Goal: Task Accomplishment & Management: Use online tool/utility

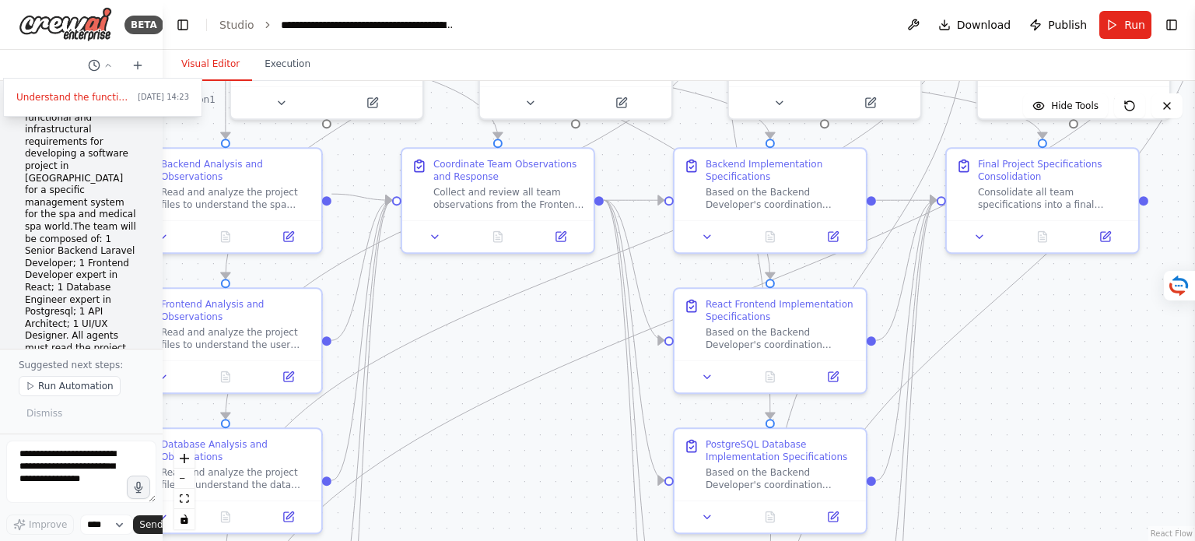
scroll to position [1046, 0]
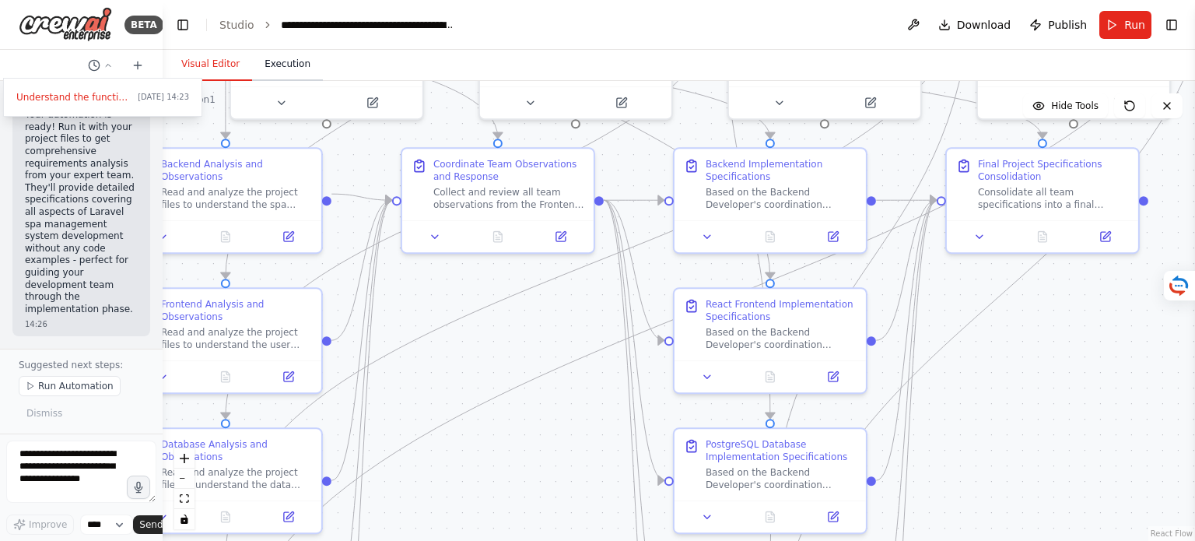
click at [279, 71] on button "Execution" at bounding box center [287, 64] width 71 height 33
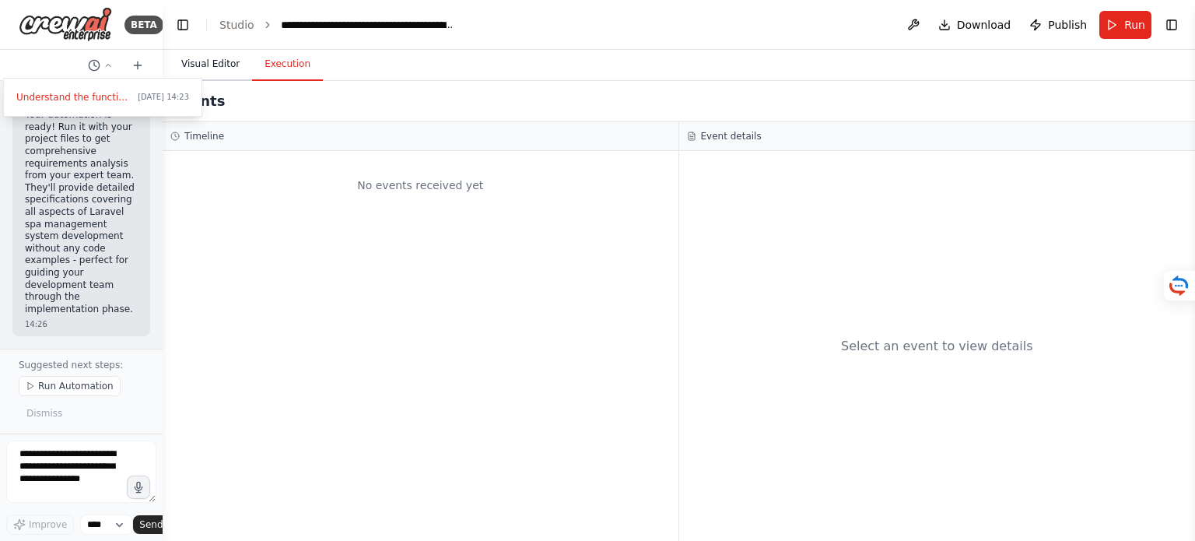
click at [202, 65] on button "Visual Editor" at bounding box center [210, 64] width 83 height 33
click at [280, 65] on button "Execution" at bounding box center [287, 64] width 71 height 33
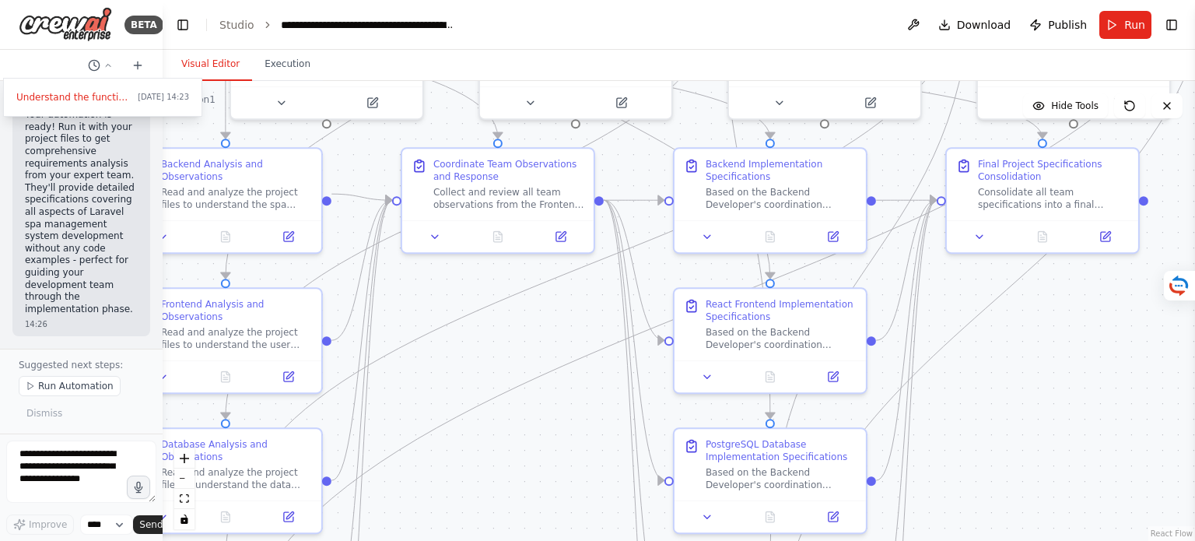
click at [205, 68] on button "Visual Editor" at bounding box center [210, 64] width 83 height 33
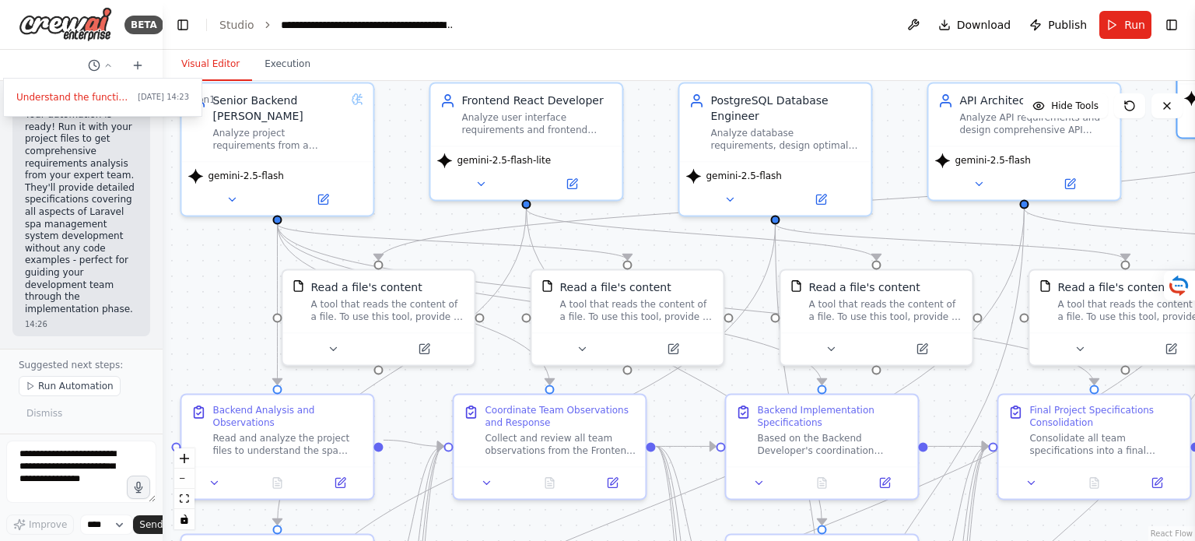
drag, startPoint x: 458, startPoint y: 332, endPoint x: 530, endPoint y: 577, distance: 255.6
click at [530, 540] on html "BETA Understand the functional and infrastructural requirements for developing …" at bounding box center [597, 270] width 1195 height 541
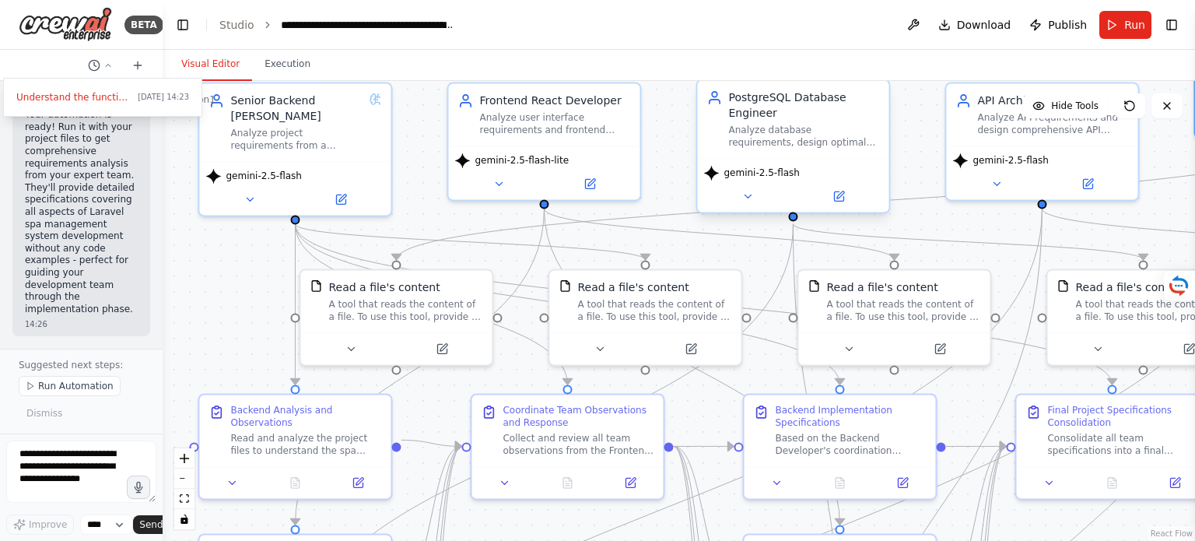
click at [825, 153] on div "PostgreSQL Database Engineer Analyze database requirements, design optimal data…" at bounding box center [792, 119] width 191 height 78
click at [841, 195] on icon at bounding box center [840, 194] width 7 height 7
click at [835, 195] on icon at bounding box center [838, 195] width 9 height 9
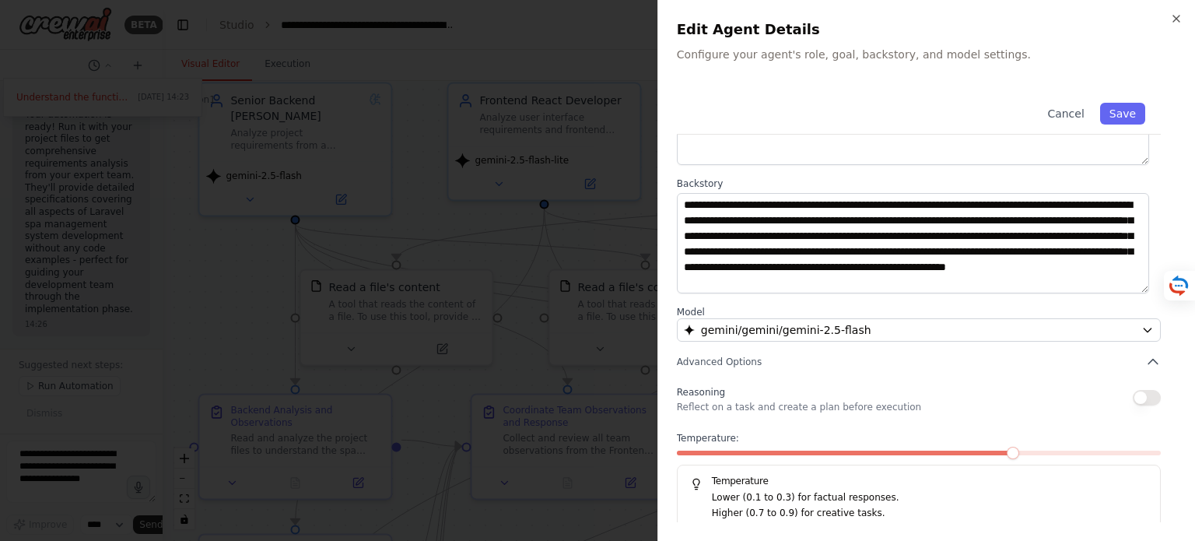
scroll to position [156, 0]
click at [1138, 398] on button "button" at bounding box center [1147, 397] width 28 height 16
click at [1116, 114] on button "Save" at bounding box center [1122, 114] width 45 height 22
click at [1171, 16] on icon "button" at bounding box center [1176, 18] width 12 height 12
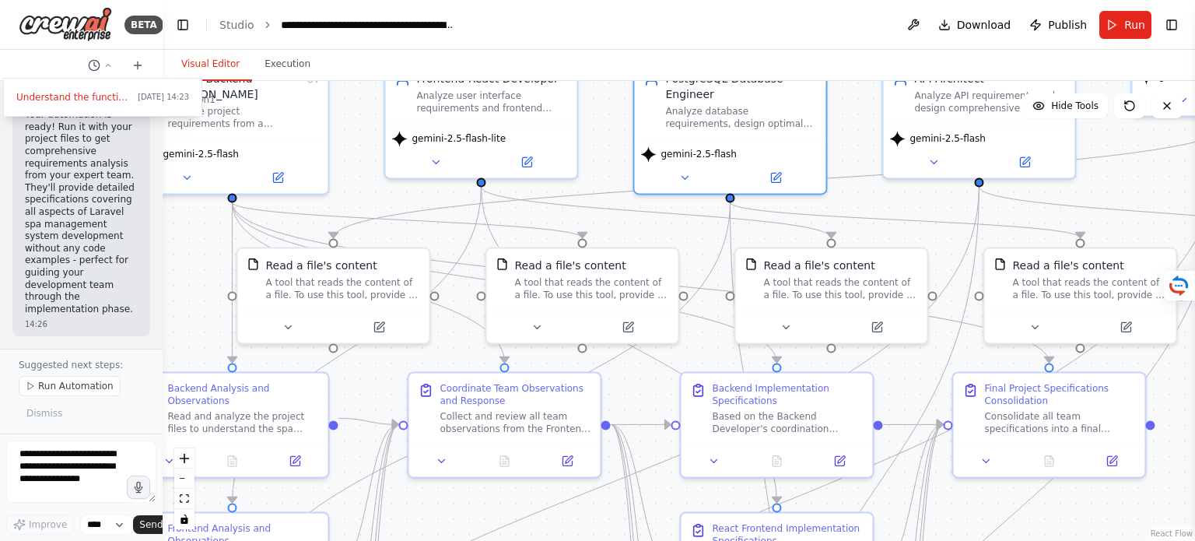
drag, startPoint x: 961, startPoint y: 223, endPoint x: 898, endPoint y: 202, distance: 66.7
click at [898, 202] on div ".deletable-edge-delete-btn { width: 20px; height: 20px; border: 0px solid #ffff…" at bounding box center [679, 311] width 1033 height 460
click at [380, 324] on icon at bounding box center [380, 322] width 7 height 7
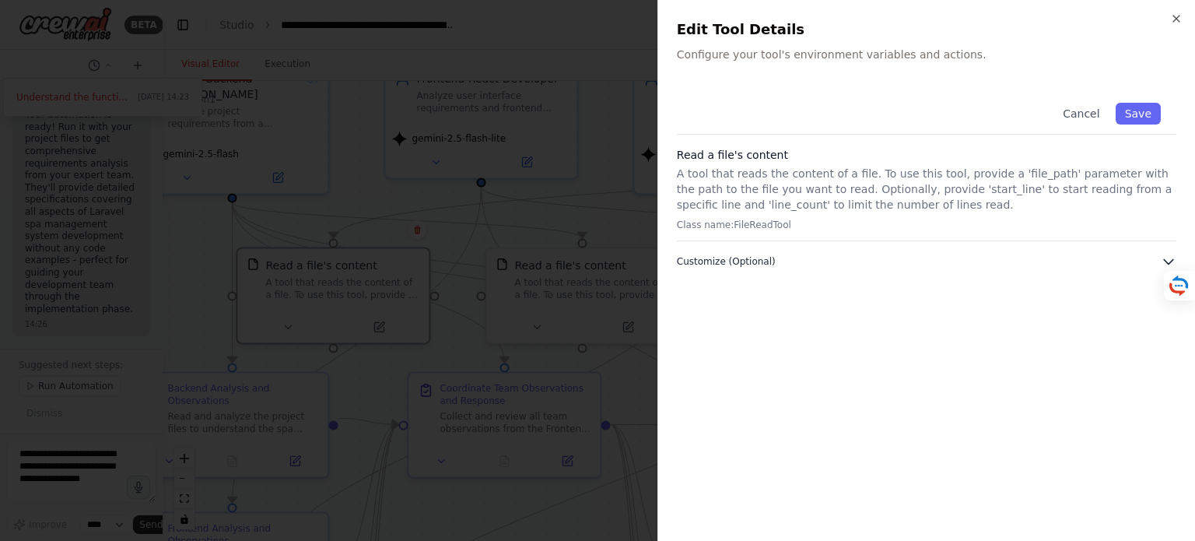
click at [1170, 259] on icon "button" at bounding box center [1169, 262] width 16 height 16
click at [1181, 18] on icon "button" at bounding box center [1176, 18] width 12 height 12
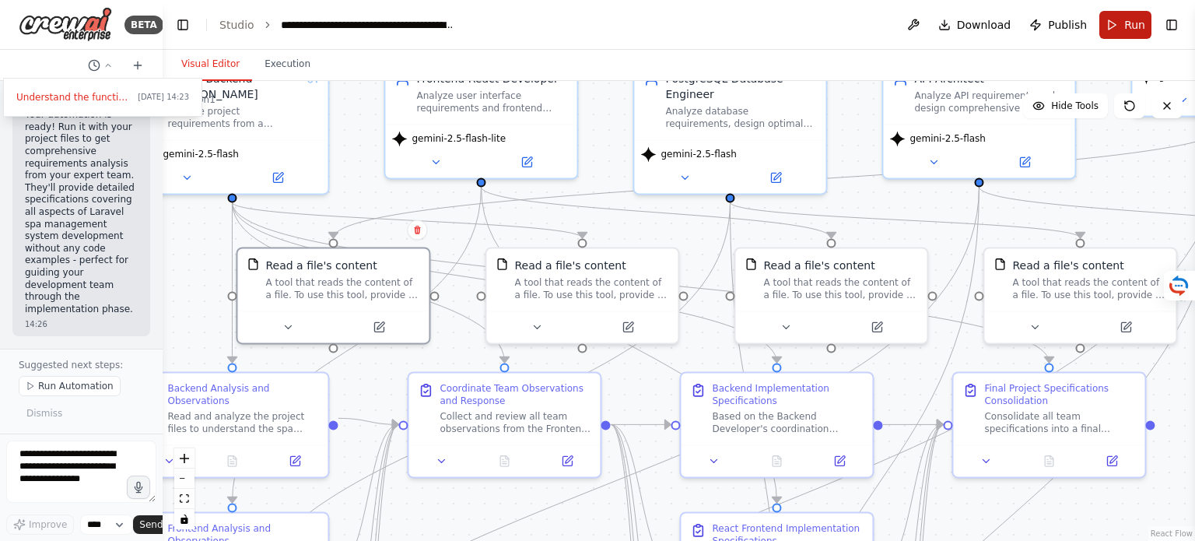
click at [1131, 23] on span "Run" at bounding box center [1134, 25] width 21 height 16
click at [49, 99] on span "Understand the functional and infrastructural requirements for developing a sof…" at bounding box center [73, 97] width 115 height 12
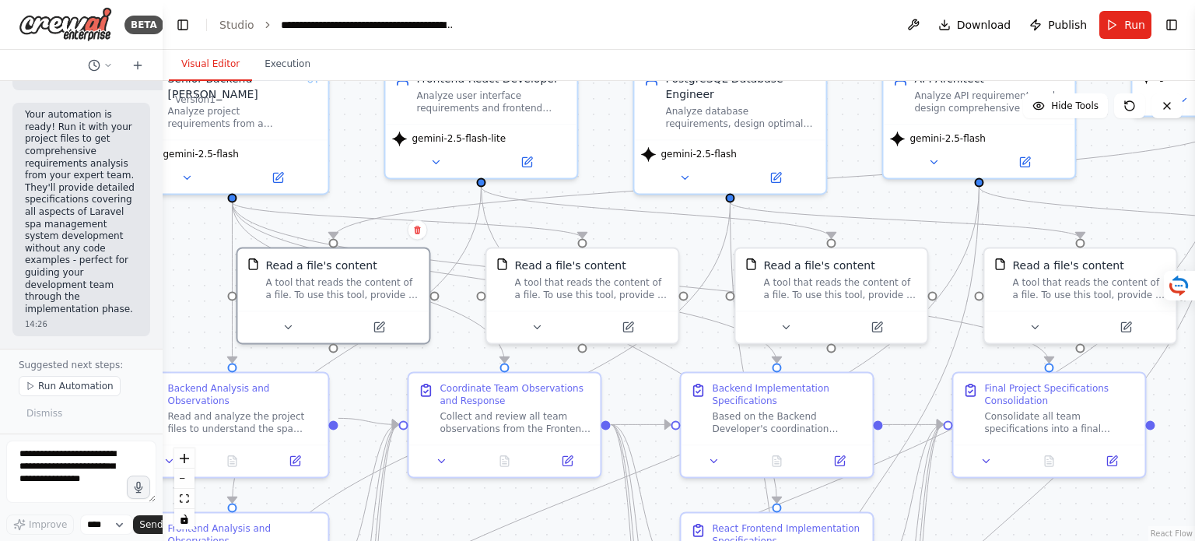
click at [190, 249] on div ".deletable-edge-delete-btn { width: 20px; height: 20px; border: 0px solid #ffff…" at bounding box center [679, 311] width 1033 height 460
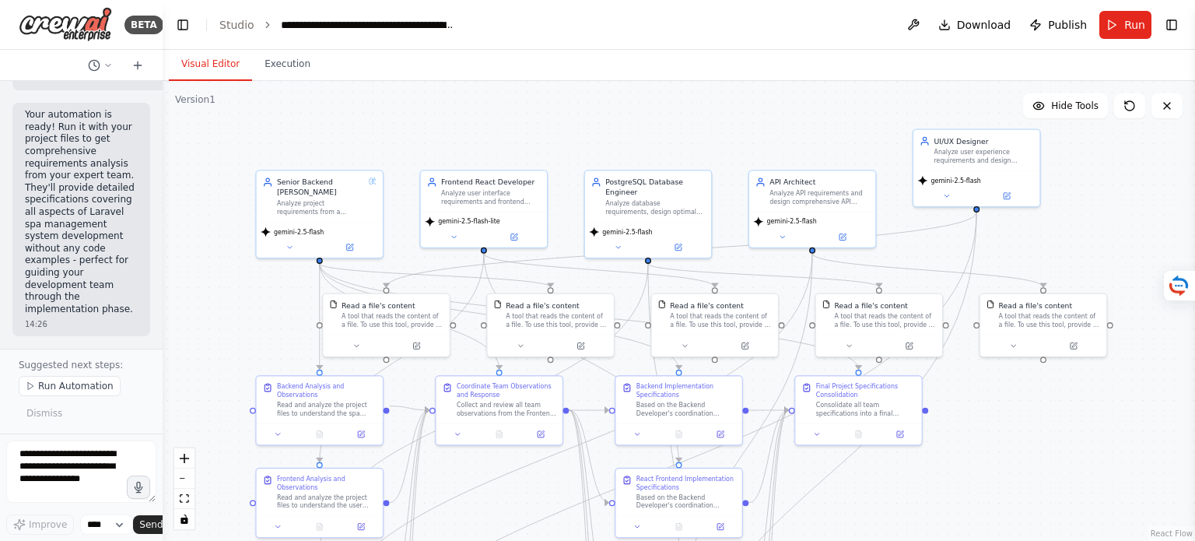
drag, startPoint x: 888, startPoint y: 192, endPoint x: 712, endPoint y: 114, distance: 192.3
click at [712, 114] on div ".deletable-edge-delete-btn { width: 20px; height: 20px; border: 0px solid #ffff…" at bounding box center [679, 311] width 1033 height 460
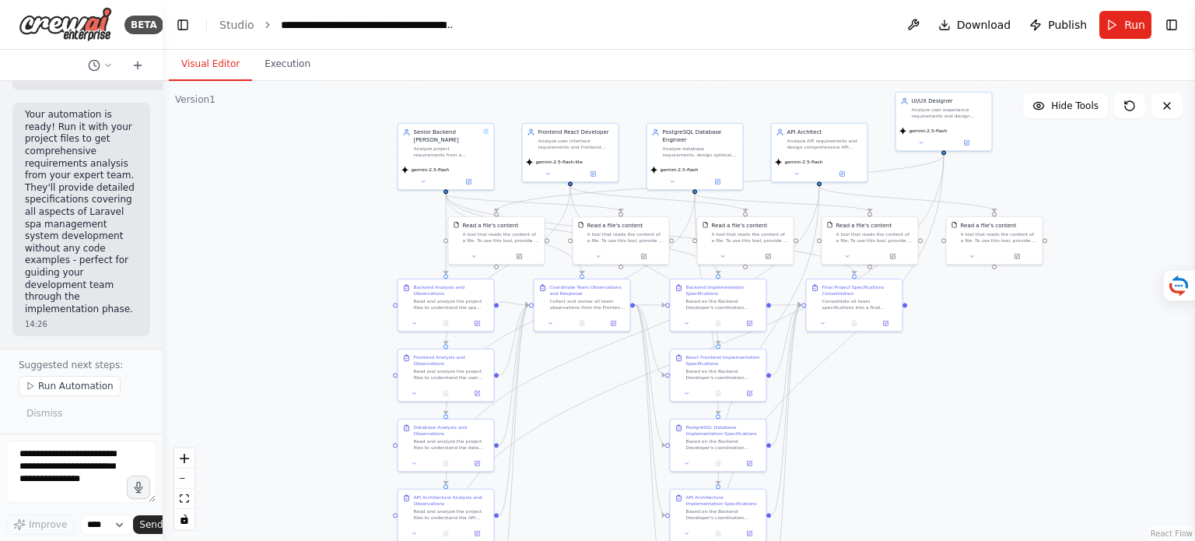
drag, startPoint x: 572, startPoint y: 119, endPoint x: 606, endPoint y: 85, distance: 48.4
click at [606, 85] on div ".deletable-edge-delete-btn { width: 20px; height: 20px; border: 0px solid #ffff…" at bounding box center [679, 311] width 1033 height 460
drag, startPoint x: 957, startPoint y: 131, endPoint x: 960, endPoint y: 167, distance: 35.9
click at [960, 167] on div "gemini-2.5-flash" at bounding box center [951, 169] width 96 height 27
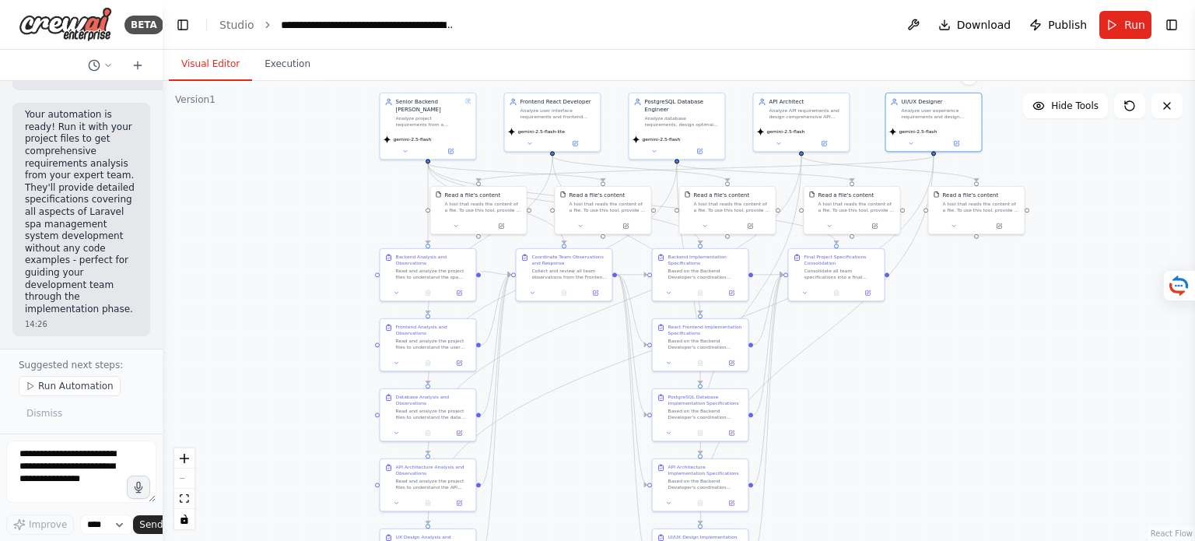
drag, startPoint x: 270, startPoint y: 268, endPoint x: 254, endPoint y: 241, distance: 31.8
click at [254, 241] on div ".deletable-edge-delete-btn { width: 20px; height: 20px; border: 0px solid #ffff…" at bounding box center [679, 311] width 1033 height 460
click at [100, 527] on select "****" at bounding box center [106, 524] width 53 height 20
click at [61, 388] on span "Run Automation" at bounding box center [75, 386] width 75 height 12
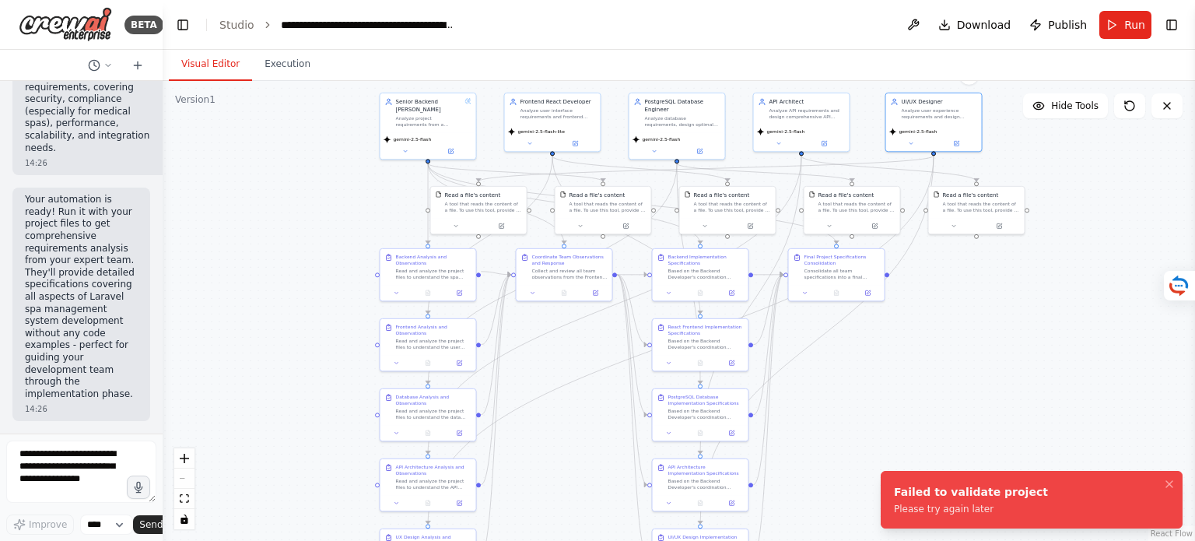
click at [987, 510] on div "Please try again later" at bounding box center [971, 509] width 154 height 12
click at [963, 509] on div "Please try again later" at bounding box center [971, 509] width 154 height 12
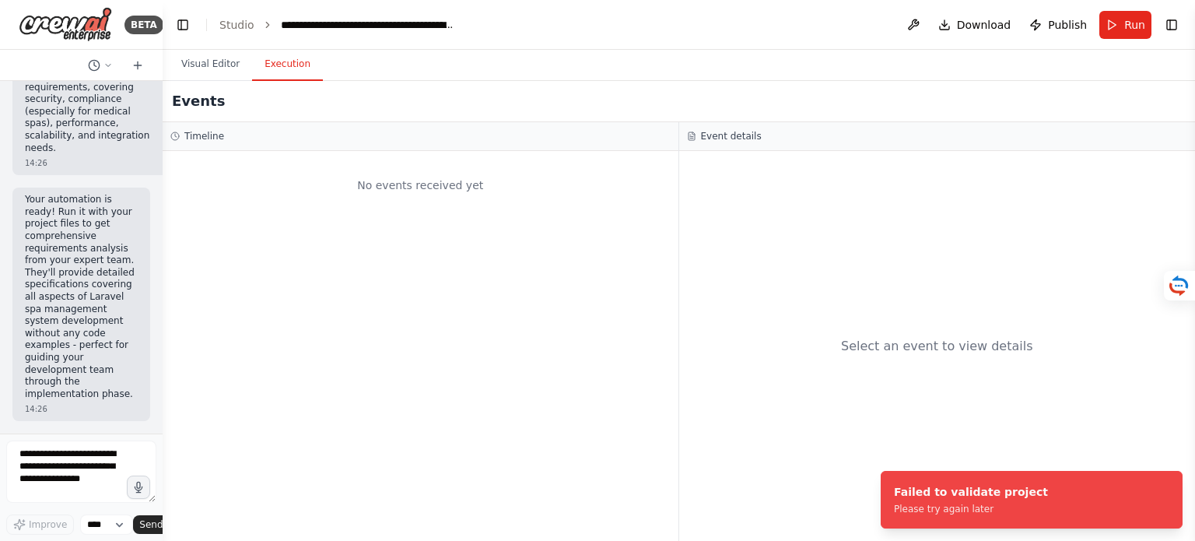
click at [279, 68] on button "Execution" at bounding box center [287, 64] width 71 height 33
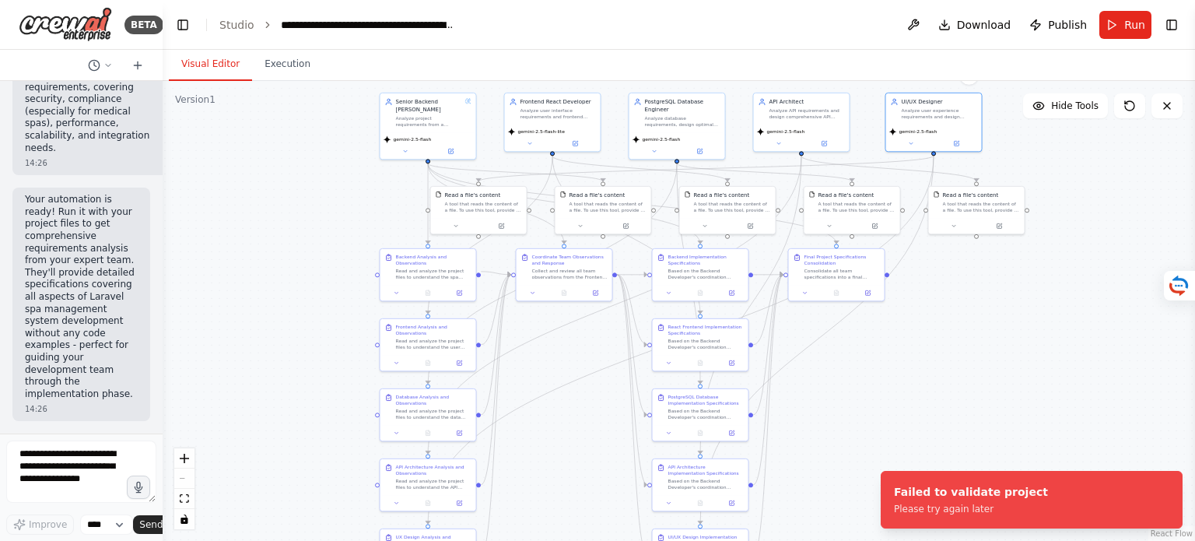
click at [209, 67] on button "Visual Editor" at bounding box center [210, 64] width 83 height 33
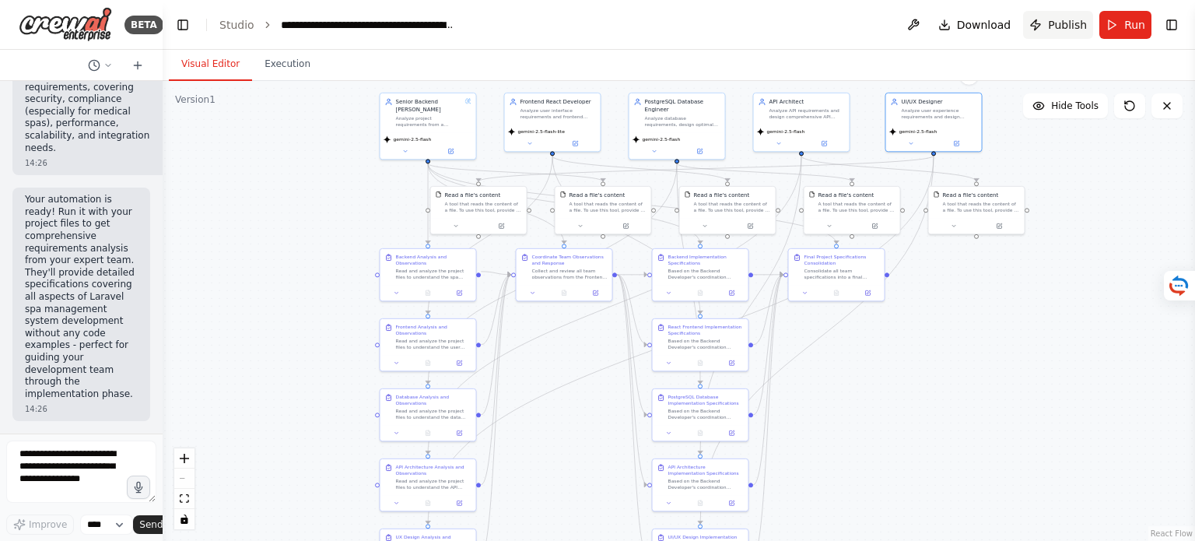
click at [1055, 33] on button "Publish" at bounding box center [1058, 25] width 70 height 28
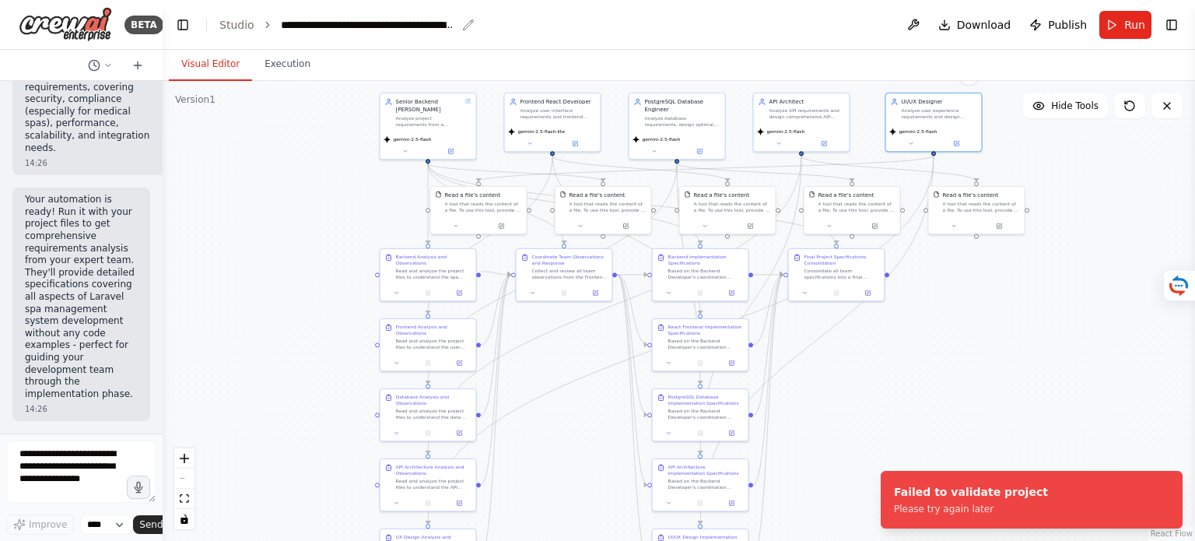
click at [447, 23] on div "**********" at bounding box center [368, 25] width 175 height 16
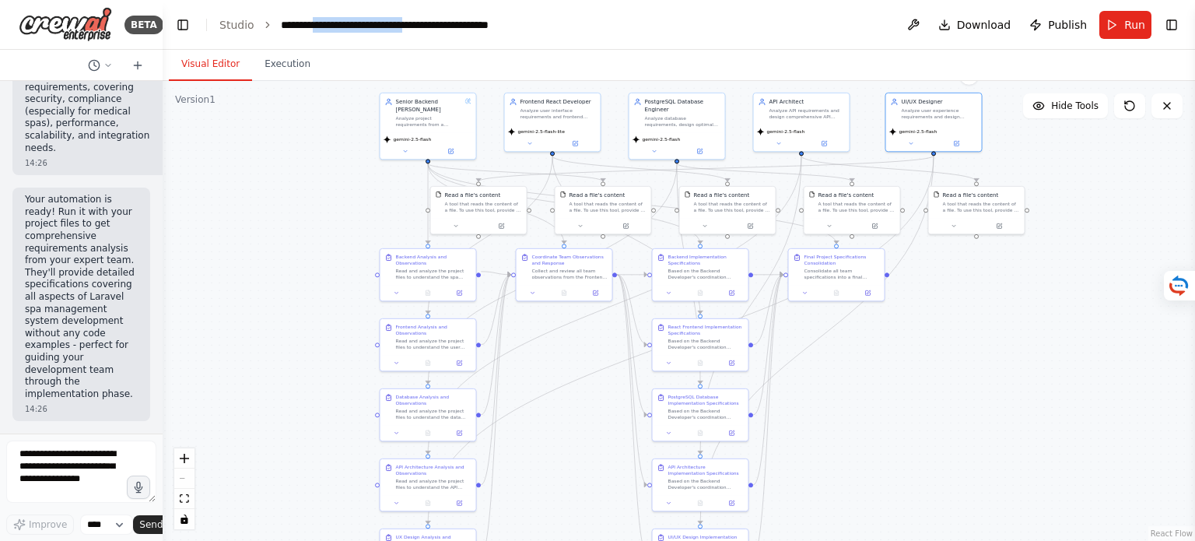
drag, startPoint x: 447, startPoint y: 25, endPoint x: 314, endPoint y: 24, distance: 133.1
click at [314, 24] on div "**********" at bounding box center [423, 25] width 285 height 16
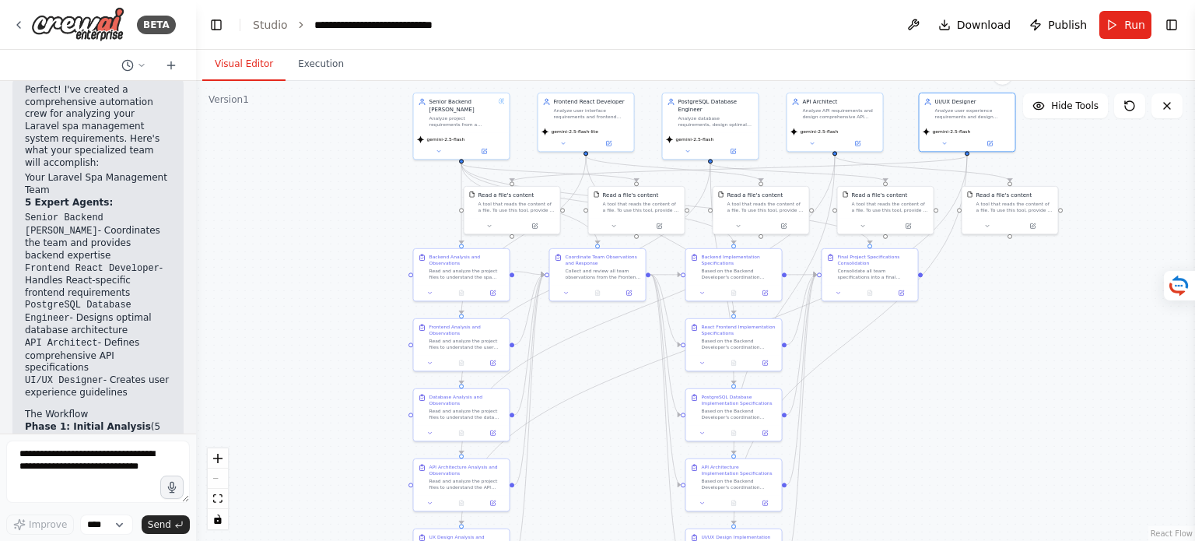
scroll to position [3089, 0]
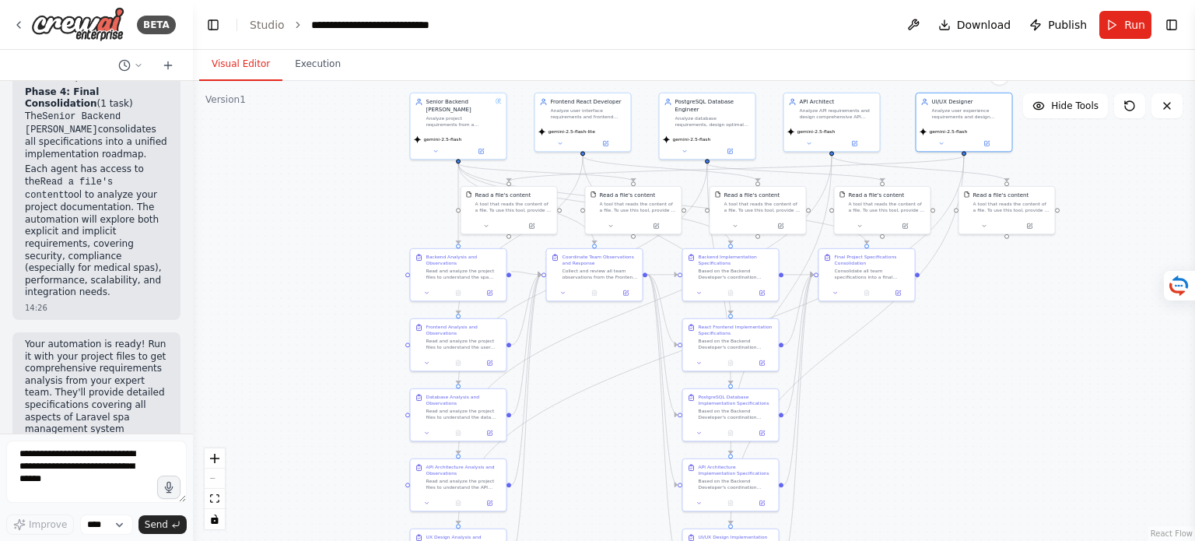
drag, startPoint x: 156, startPoint y: 406, endPoint x: 193, endPoint y: 415, distance: 37.6
click at [193, 415] on div "BETA Understand the functional and infrastructural requirements for developing …" at bounding box center [597, 270] width 1195 height 541
click at [212, 521] on icon "toggle interactivity" at bounding box center [214, 518] width 7 height 9
click at [268, 26] on link "Studio" at bounding box center [267, 25] width 35 height 12
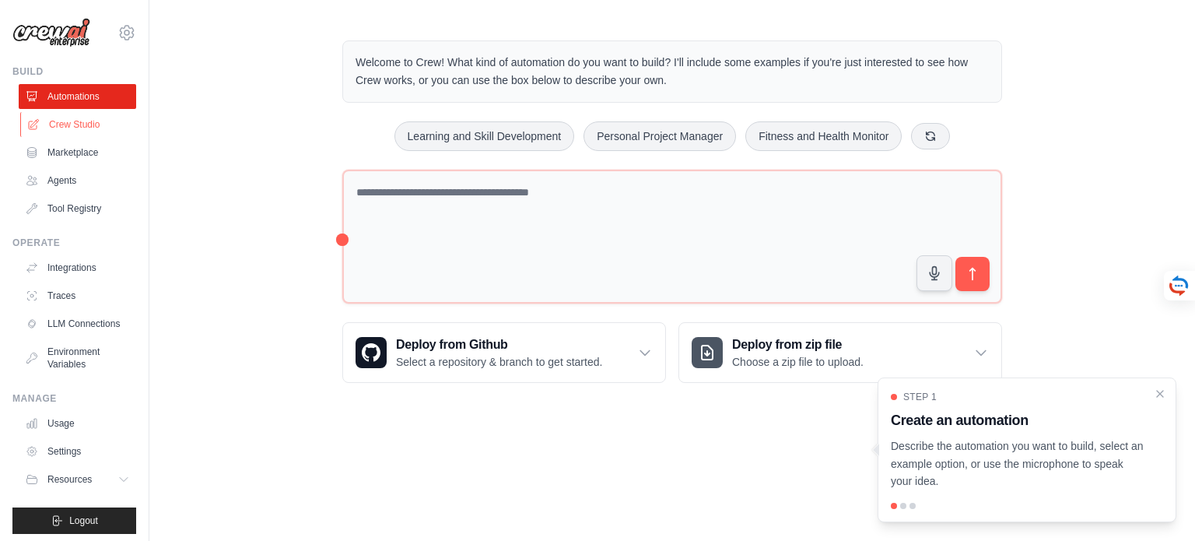
click at [59, 122] on link "Crew Studio" at bounding box center [79, 124] width 118 height 25
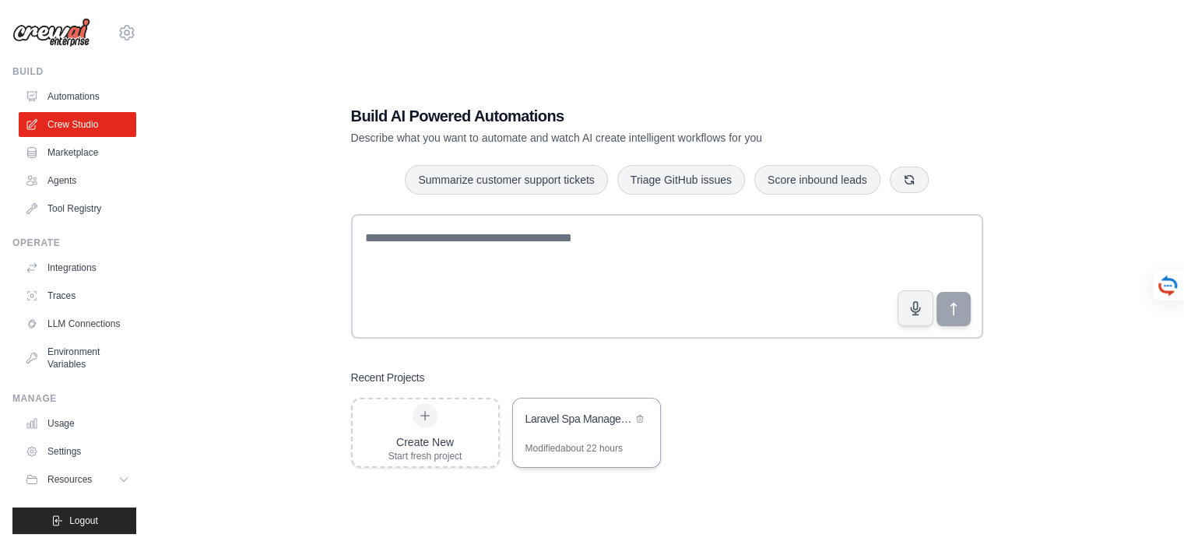
click at [581, 433] on div "Laravel Spa Management System - Requirements Analysis" at bounding box center [586, 420] width 147 height 44
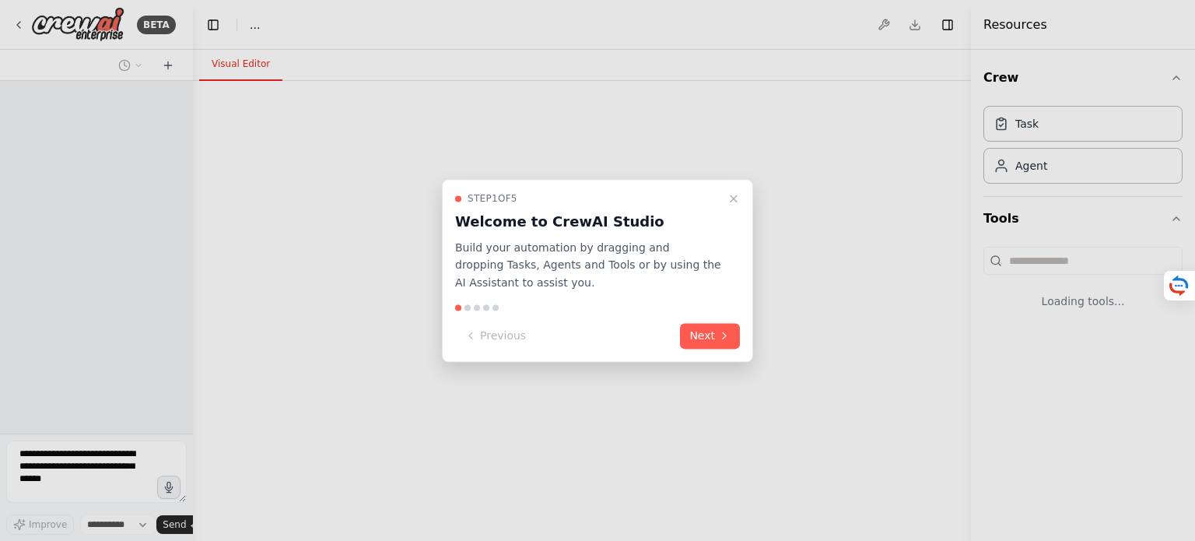
select select "****"
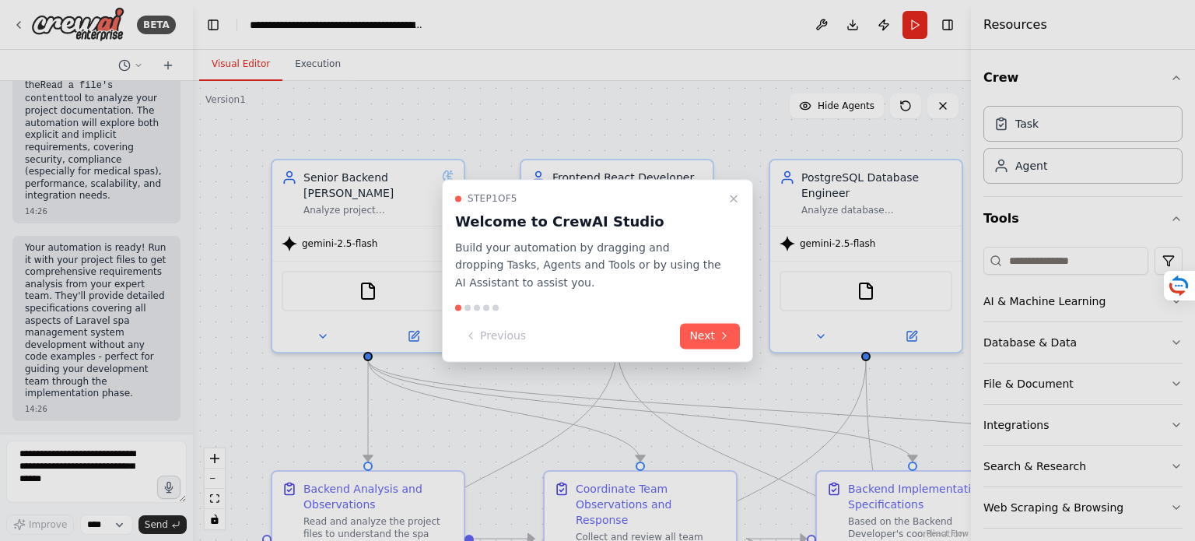
scroll to position [3089, 0]
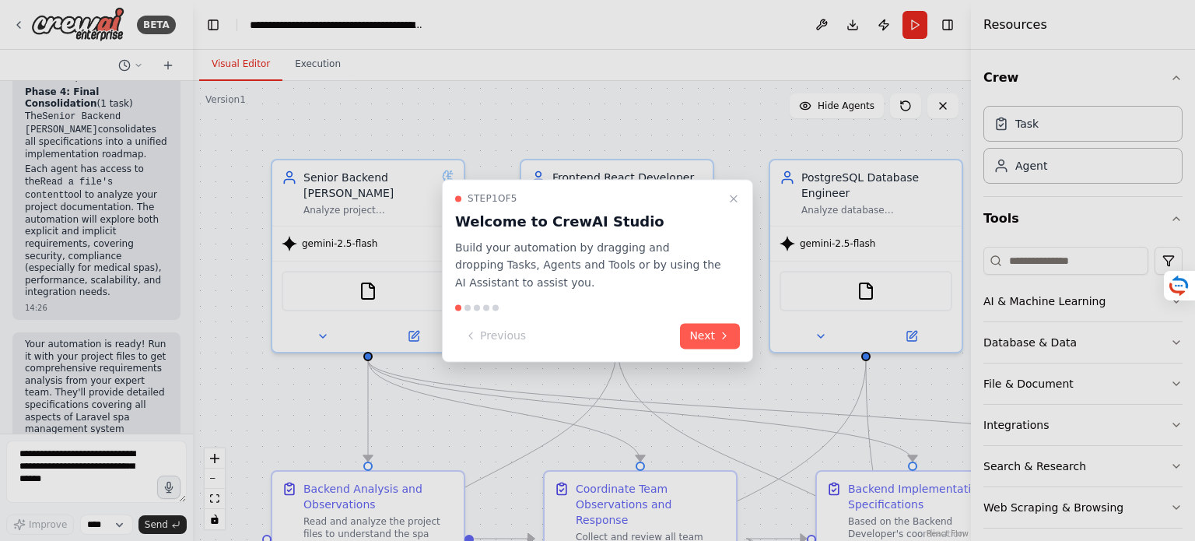
click at [713, 335] on button "Next" at bounding box center [710, 336] width 60 height 26
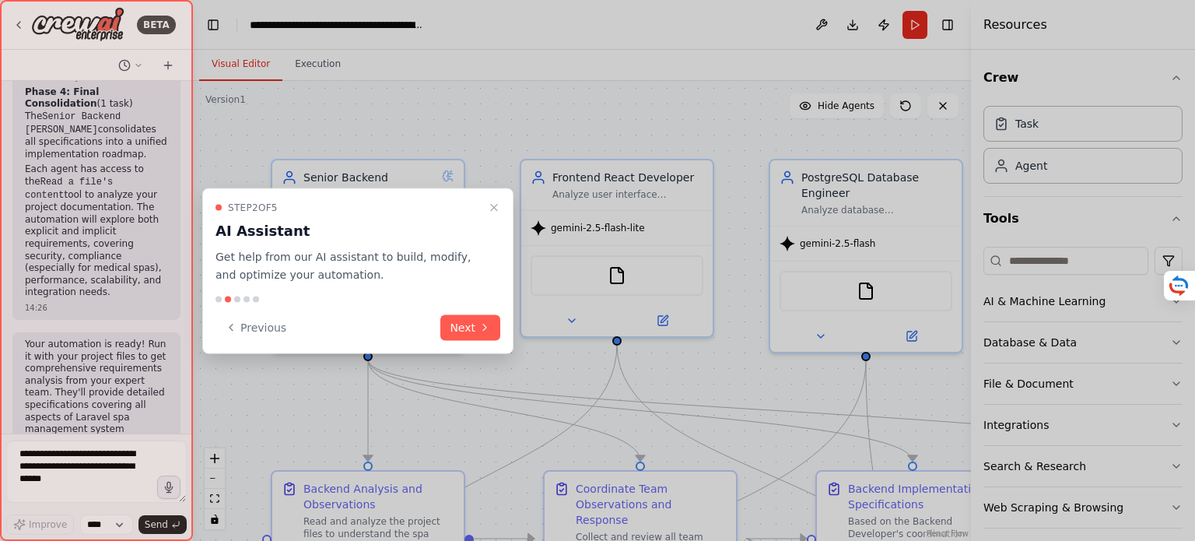
click at [506, 333] on div "Step 2 of 5 AI Assistant Get help from our AI assistant to build, modify, and o…" at bounding box center [357, 271] width 311 height 166
click at [489, 329] on button "Next" at bounding box center [470, 327] width 60 height 26
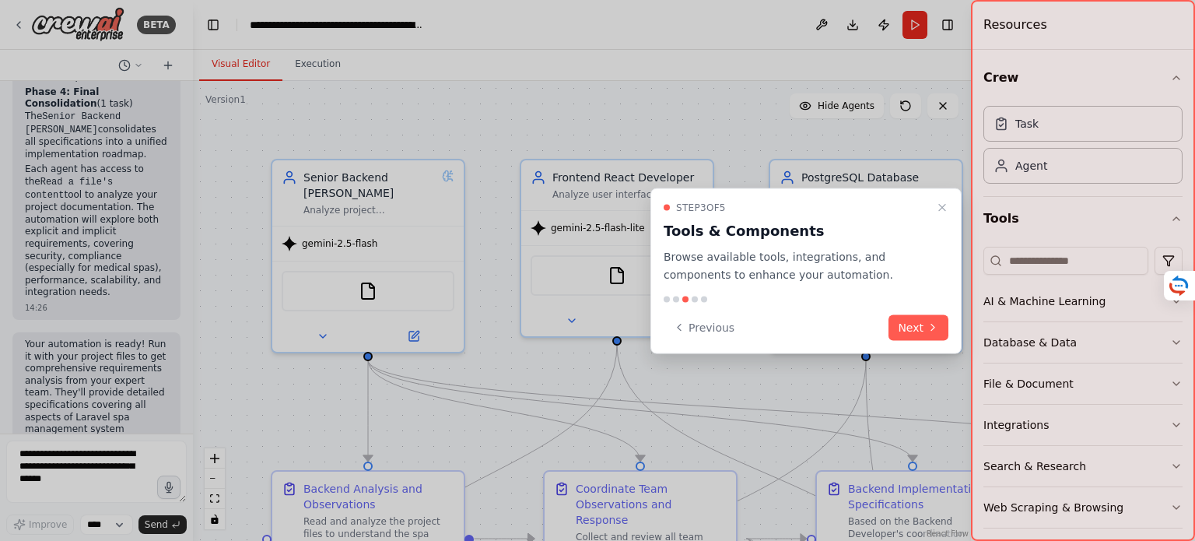
click at [932, 328] on icon at bounding box center [933, 327] width 12 height 12
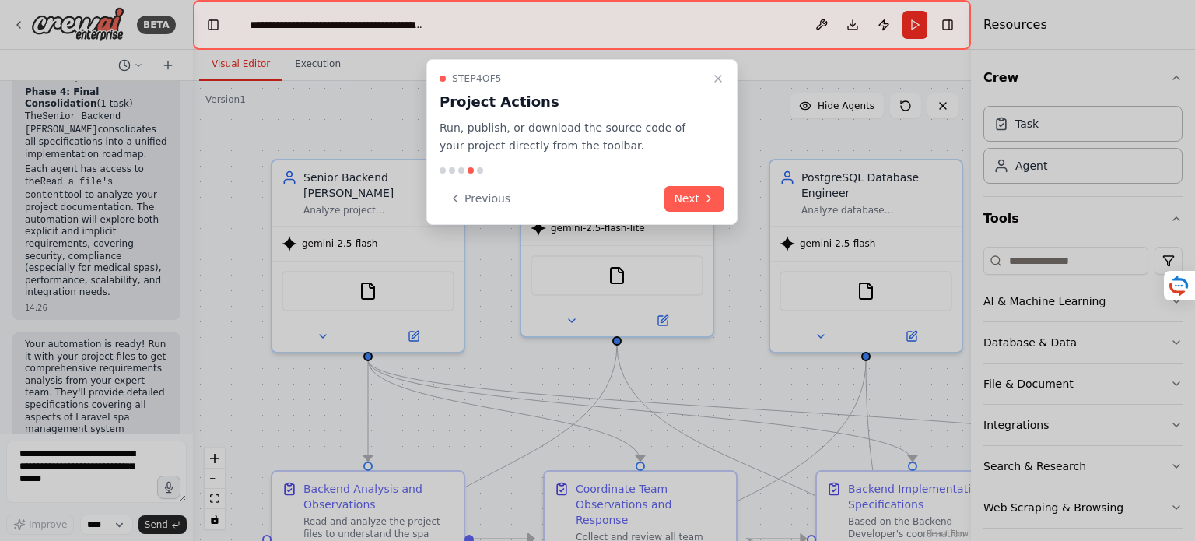
click at [695, 201] on button "Next" at bounding box center [695, 199] width 60 height 26
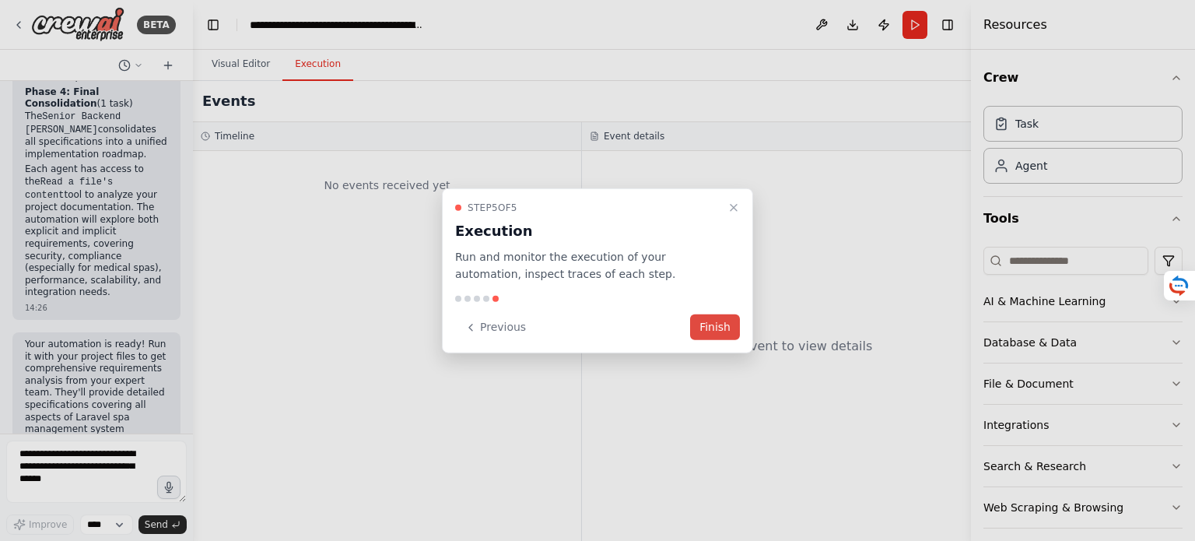
click at [724, 329] on button "Finish" at bounding box center [715, 327] width 50 height 26
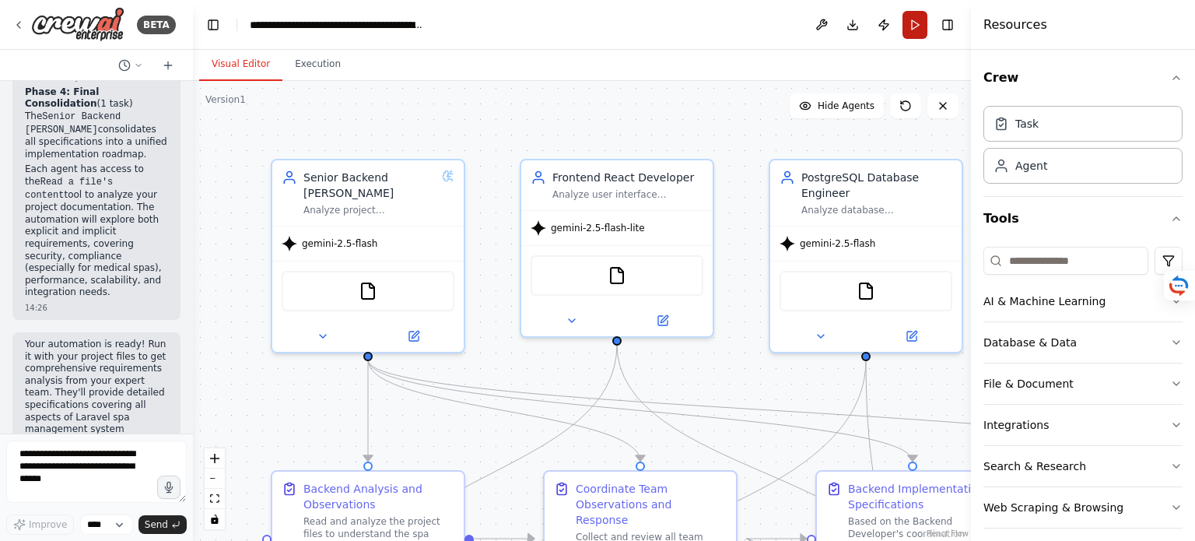
click at [917, 23] on button "Run" at bounding box center [915, 25] width 25 height 28
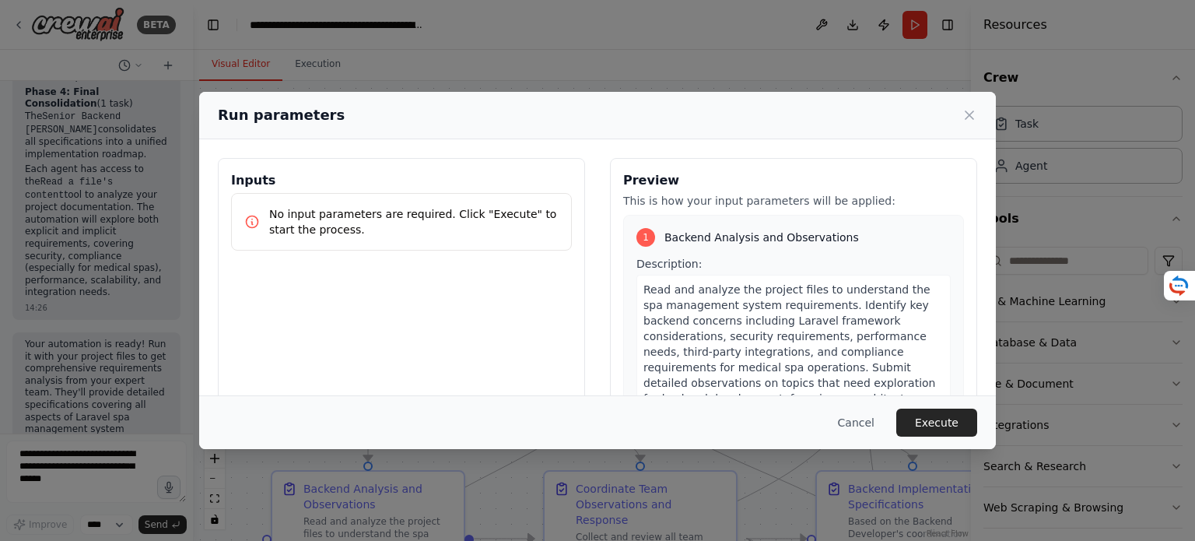
click at [476, 230] on p "No input parameters are required. Click "Execute" to start the process." at bounding box center [413, 221] width 289 height 31
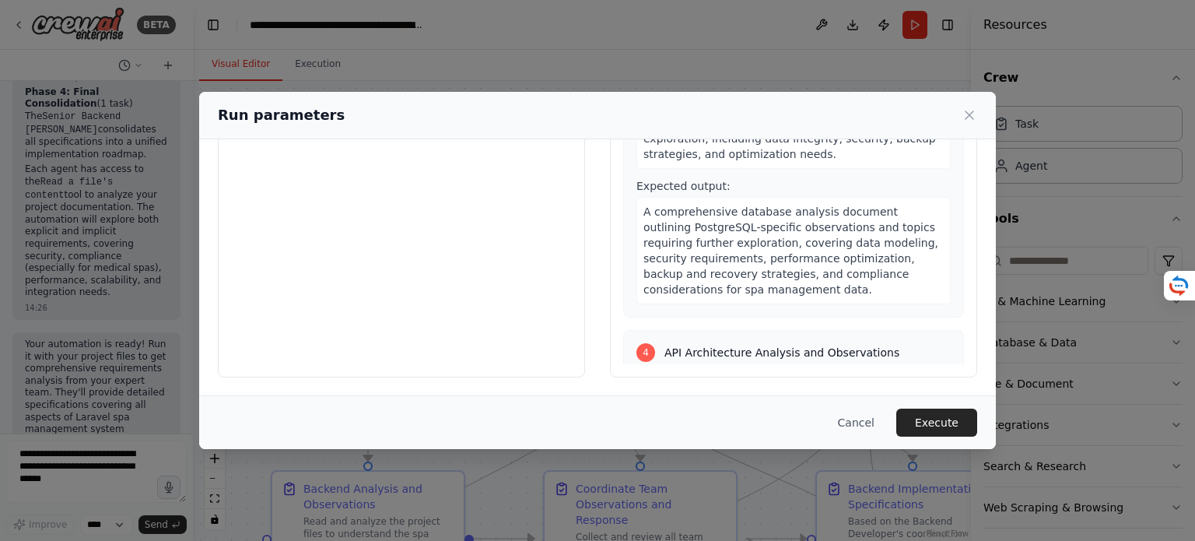
scroll to position [923, 0]
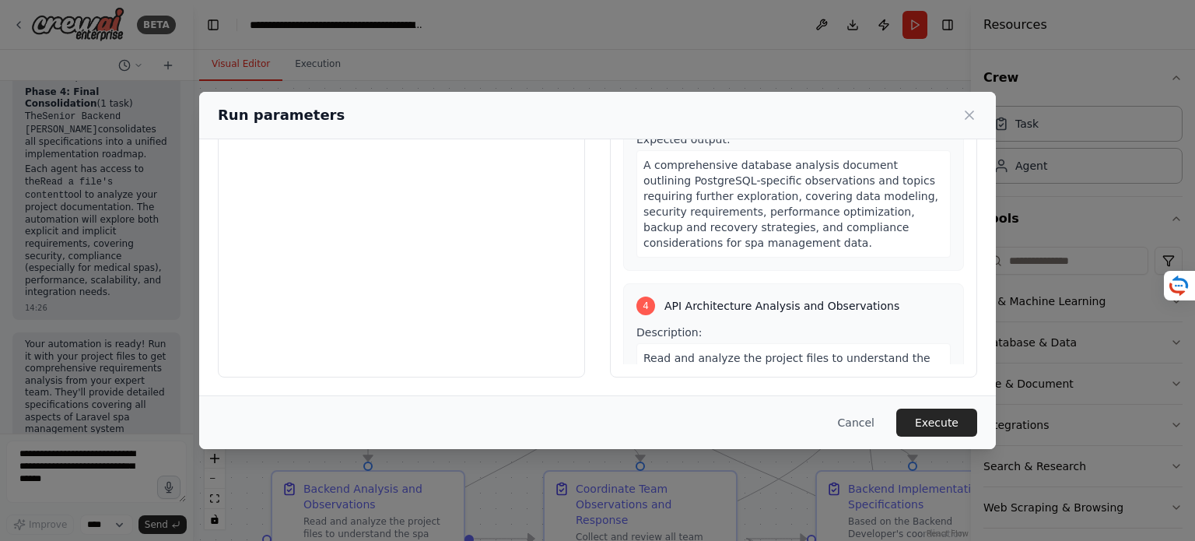
click at [951, 423] on button "Execute" at bounding box center [936, 423] width 81 height 28
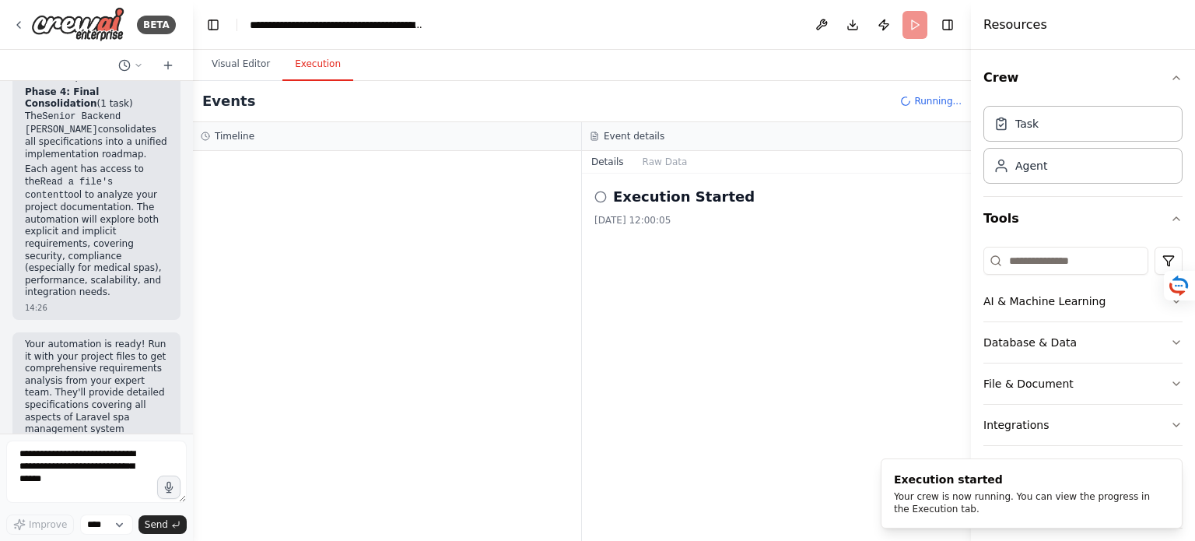
click at [310, 68] on button "Execution" at bounding box center [317, 64] width 71 height 33
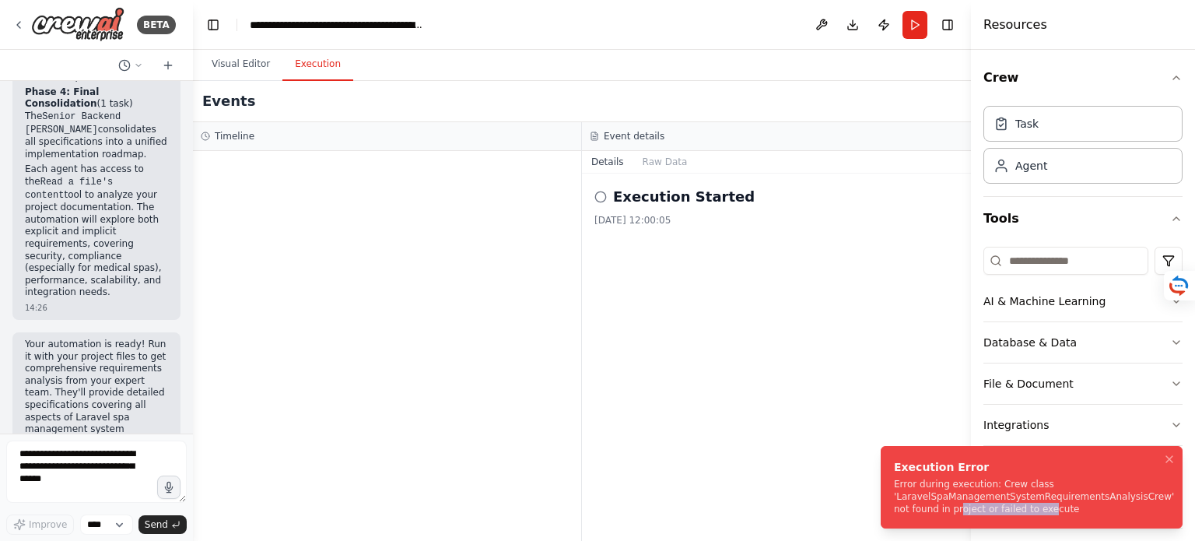
drag, startPoint x: 940, startPoint y: 507, endPoint x: 1023, endPoint y: 506, distance: 83.3
click at [1023, 506] on div "Error during execution: Crew class 'LaravelSpaManagementSystemRequirementsAnaly…" at bounding box center [1034, 496] width 280 height 37
click at [994, 492] on div "Error during execution: Crew class 'LaravelSpaManagementSystemRequirementsAnaly…" at bounding box center [1034, 496] width 280 height 37
click at [956, 495] on div "Error during execution: Crew class 'LaravelSpaManagementSystemRequirementsAnaly…" at bounding box center [1034, 496] width 280 height 37
click at [657, 163] on button "Raw Data" at bounding box center [665, 162] width 64 height 22
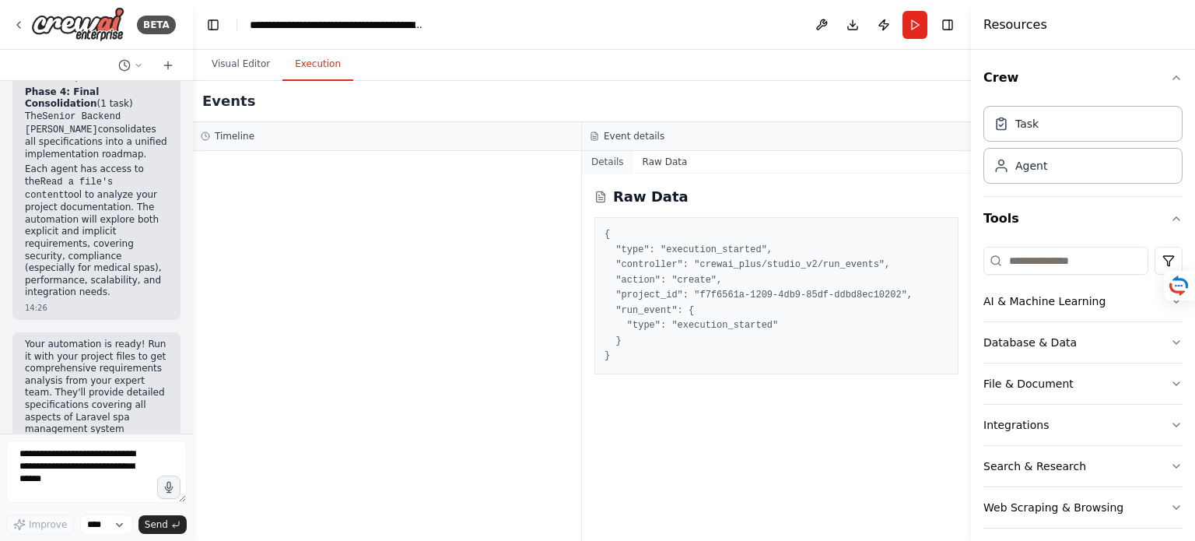
click at [604, 162] on button "Details" at bounding box center [607, 162] width 51 height 22
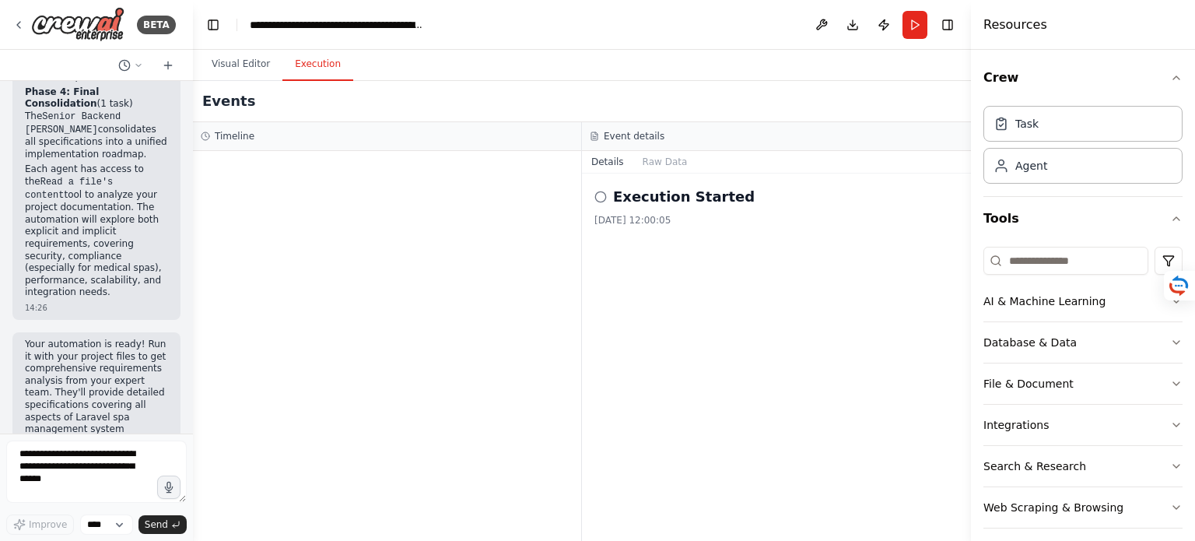
click at [679, 209] on div "Execution Started 29/08/2025, 12:00:05" at bounding box center [777, 206] width 364 height 40
click at [240, 142] on div "Timeline" at bounding box center [387, 136] width 388 height 29
click at [282, 143] on div "Timeline" at bounding box center [387, 136] width 388 height 29
click at [249, 62] on button "Visual Editor" at bounding box center [240, 64] width 83 height 33
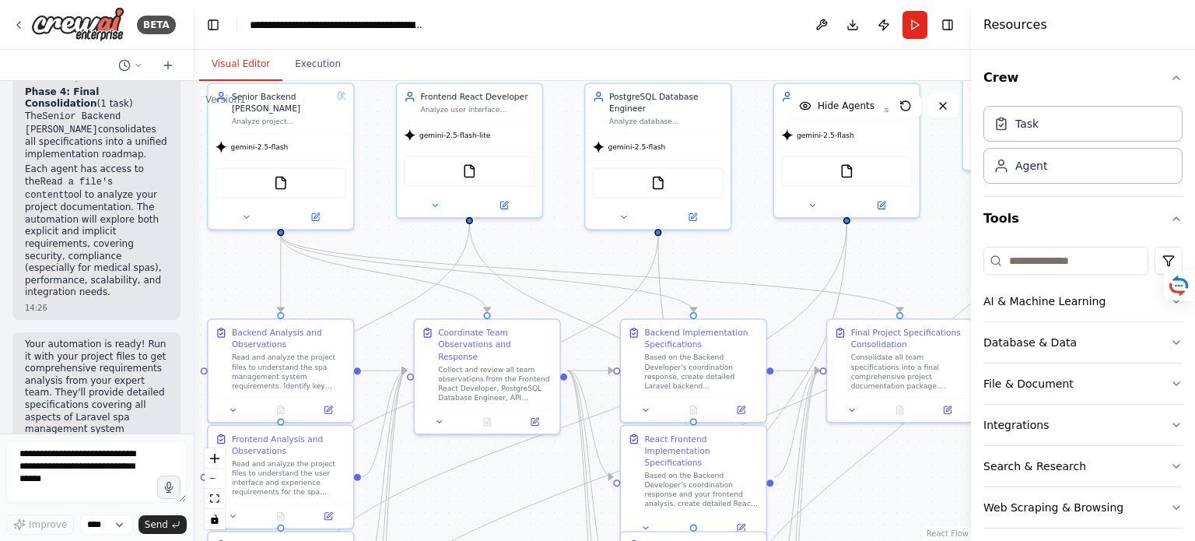
drag, startPoint x: 254, startPoint y: 364, endPoint x: 158, endPoint y: 284, distance: 125.4
click at [158, 284] on div "BETA Understand the functional and infrastructural requirements for developing …" at bounding box center [597, 270] width 1195 height 541
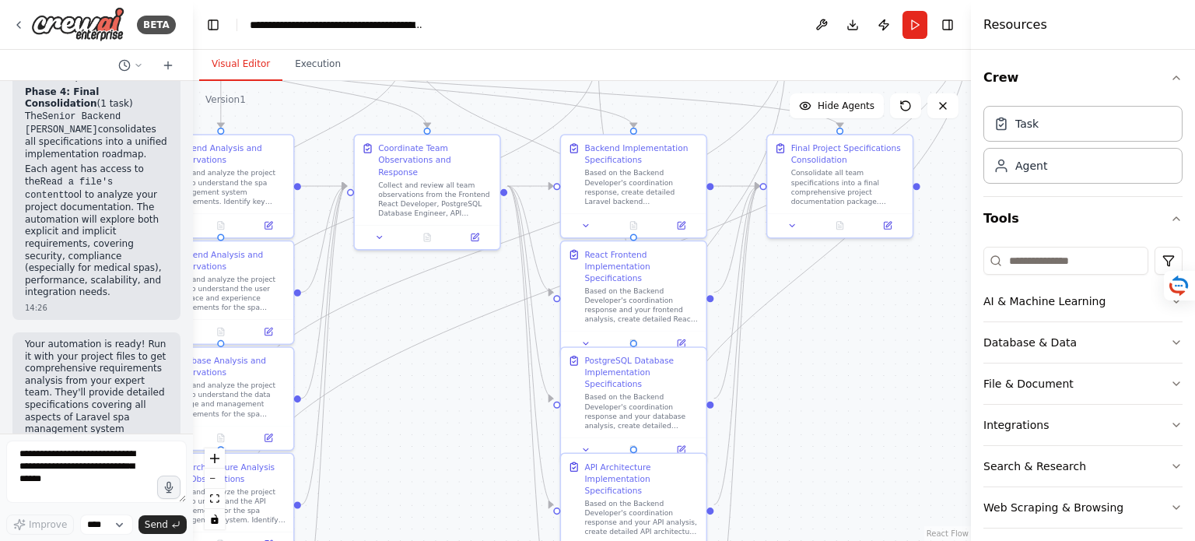
drag, startPoint x: 872, startPoint y: 269, endPoint x: 871, endPoint y: 83, distance: 186.0
click at [871, 83] on div ".deletable-edge-delete-btn { width: 20px; height: 20px; border: 0px solid #ffff…" at bounding box center [582, 311] width 778 height 460
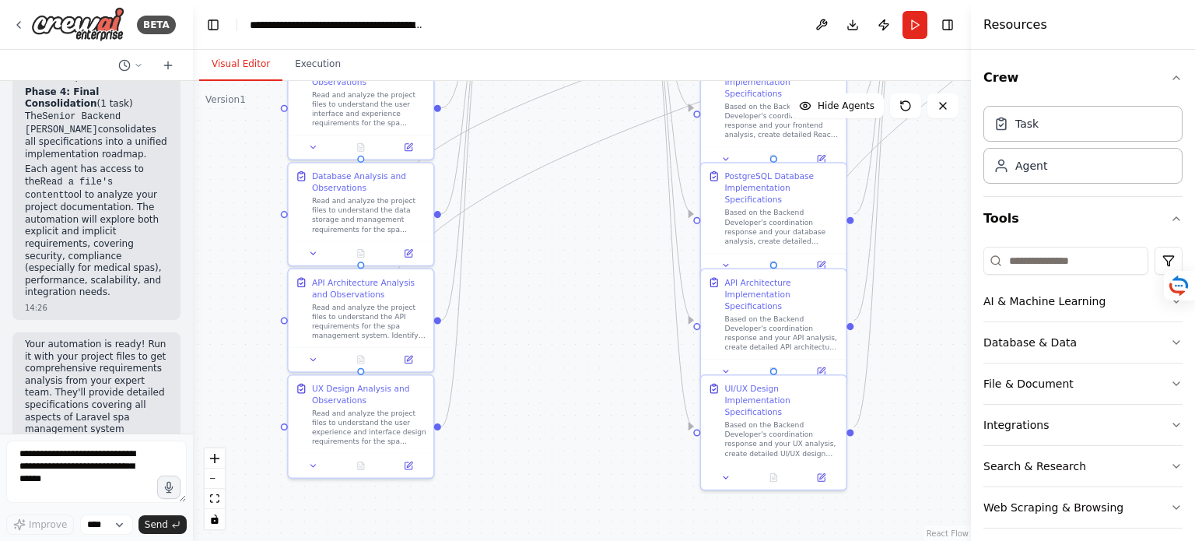
drag, startPoint x: 805, startPoint y: 430, endPoint x: 945, endPoint y: 245, distance: 231.6
click at [945, 245] on div ".deletable-edge-delete-btn { width: 20px; height: 20px; border: 0px solid #ffff…" at bounding box center [582, 311] width 778 height 460
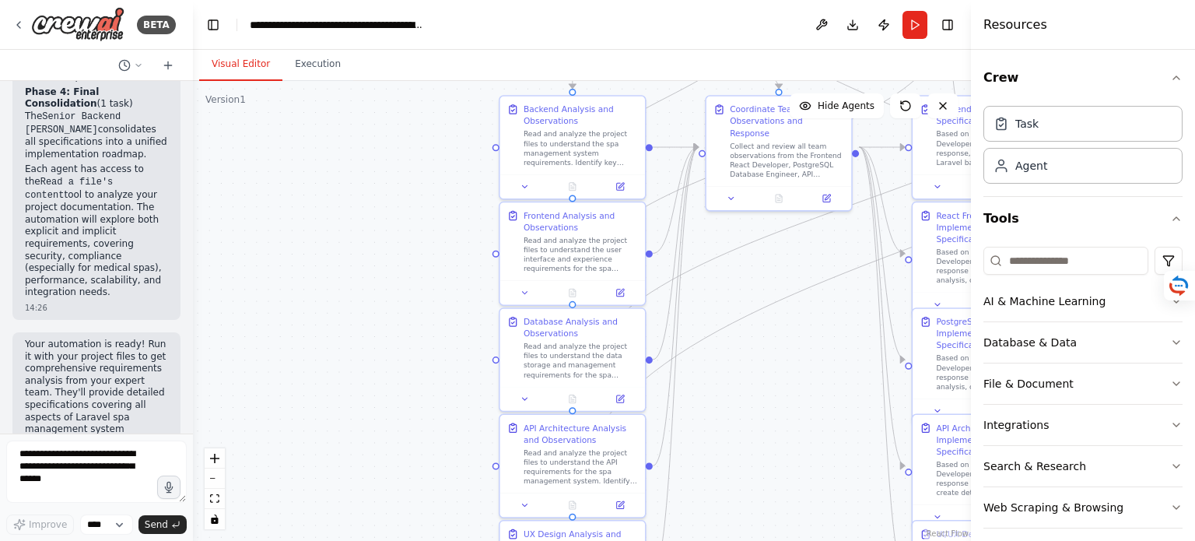
drag, startPoint x: 532, startPoint y: 430, endPoint x: 694, endPoint y: 501, distance: 177.0
click at [733, 540] on html "BETA Understand the functional and infrastructural requirements for developing …" at bounding box center [597, 270] width 1195 height 541
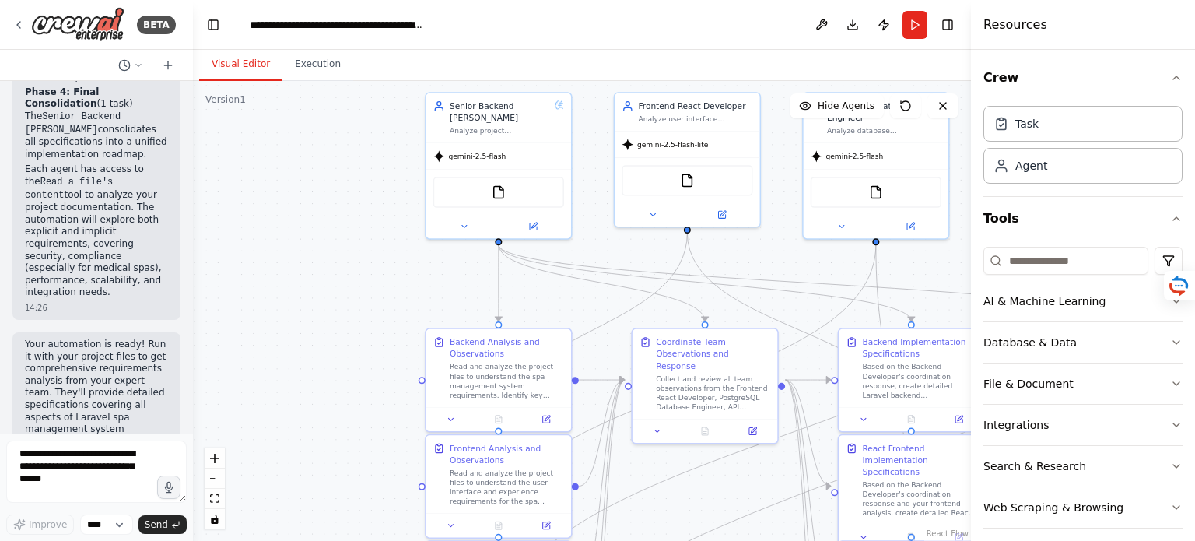
drag, startPoint x: 414, startPoint y: 176, endPoint x: 352, endPoint y: 403, distance: 235.6
click at [352, 403] on div ".deletable-edge-delete-btn { width: 20px; height: 20px; border: 0px solid #ffff…" at bounding box center [582, 311] width 778 height 460
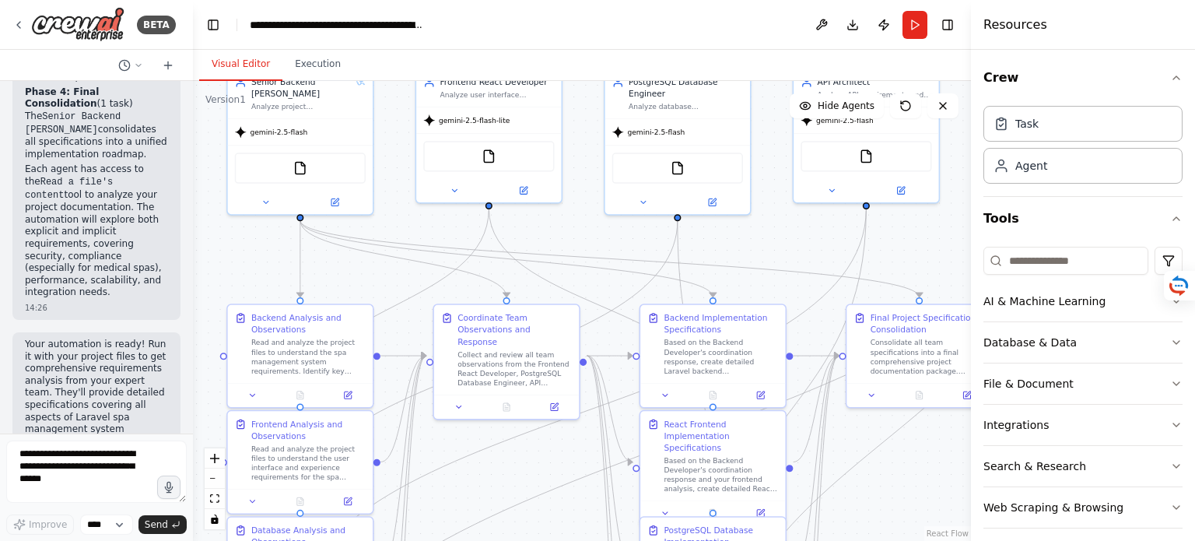
drag, startPoint x: 548, startPoint y: 291, endPoint x: 349, endPoint y: 267, distance: 199.9
click at [349, 267] on div ".deletable-edge-delete-btn { width: 20px; height: 20px; border: 0px solid #ffff…" at bounding box center [582, 311] width 778 height 460
click at [562, 282] on icon "Edge from 367881e5-9c91-43b6-bfb3-438972e12495 to cfc93bd0-3ea7-4a0b-976e-ab1dc…" at bounding box center [601, 306] width 224 height 195
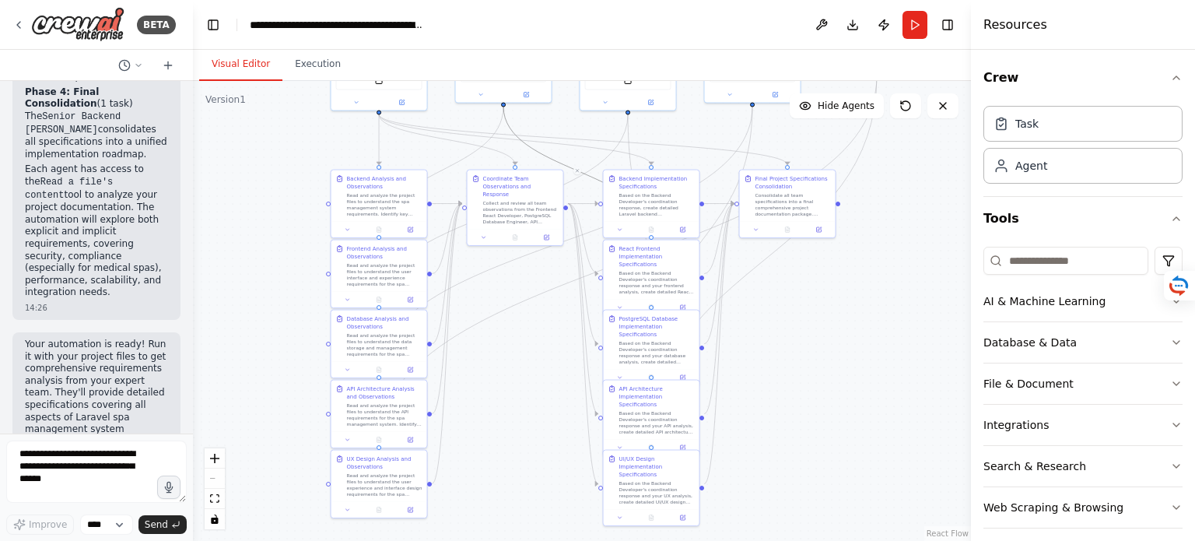
drag, startPoint x: 889, startPoint y: 453, endPoint x: 812, endPoint y: 335, distance: 140.5
click at [812, 335] on div ".deletable-edge-delete-btn { width: 20px; height: 20px; border: 0px solid #ffff…" at bounding box center [582, 311] width 778 height 460
click at [847, 394] on div ".deletable-edge-delete-btn { width: 20px; height: 20px; border: 0px solid #ffff…" at bounding box center [582, 311] width 778 height 460
click at [844, 107] on span "Hide Agents" at bounding box center [846, 106] width 57 height 12
click at [844, 107] on span "Show Agents" at bounding box center [844, 106] width 61 height 12
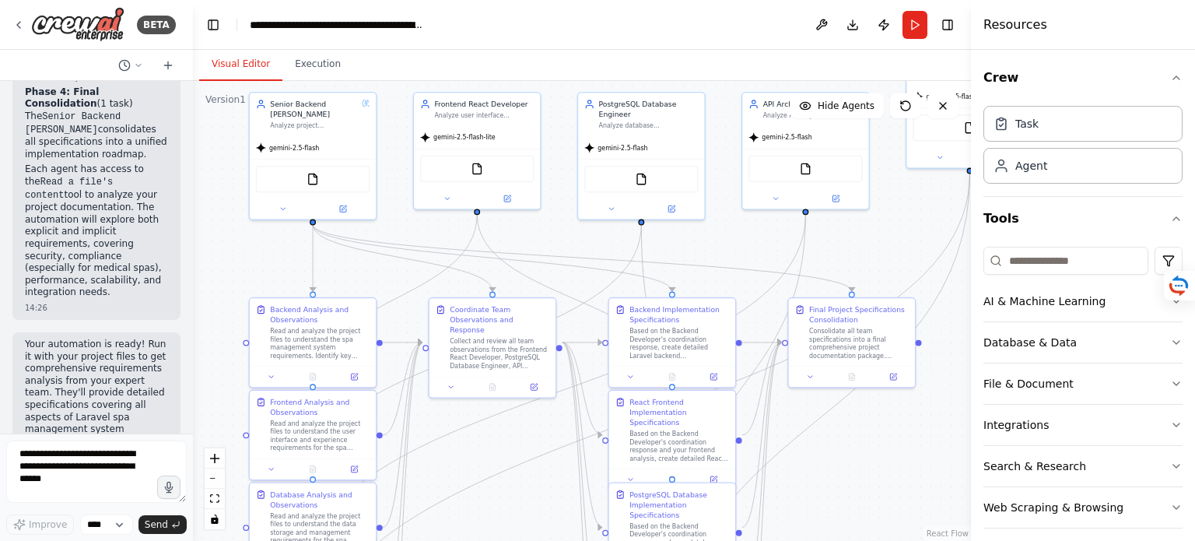
drag, startPoint x: 781, startPoint y: 435, endPoint x: 882, endPoint y: 577, distance: 175.1
click at [882, 540] on html "BETA Understand the functional and infrastructural requirements for developing …" at bounding box center [597, 270] width 1195 height 541
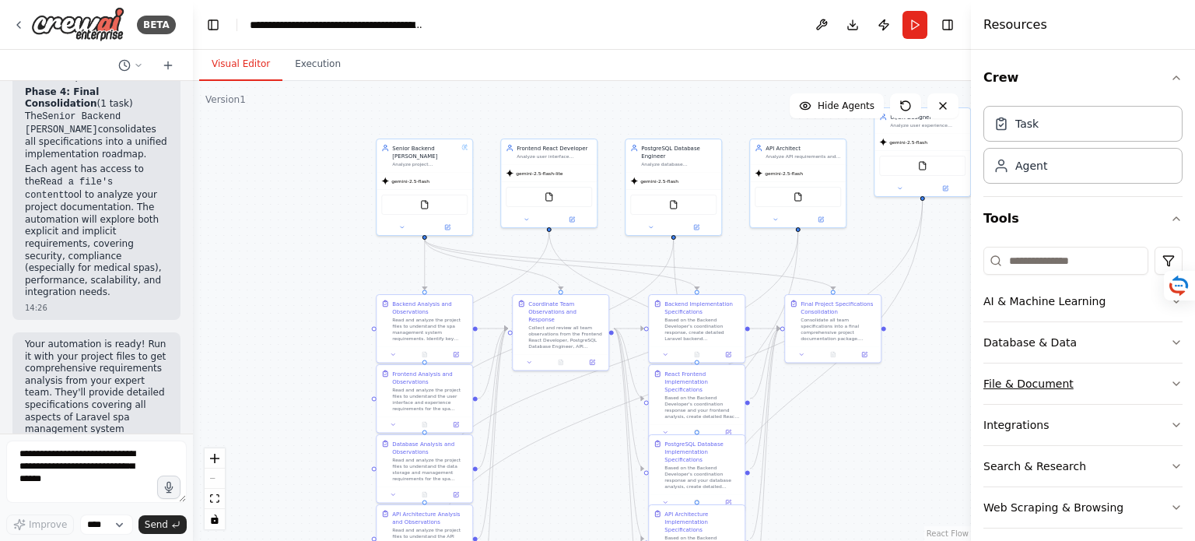
click at [1061, 384] on button "File & Document" at bounding box center [1083, 383] width 199 height 40
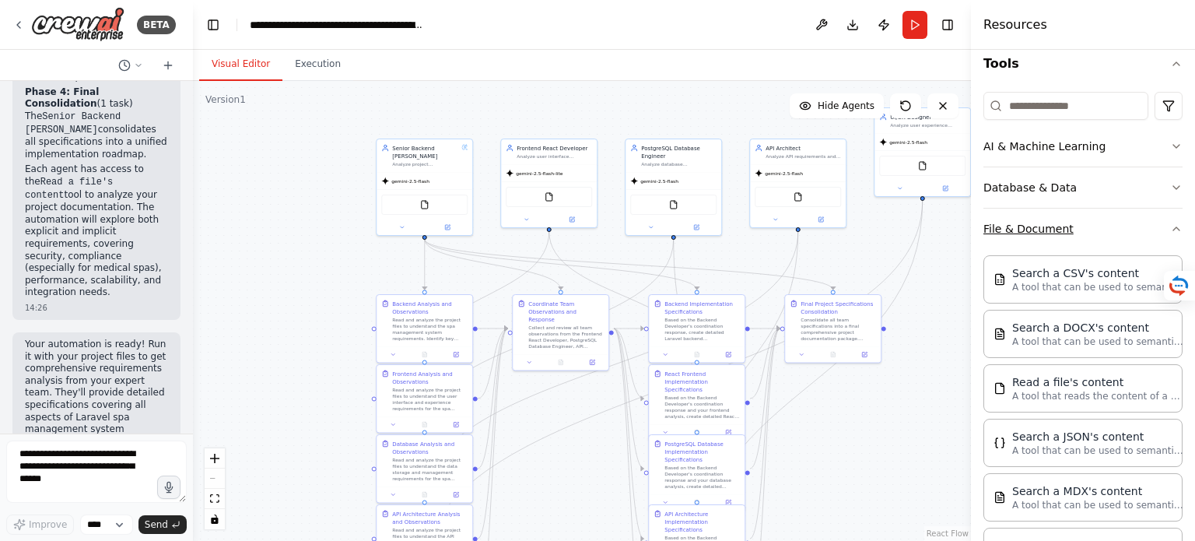
scroll to position [156, 0]
click at [1065, 395] on p "A tool that reads the content of a file. To use this tool, provide a 'file_path…" at bounding box center [1097, 394] width 171 height 12
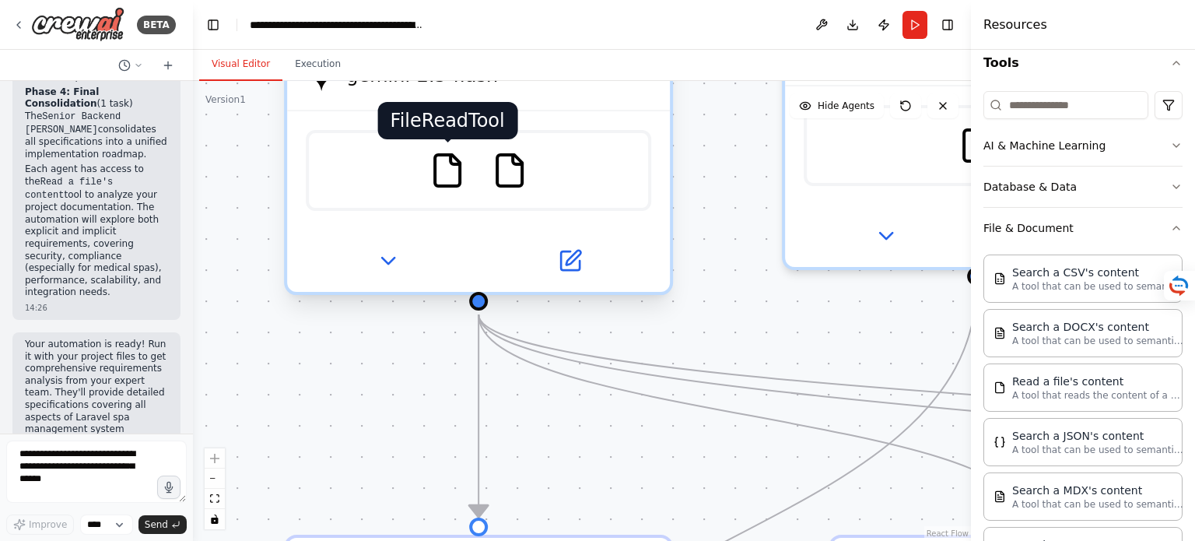
click at [456, 170] on img at bounding box center [447, 170] width 37 height 37
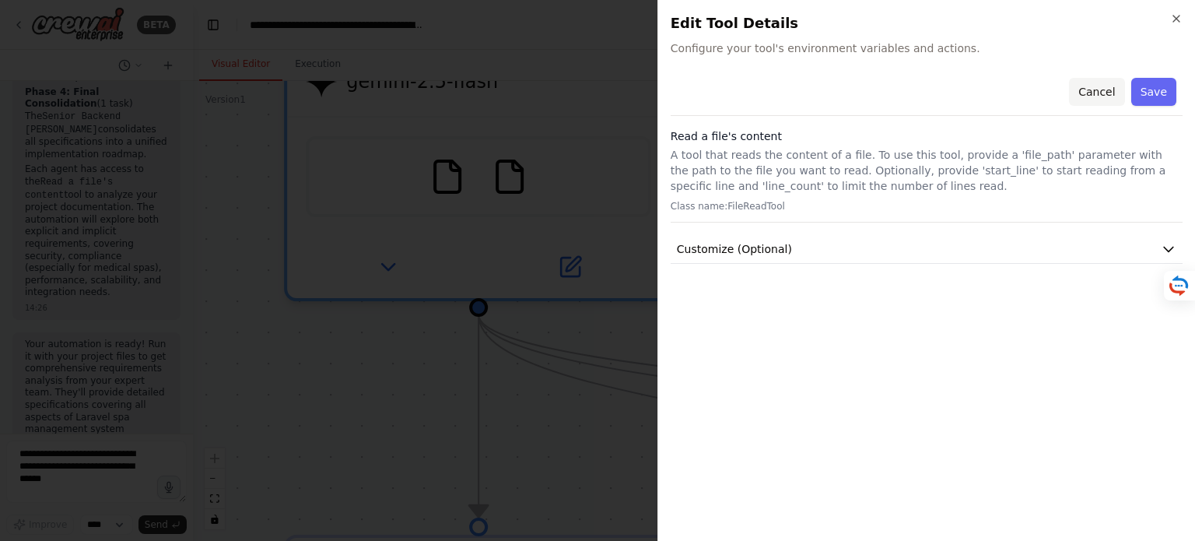
click at [1105, 92] on button "Cancel" at bounding box center [1096, 92] width 55 height 28
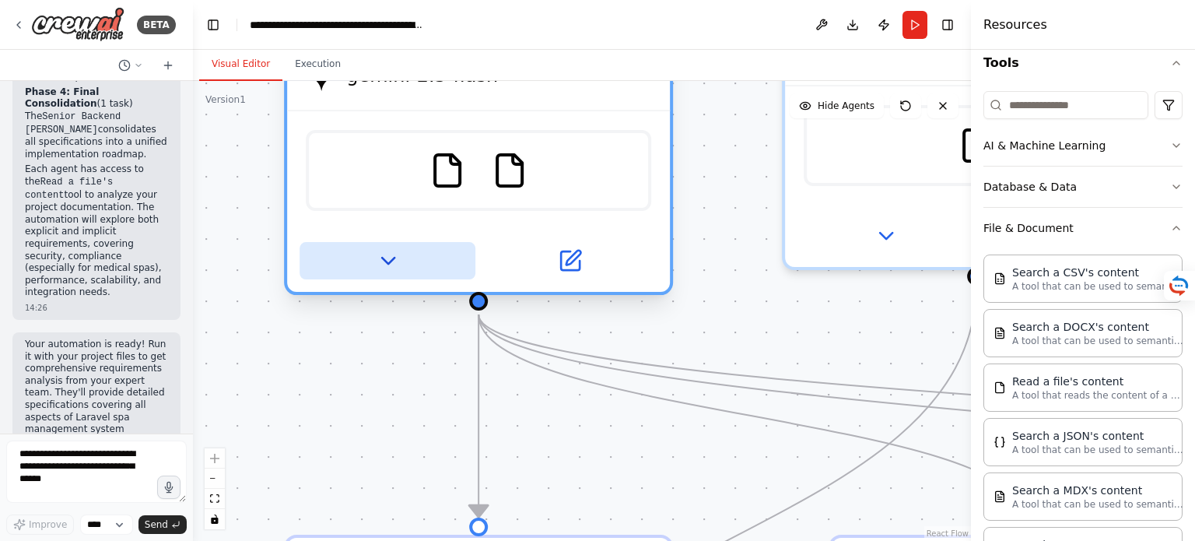
drag, startPoint x: 447, startPoint y: 174, endPoint x: 388, endPoint y: 262, distance: 106.6
click at [388, 262] on icon at bounding box center [387, 260] width 25 height 25
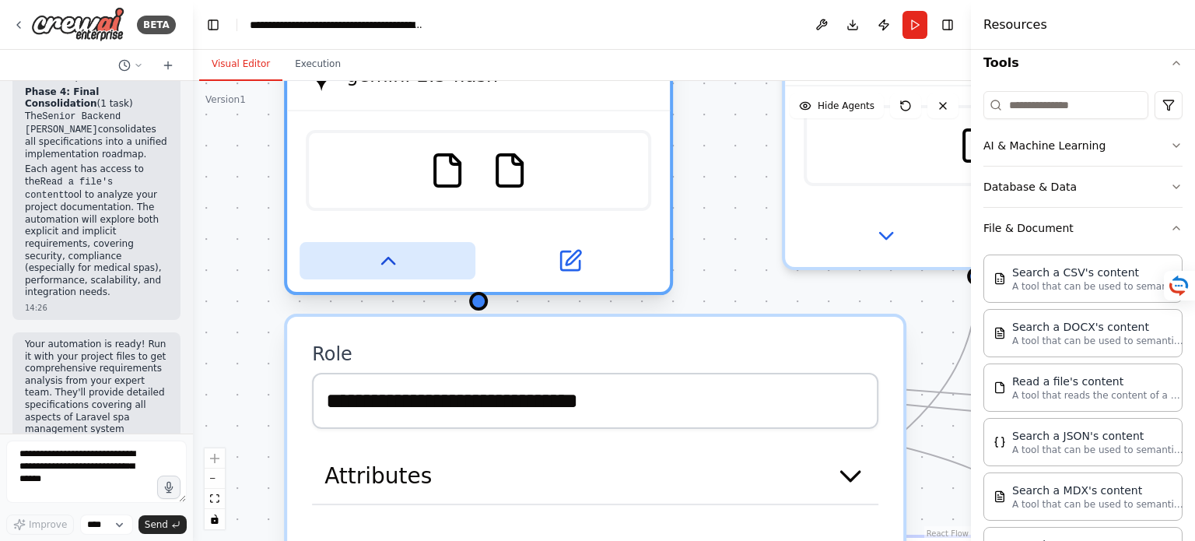
click at [388, 262] on icon at bounding box center [387, 260] width 25 height 25
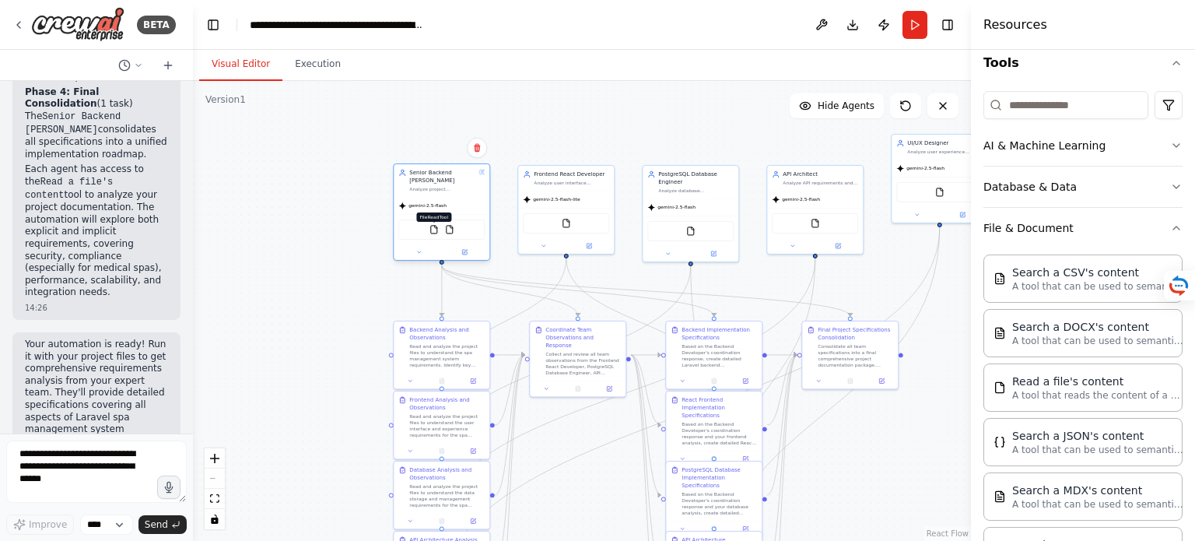
click at [432, 225] on img at bounding box center [434, 229] width 9 height 9
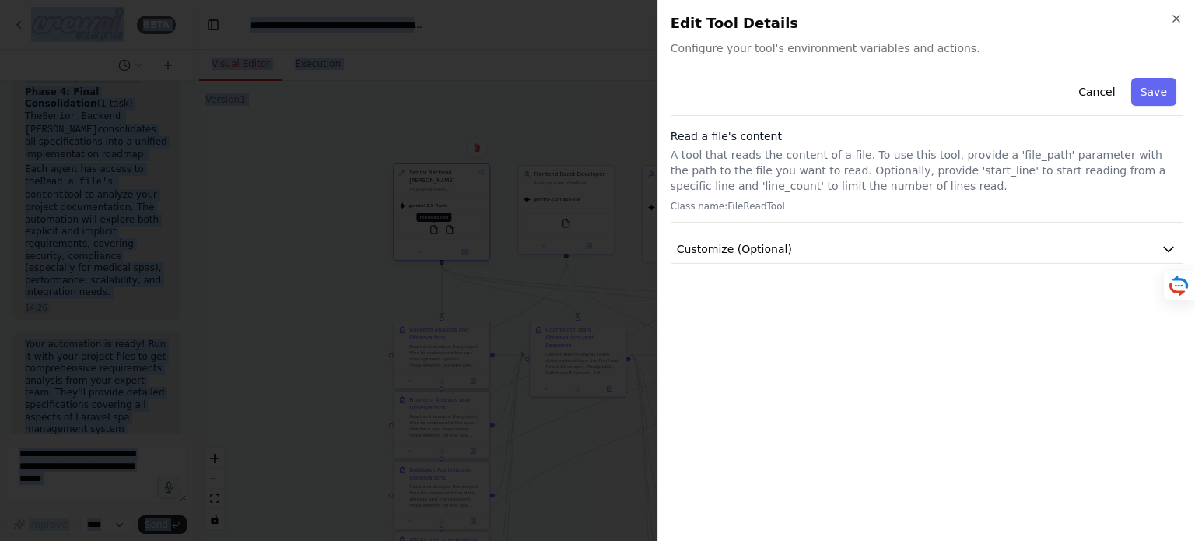
click at [432, 225] on div at bounding box center [597, 270] width 1195 height 541
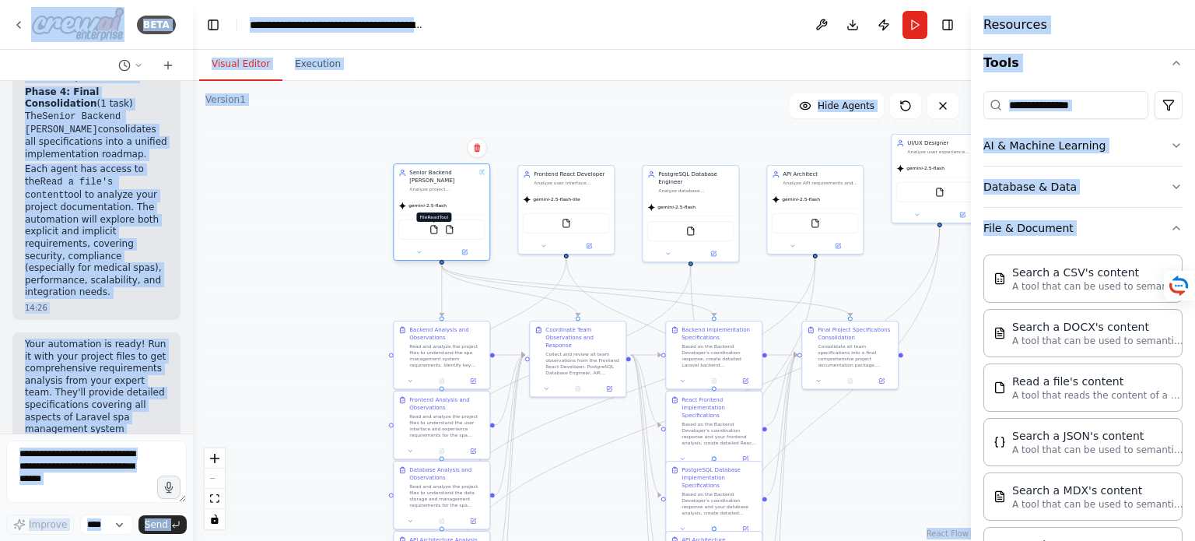
click at [432, 230] on img at bounding box center [434, 229] width 9 height 9
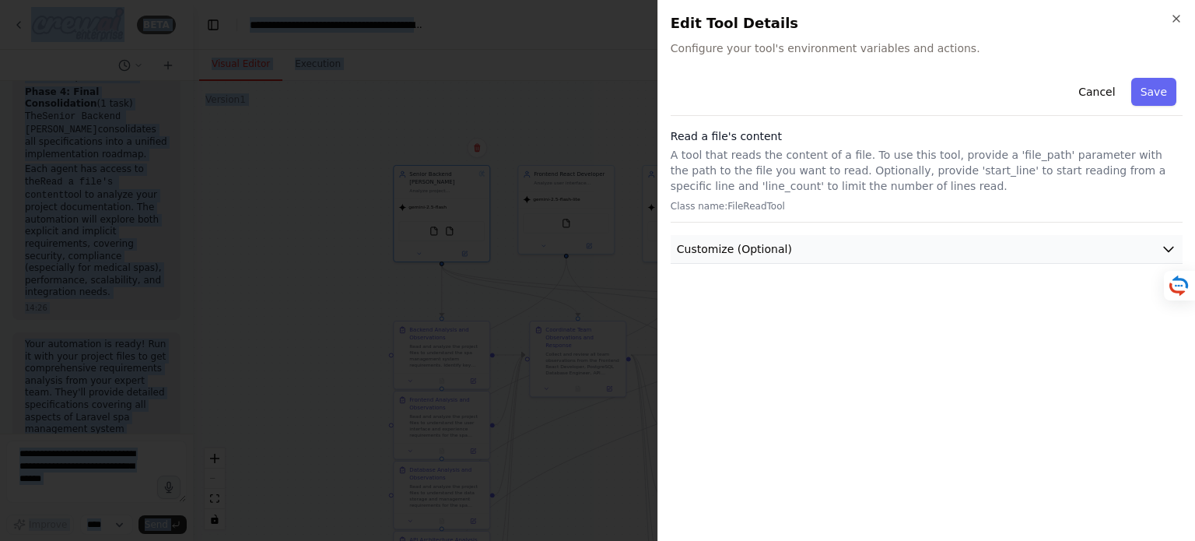
click at [744, 248] on span "Customize (Optional)" at bounding box center [734, 249] width 115 height 16
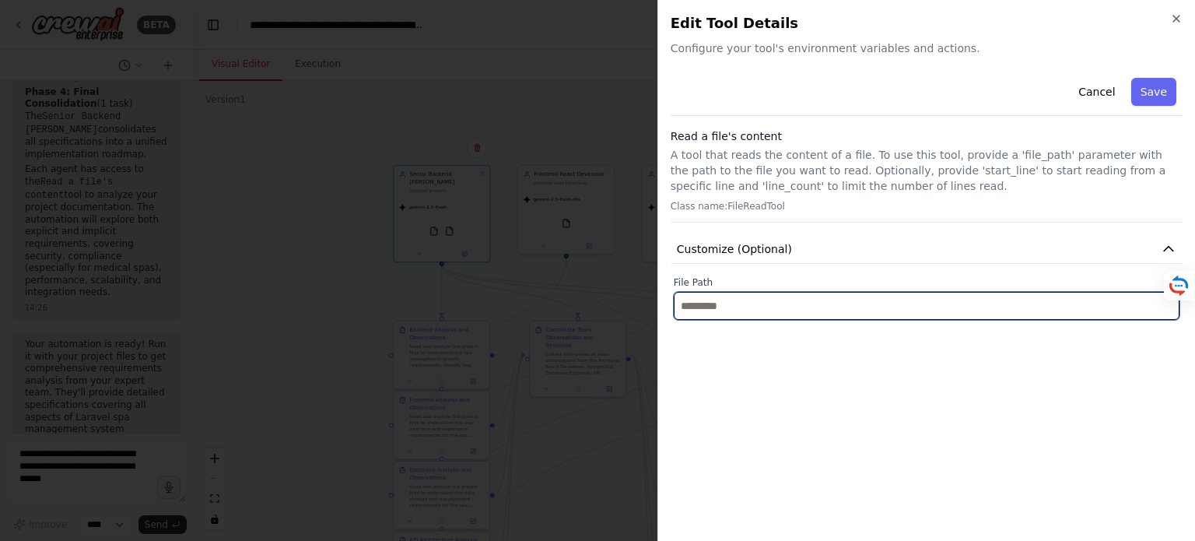
click at [795, 310] on input "text" at bounding box center [927, 306] width 506 height 28
click at [743, 306] on input "text" at bounding box center [927, 306] width 506 height 28
paste input "**********"
click at [989, 306] on input "**********" at bounding box center [927, 306] width 506 height 28
paste input "**********"
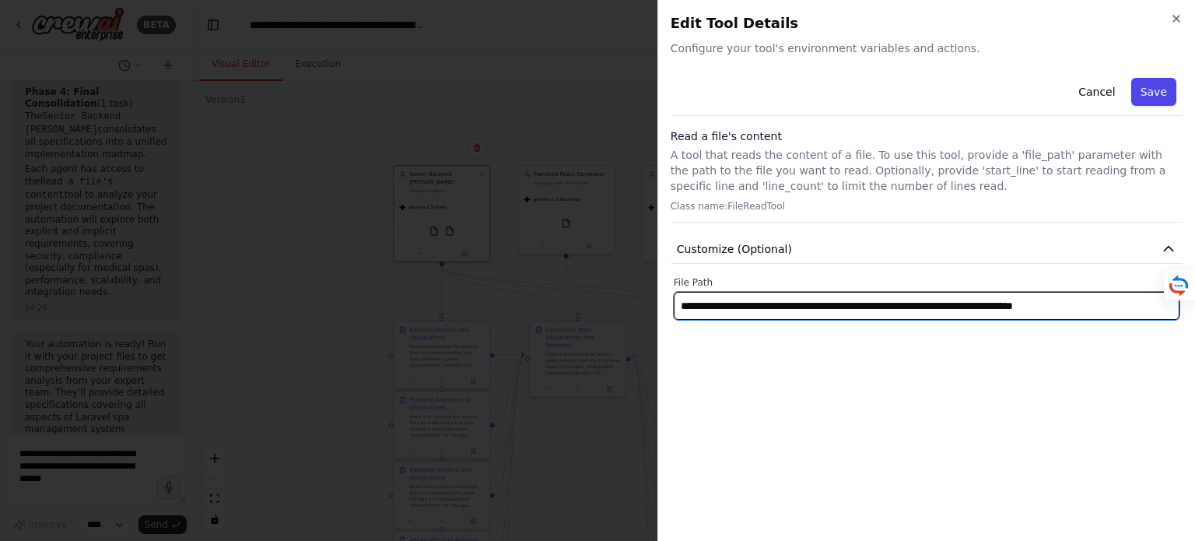
type input "**********"
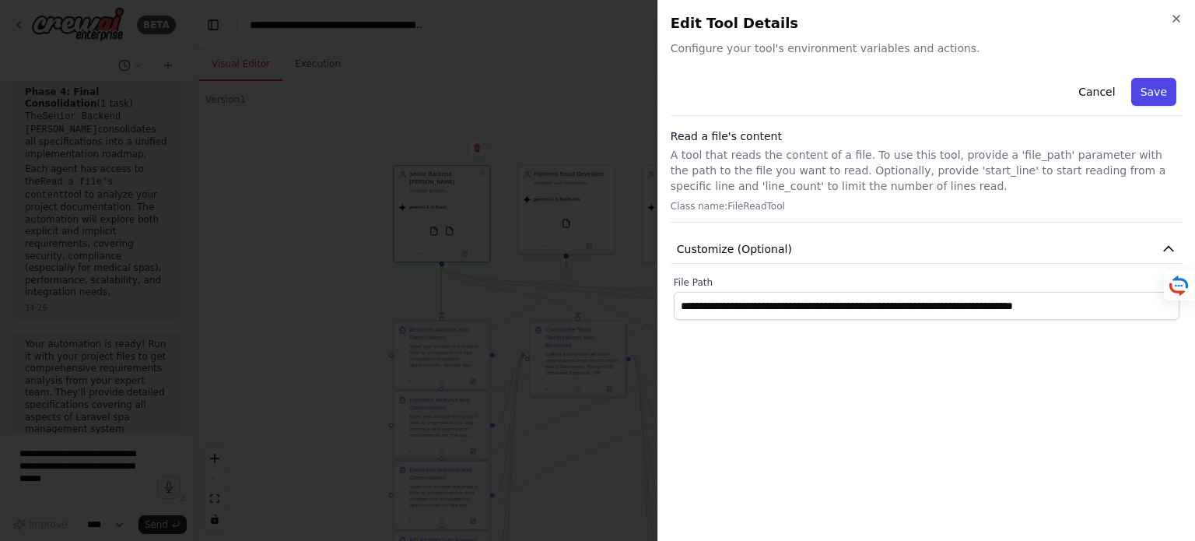
click at [1163, 91] on button "Save" at bounding box center [1153, 92] width 45 height 28
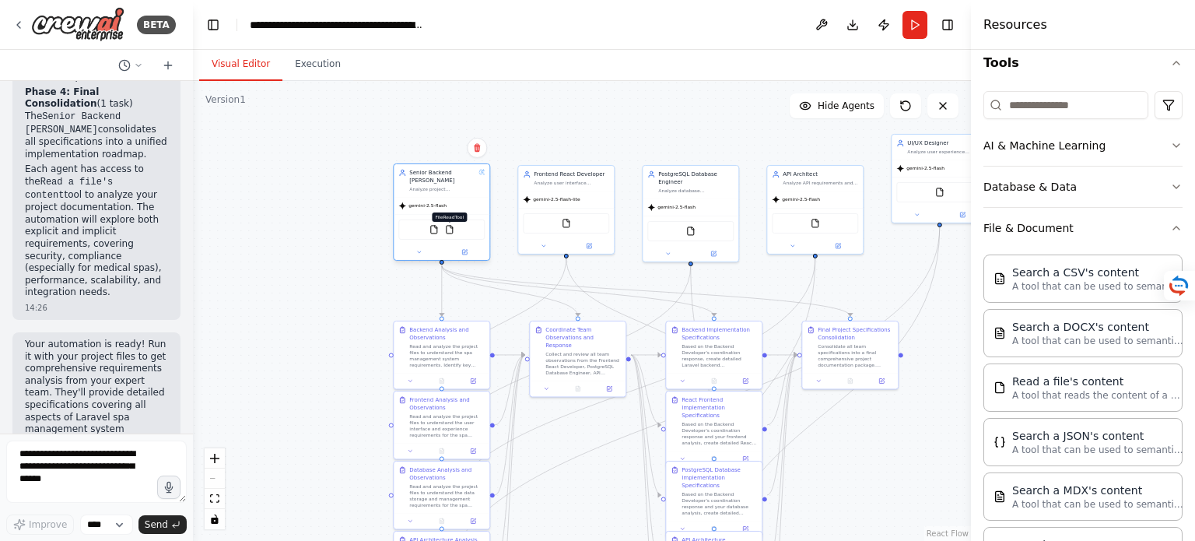
click at [448, 233] on img at bounding box center [449, 229] width 9 height 9
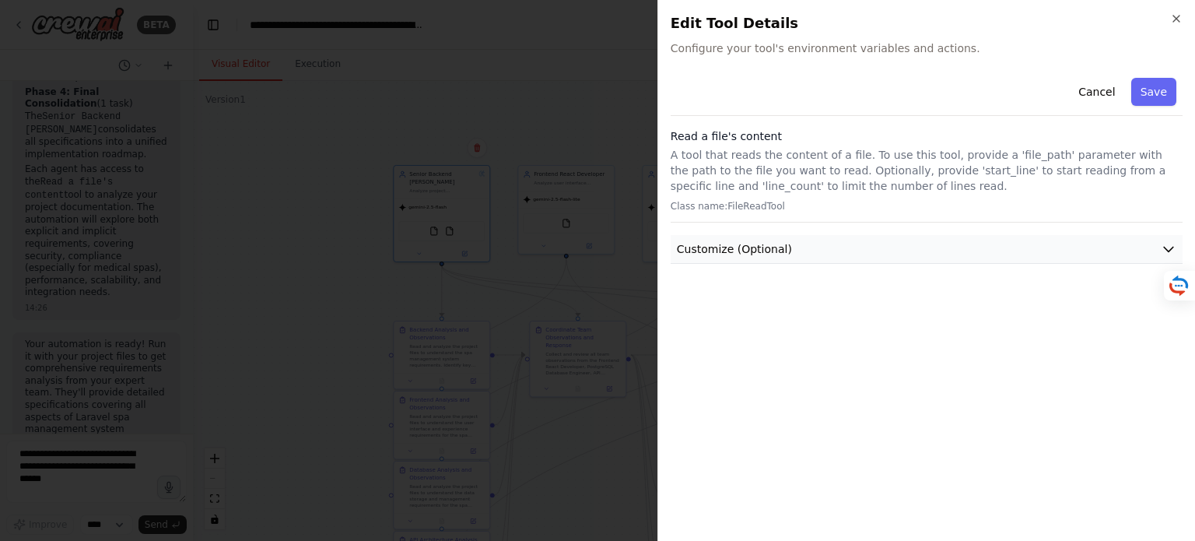
click at [710, 243] on span "Customize (Optional)" at bounding box center [734, 249] width 115 height 16
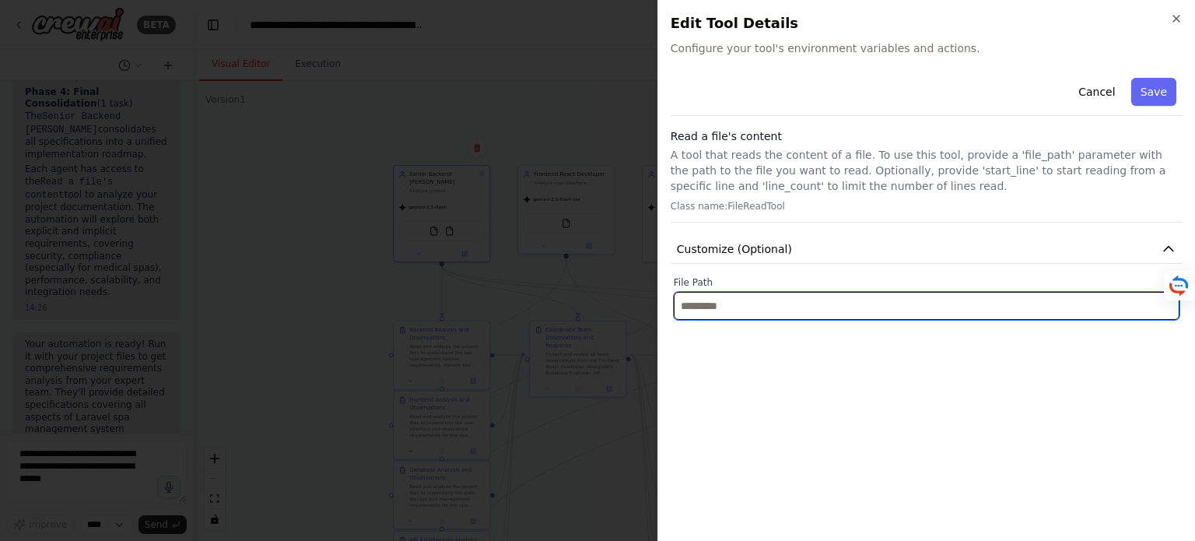
click at [763, 310] on input "text" at bounding box center [927, 306] width 506 height 28
click at [756, 307] on input "text" at bounding box center [927, 306] width 506 height 28
paste input "**********"
type input "**********"
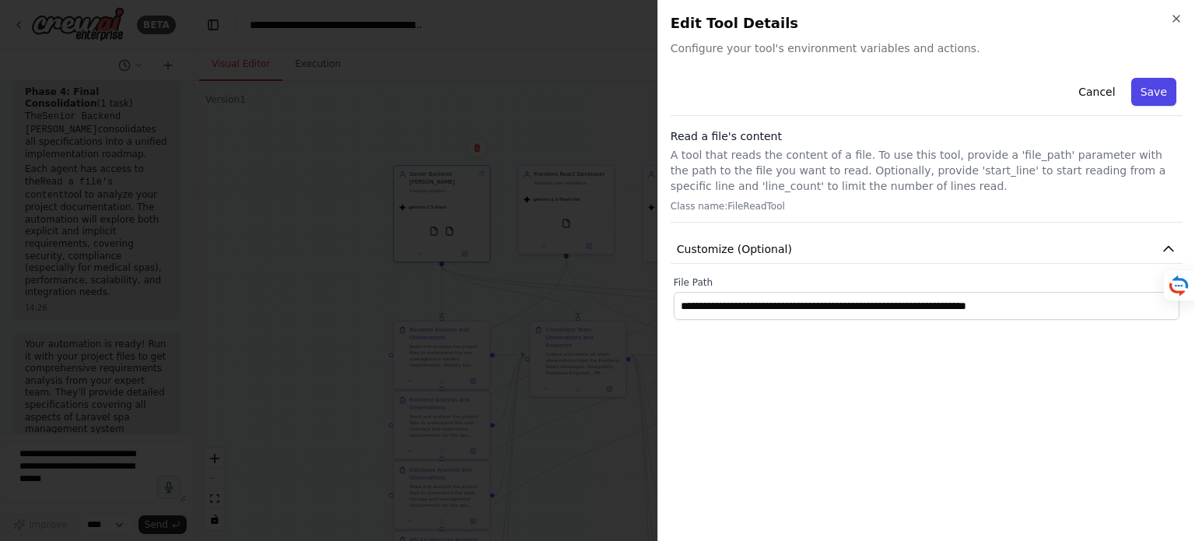
click at [1164, 86] on button "Save" at bounding box center [1153, 92] width 45 height 28
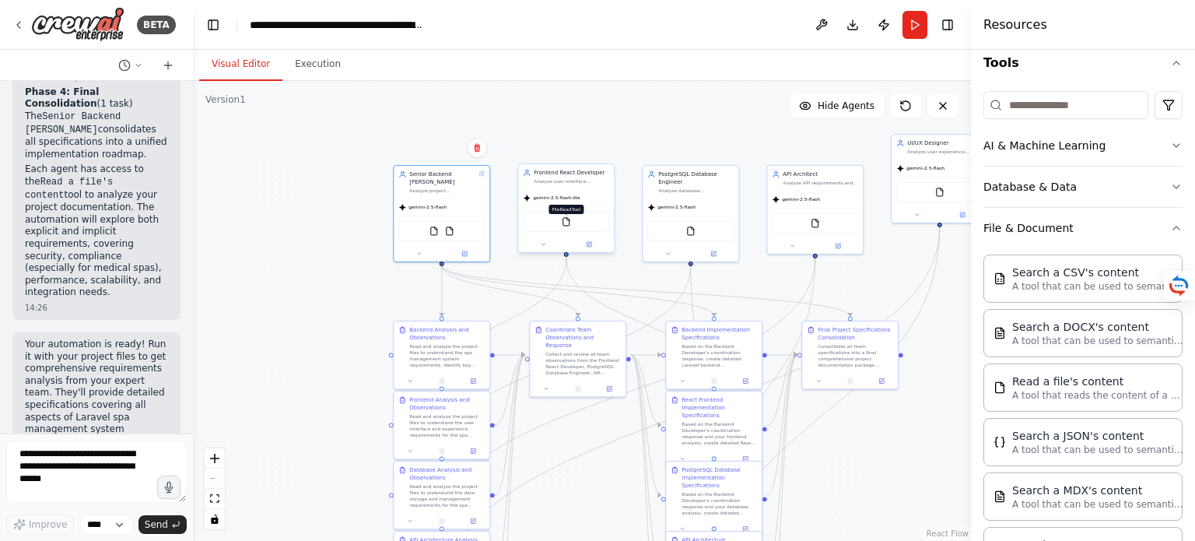
click at [565, 220] on img at bounding box center [566, 221] width 9 height 9
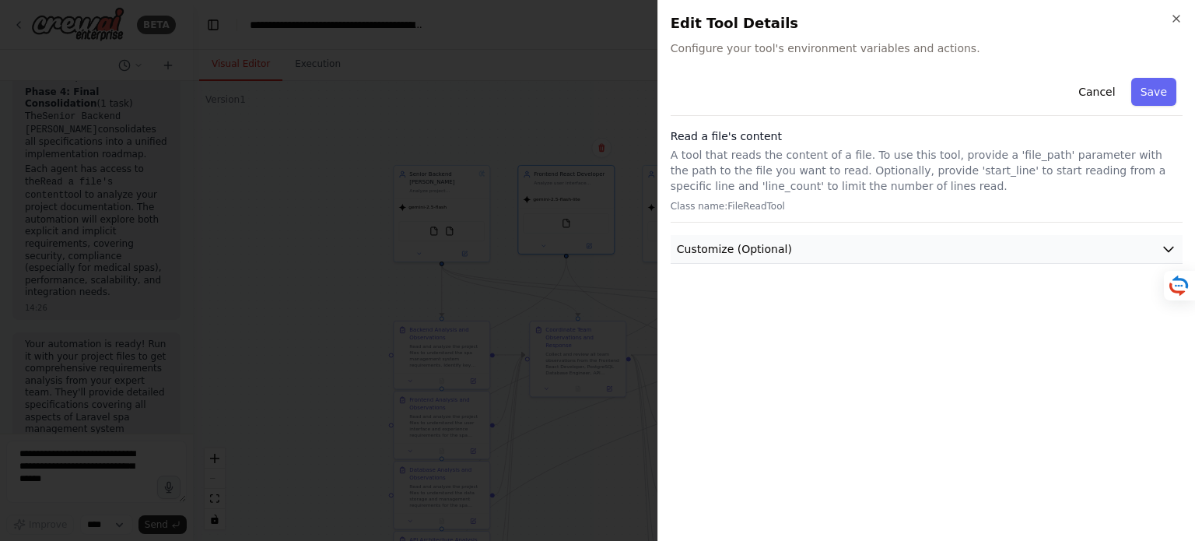
click at [750, 249] on span "Customize (Optional)" at bounding box center [734, 249] width 115 height 16
click at [1174, 19] on icon "button" at bounding box center [1176, 18] width 12 height 12
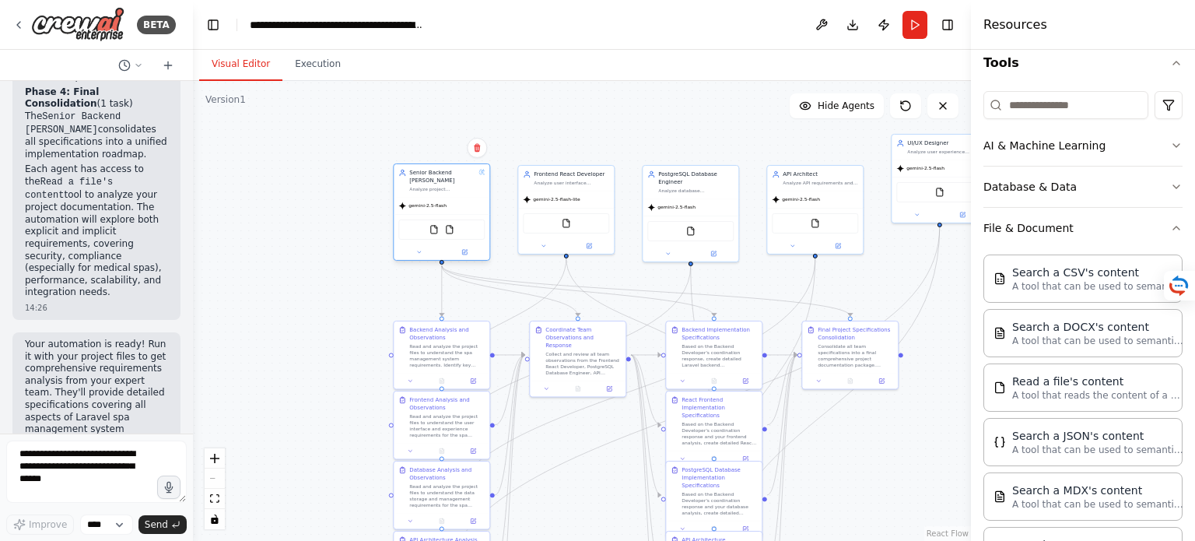
click at [454, 233] on div "FileReadTool FileReadTool" at bounding box center [441, 229] width 86 height 20
click at [451, 233] on img at bounding box center [449, 229] width 9 height 9
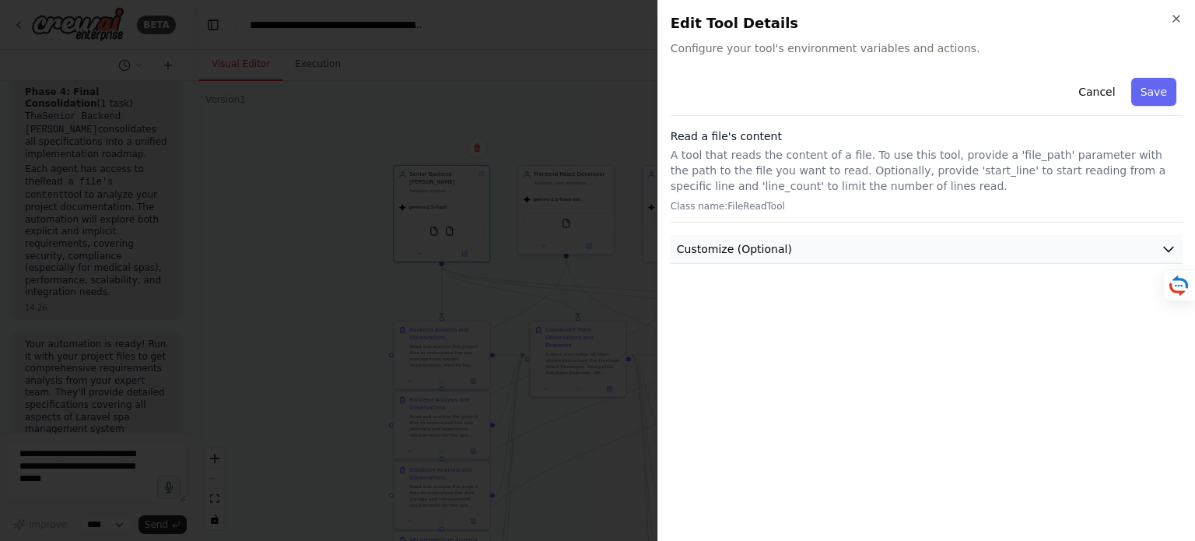
click at [704, 247] on span "Customize (Optional)" at bounding box center [734, 249] width 115 height 16
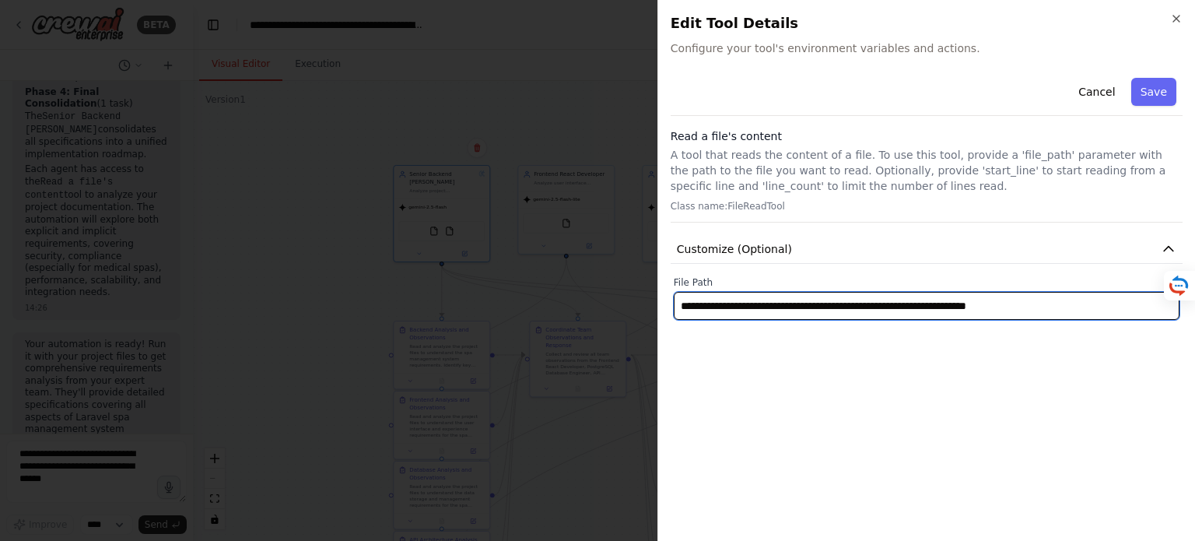
drag, startPoint x: 1077, startPoint y: 304, endPoint x: 655, endPoint y: 302, distance: 421.8
click at [655, 302] on body "BETA Understand the functional and infrastructural requirements for developing …" at bounding box center [597, 270] width 1195 height 541
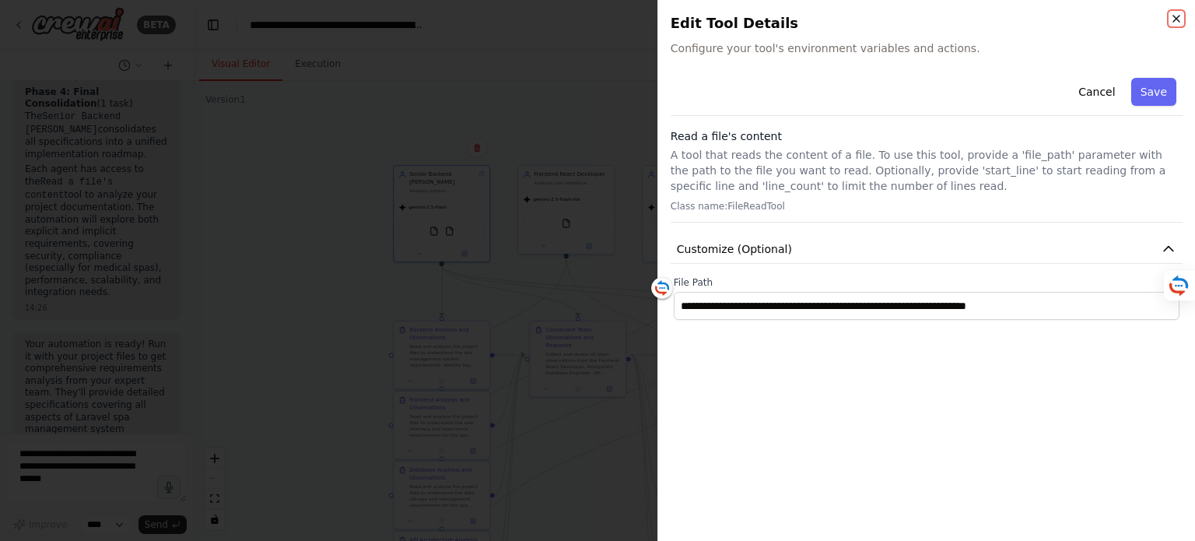
click at [1177, 21] on icon "button" at bounding box center [1176, 18] width 12 height 12
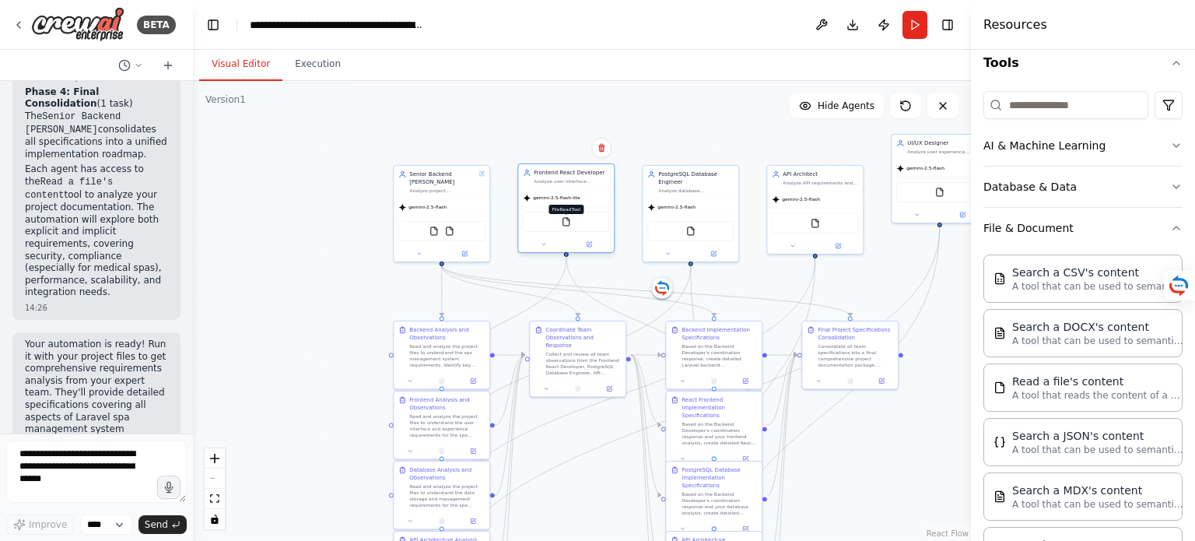
click at [567, 222] on img at bounding box center [566, 221] width 9 height 9
click at [565, 221] on img at bounding box center [566, 221] width 9 height 9
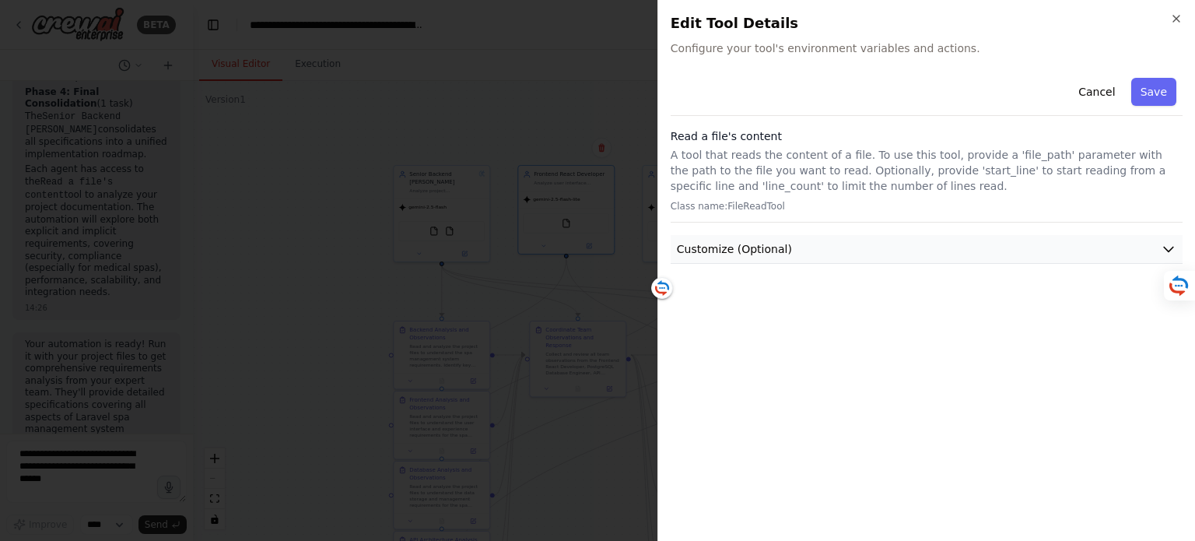
click at [803, 247] on button "Customize (Optional)" at bounding box center [927, 249] width 512 height 29
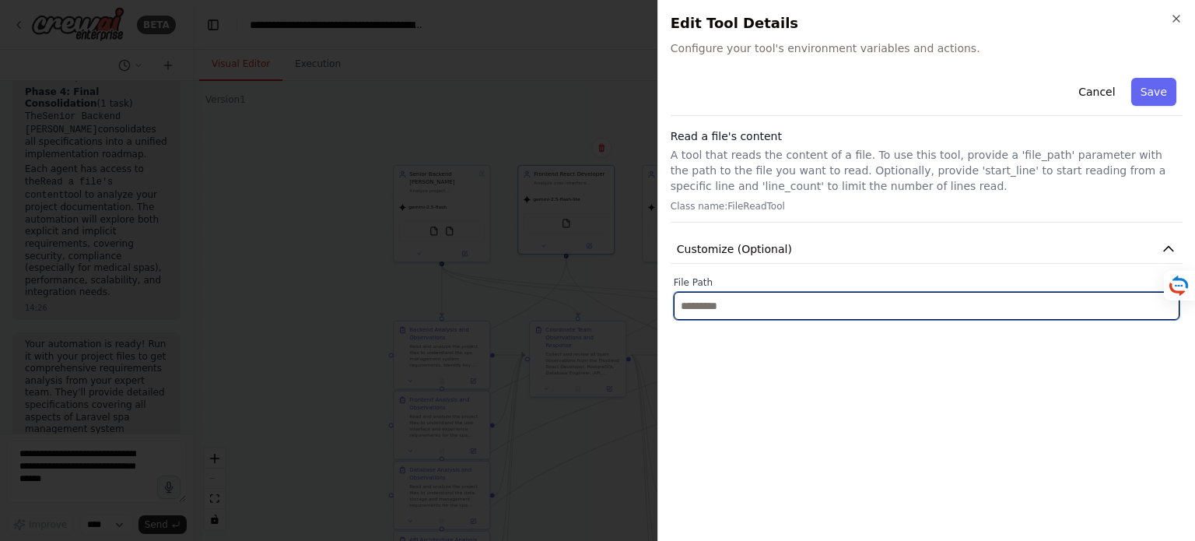
click at [792, 310] on input "text" at bounding box center [927, 306] width 506 height 28
paste input "**********"
type input "**********"
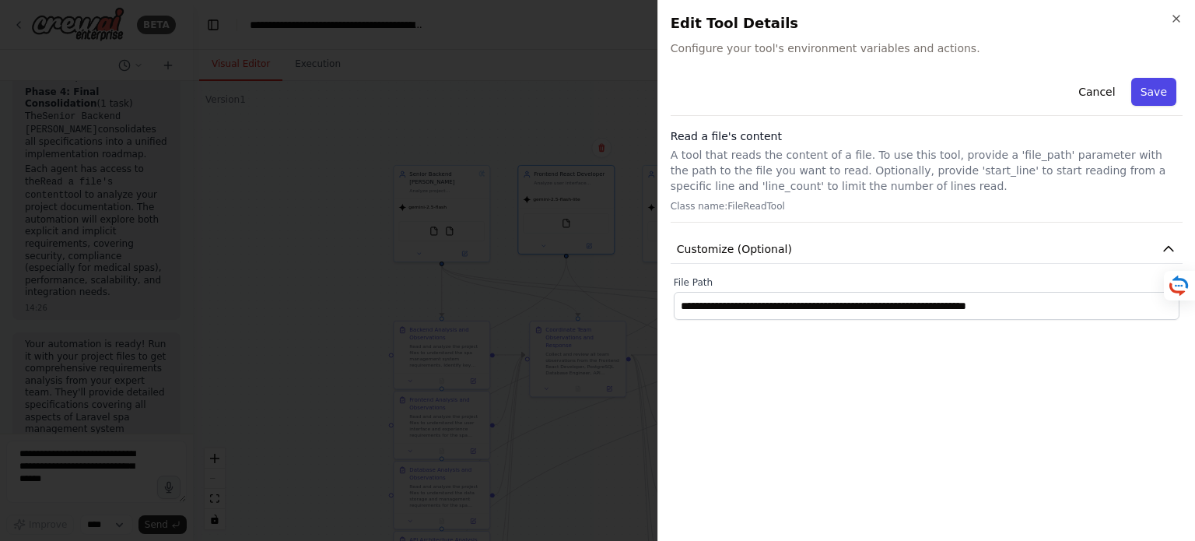
click at [1159, 88] on button "Save" at bounding box center [1153, 92] width 45 height 28
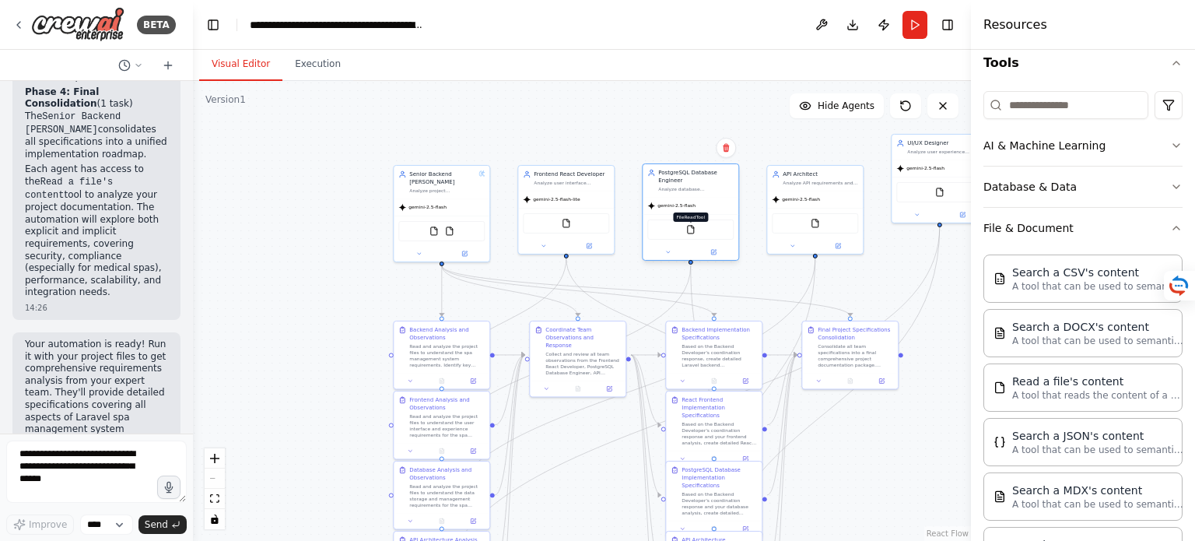
click at [693, 233] on div "FileReadTool" at bounding box center [690, 229] width 86 height 20
click at [688, 226] on img at bounding box center [690, 229] width 9 height 9
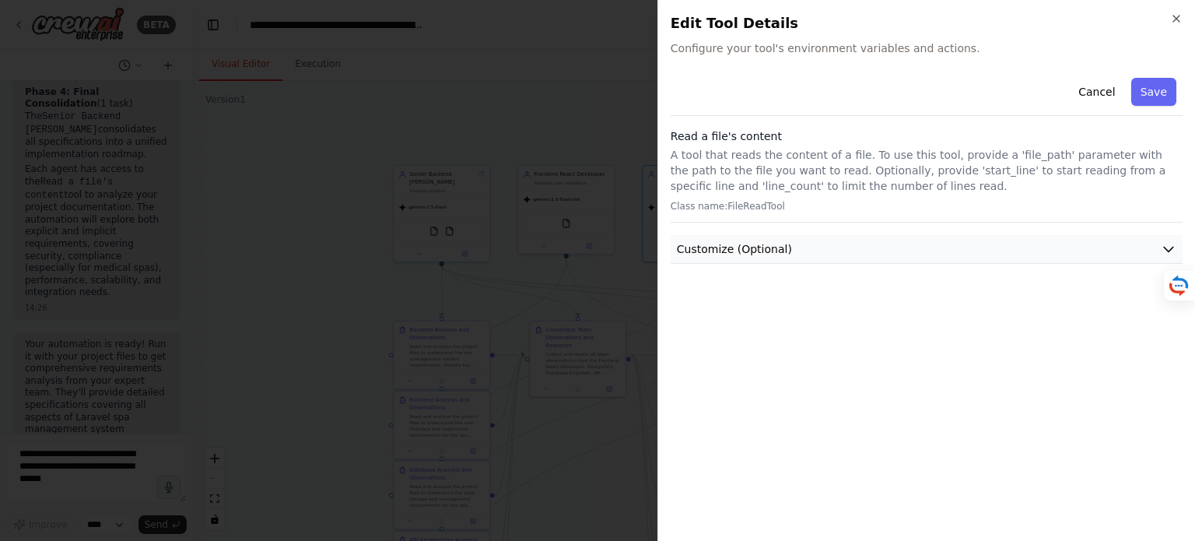
click at [758, 253] on span "Customize (Optional)" at bounding box center [734, 249] width 115 height 16
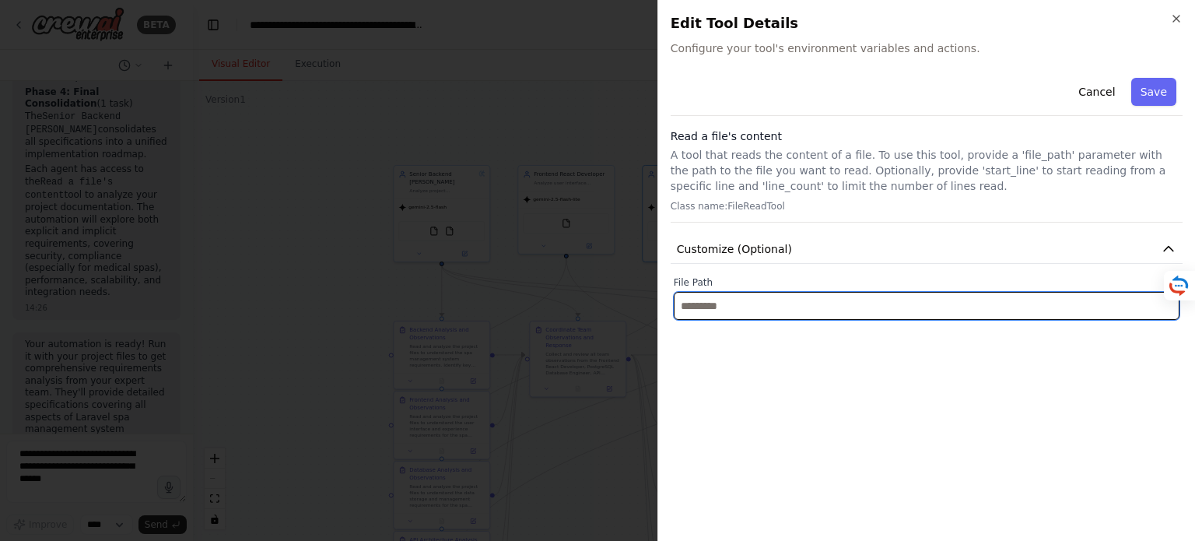
drag, startPoint x: 797, startPoint y: 305, endPoint x: 668, endPoint y: 298, distance: 128.6
click at [668, 298] on div "Close Edit Tool Details Configure your tool's environment variables and actions…" at bounding box center [927, 270] width 538 height 541
paste input "**********"
type input "**********"
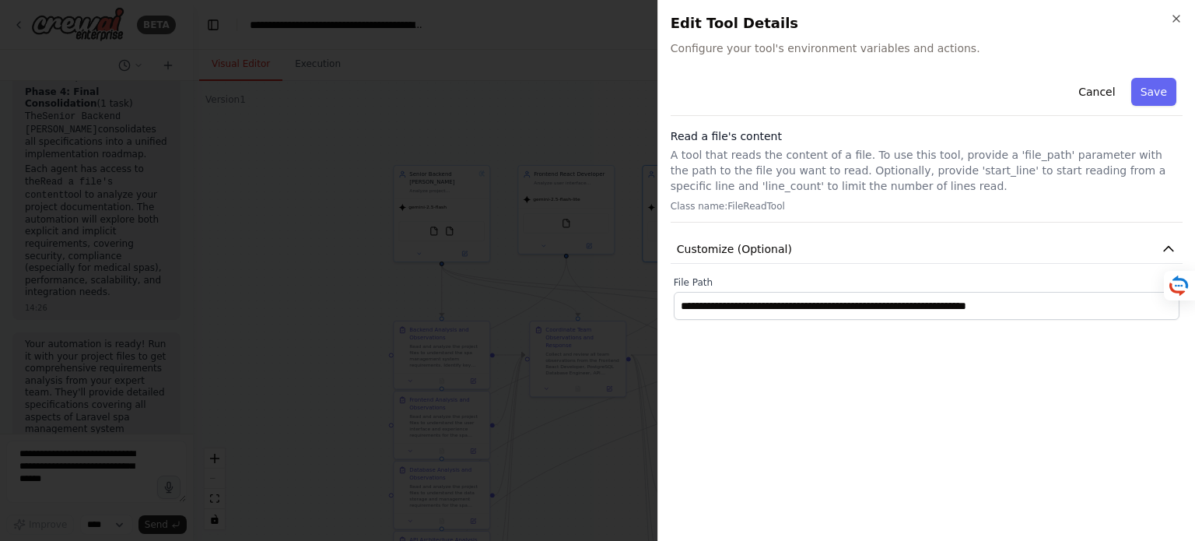
click at [1158, 89] on button "Save" at bounding box center [1153, 92] width 45 height 28
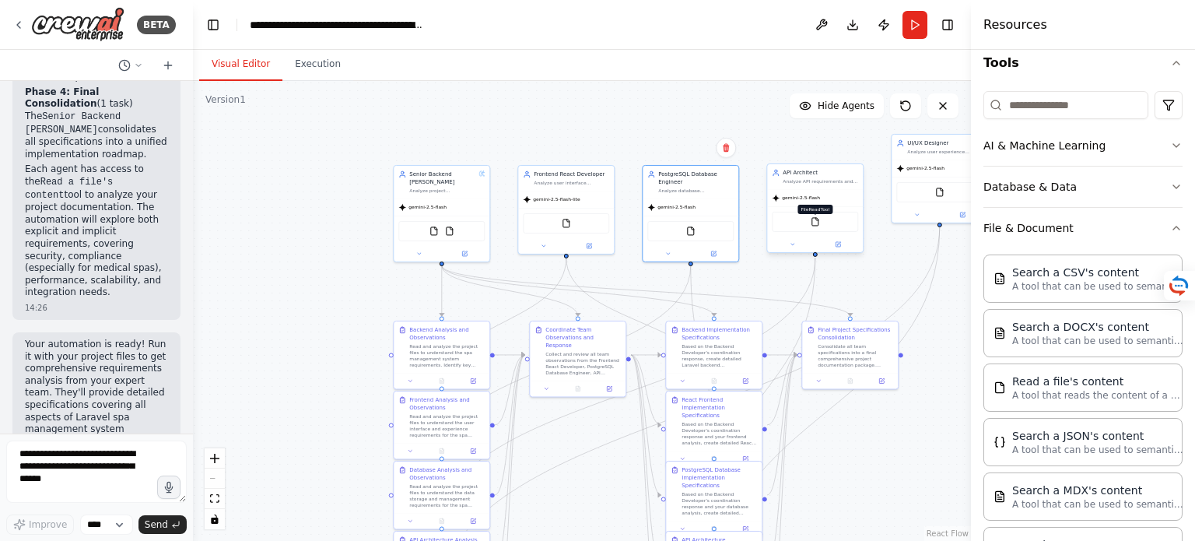
click at [818, 223] on img at bounding box center [815, 221] width 9 height 9
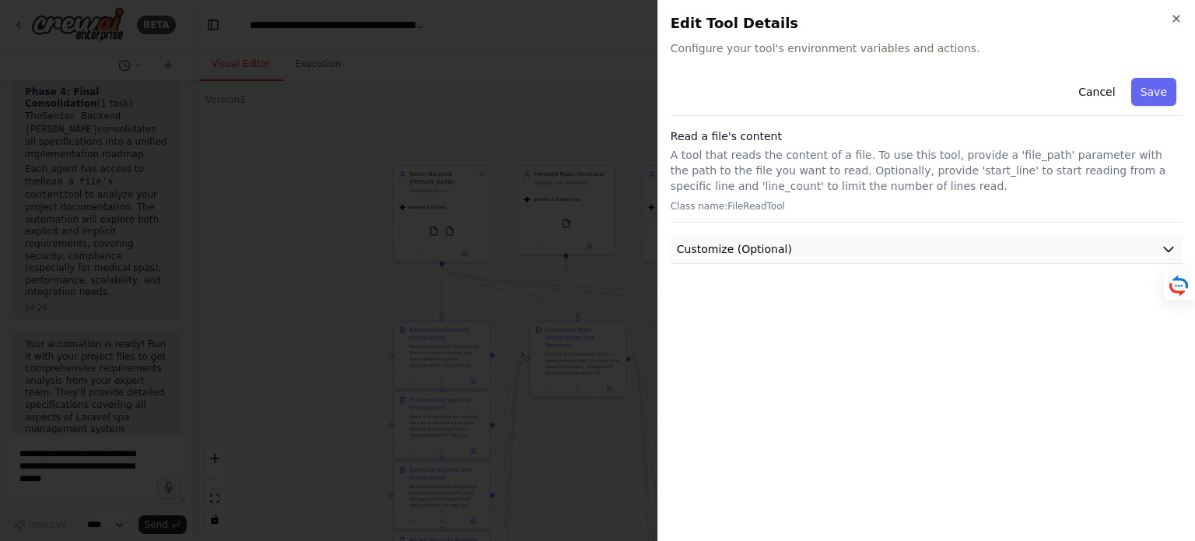
click at [781, 247] on span "Customize (Optional)" at bounding box center [734, 249] width 115 height 16
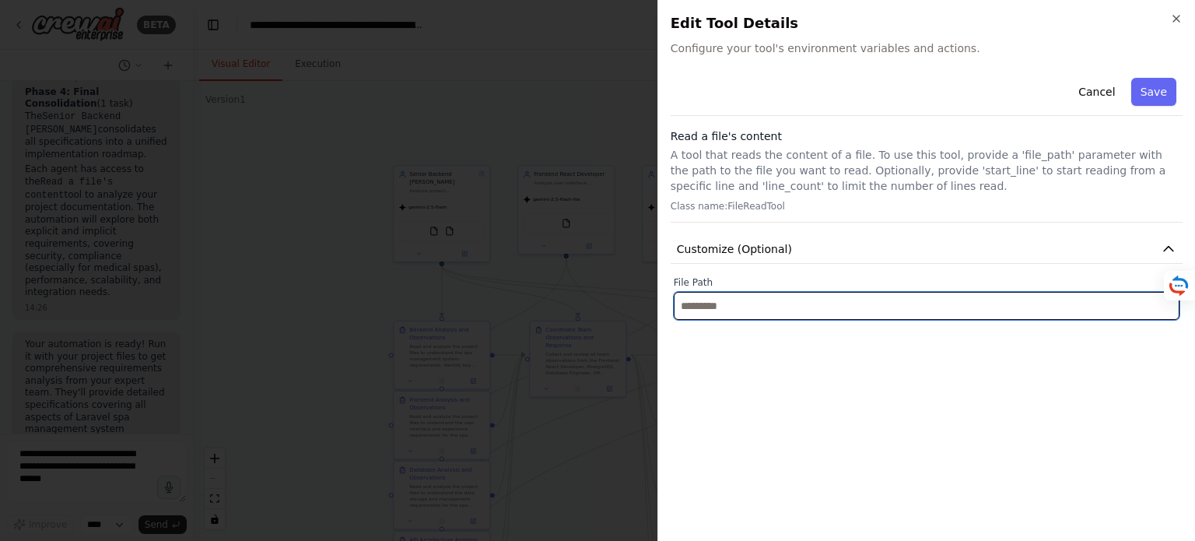
click at [780, 307] on input "text" at bounding box center [927, 306] width 506 height 28
paste input "**********"
type input "**********"
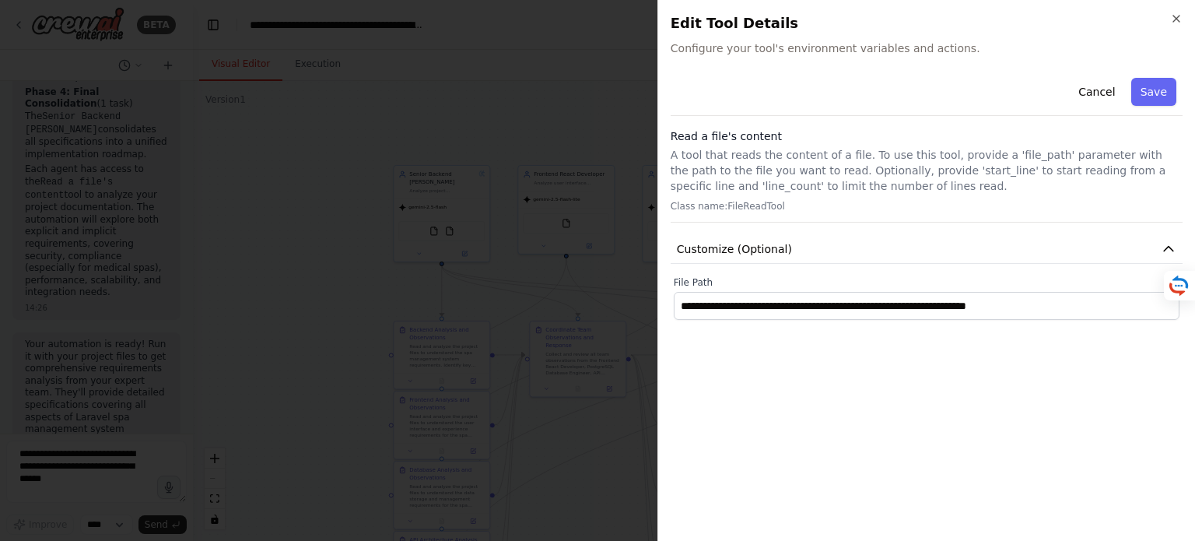
click at [1158, 83] on button "Save" at bounding box center [1153, 92] width 45 height 28
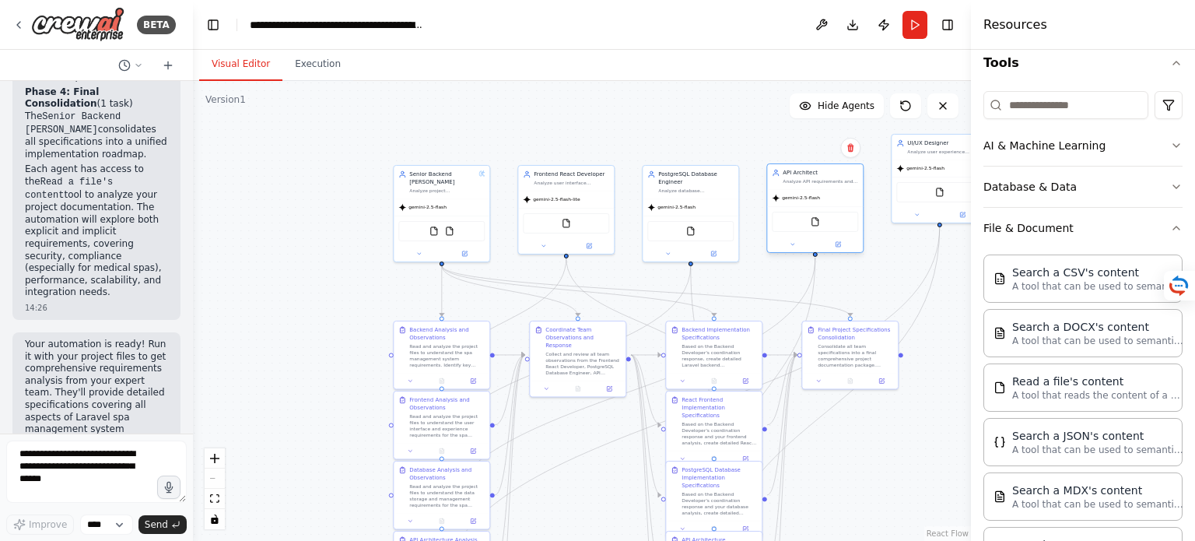
click at [819, 229] on div "FileReadTool" at bounding box center [815, 222] width 86 height 20
click at [816, 226] on img at bounding box center [815, 221] width 9 height 9
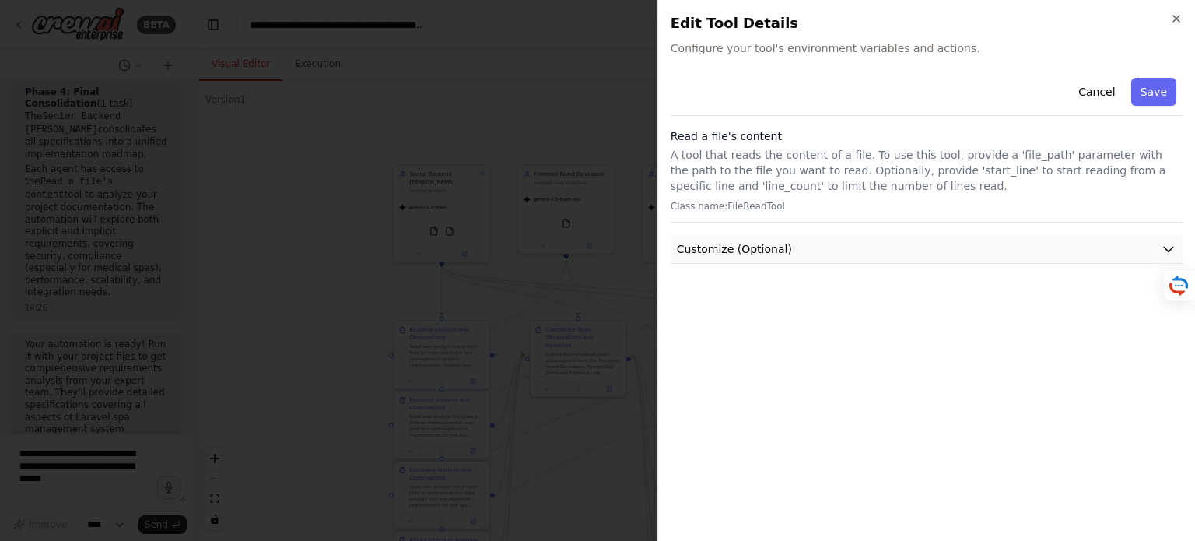
click at [813, 236] on div "Cancel Save Read a file's content A tool that reads the content of a file. To u…" at bounding box center [927, 168] width 512 height 192
click at [778, 242] on span "Customize (Optional)" at bounding box center [734, 249] width 115 height 16
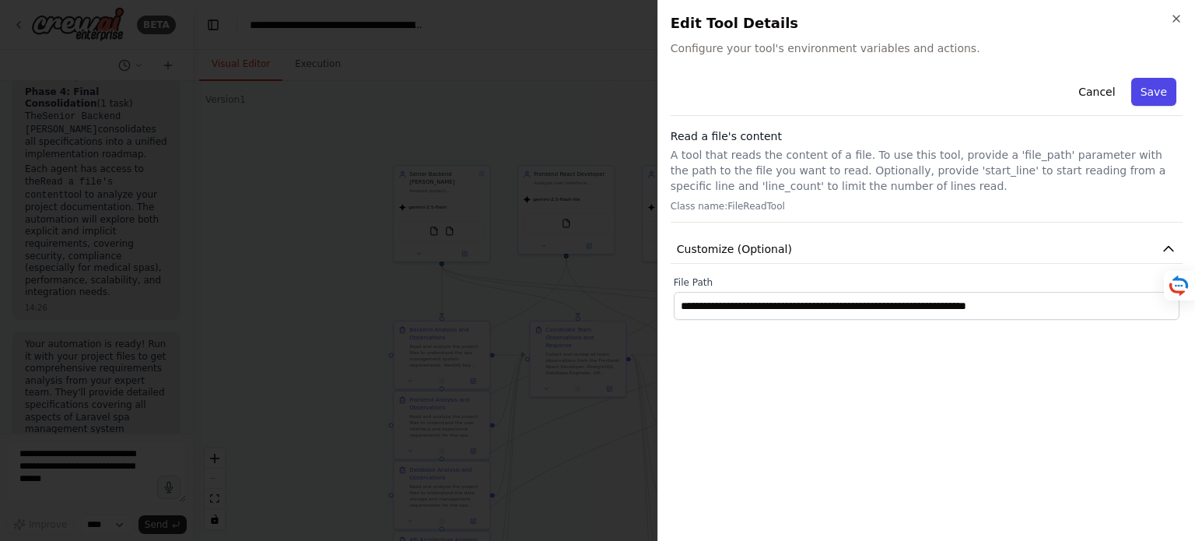
click at [1152, 89] on button "Save" at bounding box center [1153, 92] width 45 height 28
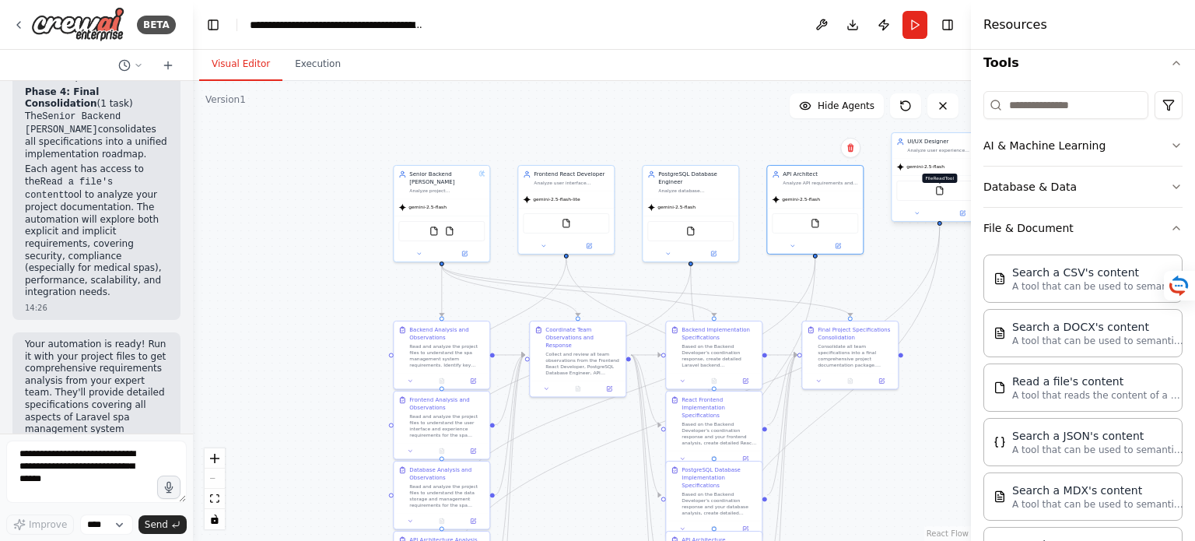
click at [941, 189] on img at bounding box center [939, 190] width 9 height 9
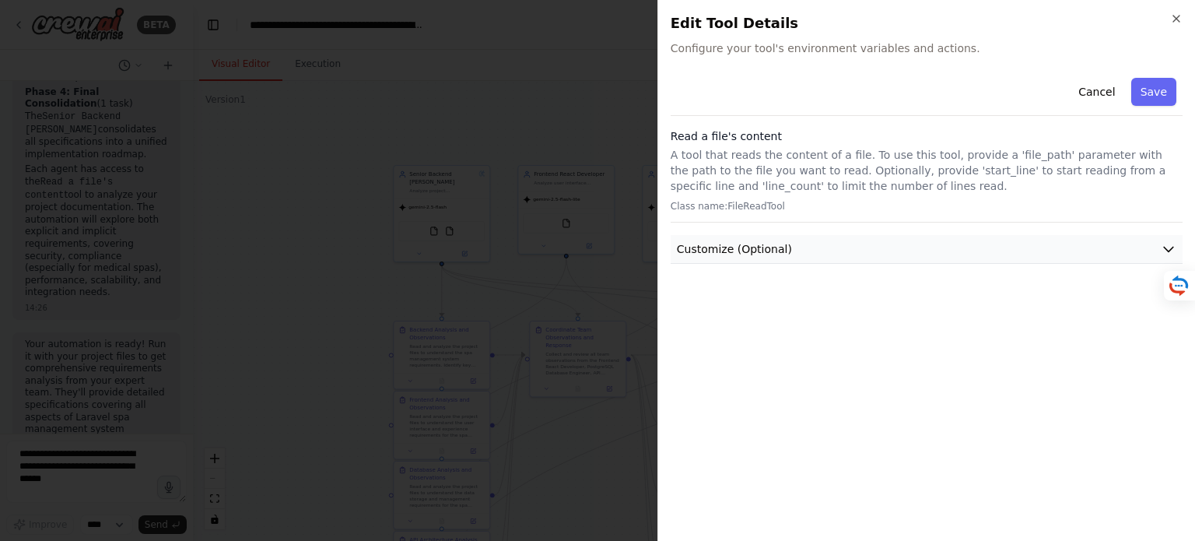
click at [847, 253] on button "Customize (Optional)" at bounding box center [927, 249] width 512 height 29
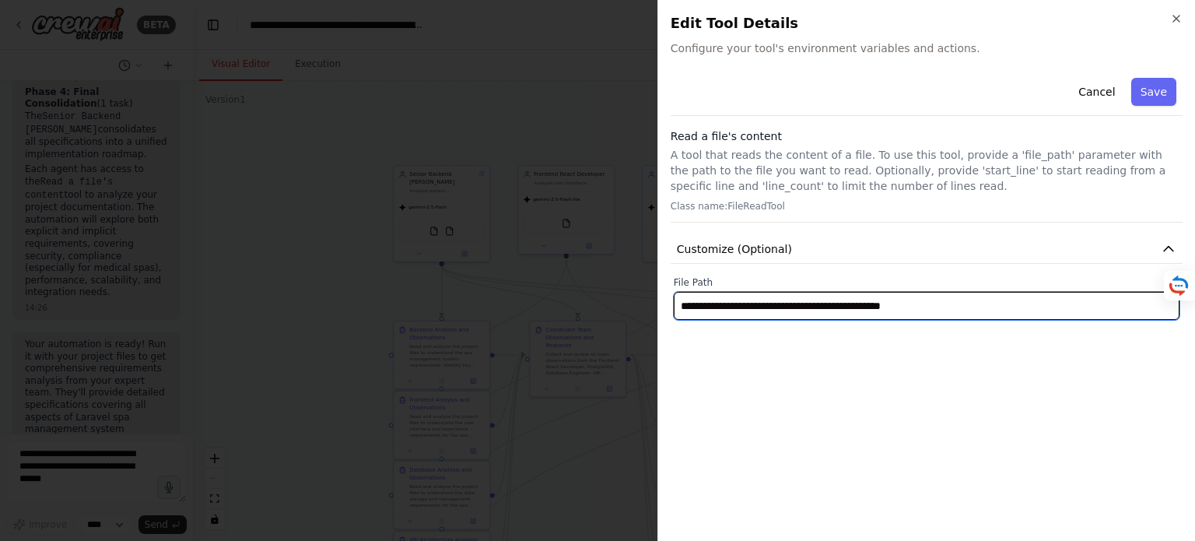
drag, startPoint x: 995, startPoint y: 310, endPoint x: 593, endPoint y: 320, distance: 402.4
click at [593, 320] on body "BETA Understand the functional and infrastructural requirements for developing …" at bounding box center [597, 270] width 1195 height 541
paste input "**********"
type input "**********"
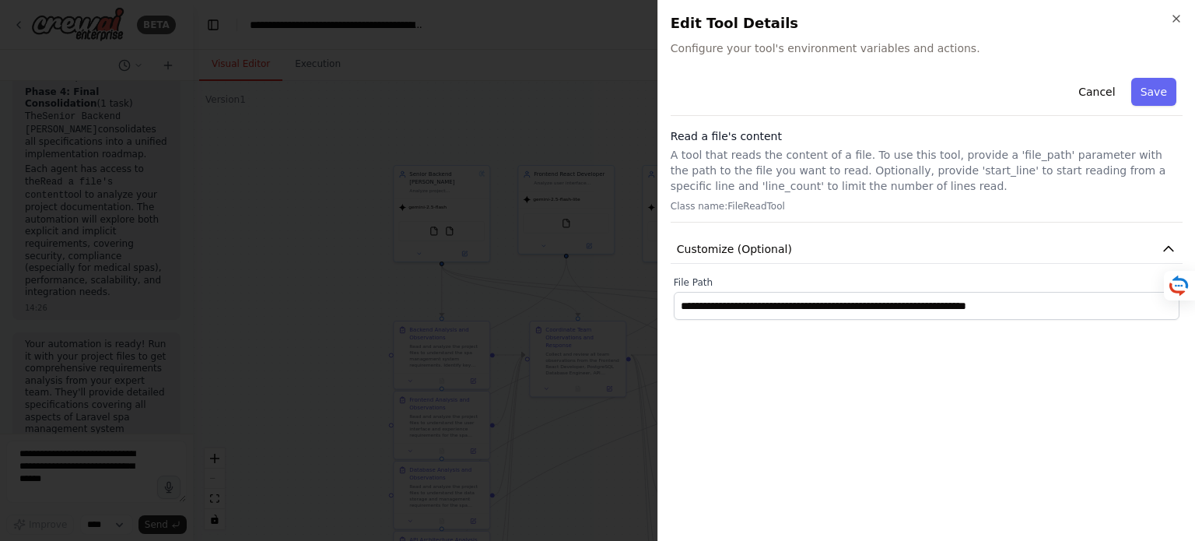
click at [1166, 86] on button "Save" at bounding box center [1153, 92] width 45 height 28
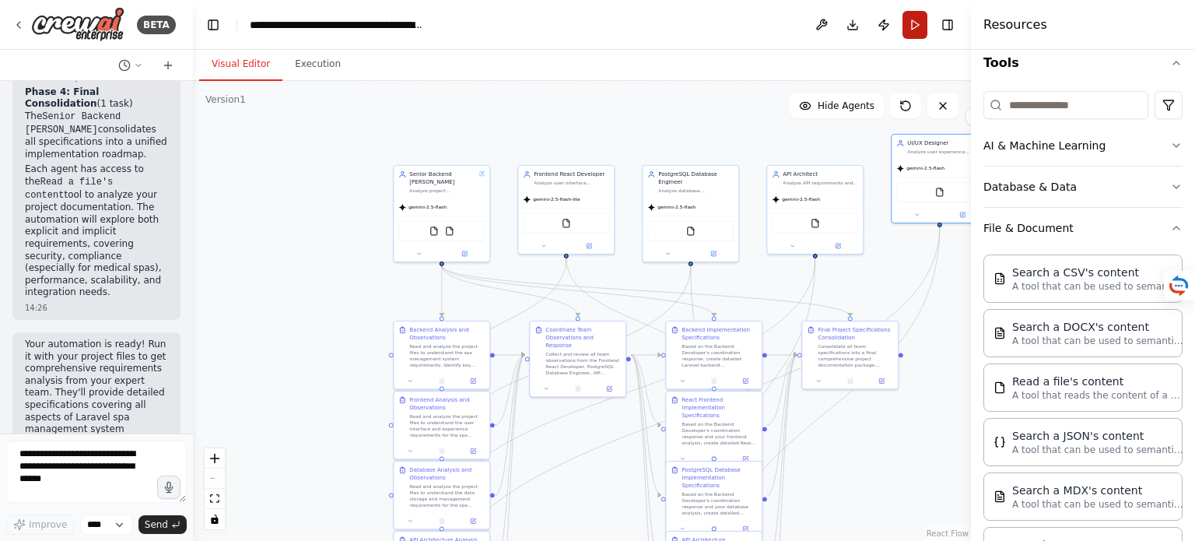
click at [917, 26] on button "Run" at bounding box center [915, 25] width 25 height 28
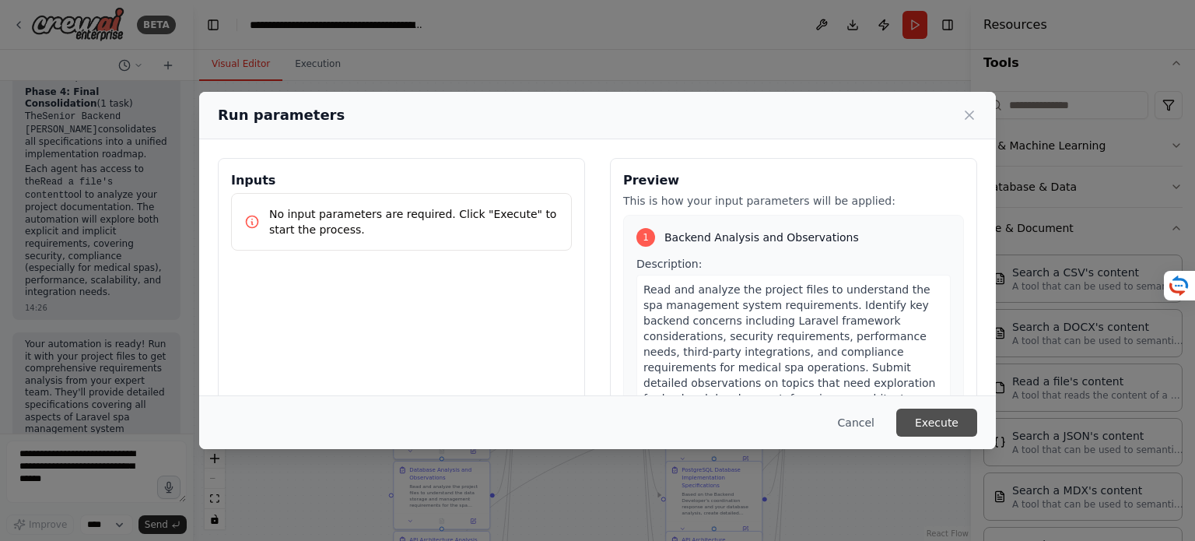
click at [935, 423] on button "Execute" at bounding box center [936, 423] width 81 height 28
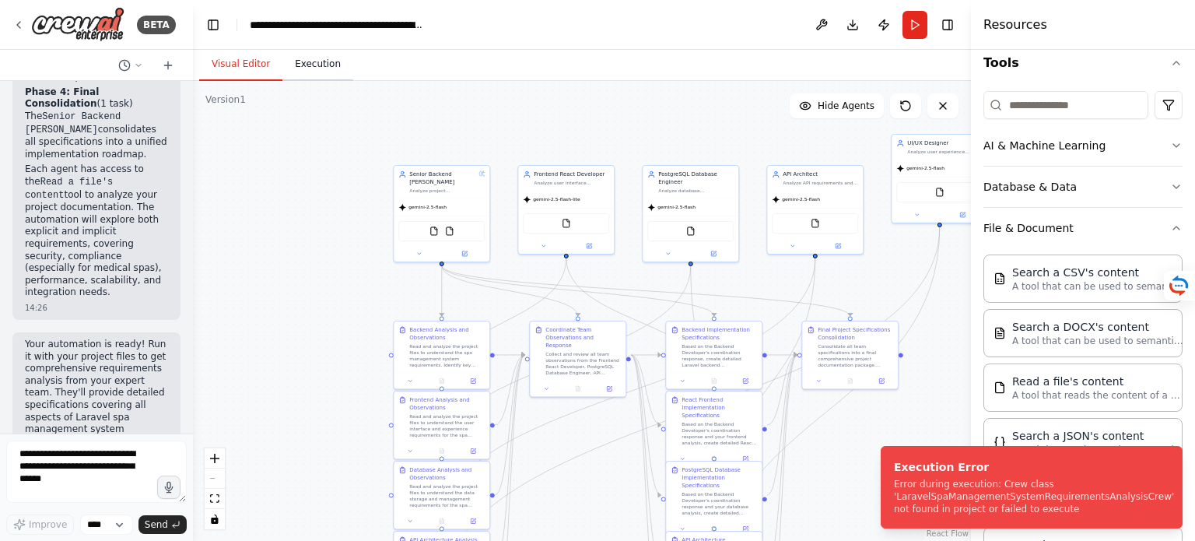
click at [307, 68] on button "Execution" at bounding box center [317, 64] width 71 height 33
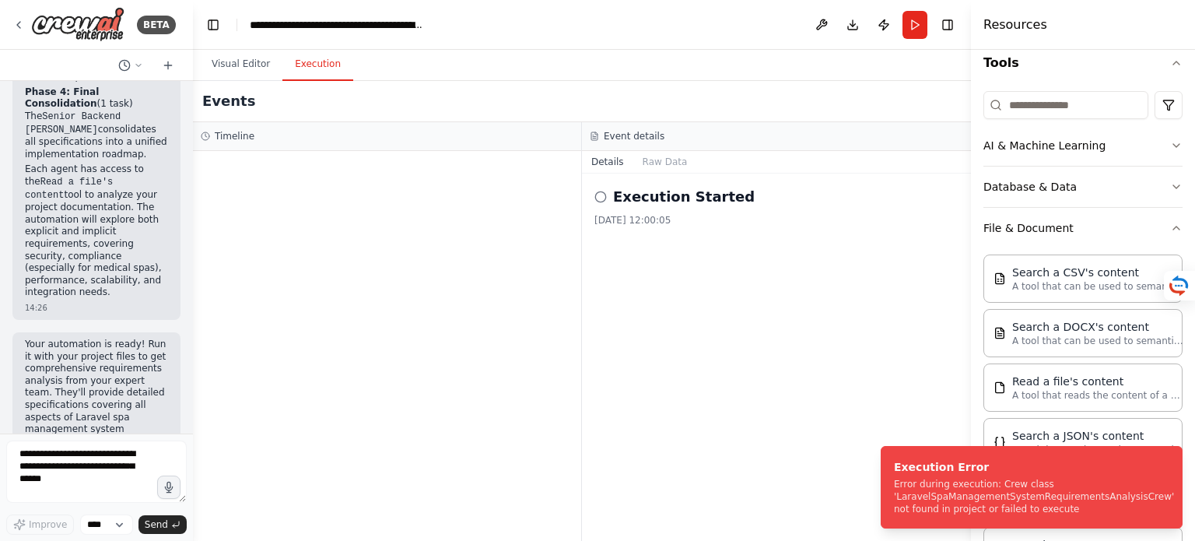
click at [307, 68] on button "Execution" at bounding box center [317, 64] width 71 height 33
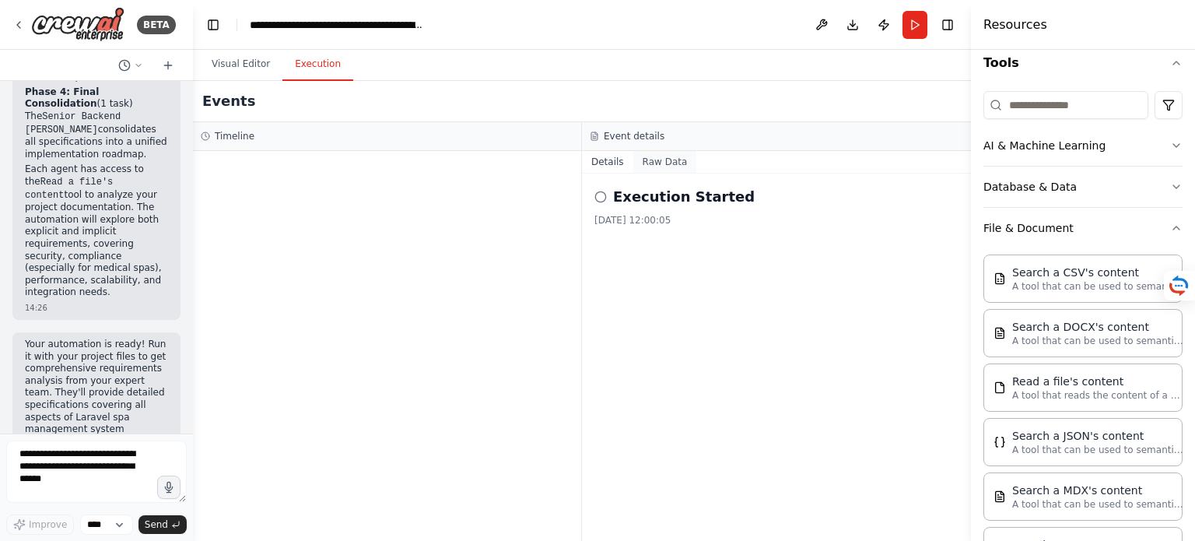
click at [660, 165] on button "Raw Data" at bounding box center [665, 162] width 64 height 22
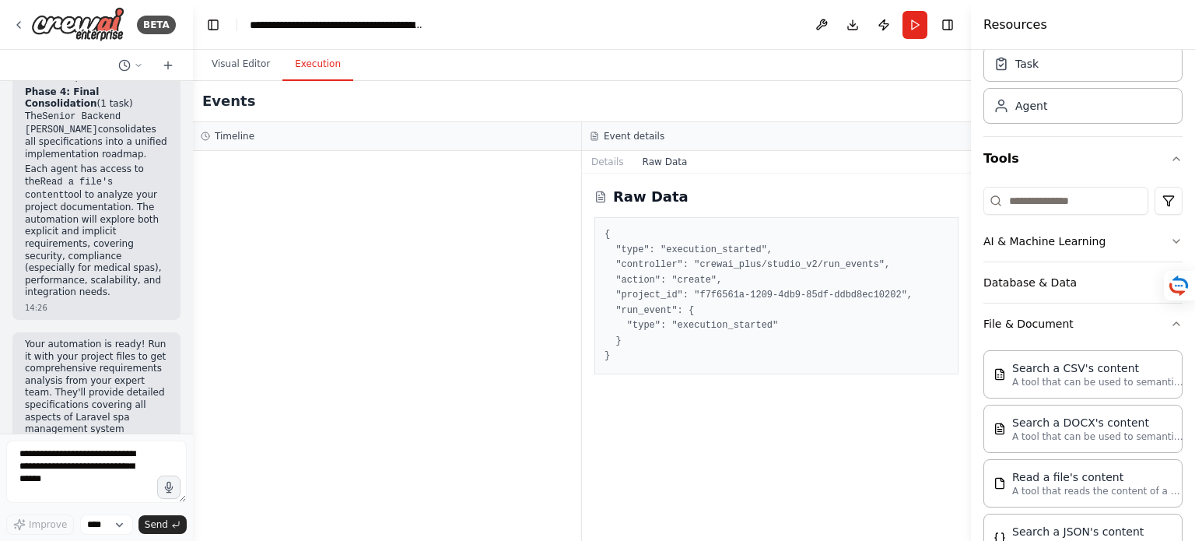
scroll to position [0, 0]
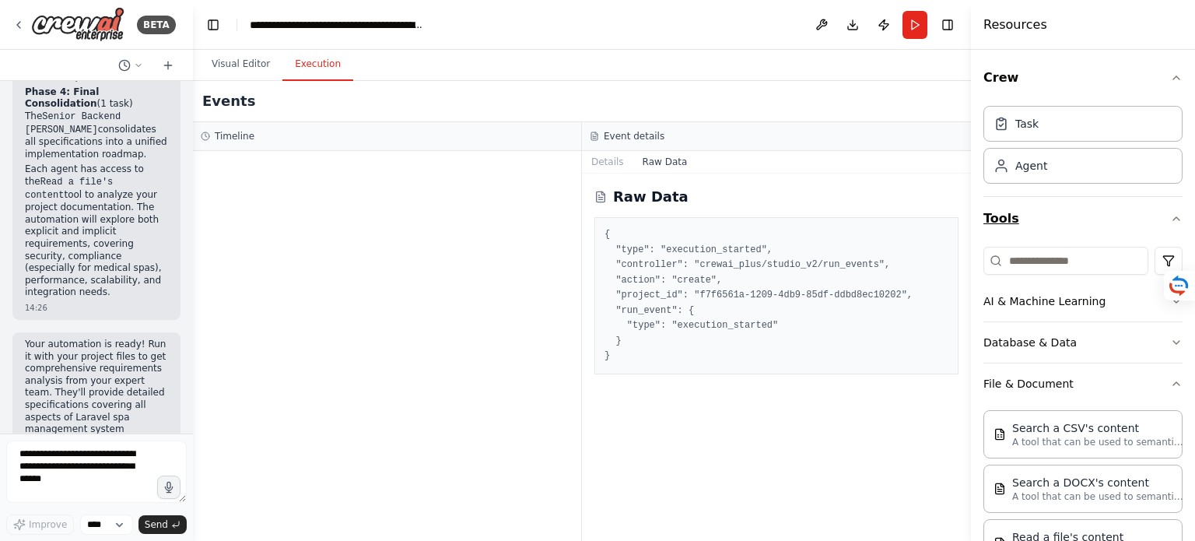
click at [1170, 217] on icon "button" at bounding box center [1176, 218] width 12 height 12
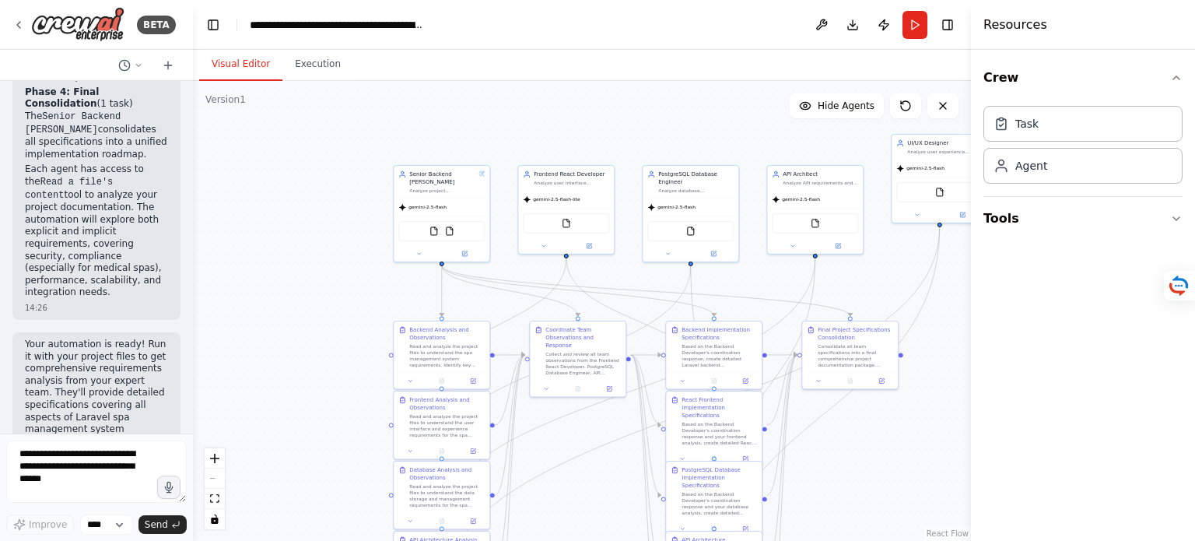
click at [245, 61] on button "Visual Editor" at bounding box center [240, 64] width 83 height 33
click at [950, 18] on button "Toggle Right Sidebar" at bounding box center [948, 25] width 22 height 22
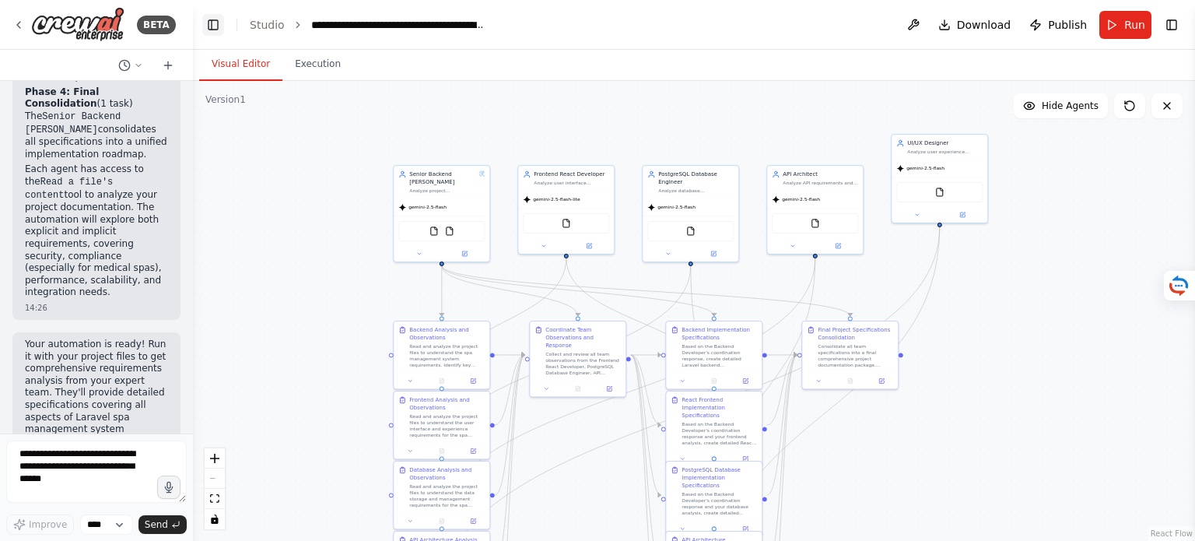
click at [211, 22] on button "Toggle Left Sidebar" at bounding box center [213, 25] width 22 height 22
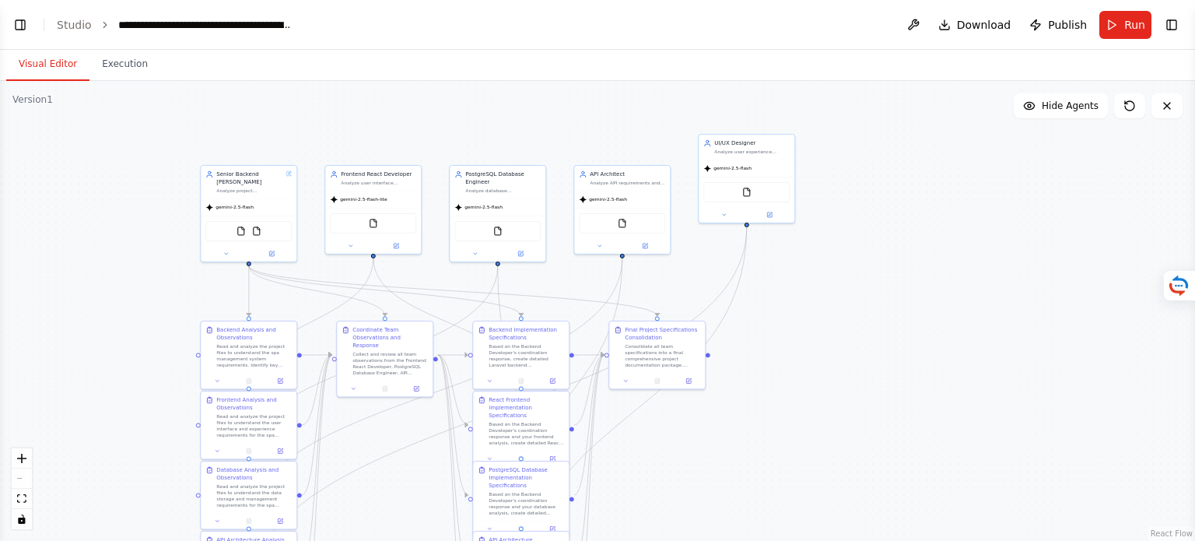
click at [19, 480] on div "React Flow controls" at bounding box center [22, 488] width 20 height 81
click at [23, 480] on div "React Flow controls" at bounding box center [22, 488] width 20 height 81
click at [24, 500] on icon "fit view" at bounding box center [21, 498] width 9 height 9
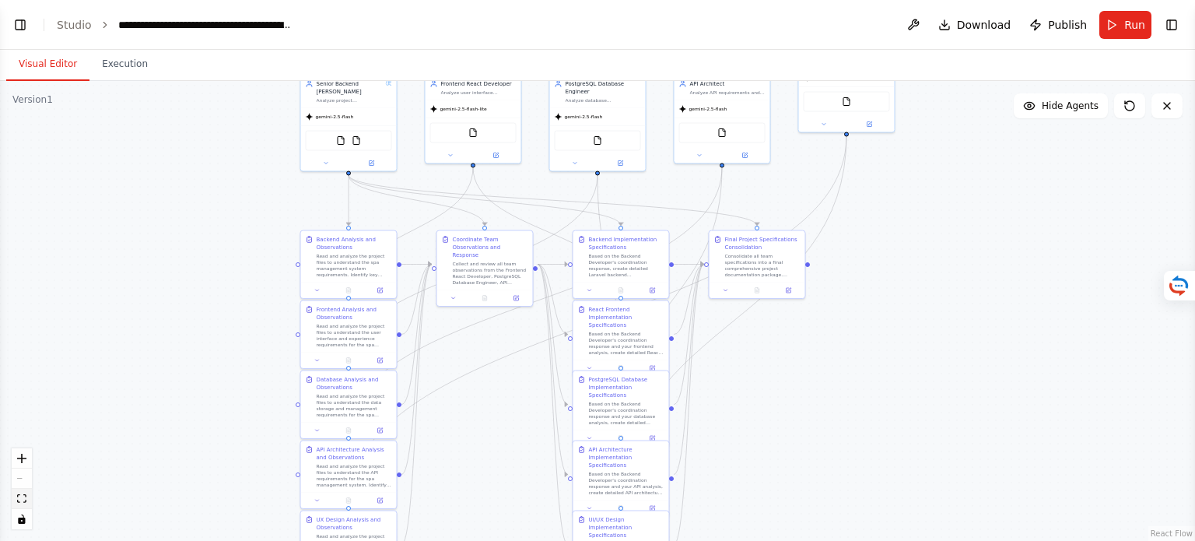
click at [24, 500] on icon "fit view" at bounding box center [21, 498] width 9 height 9
click at [25, 522] on icon "toggle interactivity" at bounding box center [21, 518] width 9 height 9
click at [1130, 108] on icon at bounding box center [1130, 106] width 12 height 12
click at [1071, 109] on span "Hide Agents" at bounding box center [1070, 106] width 57 height 12
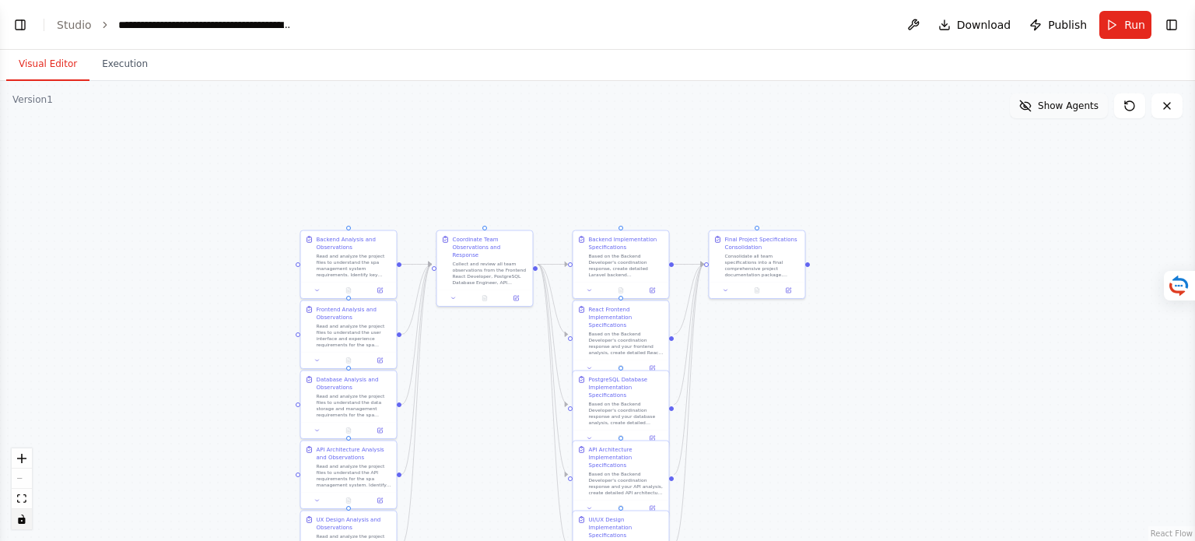
click at [1071, 109] on span "Show Agents" at bounding box center [1068, 106] width 61 height 12
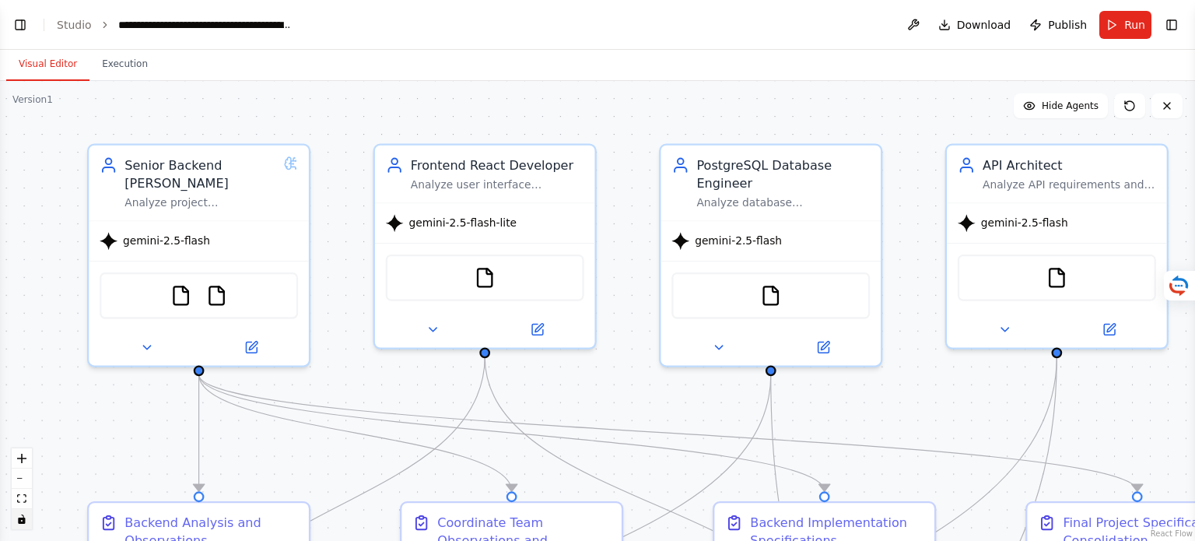
drag, startPoint x: 437, startPoint y: 174, endPoint x: 1194, endPoint y: 384, distance: 785.8
click at [1194, 384] on div "BETA Understand the functional and infrastructural requirements for developing …" at bounding box center [597, 270] width 1195 height 541
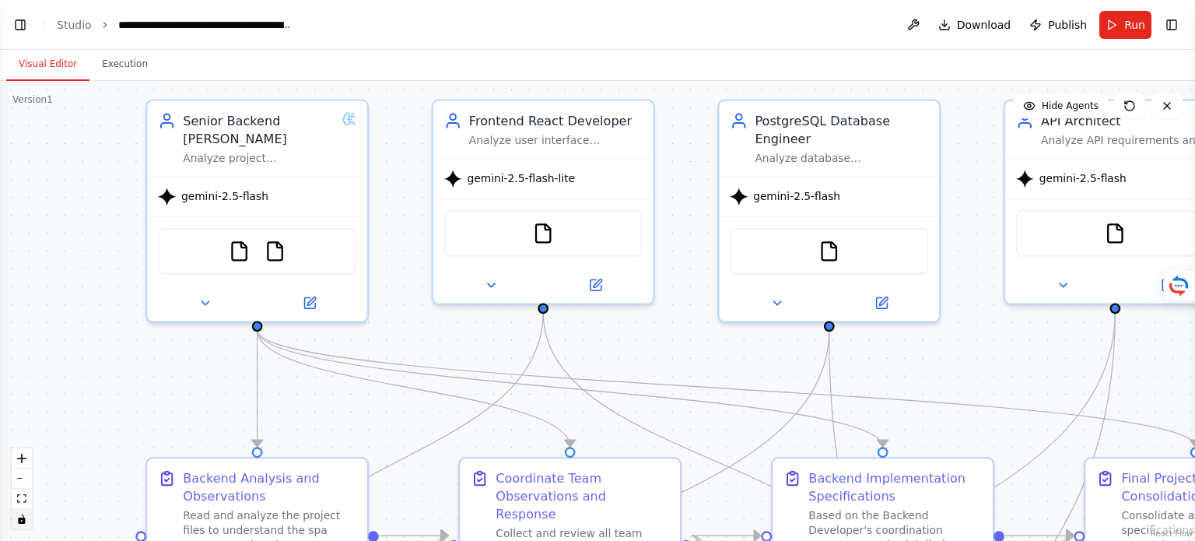
drag, startPoint x: 23, startPoint y: 177, endPoint x: 81, endPoint y: 132, distance: 72.7
click at [81, 132] on div ".deletable-edge-delete-btn { width: 20px; height: 20px; border: 0px solid #ffff…" at bounding box center [597, 311] width 1195 height 460
click at [1068, 23] on span "Publish" at bounding box center [1067, 25] width 39 height 16
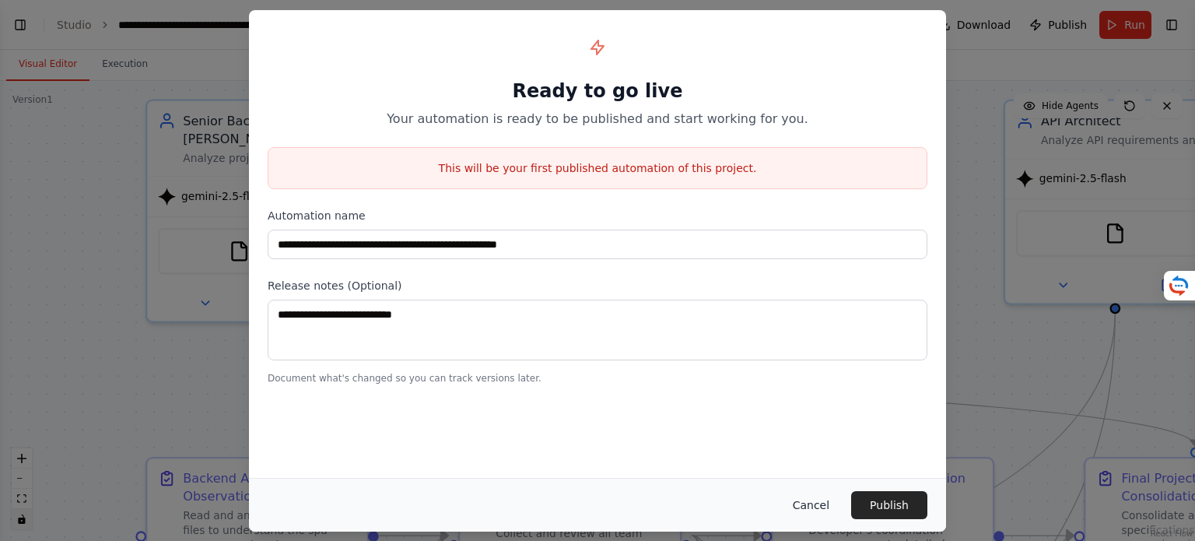
click at [828, 504] on button "Cancel" at bounding box center [811, 505] width 61 height 28
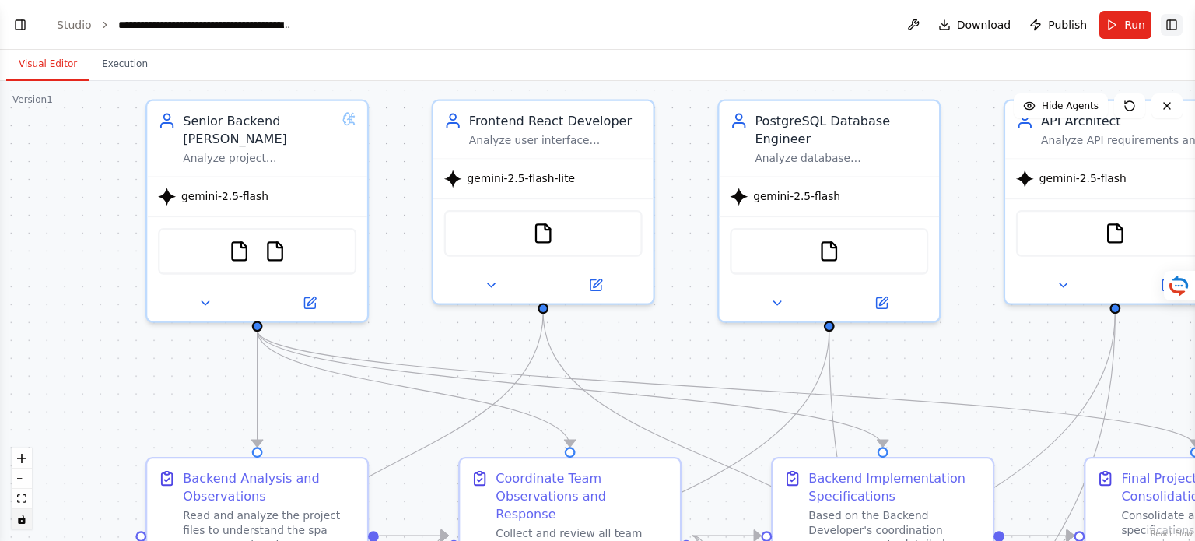
click at [1177, 21] on button "Toggle Right Sidebar" at bounding box center [1172, 25] width 22 height 22
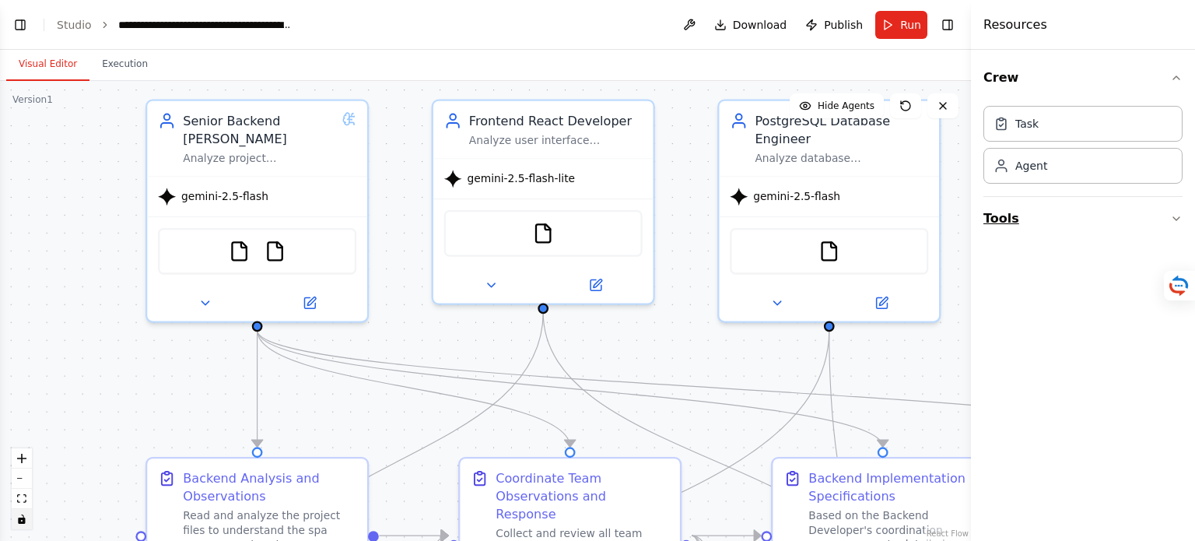
click at [1179, 217] on icon "button" at bounding box center [1176, 218] width 12 height 12
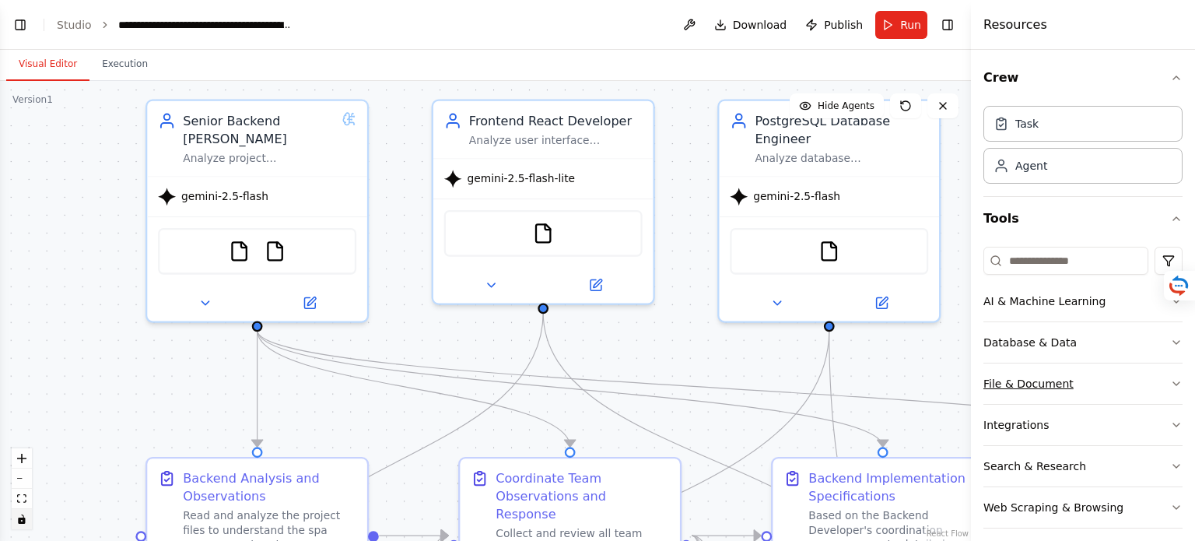
click at [1170, 380] on icon "button" at bounding box center [1176, 383] width 12 height 12
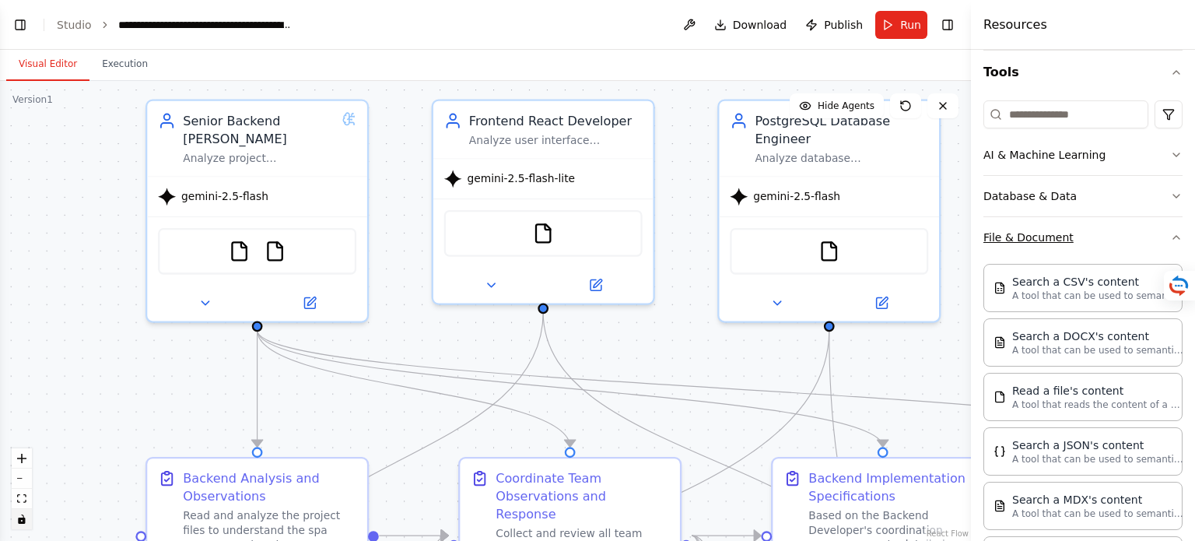
scroll to position [145, 0]
click at [1170, 234] on icon "button" at bounding box center [1176, 239] width 12 height 12
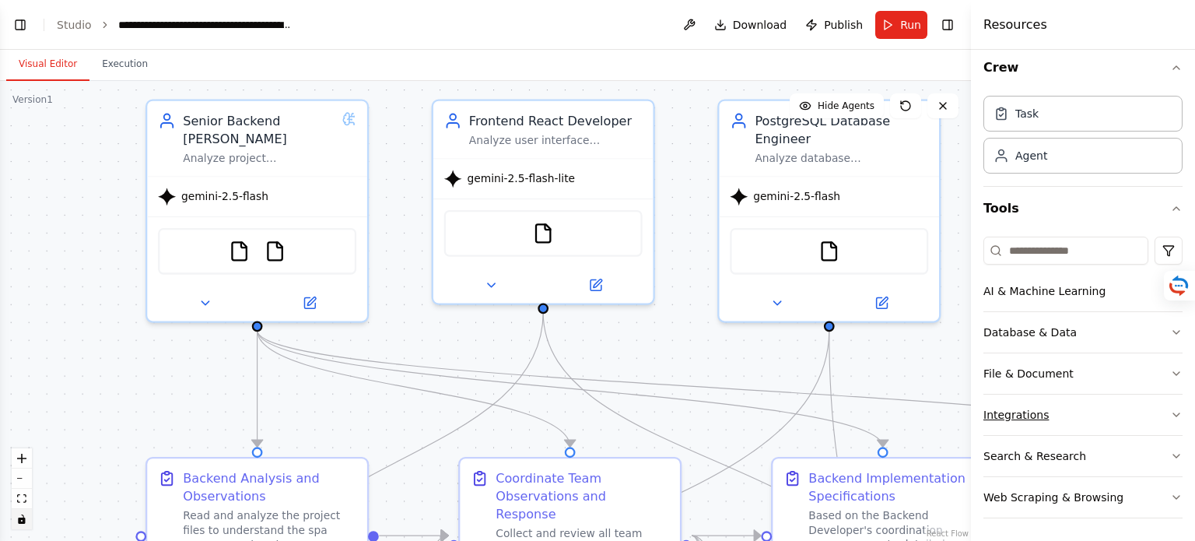
click at [1170, 416] on icon "button" at bounding box center [1176, 415] width 12 height 12
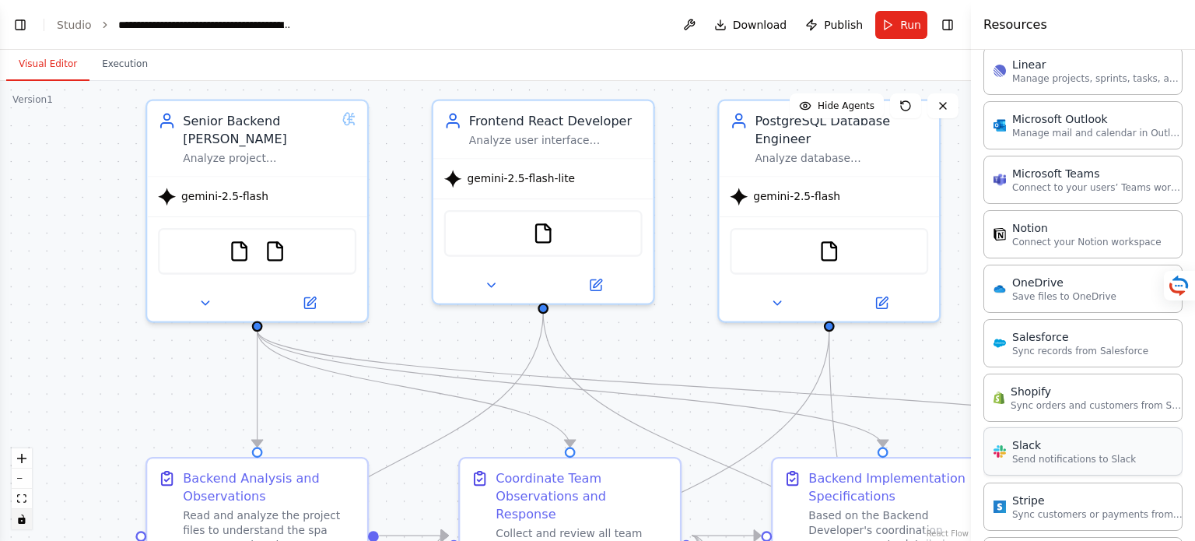
scroll to position [1005, 0]
click at [1074, 289] on p "Save files to OneDrive" at bounding box center [1064, 295] width 104 height 12
click at [1027, 291] on p "Save files to OneDrive" at bounding box center [1064, 295] width 104 height 12
click at [1098, 282] on div "OneDrive" at bounding box center [1064, 281] width 104 height 16
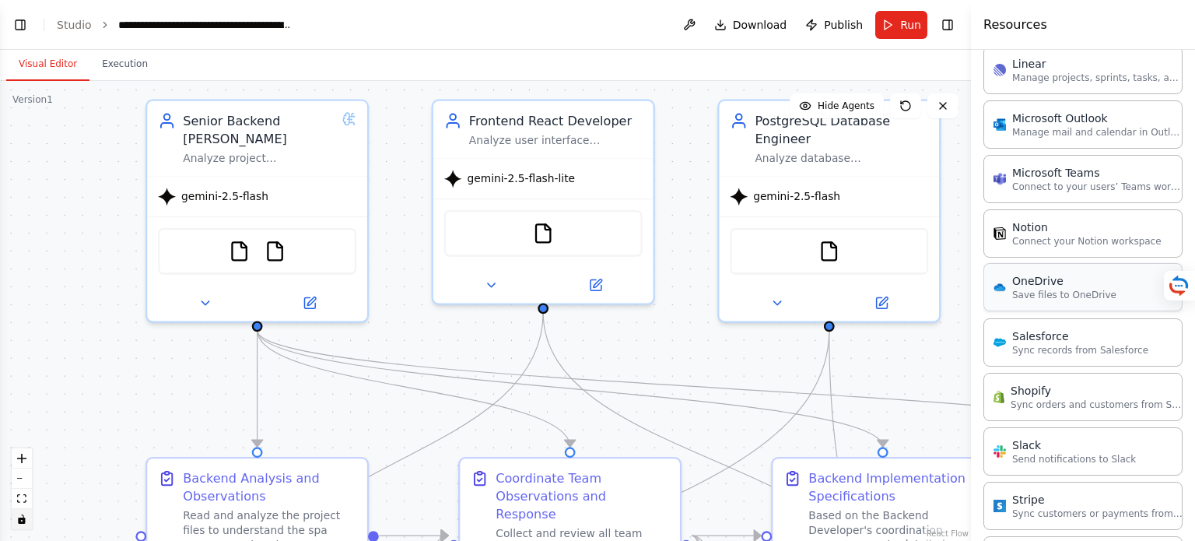
click at [1098, 282] on div "OneDrive" at bounding box center [1064, 281] width 104 height 16
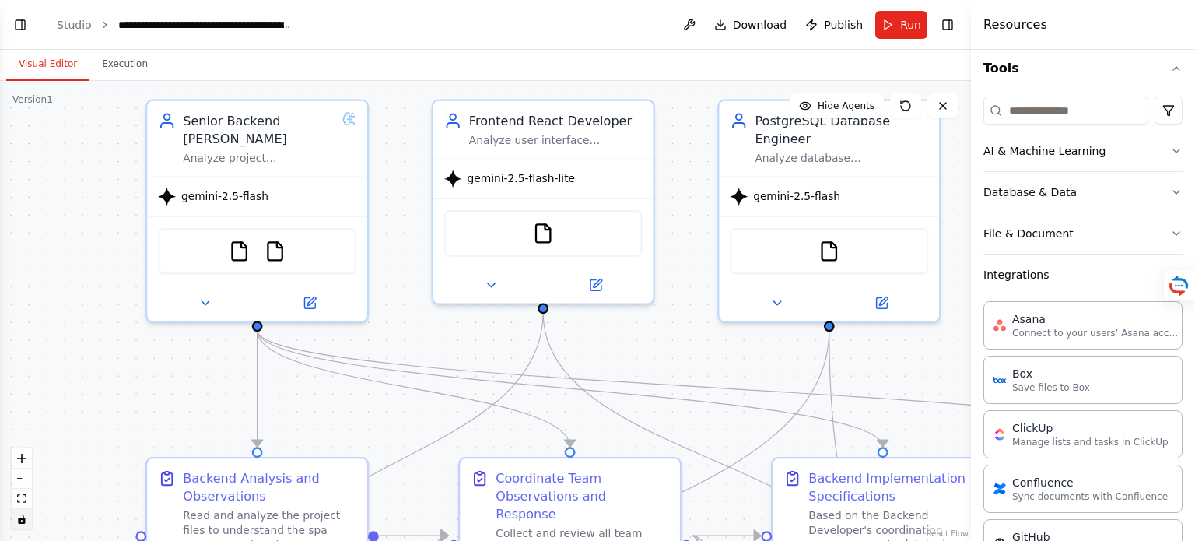
scroll to position [149, 0]
click at [1170, 191] on icon "button" at bounding box center [1176, 194] width 12 height 12
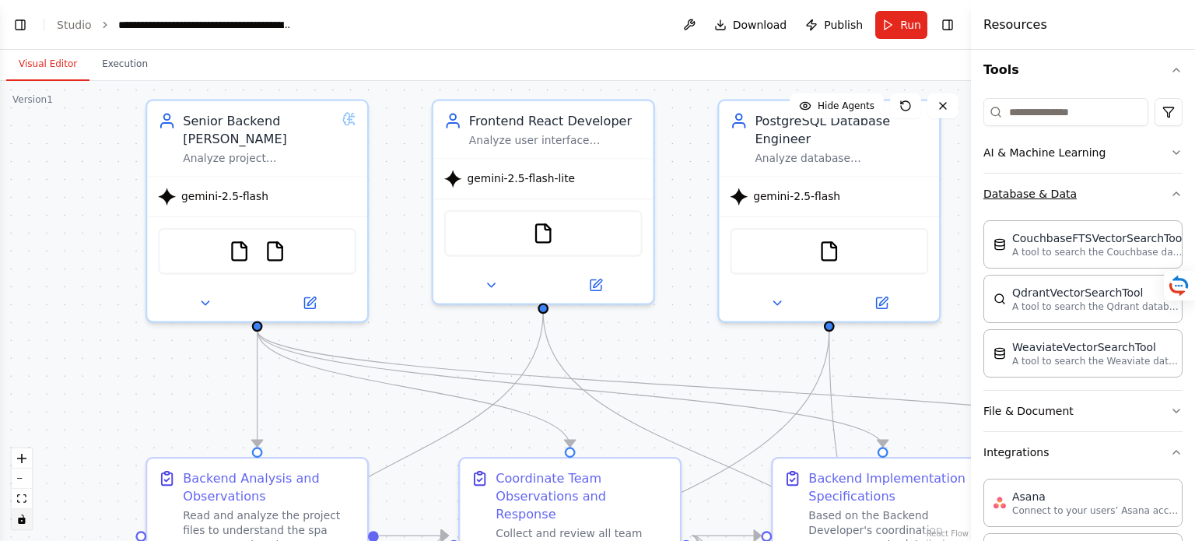
click at [1170, 191] on icon "button" at bounding box center [1176, 194] width 12 height 12
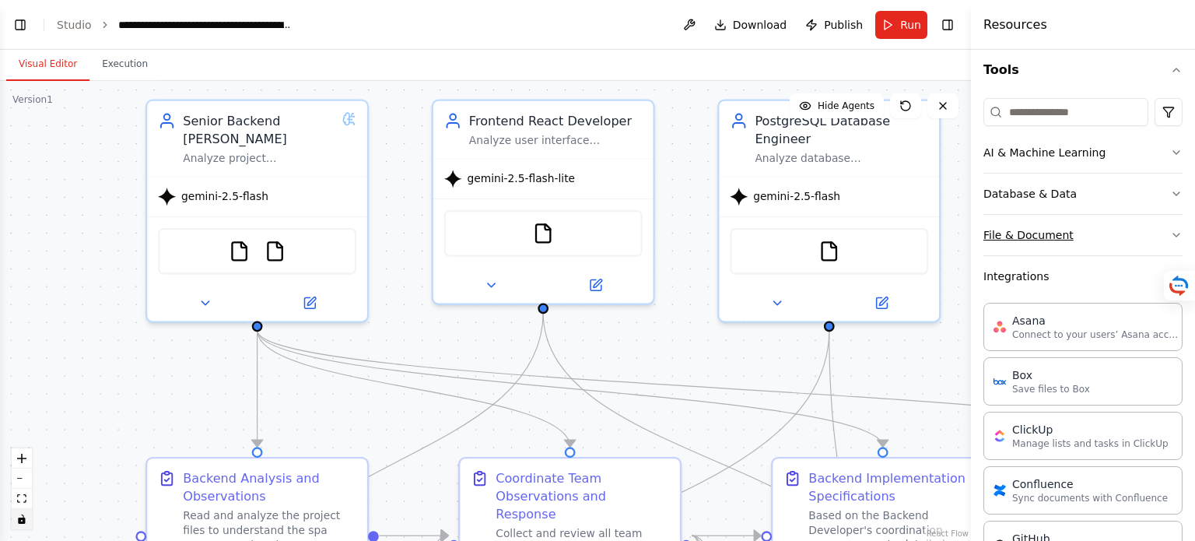
click at [1047, 235] on button "File & Document" at bounding box center [1083, 235] width 199 height 40
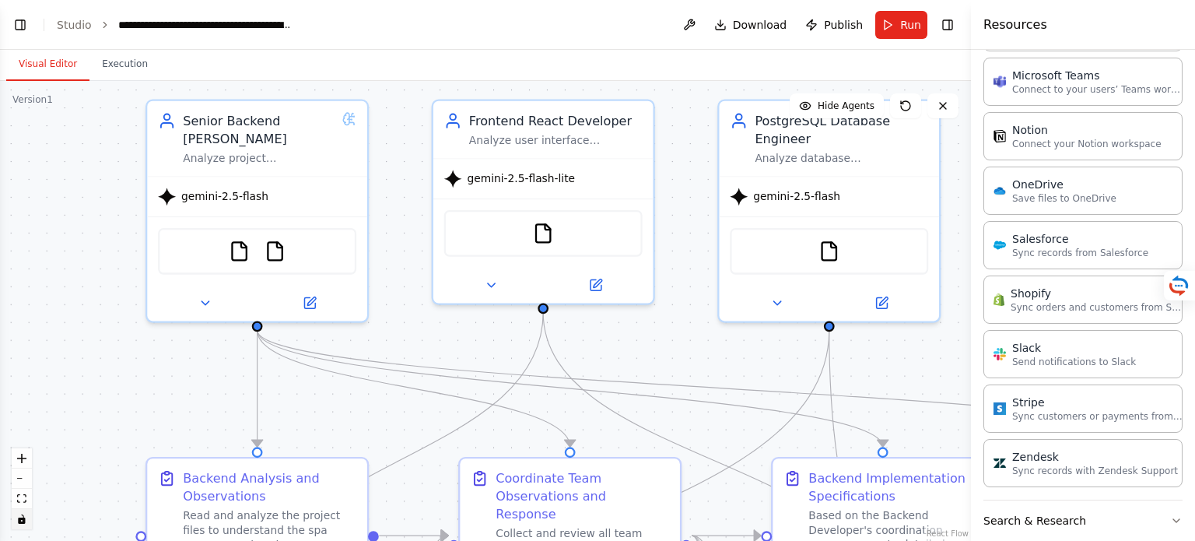
scroll to position [1606, 0]
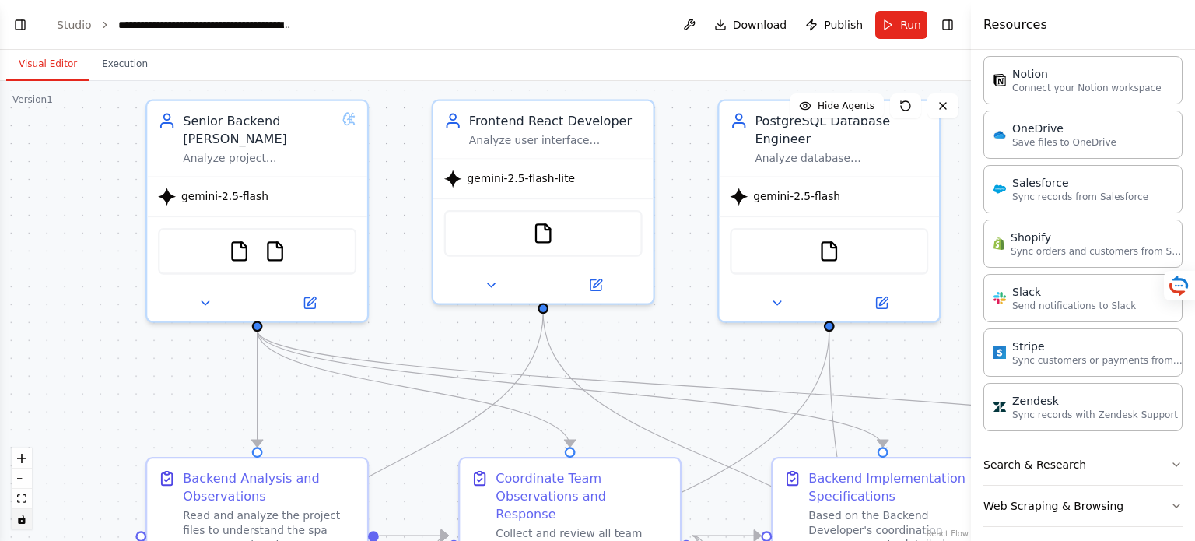
click at [1146, 494] on button "Web Scraping & Browsing" at bounding box center [1083, 506] width 199 height 40
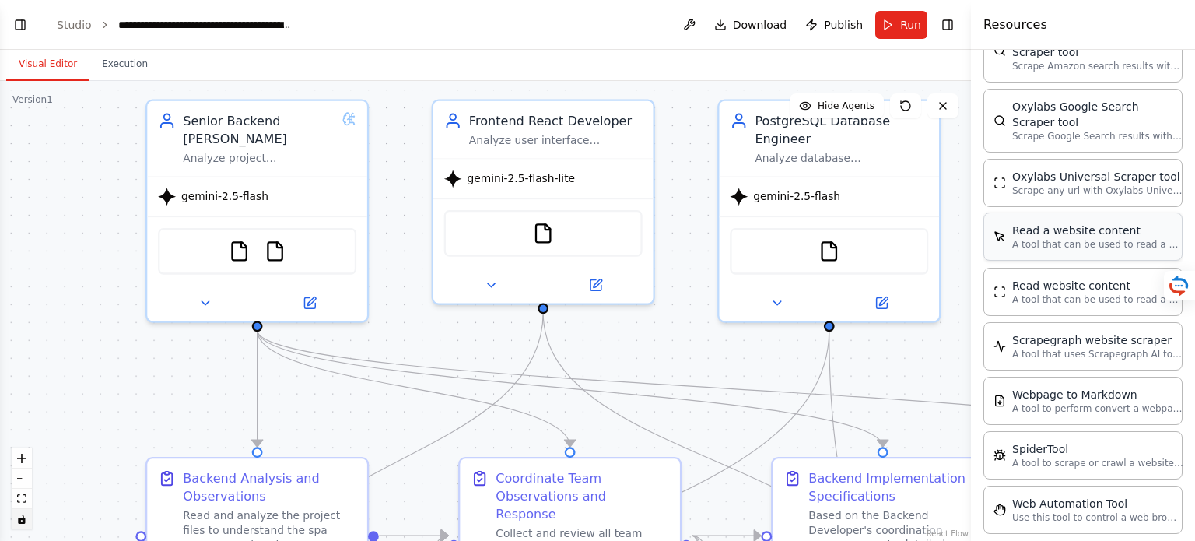
scroll to position [2478, 0]
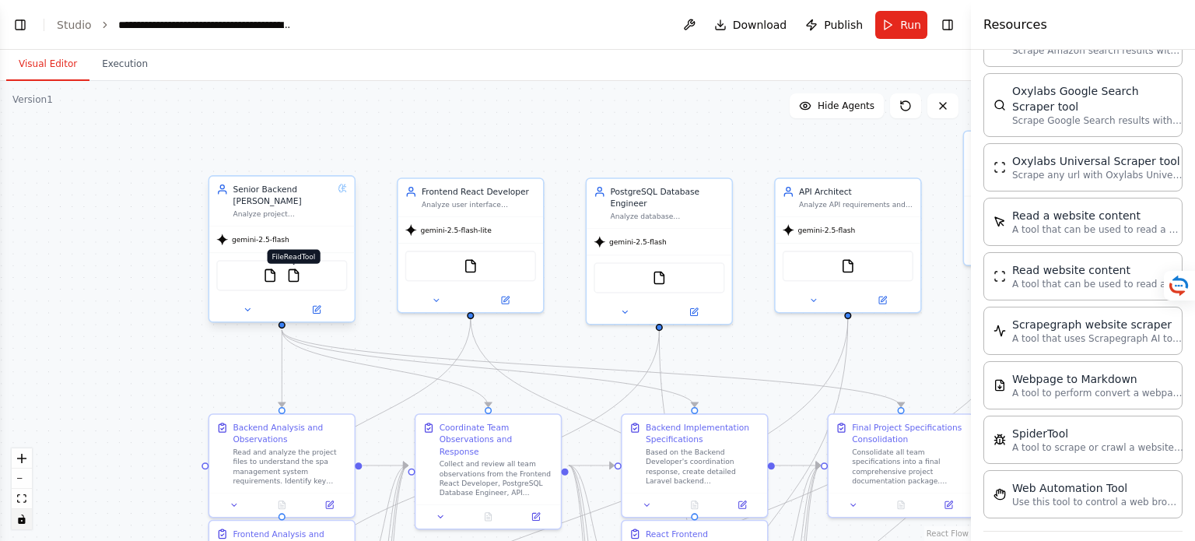
click at [290, 277] on img at bounding box center [293, 275] width 14 height 14
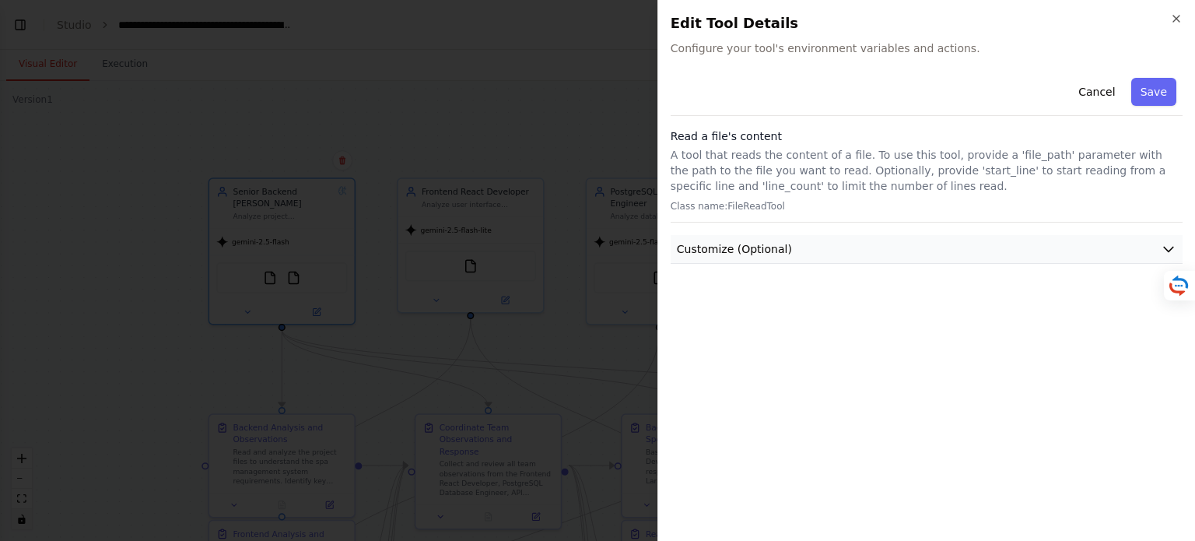
click at [1173, 247] on icon "button" at bounding box center [1168, 249] width 9 height 5
click at [1173, 246] on icon "button" at bounding box center [1169, 249] width 16 height 16
click at [106, 275] on div at bounding box center [597, 270] width 1195 height 541
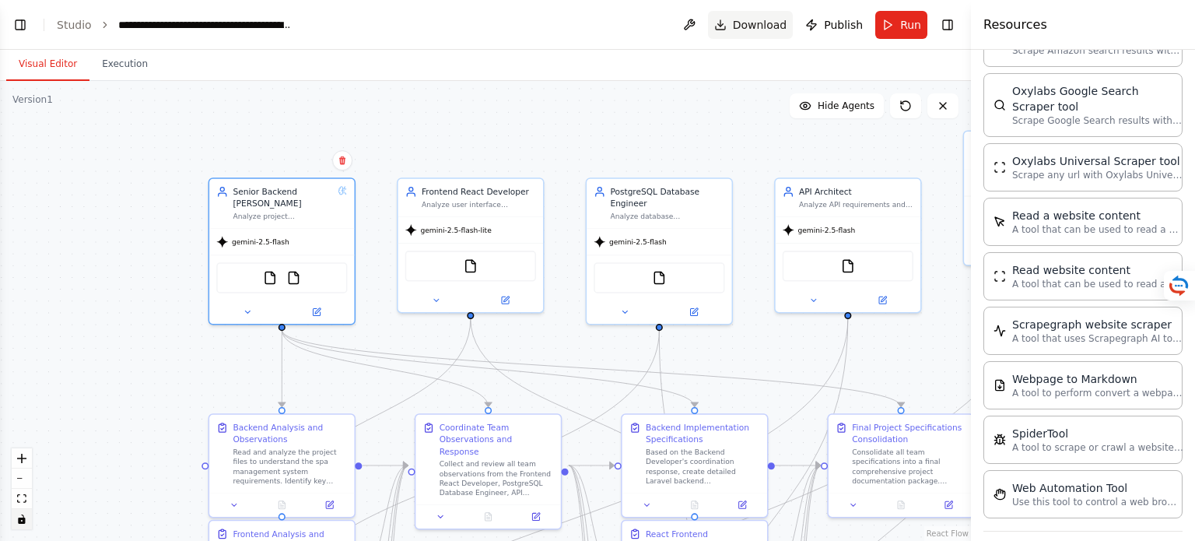
click at [728, 22] on button "Download" at bounding box center [751, 25] width 86 height 28
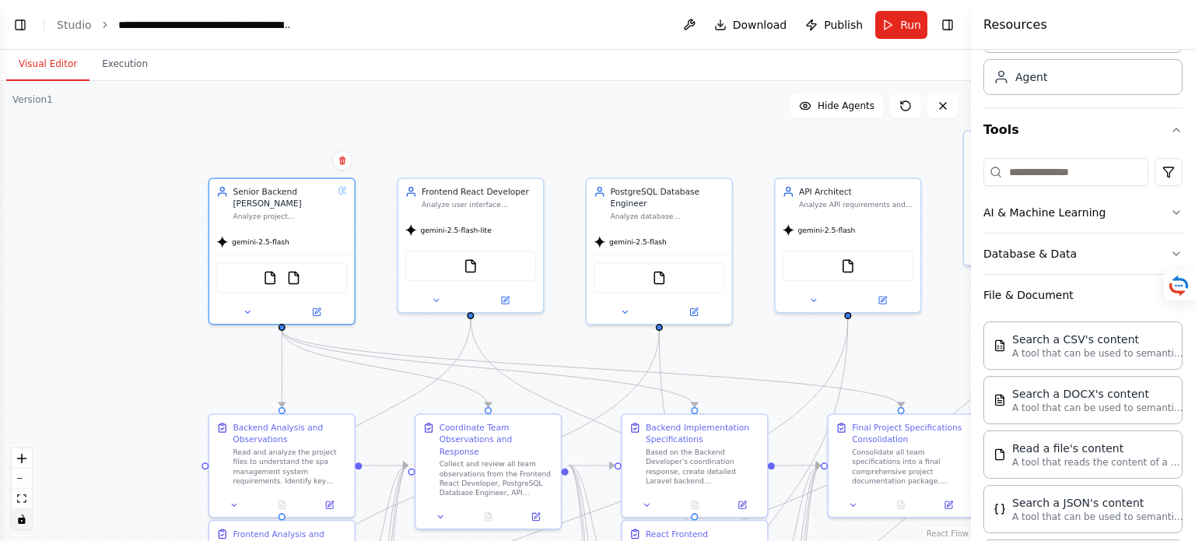
scroll to position [5, 0]
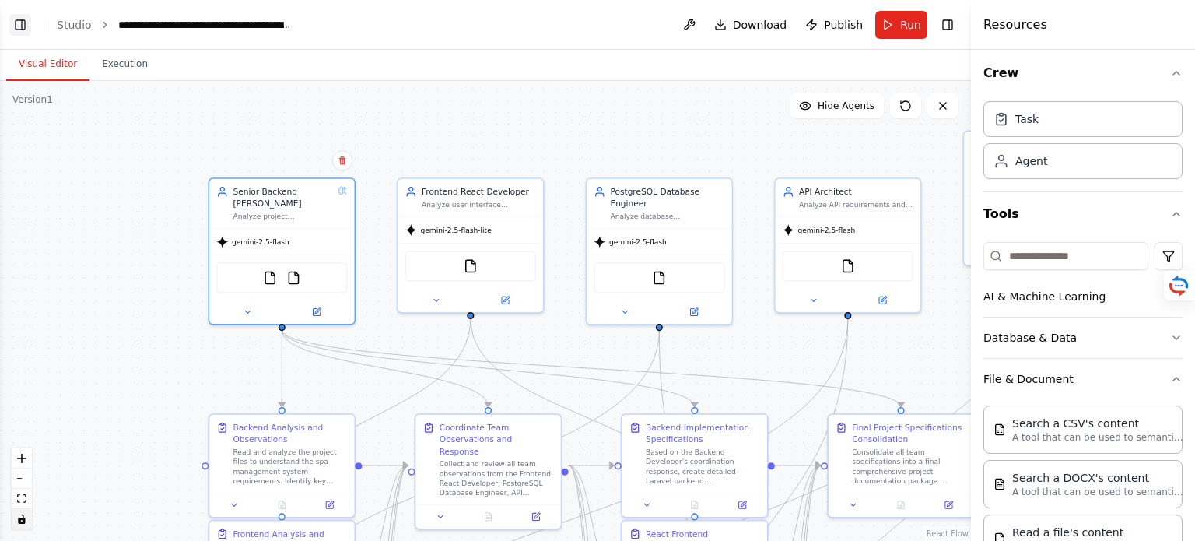
click at [22, 19] on button "Toggle Left Sidebar" at bounding box center [20, 25] width 22 height 22
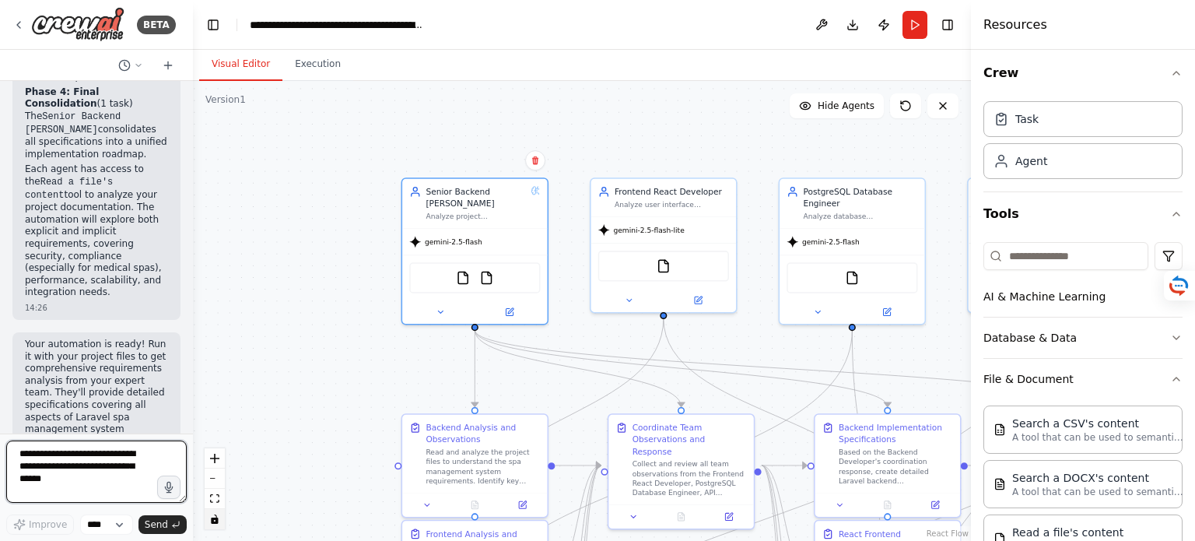
drag, startPoint x: 22, startPoint y: 460, endPoint x: 47, endPoint y: 461, distance: 24.9
click at [22, 460] on textarea at bounding box center [96, 471] width 181 height 62
type textarea "**********"
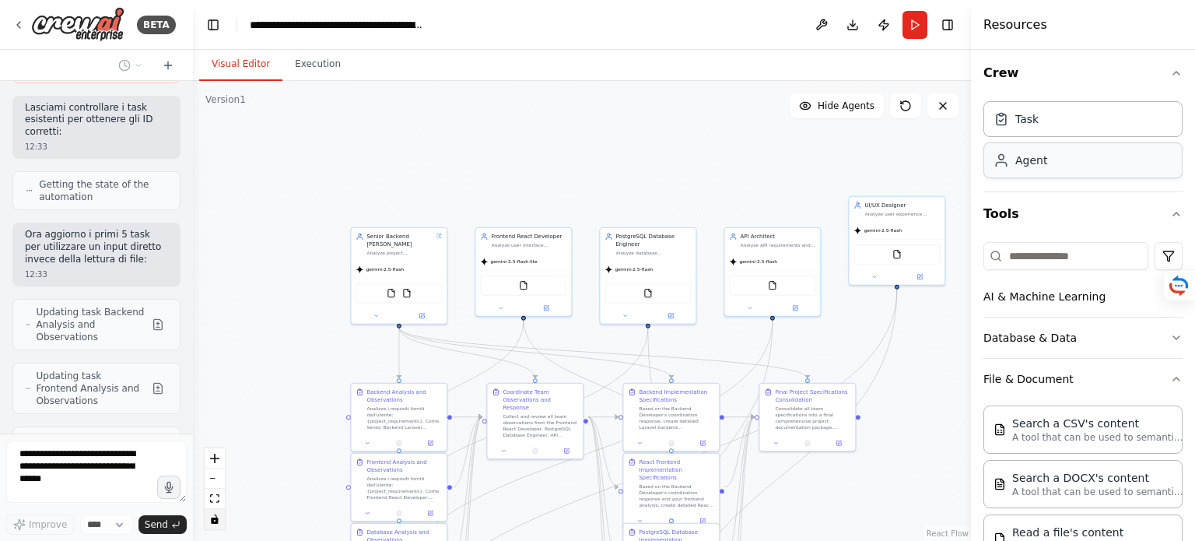
scroll to position [3878, 0]
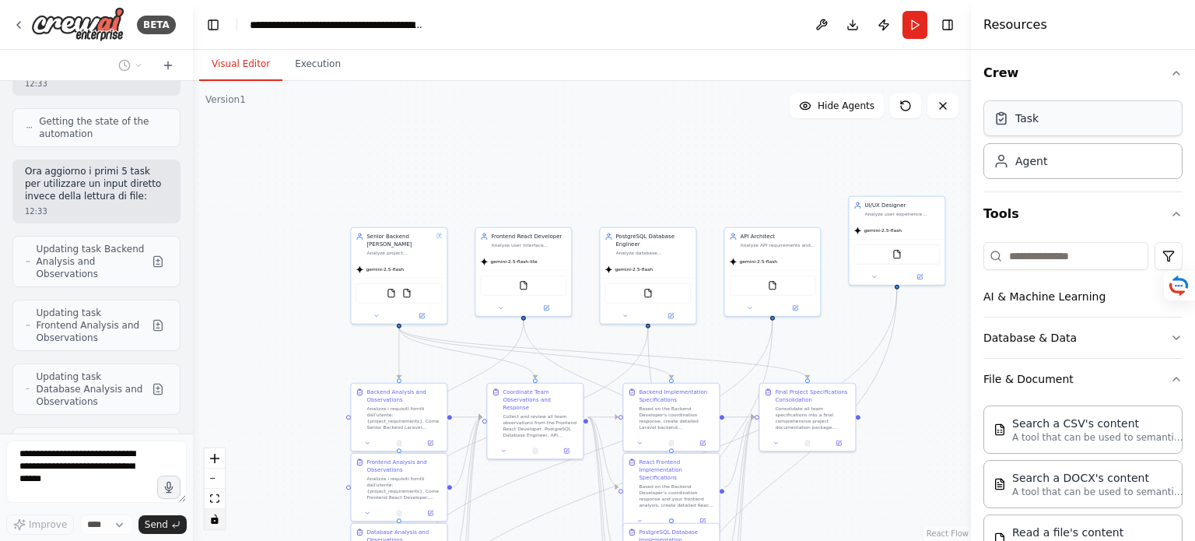
click at [1072, 126] on div "Task" at bounding box center [1083, 118] width 199 height 36
click at [1077, 174] on div "Agent" at bounding box center [1083, 160] width 199 height 36
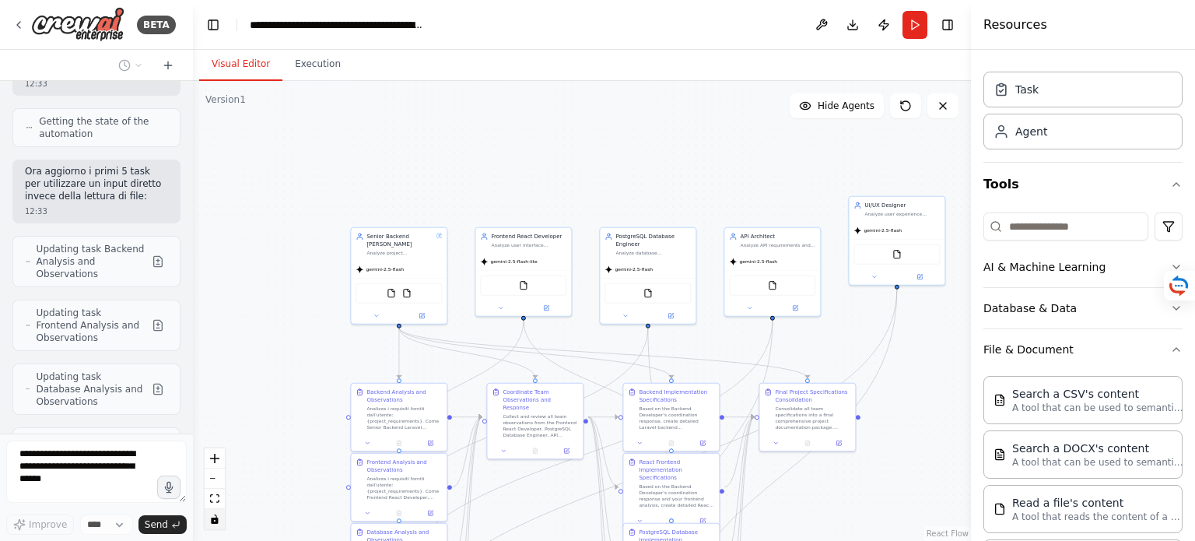
scroll to position [3942, 0]
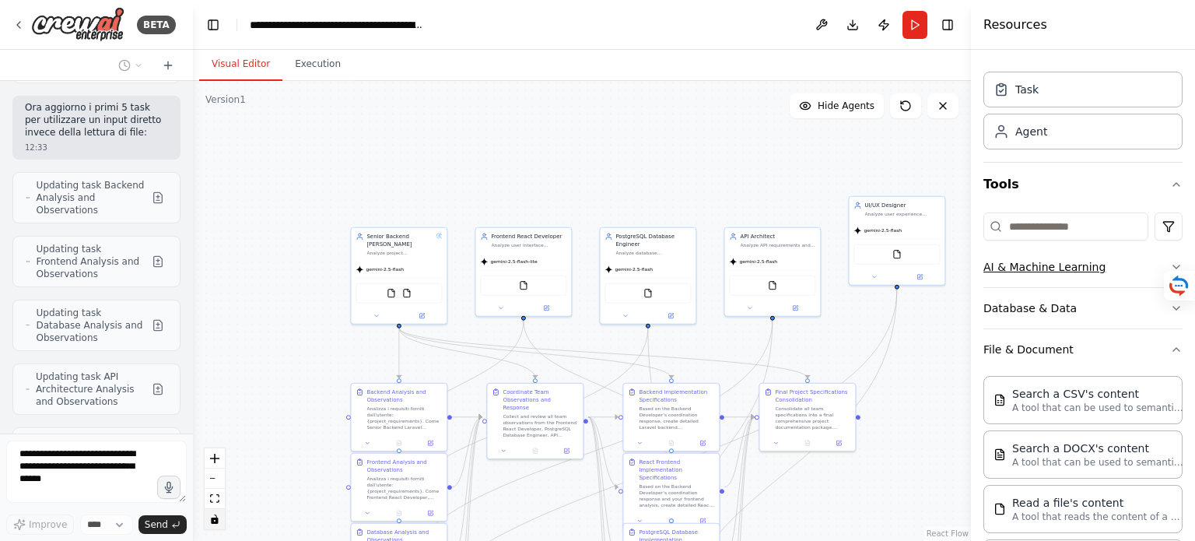
click at [1170, 268] on icon "button" at bounding box center [1176, 267] width 12 height 12
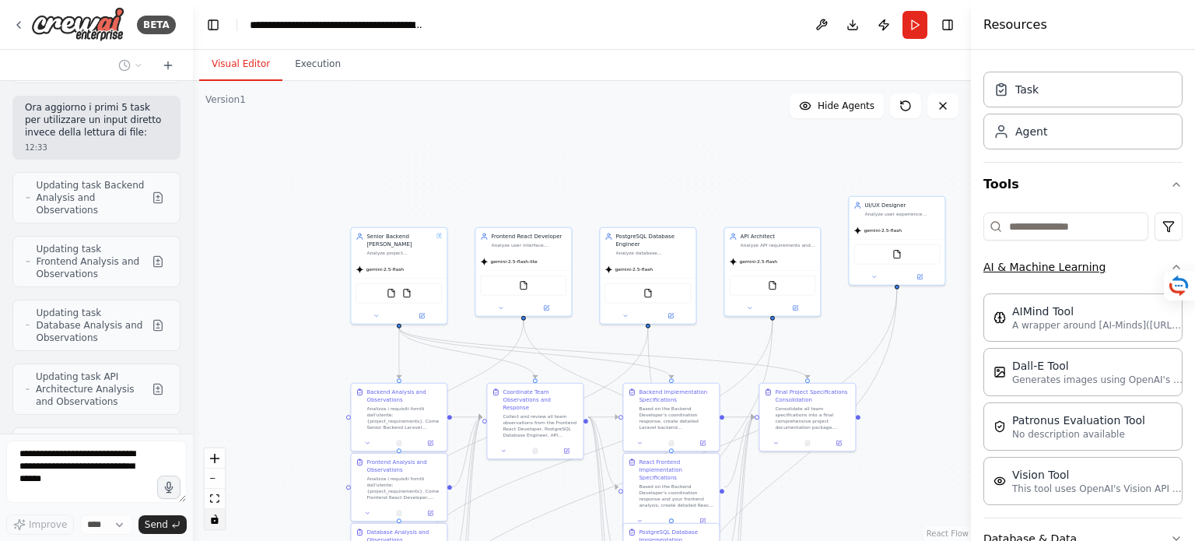
click at [1170, 268] on icon "button" at bounding box center [1176, 267] width 12 height 12
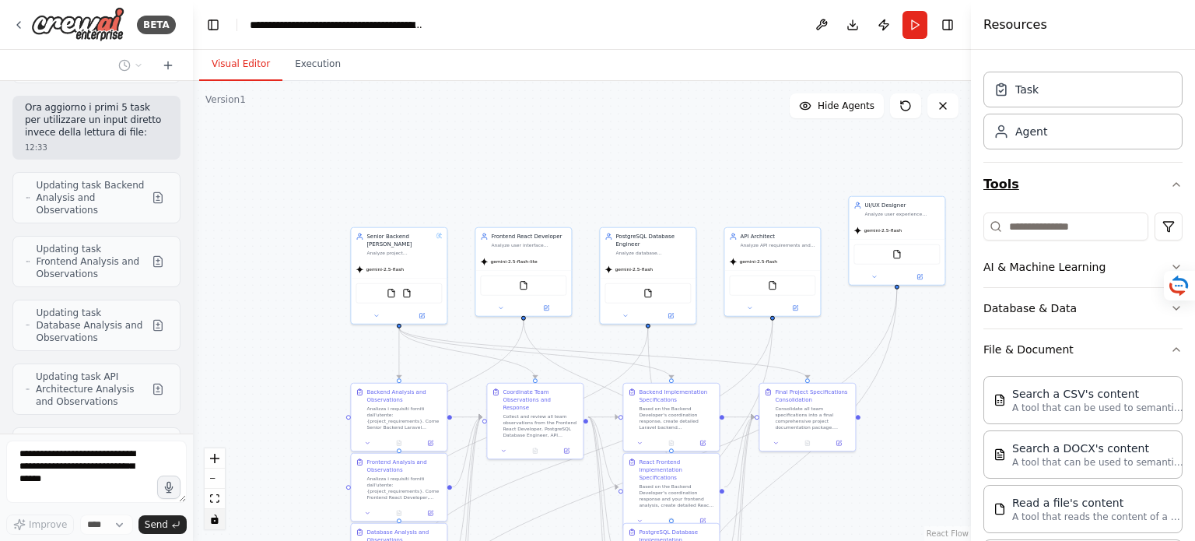
click at [1170, 186] on icon "button" at bounding box center [1176, 184] width 12 height 12
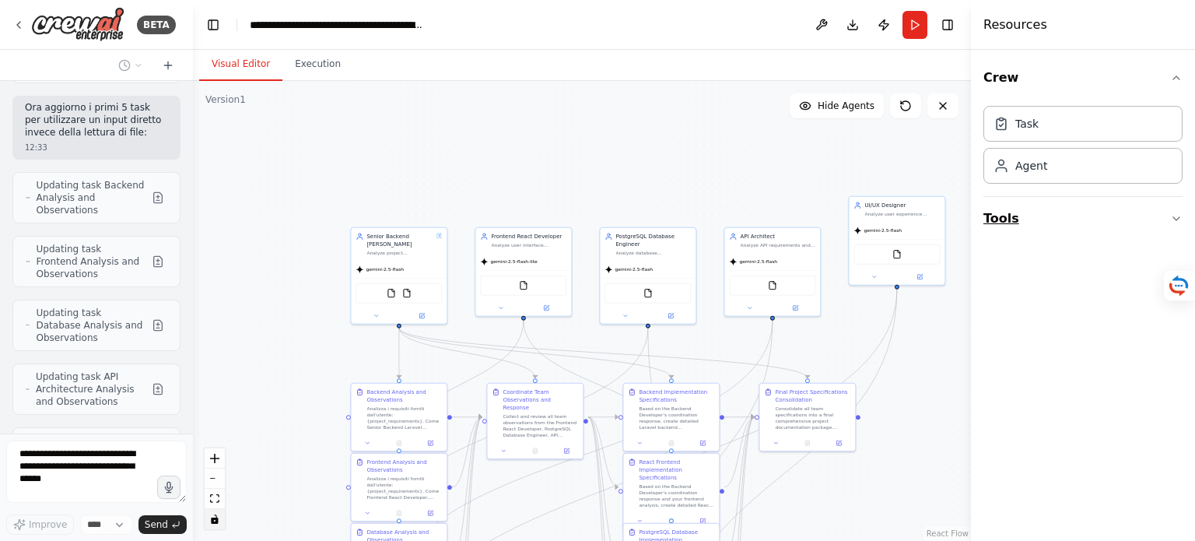
click at [999, 218] on button "Tools" at bounding box center [1083, 219] width 199 height 44
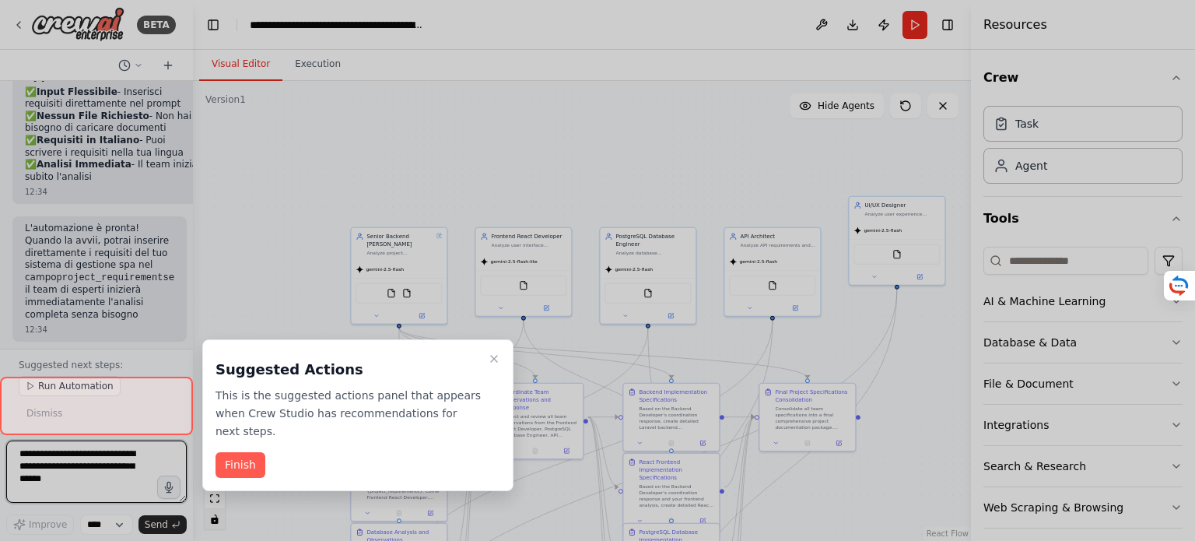
scroll to position [5397, 0]
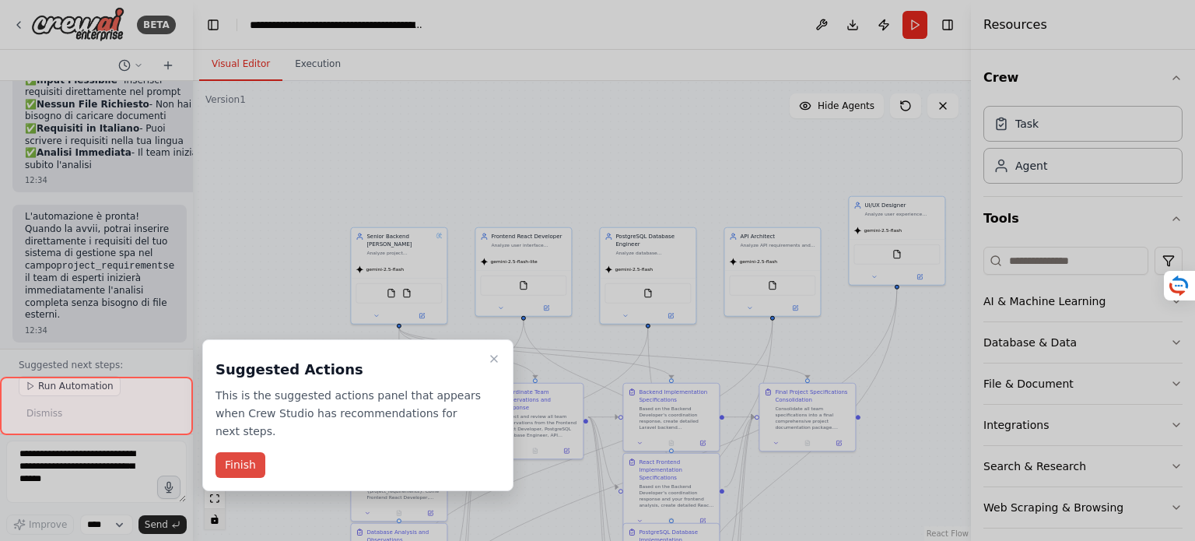
click at [243, 452] on button "Finish" at bounding box center [241, 465] width 50 height 26
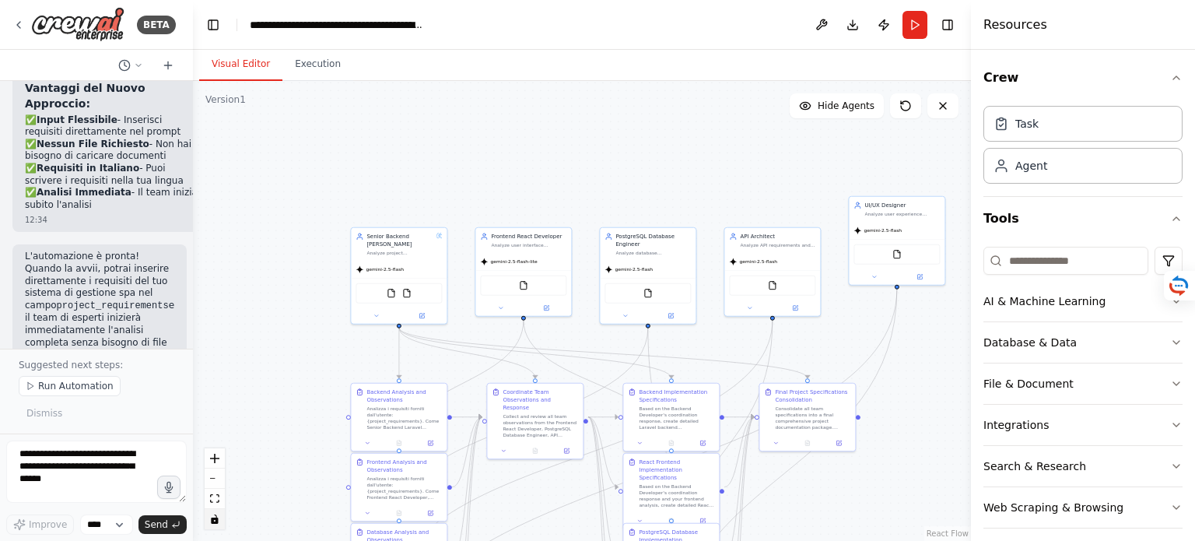
scroll to position [5320, 0]
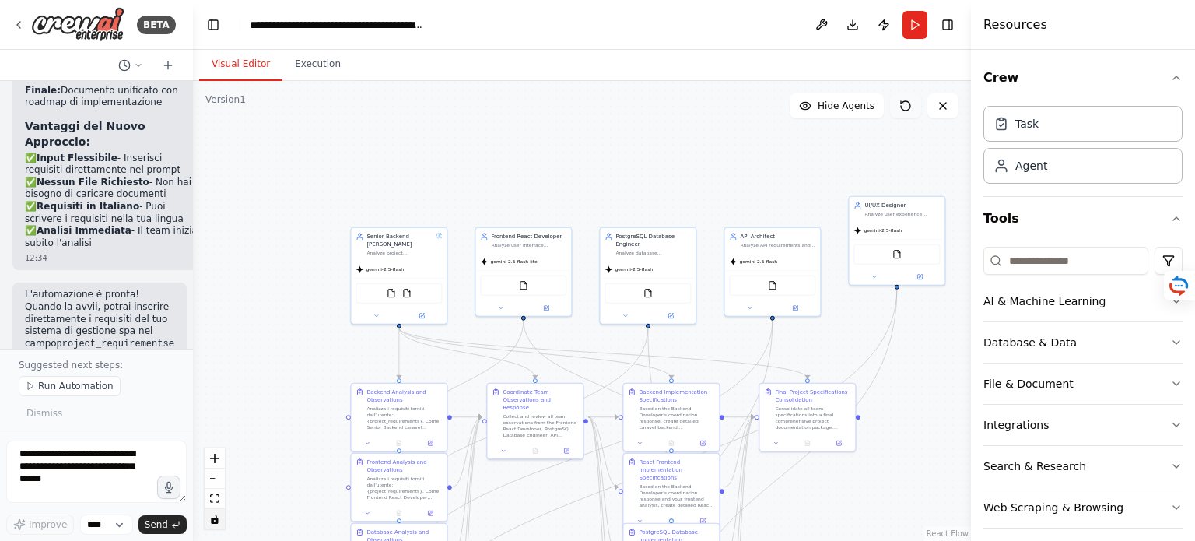
click at [908, 108] on icon at bounding box center [906, 106] width 12 height 12
click at [906, 103] on icon at bounding box center [906, 106] width 12 height 12
click at [381, 289] on div "FileReadTool FileReadTool" at bounding box center [399, 292] width 86 height 20
click at [391, 290] on img at bounding box center [391, 291] width 9 height 9
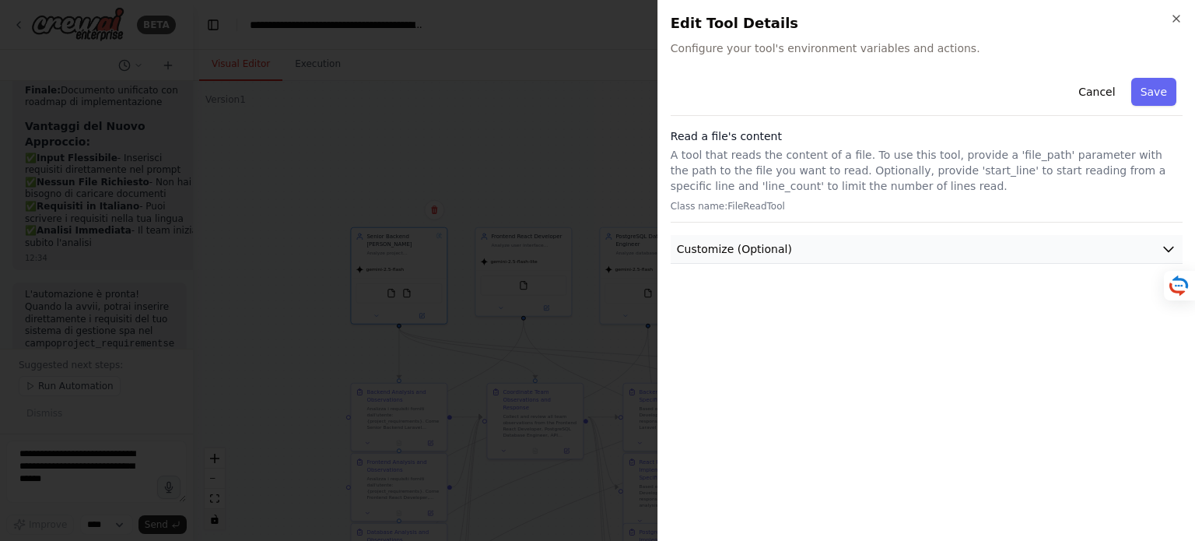
click at [1158, 246] on button "Customize (Optional)" at bounding box center [927, 249] width 512 height 29
click at [1107, 92] on button "Cancel" at bounding box center [1096, 92] width 55 height 28
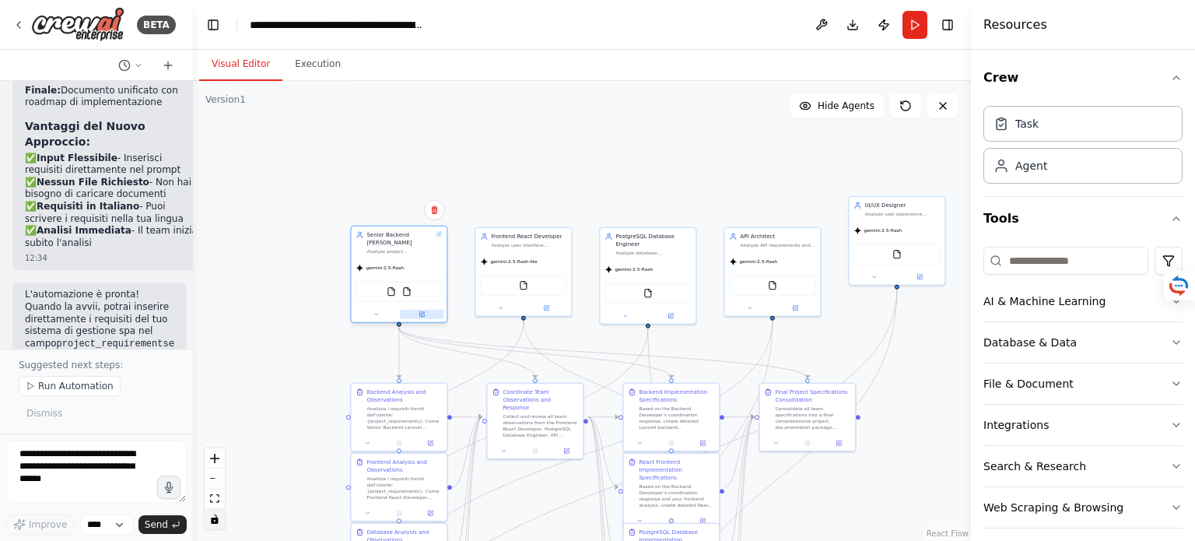
click at [423, 313] on icon at bounding box center [423, 313] width 4 height 4
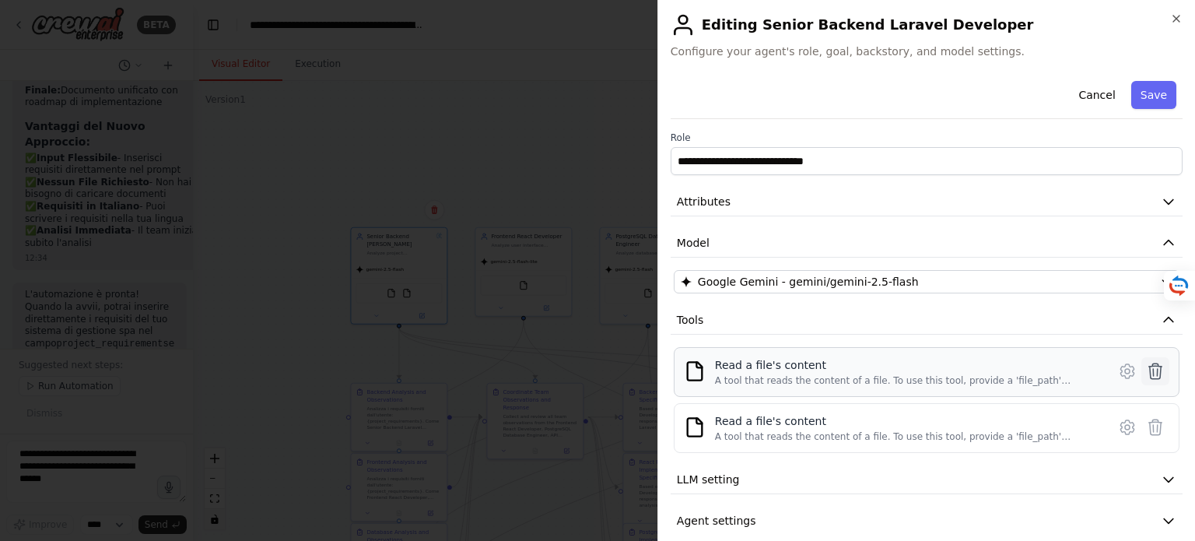
click at [1149, 370] on icon at bounding box center [1155, 371] width 13 height 16
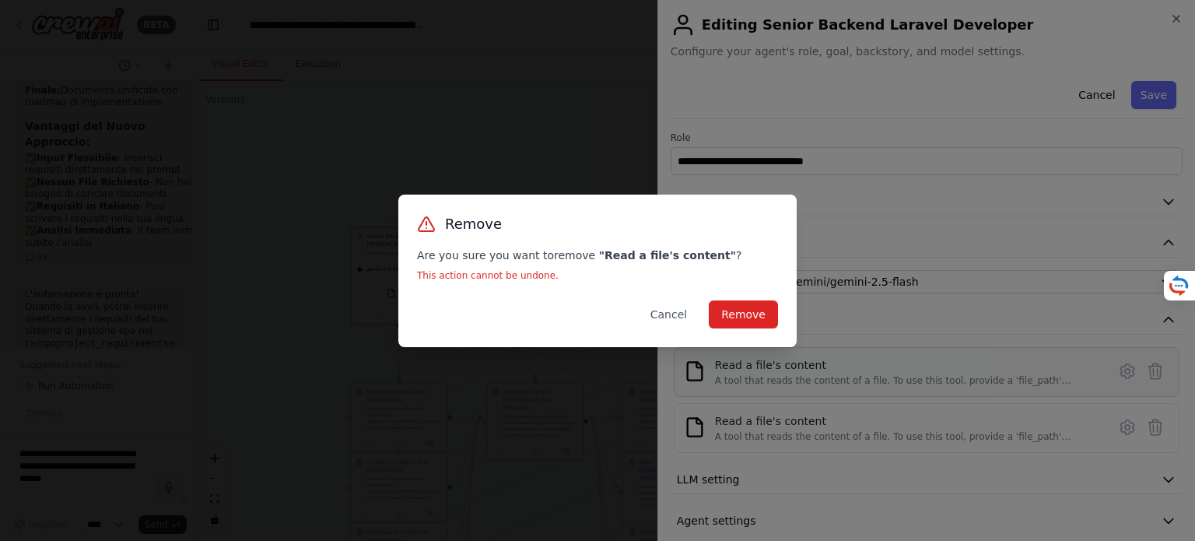
drag, startPoint x: 741, startPoint y: 317, endPoint x: 775, endPoint y: 339, distance: 40.6
click at [741, 317] on button "Remove" at bounding box center [743, 314] width 69 height 28
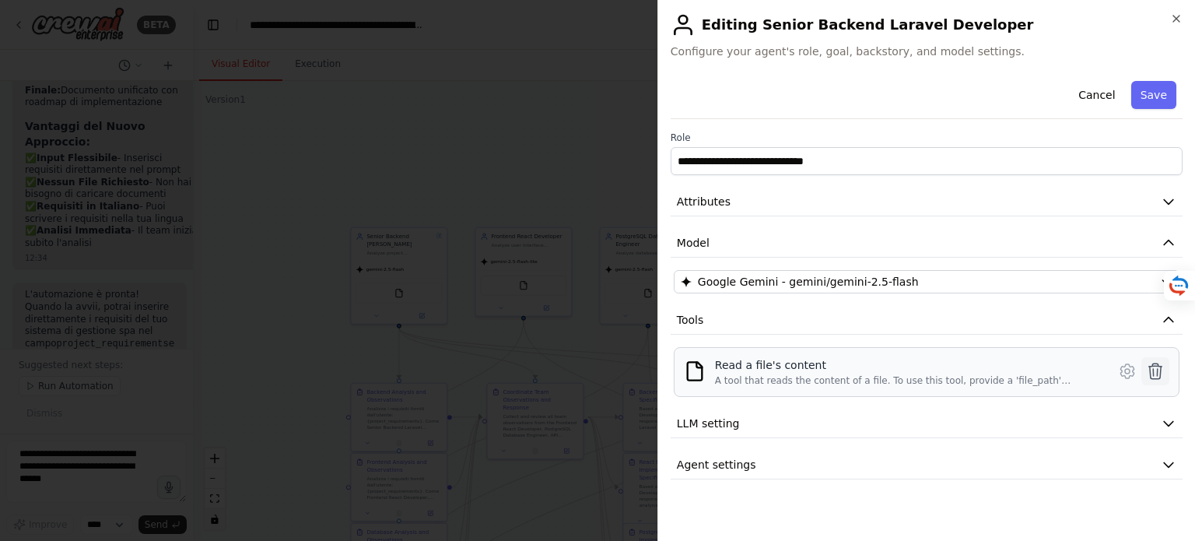
click at [1158, 373] on icon at bounding box center [1155, 371] width 19 height 19
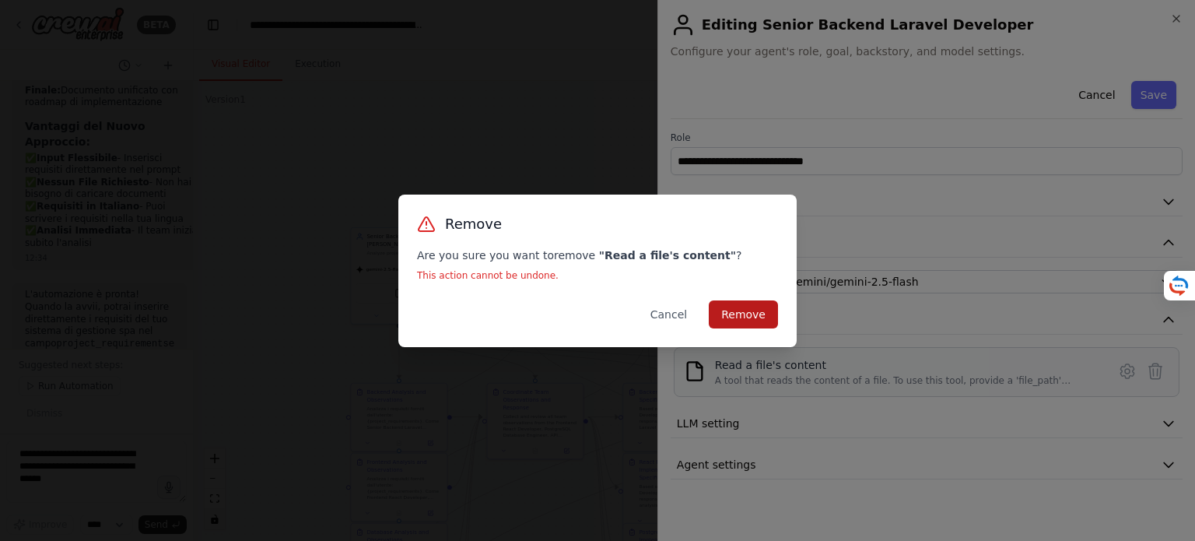
click at [753, 306] on button "Remove" at bounding box center [743, 314] width 69 height 28
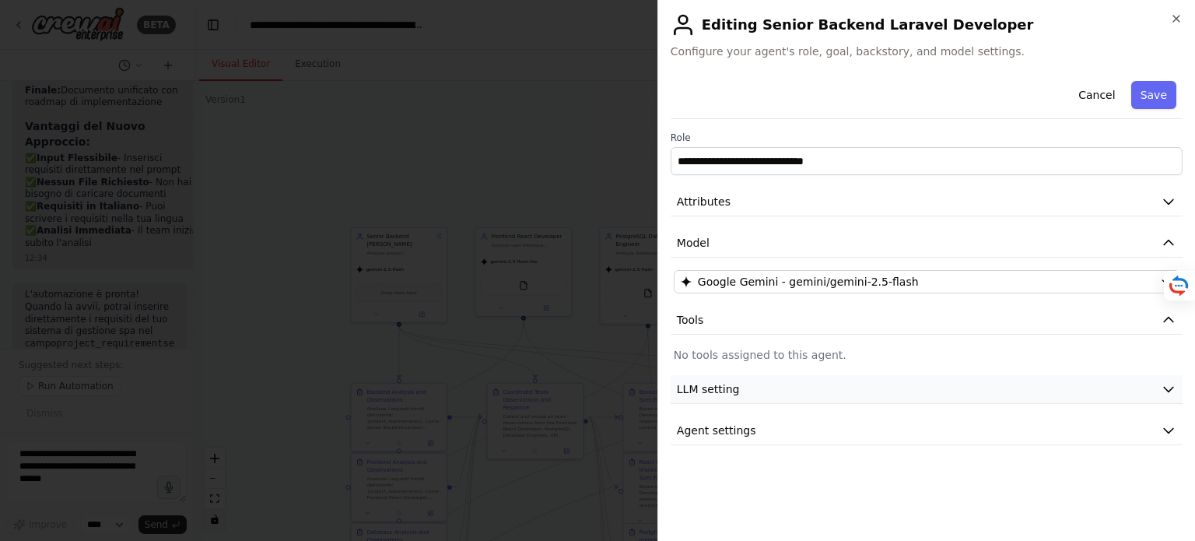
click at [1164, 387] on icon "button" at bounding box center [1169, 389] width 16 height 16
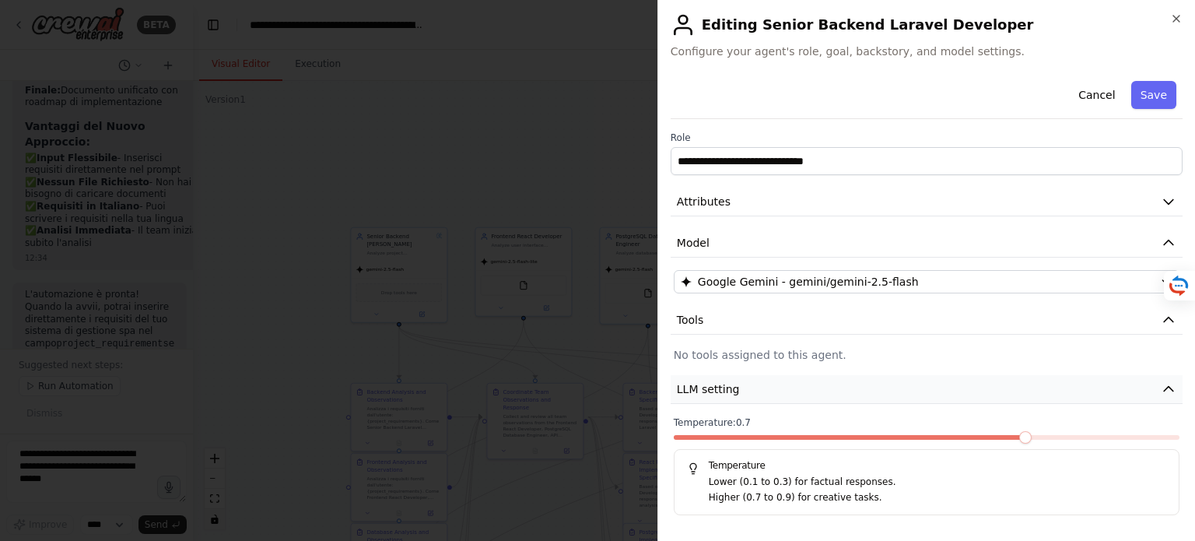
click at [1161, 387] on icon "button" at bounding box center [1169, 389] width 16 height 16
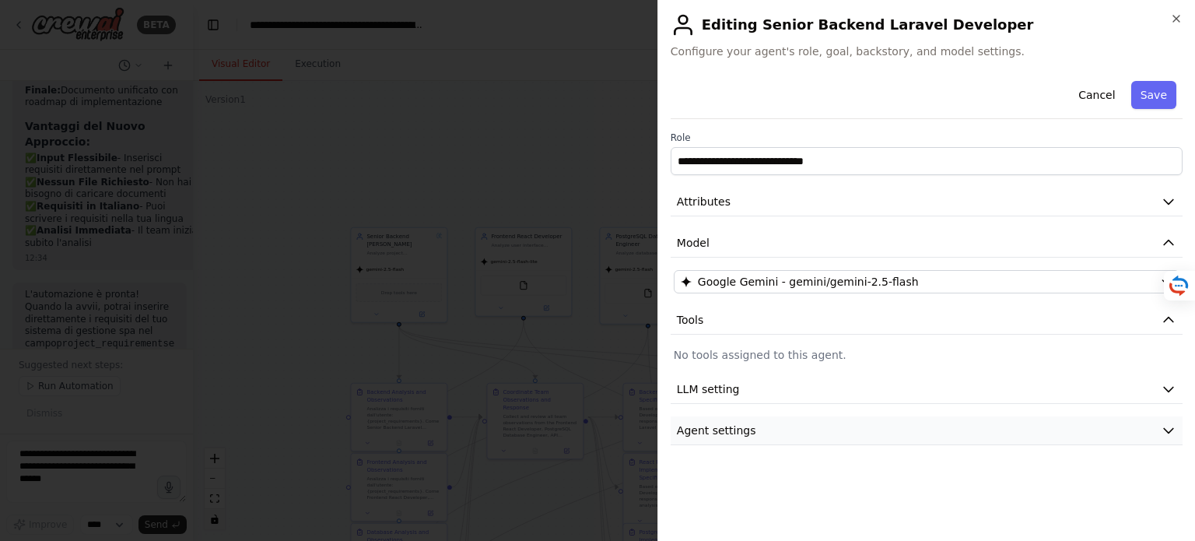
click at [1170, 429] on icon "button" at bounding box center [1169, 431] width 16 height 16
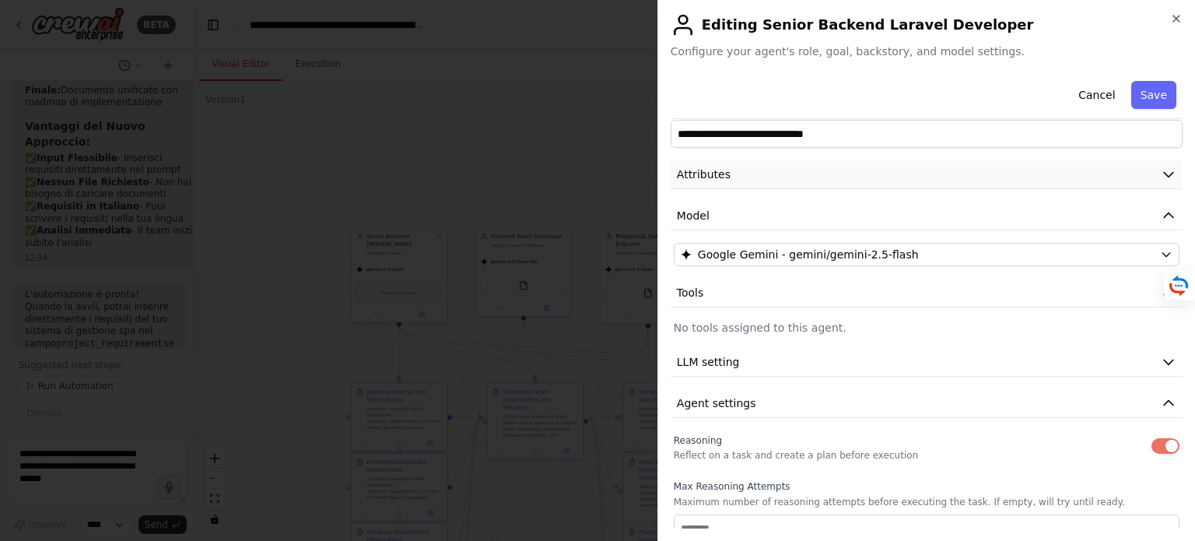
scroll to position [0, 0]
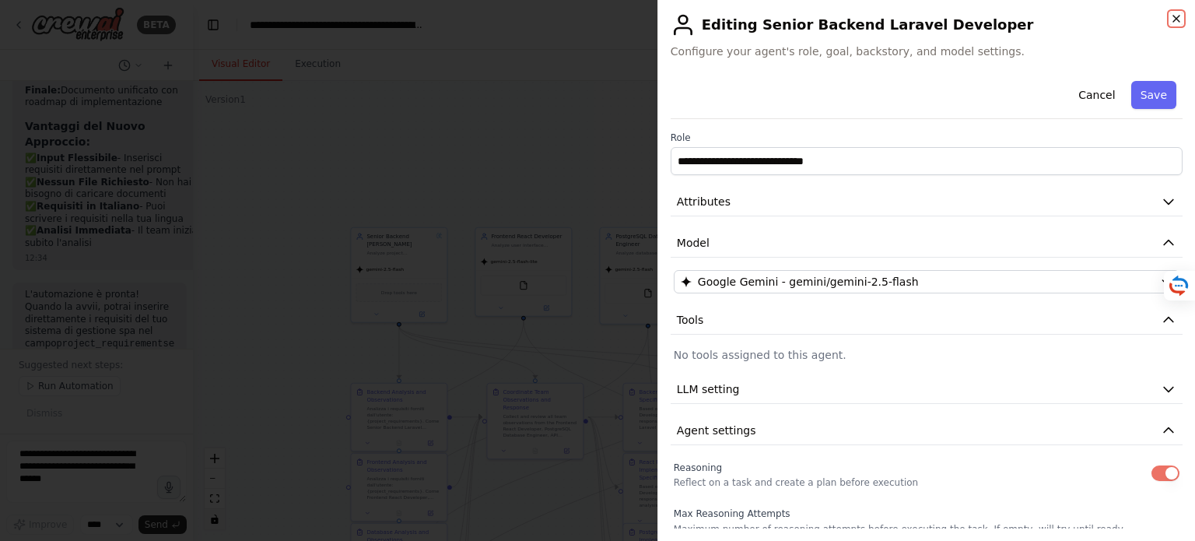
click at [1173, 16] on icon "button" at bounding box center [1176, 18] width 12 height 12
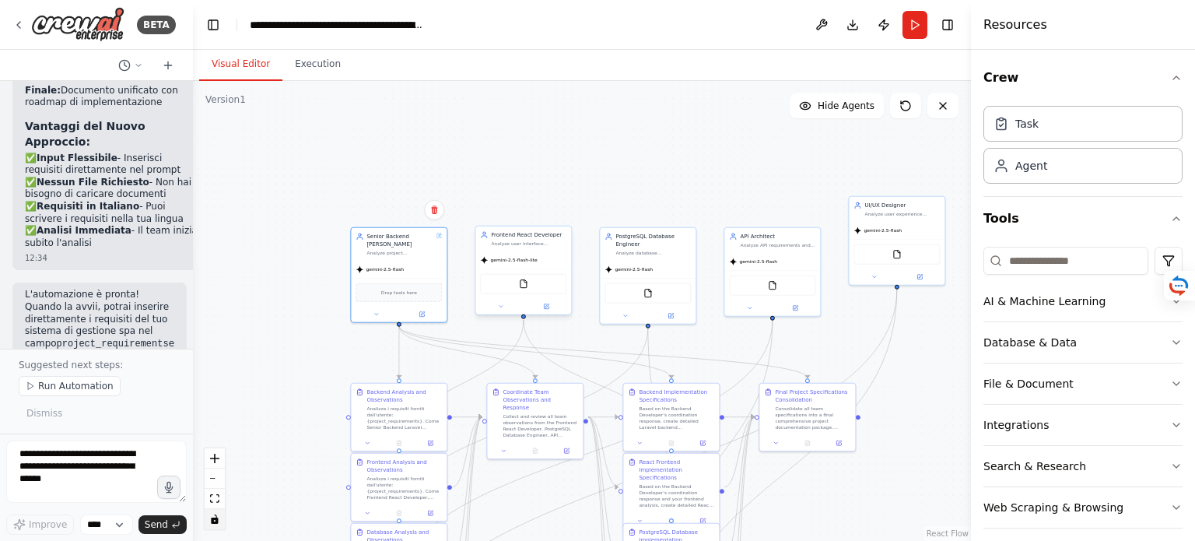
click at [519, 264] on div "gemini-2.5-flash-lite" at bounding box center [523, 259] width 96 height 17
click at [548, 304] on icon at bounding box center [547, 305] width 4 height 4
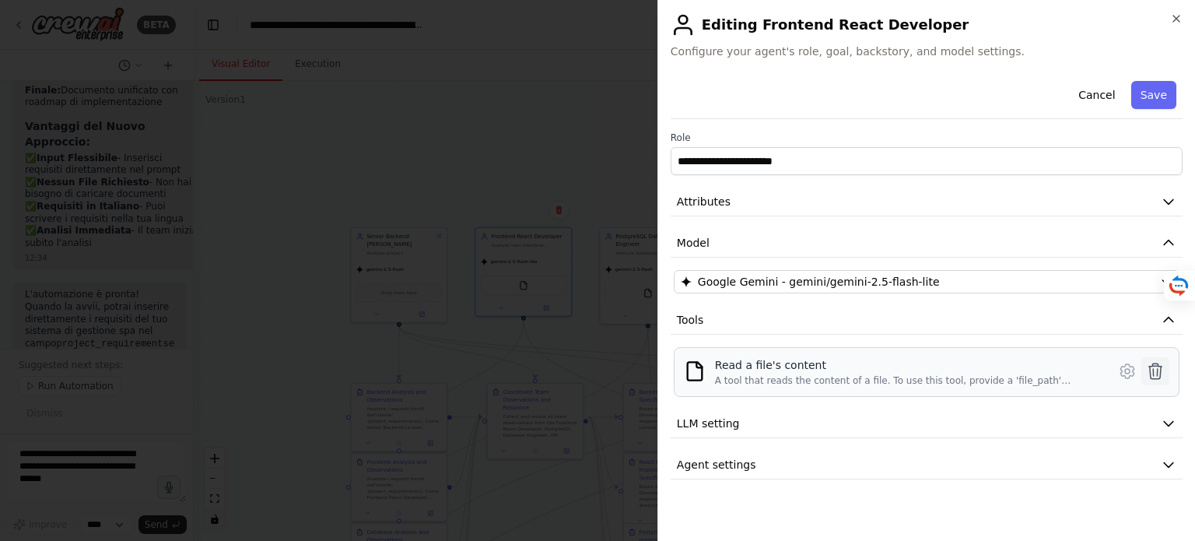
click at [1159, 374] on icon at bounding box center [1155, 371] width 19 height 19
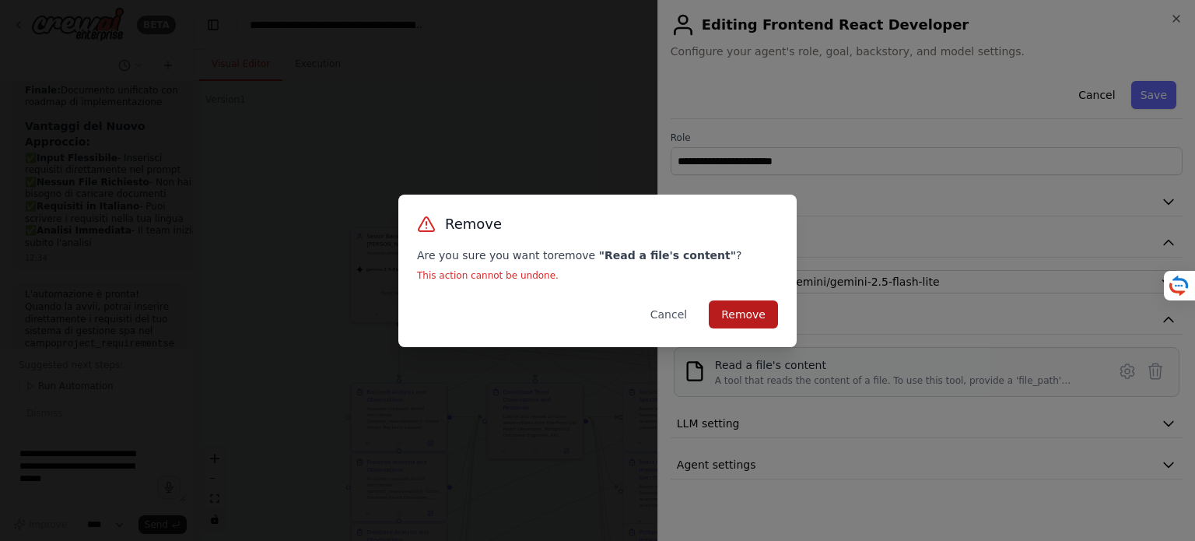
click at [756, 315] on button "Remove" at bounding box center [743, 314] width 69 height 28
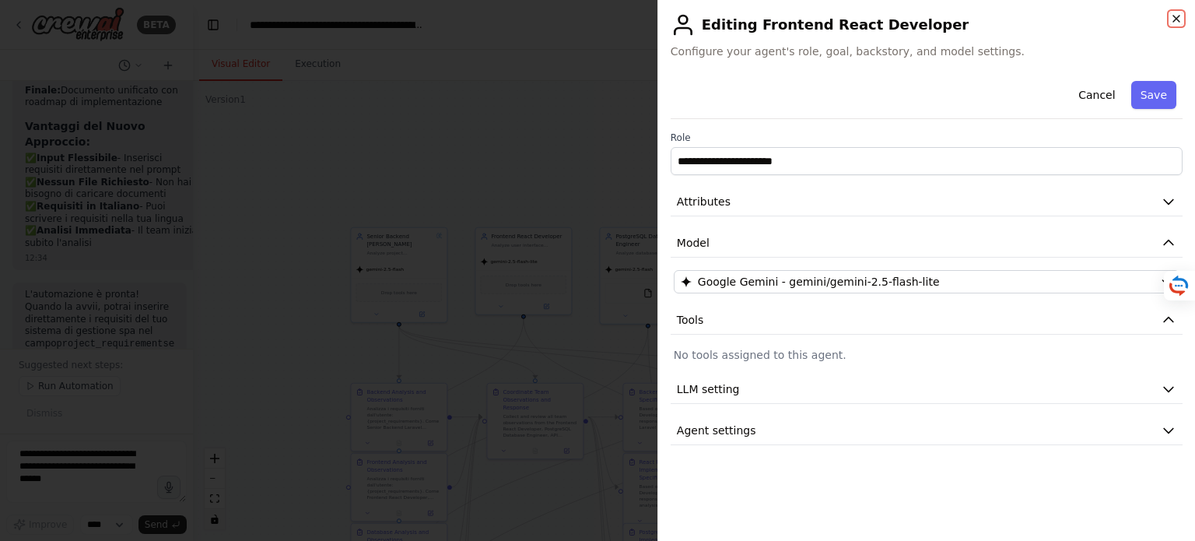
click at [1180, 12] on icon "button" at bounding box center [1176, 18] width 12 height 12
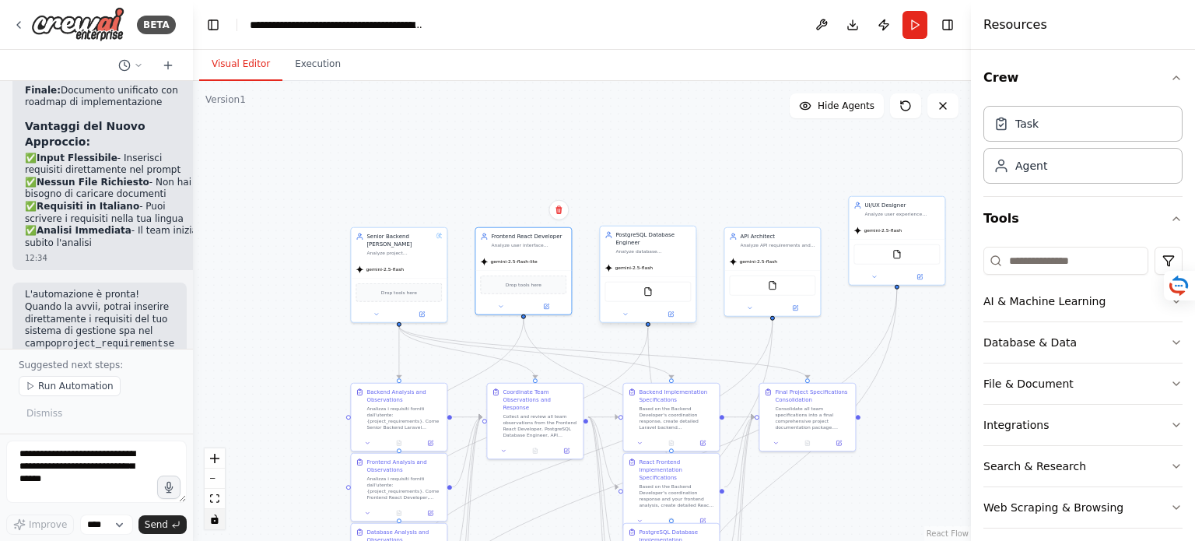
click at [659, 292] on div "FileReadTool" at bounding box center [648, 292] width 86 height 20
click at [647, 296] on div "FileReadTool" at bounding box center [648, 292] width 86 height 20
click at [672, 313] on icon at bounding box center [671, 314] width 6 height 6
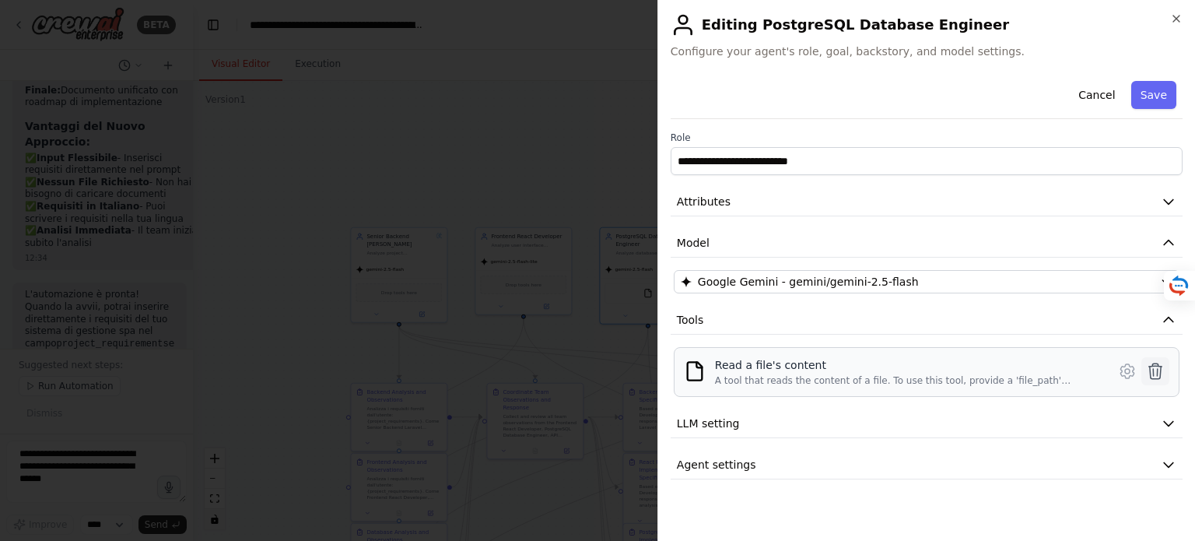
click at [1158, 367] on icon at bounding box center [1155, 371] width 13 height 16
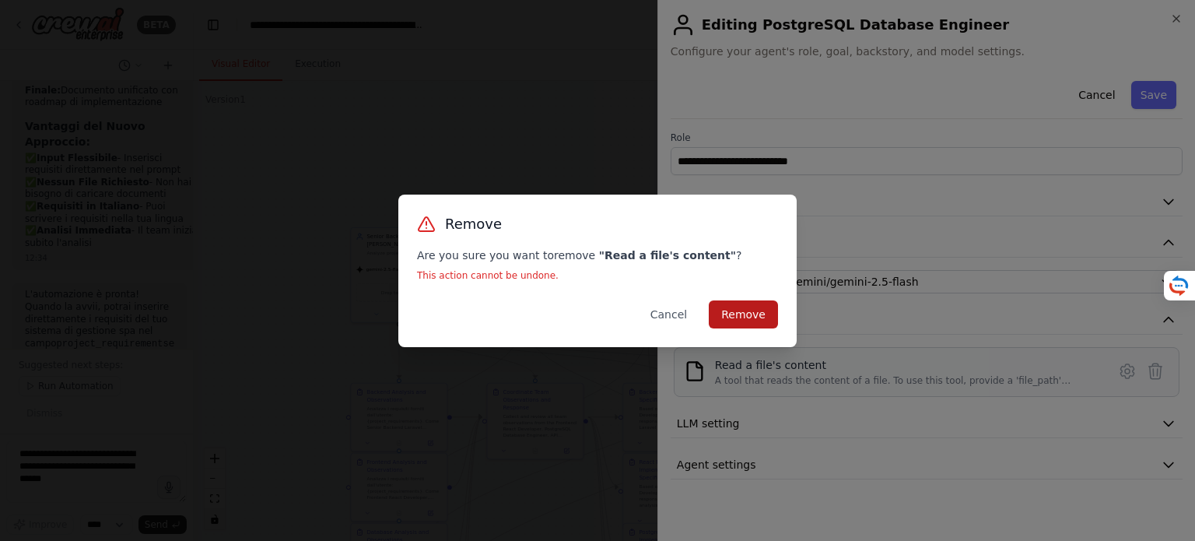
click at [771, 314] on button "Remove" at bounding box center [743, 314] width 69 height 28
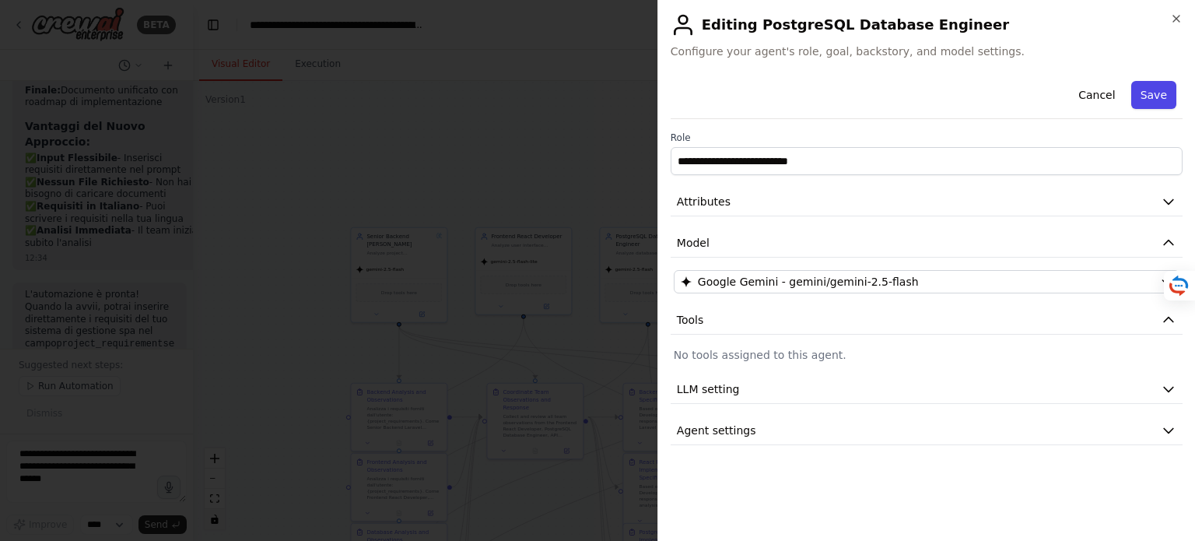
click at [1153, 95] on button "Save" at bounding box center [1153, 95] width 45 height 28
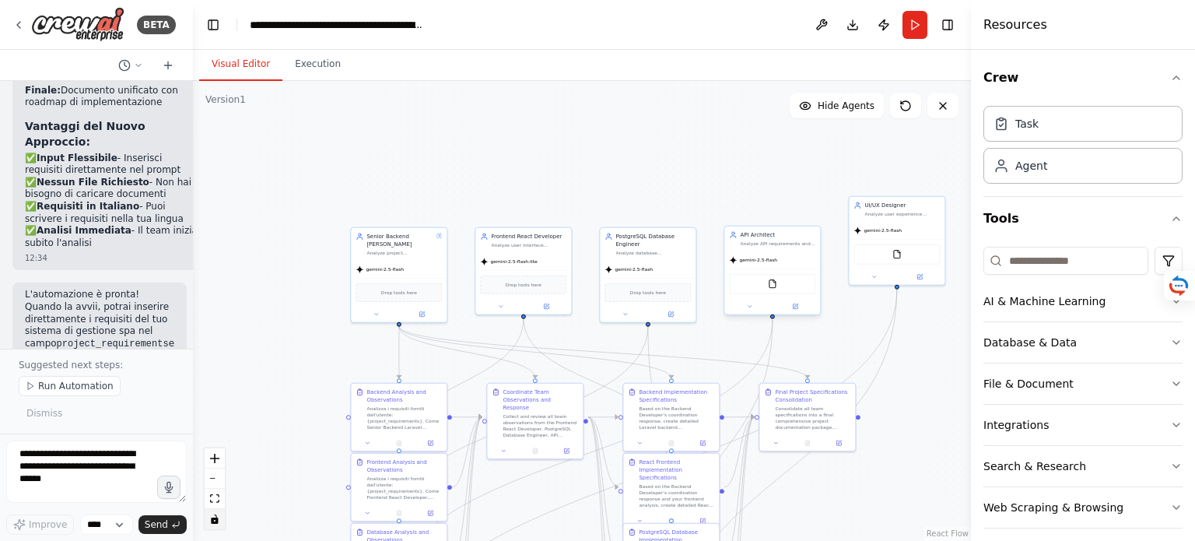
click at [777, 289] on div "FileReadTool" at bounding box center [772, 284] width 86 height 20
click at [802, 312] on div at bounding box center [772, 307] width 96 height 16
click at [796, 307] on icon at bounding box center [795, 306] width 5 height 5
click at [795, 302] on button at bounding box center [795, 306] width 44 height 9
click at [797, 305] on icon at bounding box center [797, 305] width 4 height 4
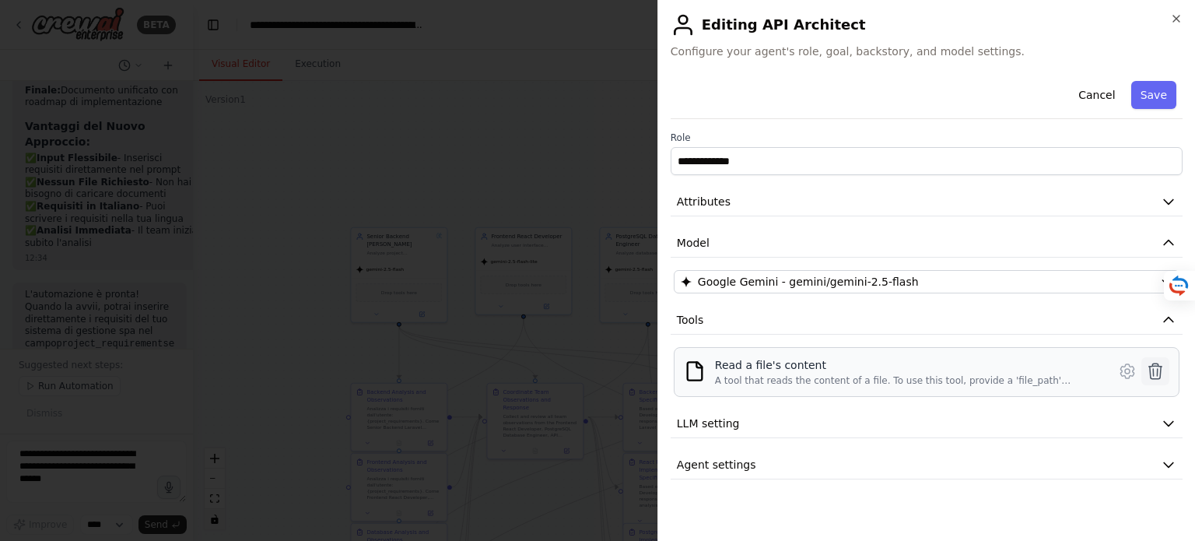
click at [1159, 370] on icon at bounding box center [1155, 371] width 19 height 19
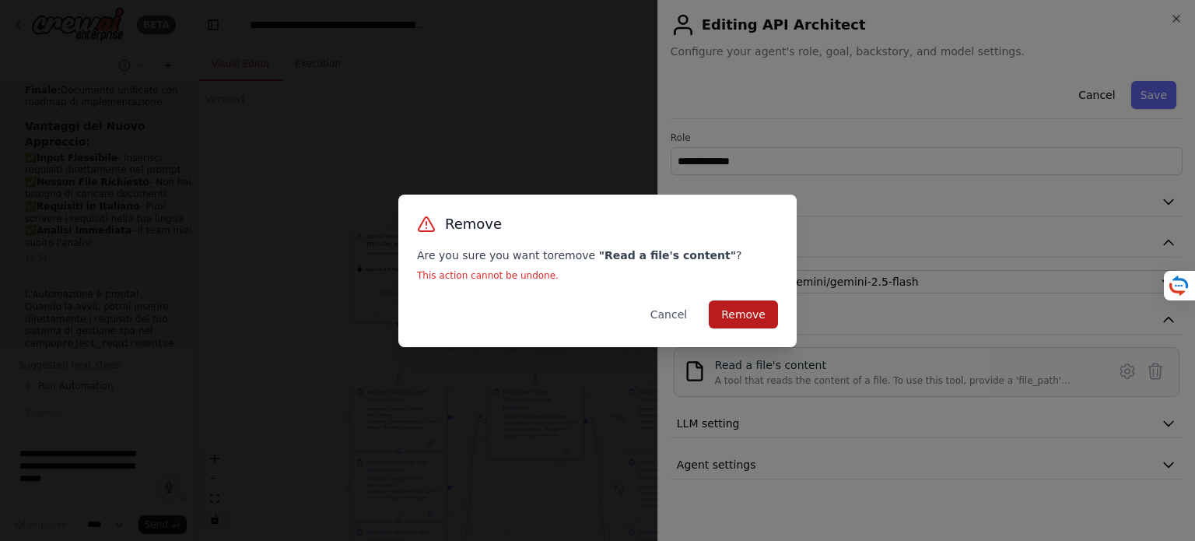
click at [744, 310] on button "Remove" at bounding box center [743, 314] width 69 height 28
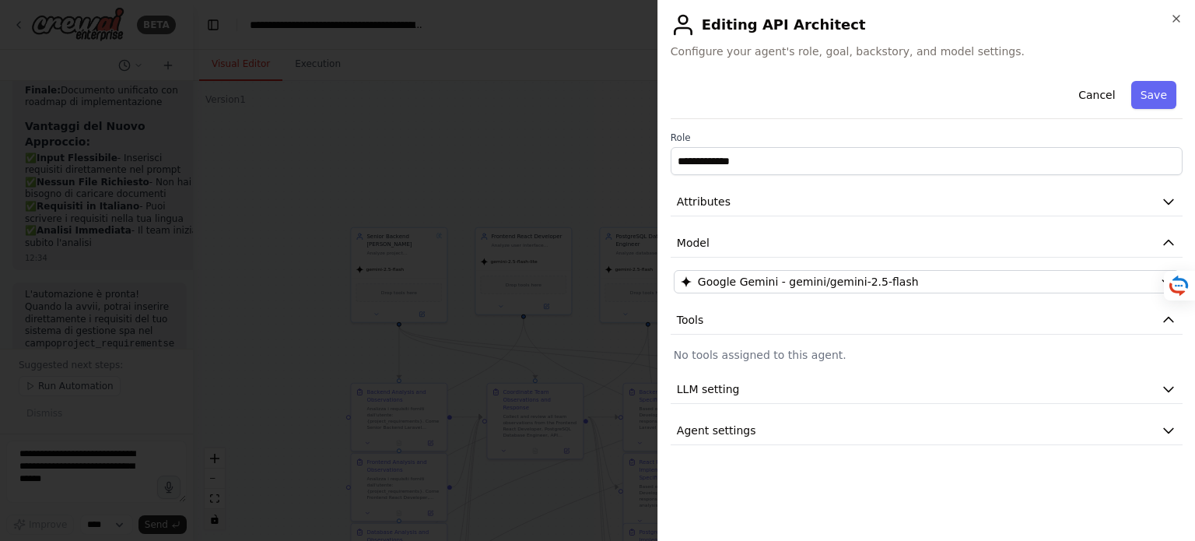
click at [1160, 95] on button "Save" at bounding box center [1153, 95] width 45 height 28
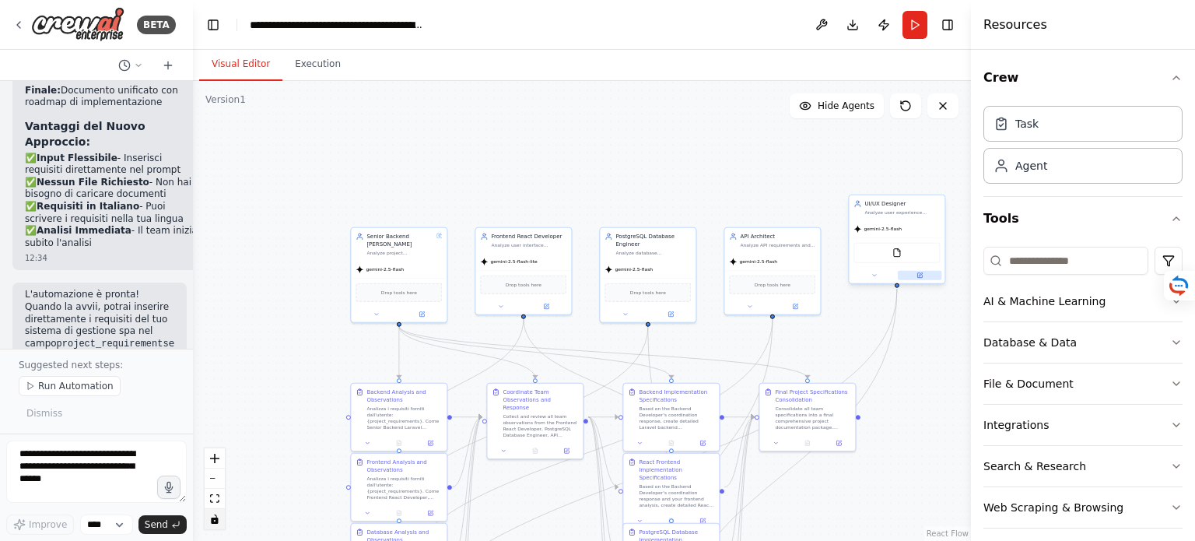
click at [921, 272] on icon at bounding box center [921, 274] width 4 height 4
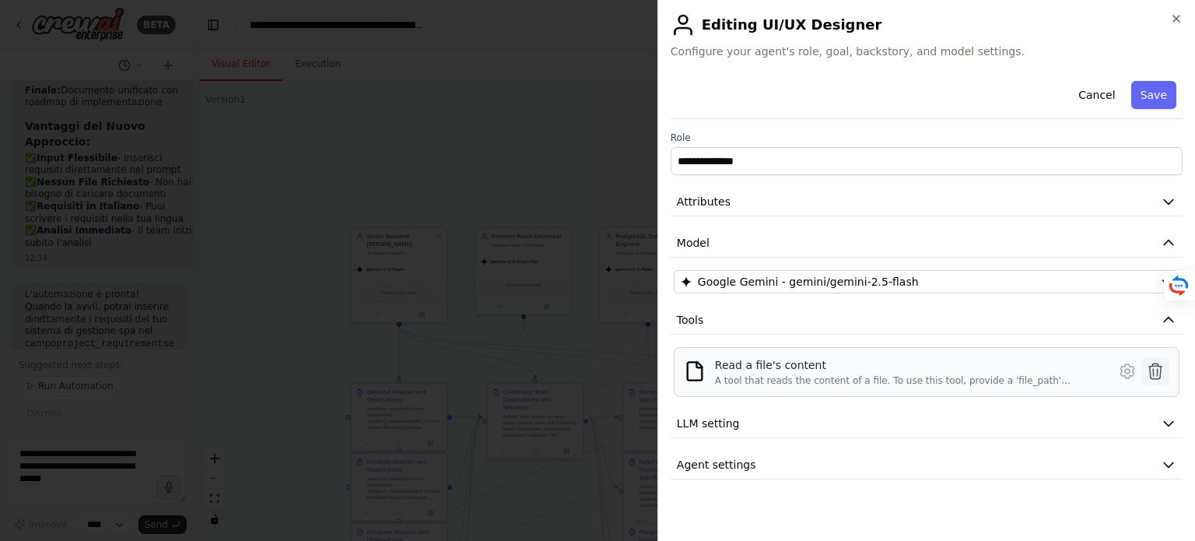
click at [1159, 363] on icon at bounding box center [1155, 371] width 19 height 19
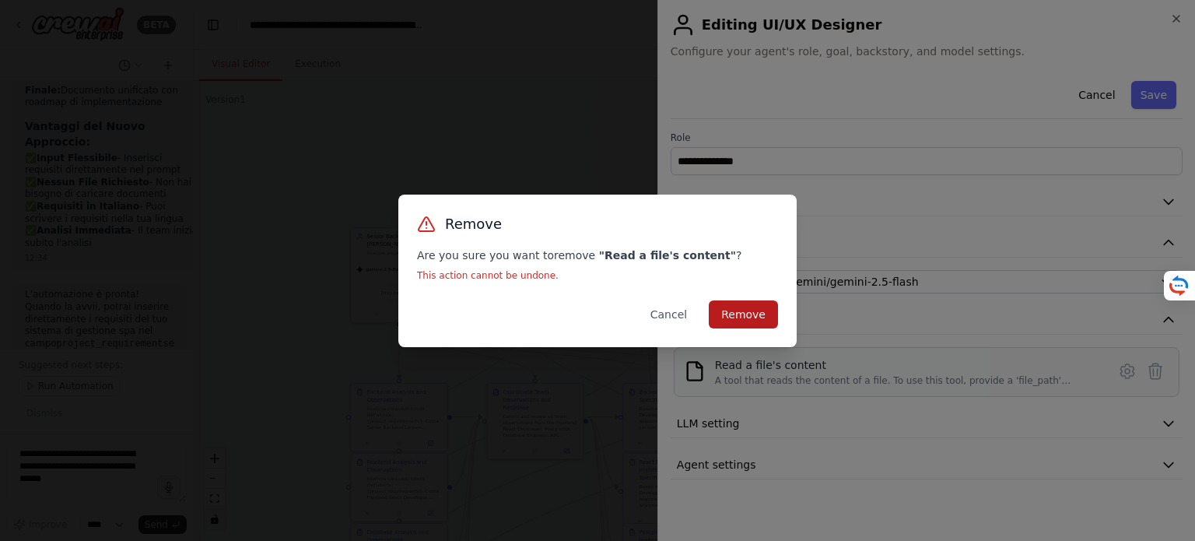
click at [764, 313] on button "Remove" at bounding box center [743, 314] width 69 height 28
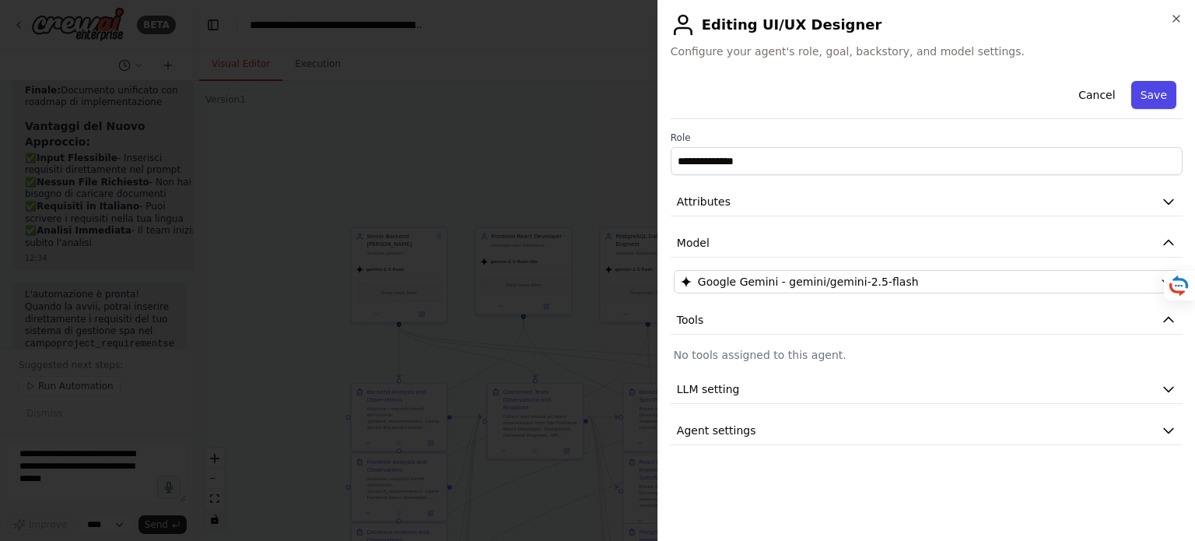
click at [1159, 90] on button "Save" at bounding box center [1153, 95] width 45 height 28
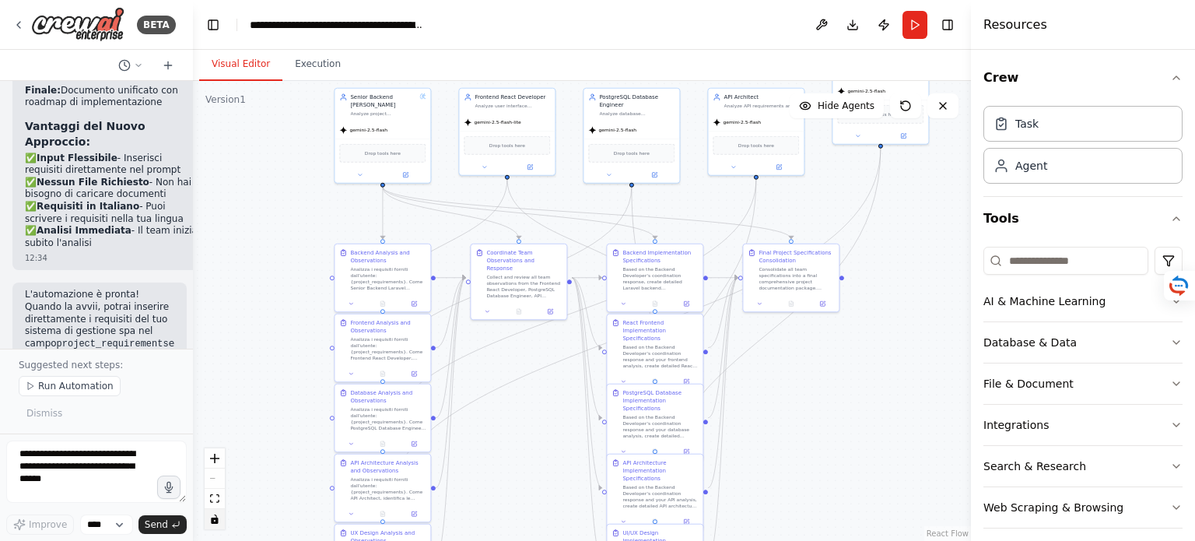
drag, startPoint x: 300, startPoint y: 307, endPoint x: 292, endPoint y: 240, distance: 67.5
click at [292, 240] on div ".deletable-edge-delete-btn { width: 20px; height: 20px; border: 0px solid #ffff…" at bounding box center [582, 311] width 778 height 460
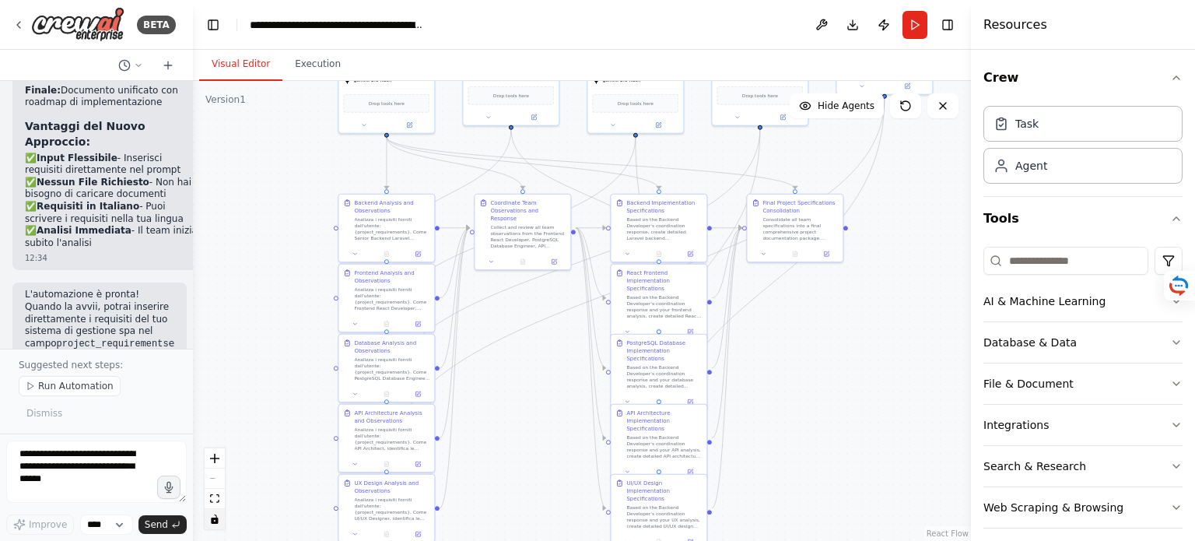
drag, startPoint x: 269, startPoint y: 440, endPoint x: 273, endPoint y: 390, distance: 50.0
click at [273, 390] on div ".deletable-edge-delete-btn { width: 20px; height: 20px; border: 0px solid #ffff…" at bounding box center [582, 311] width 778 height 460
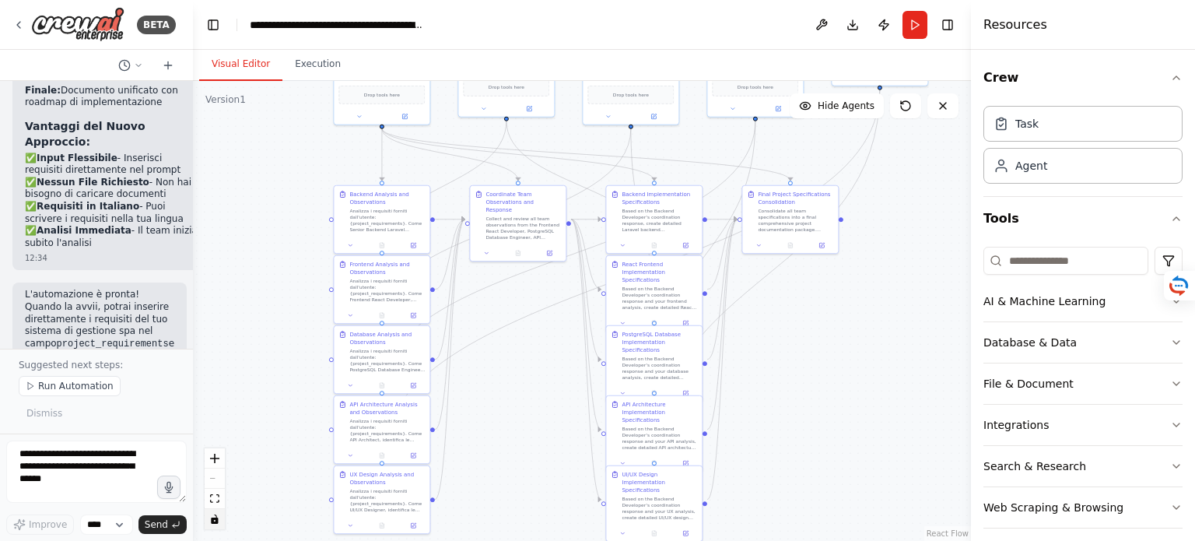
drag, startPoint x: 526, startPoint y: 431, endPoint x: 521, endPoint y: 423, distance: 9.8
click at [521, 423] on div ".deletable-edge-delete-btn { width: 20px; height: 20px; border: 0px solid #ffff…" at bounding box center [582, 311] width 778 height 460
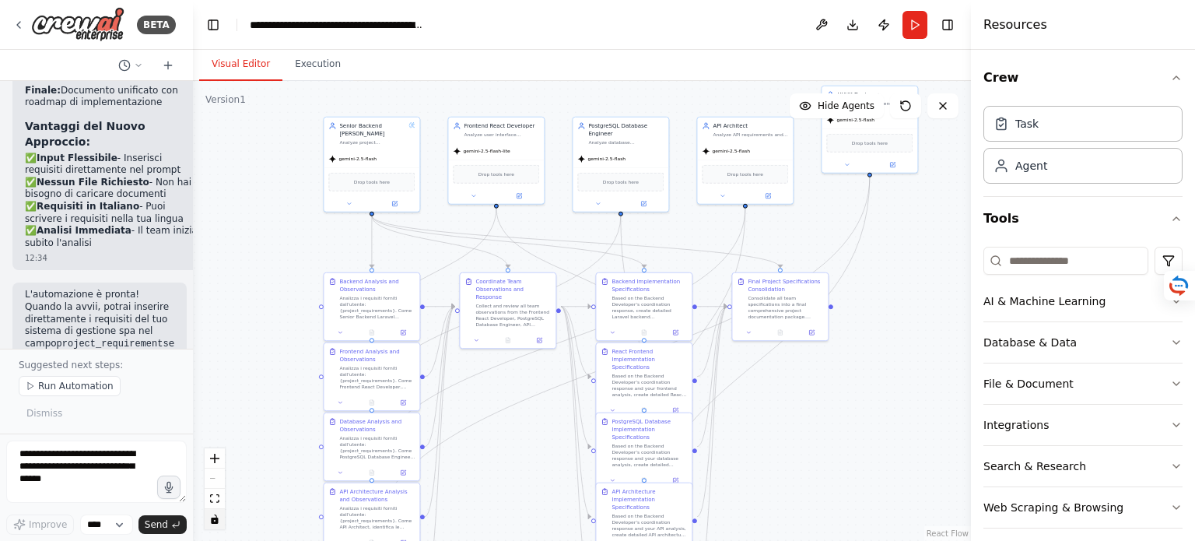
drag, startPoint x: 278, startPoint y: 167, endPoint x: 268, endPoint y: 258, distance: 91.6
click at [268, 258] on div ".deletable-edge-delete-btn { width: 20px; height: 20px; border: 0px solid #ffff…" at bounding box center [582, 311] width 778 height 460
drag, startPoint x: 893, startPoint y: 139, endPoint x: 914, endPoint y: 443, distance: 304.2
click at [914, 443] on div "Drop tools here" at bounding box center [893, 449] width 86 height 19
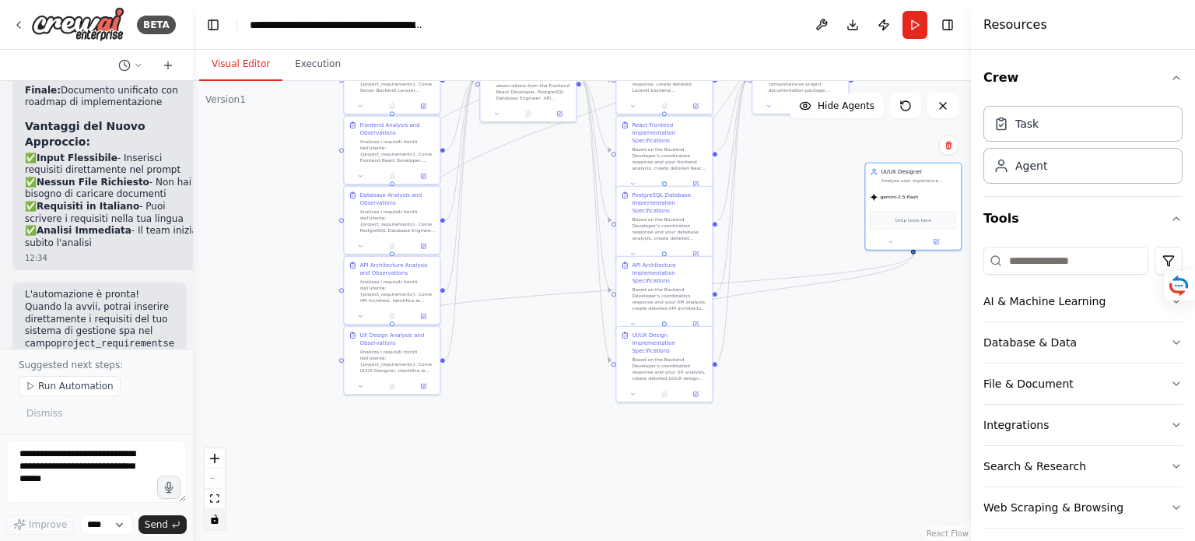
drag, startPoint x: 770, startPoint y: 398, endPoint x: 790, endPoint y: 184, distance: 214.1
click at [790, 184] on div ".deletable-edge-delete-btn { width: 20px; height: 20px; border: 0px solid #ffff…" at bounding box center [582, 311] width 778 height 460
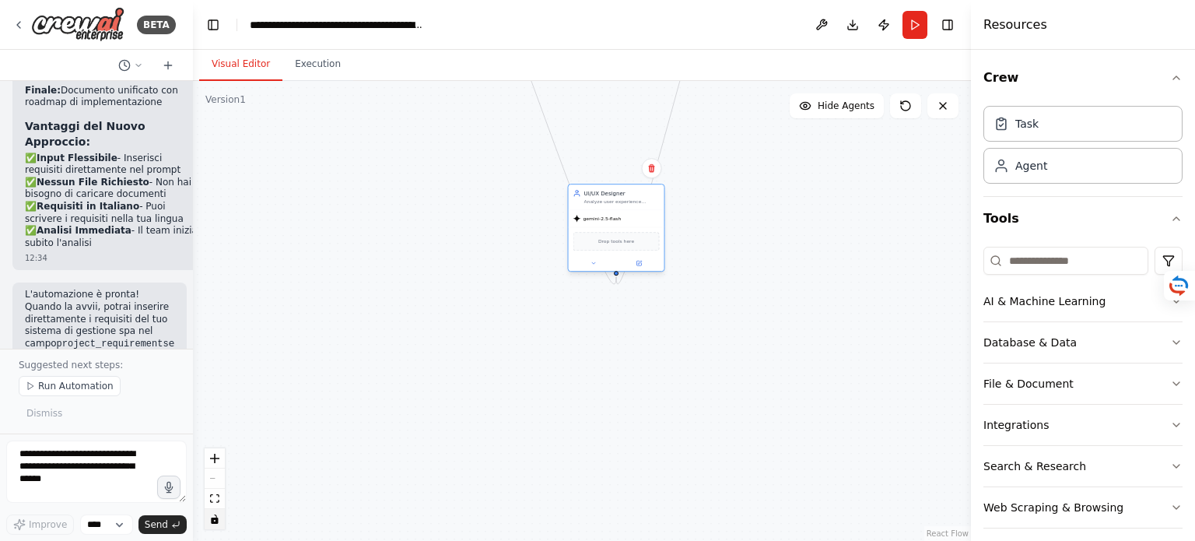
drag, startPoint x: 914, startPoint y: 194, endPoint x: 619, endPoint y: 217, distance: 295.8
click at [619, 217] on div "gemini-2.5-flash" at bounding box center [617, 218] width 96 height 17
drag, startPoint x: 608, startPoint y: 117, endPoint x: 576, endPoint y: 278, distance: 164.2
click at [576, 278] on div ".deletable-edge-delete-btn { width: 20px; height: 20px; border: 0px solid #ffff…" at bounding box center [582, 311] width 778 height 460
drag, startPoint x: 571, startPoint y: 383, endPoint x: 567, endPoint y: 184, distance: 199.2
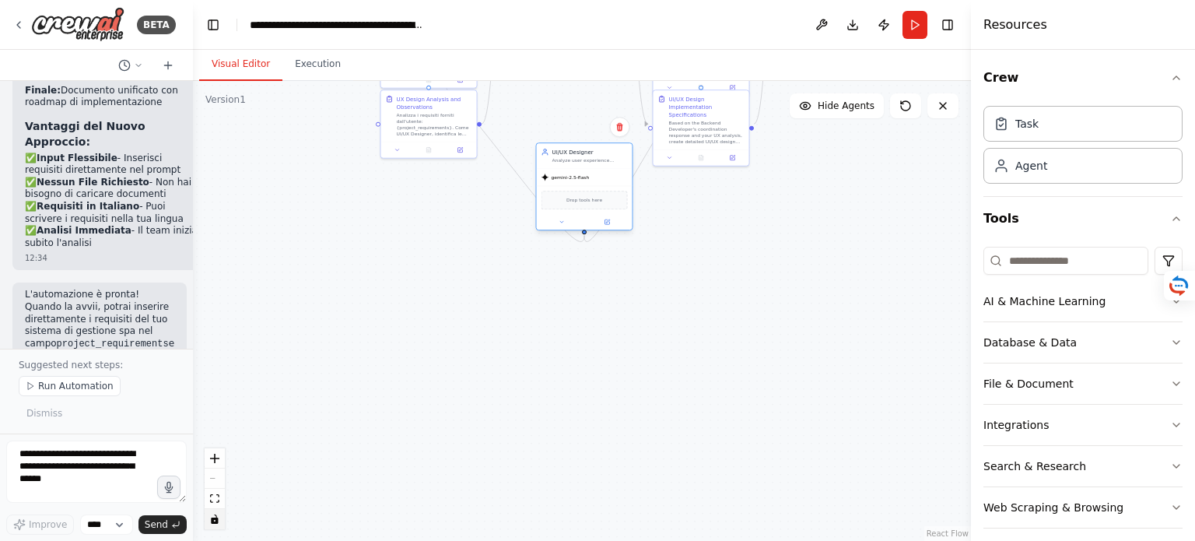
click at [567, 184] on div "gemini-2.5-flash" at bounding box center [585, 177] width 96 height 17
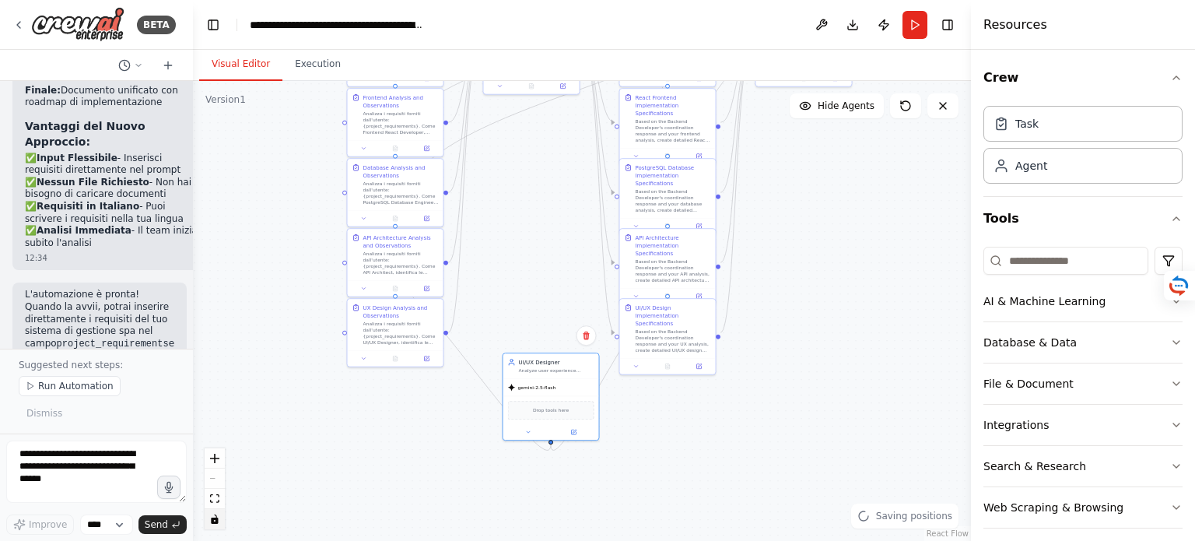
drag, startPoint x: 417, startPoint y: 245, endPoint x: 382, endPoint y: 457, distance: 214.5
click at [382, 457] on div ".deletable-edge-delete-btn { width: 20px; height: 20px; border: 0px solid #ffff…" at bounding box center [582, 311] width 778 height 460
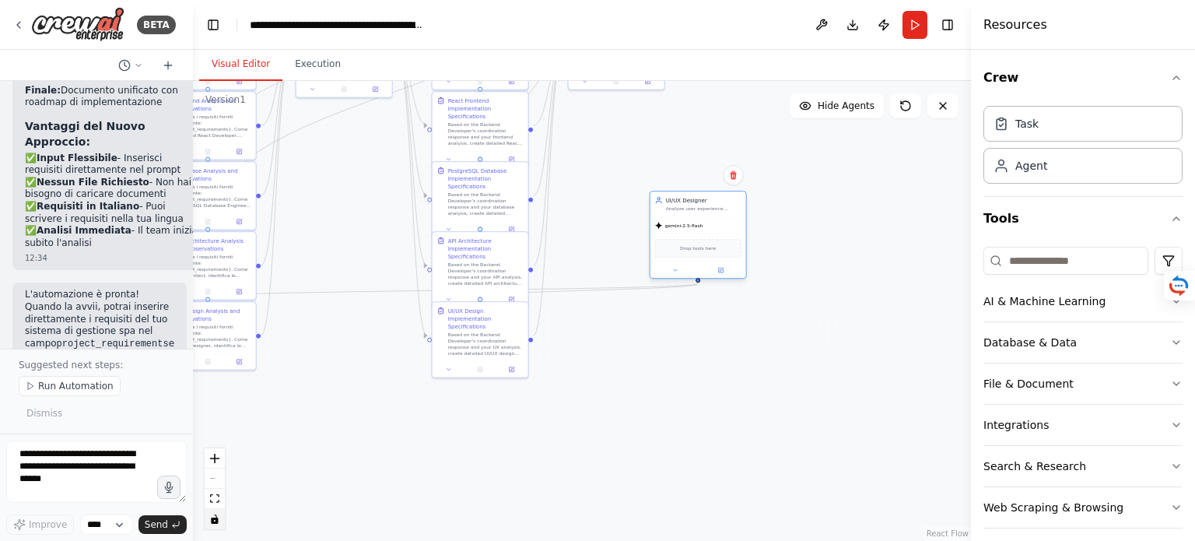
drag, startPoint x: 560, startPoint y: 400, endPoint x: 707, endPoint y: 237, distance: 219.3
click at [707, 237] on div "Drop tools here" at bounding box center [699, 248] width 96 height 29
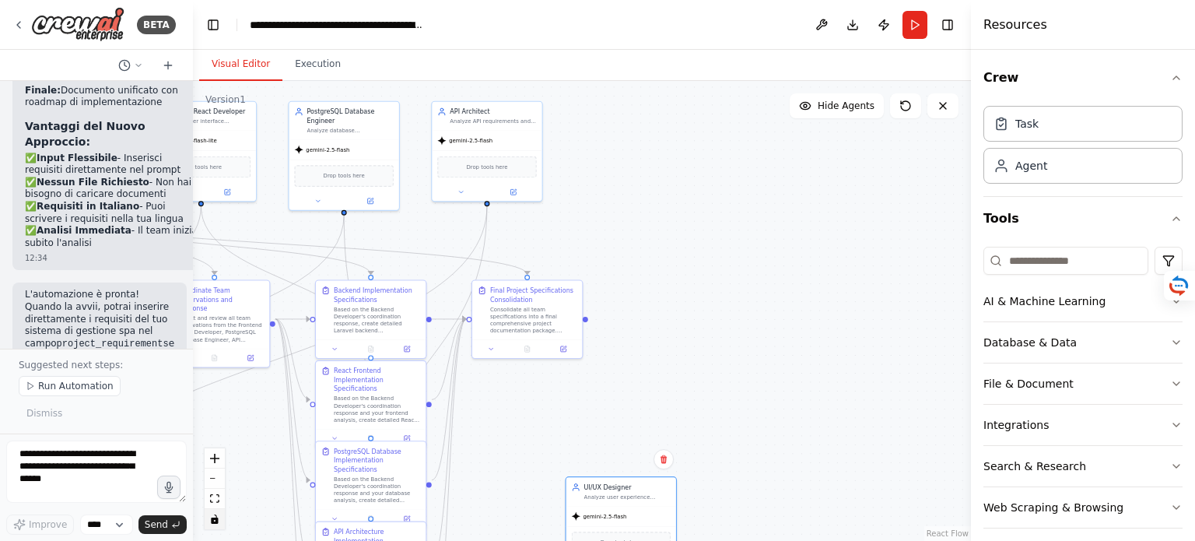
drag, startPoint x: 693, startPoint y: 125, endPoint x: 599, endPoint y: 419, distance: 308.6
click at [599, 419] on div ".deletable-edge-delete-btn { width: 20px; height: 20px; border: 0px solid #ffff…" at bounding box center [582, 311] width 778 height 460
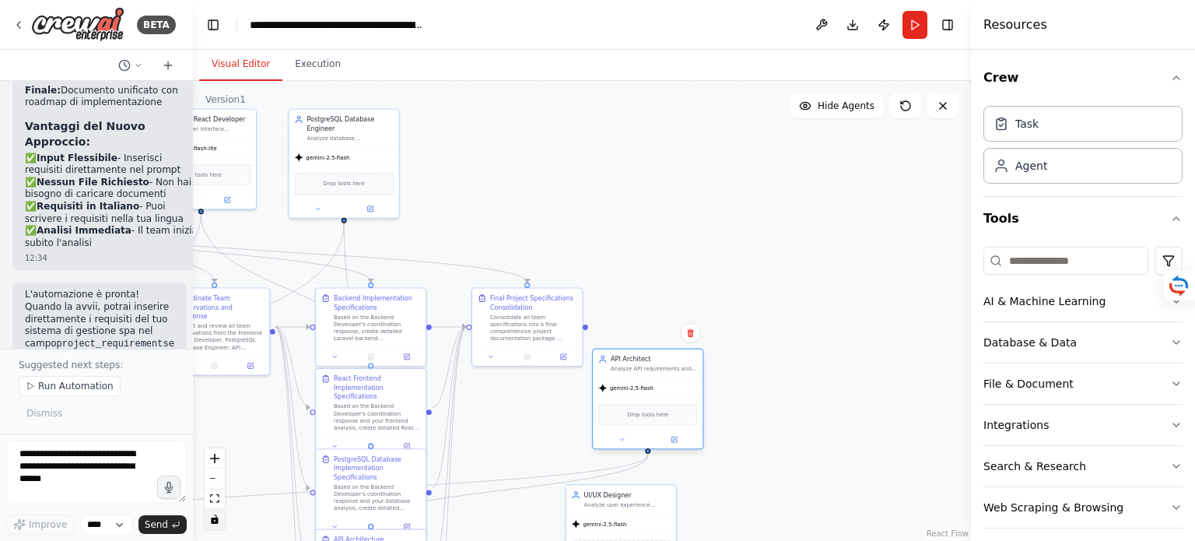
drag, startPoint x: 489, startPoint y: 165, endPoint x: 651, endPoint y: 402, distance: 286.8
click at [651, 402] on div "Drop tools here" at bounding box center [648, 414] width 110 height 33
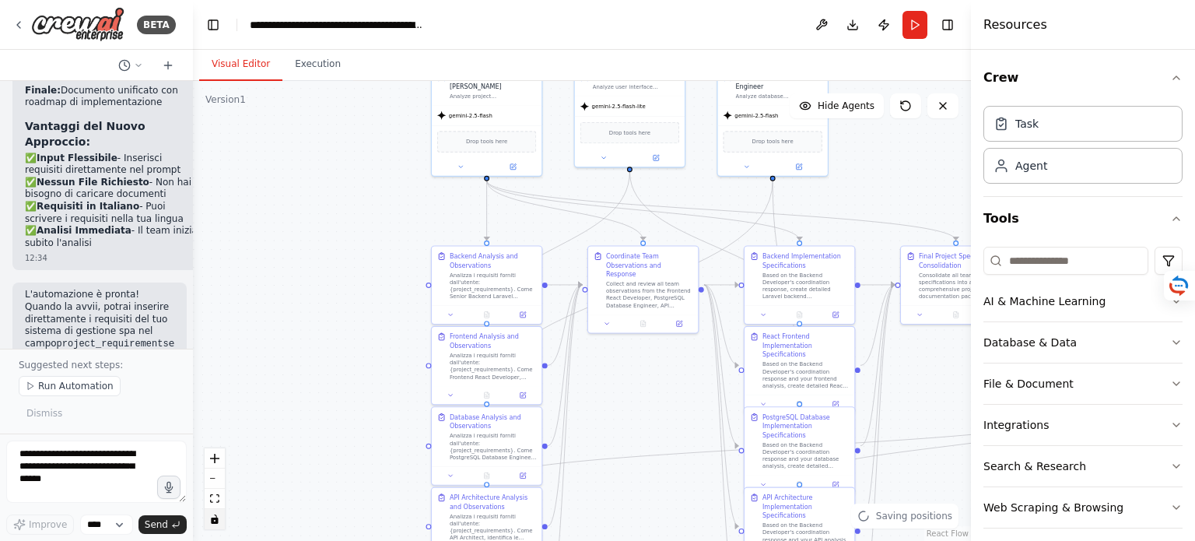
drag, startPoint x: 482, startPoint y: 207, endPoint x: 888, endPoint y: 165, distance: 408.4
click at [910, 164] on div ".deletable-edge-delete-btn { width: 20px; height: 20px; border: 0px solid #ffff…" at bounding box center [582, 311] width 778 height 460
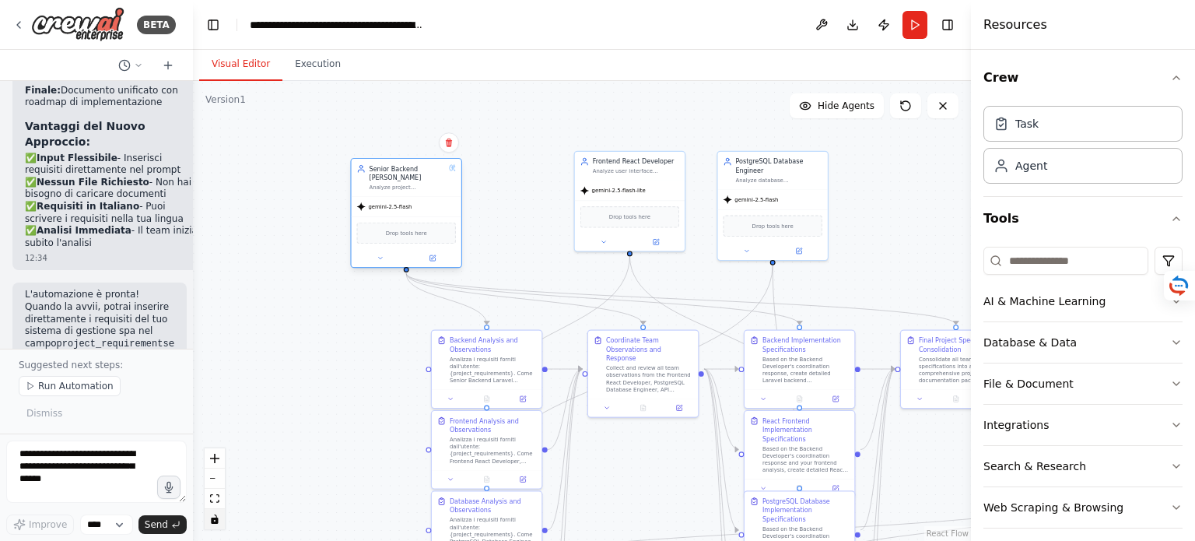
drag, startPoint x: 495, startPoint y: 118, endPoint x: 412, endPoint y: 209, distance: 123.4
click at [412, 209] on div "gemini-2.5-flash" at bounding box center [407, 206] width 110 height 19
drag, startPoint x: 644, startPoint y: 201, endPoint x: 302, endPoint y: 426, distance: 409.0
click at [302, 426] on div "Drop tools here" at bounding box center [290, 438] width 110 height 33
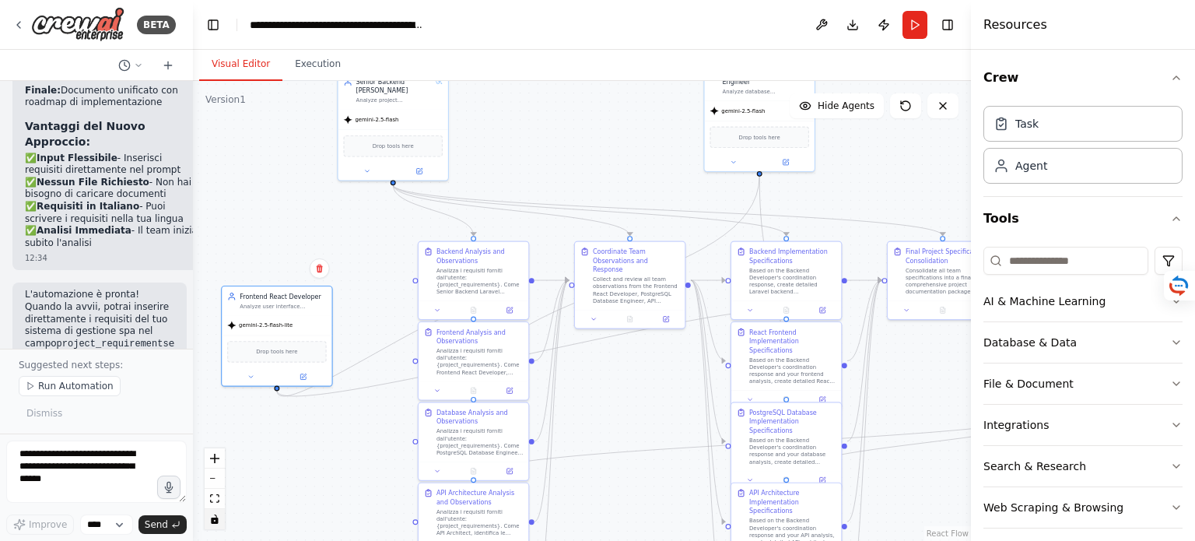
drag, startPoint x: 629, startPoint y: 258, endPoint x: 615, endPoint y: 167, distance: 91.3
click at [615, 167] on div ".deletable-edge-delete-btn { width: 20px; height: 20px; border: 0px solid #ffff…" at bounding box center [582, 311] width 778 height 460
drag, startPoint x: 759, startPoint y: 124, endPoint x: 293, endPoint y: 488, distance: 592.1
click at [293, 488] on div "Drop tools here" at bounding box center [294, 500] width 110 height 33
click at [918, 27] on button "Run" at bounding box center [915, 25] width 25 height 28
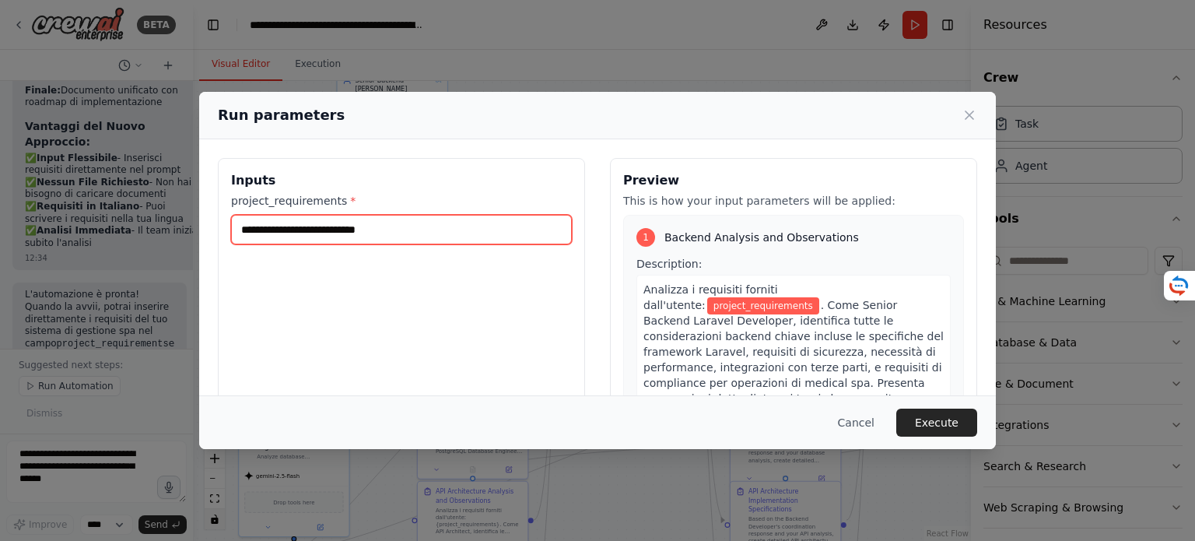
click at [304, 232] on input "project_requirements *" at bounding box center [401, 230] width 341 height 30
paste input "**********"
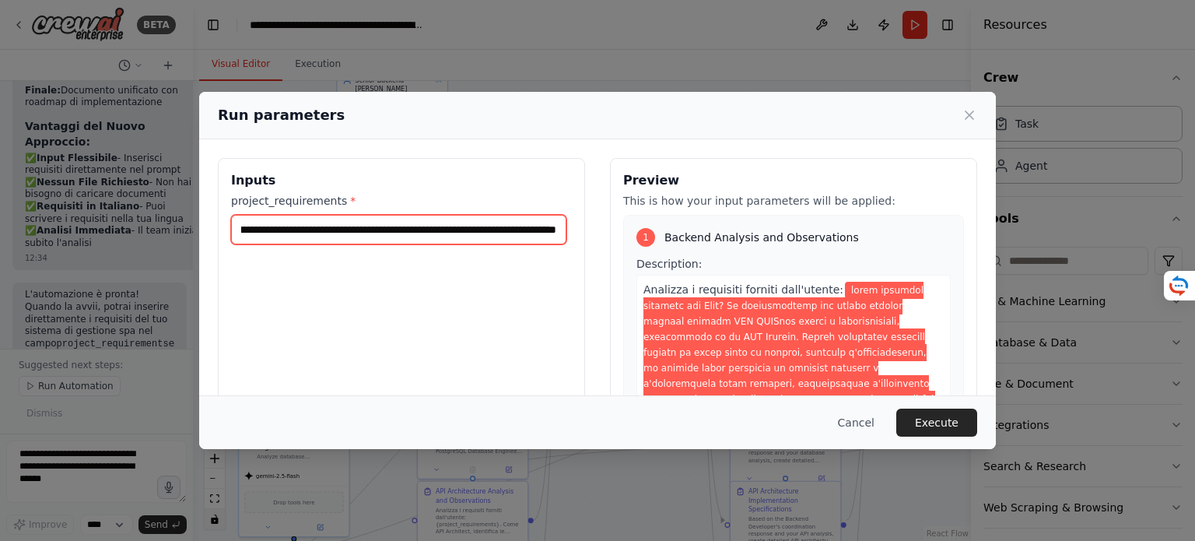
type input "**********"
click at [557, 229] on input "project_requirements *" at bounding box center [398, 230] width 335 height 30
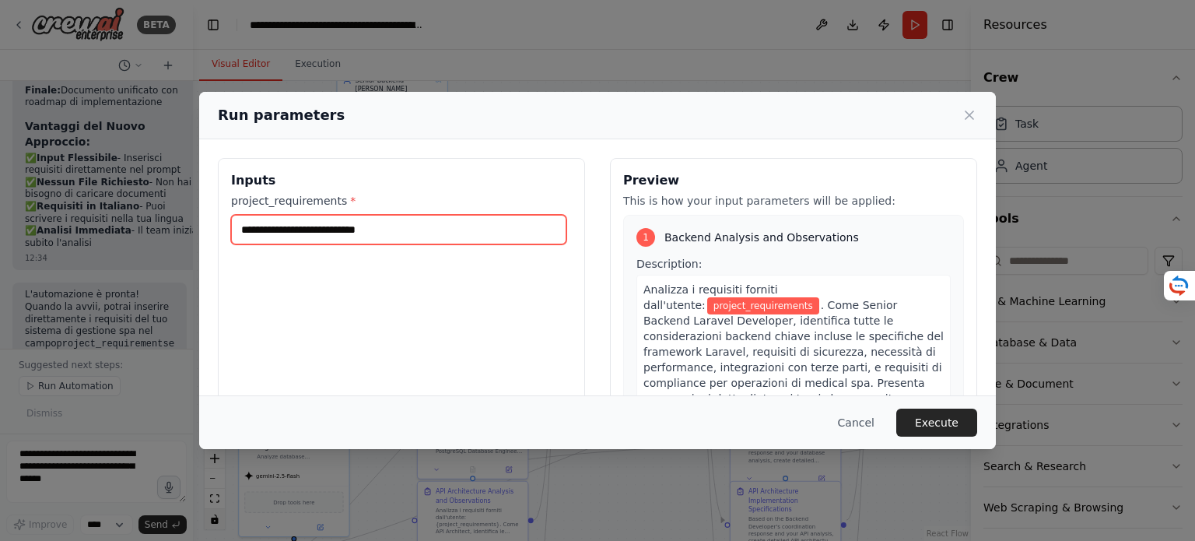
paste input "**********"
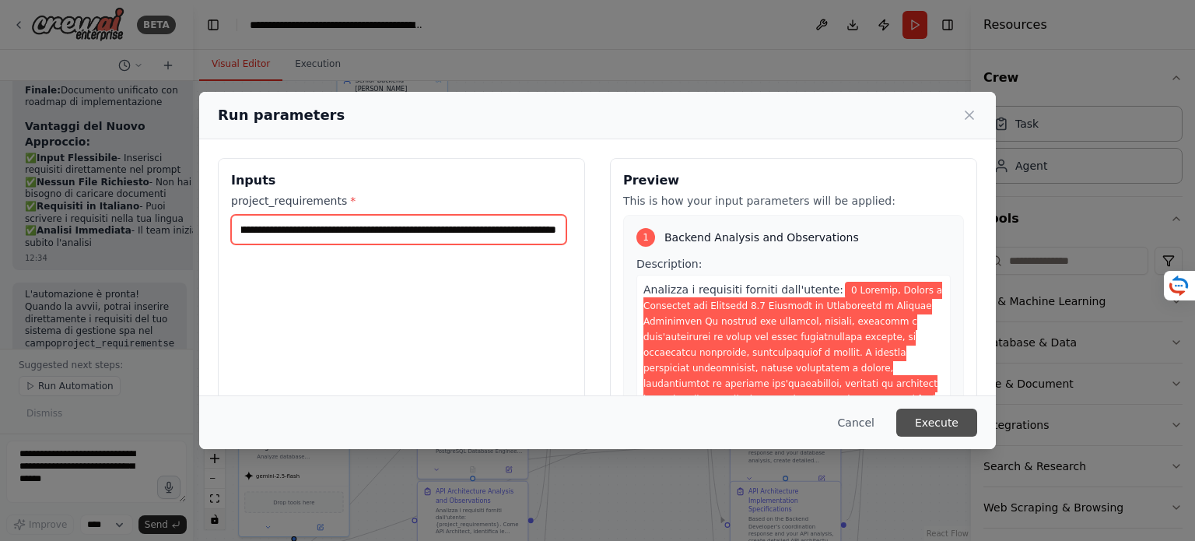
type input "**********"
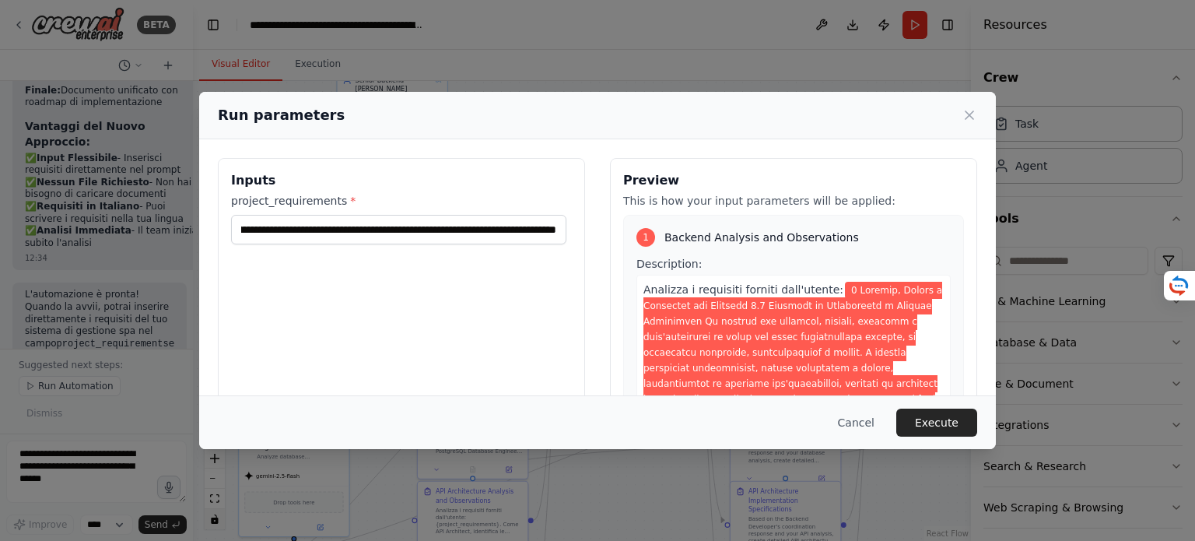
scroll to position [0, 0]
click at [959, 427] on button "Execute" at bounding box center [936, 423] width 81 height 28
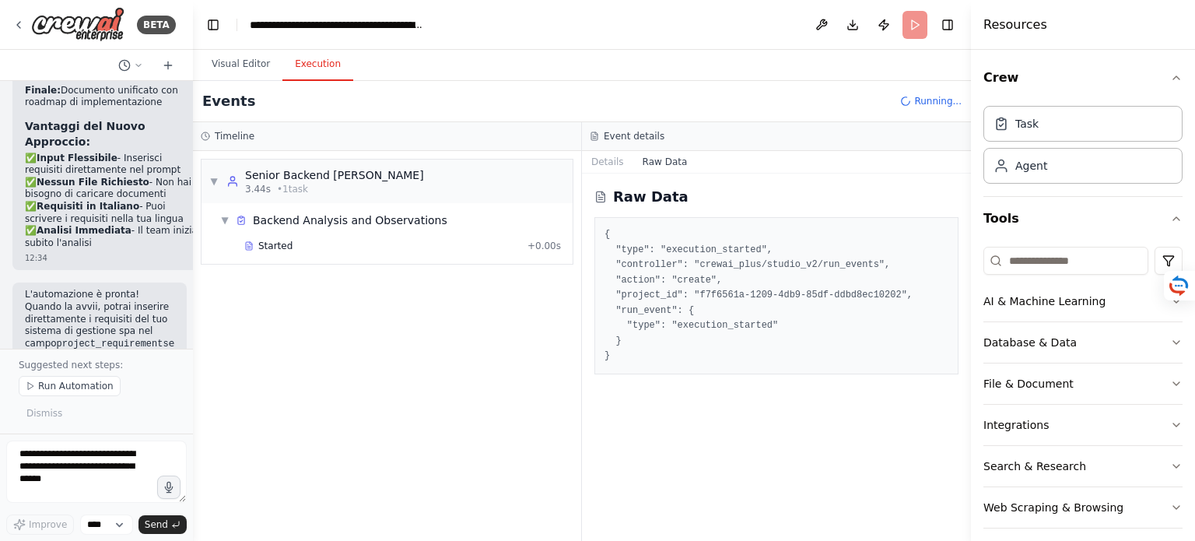
click at [304, 65] on button "Execution" at bounding box center [317, 64] width 71 height 33
click at [275, 247] on span "Started" at bounding box center [275, 246] width 34 height 12
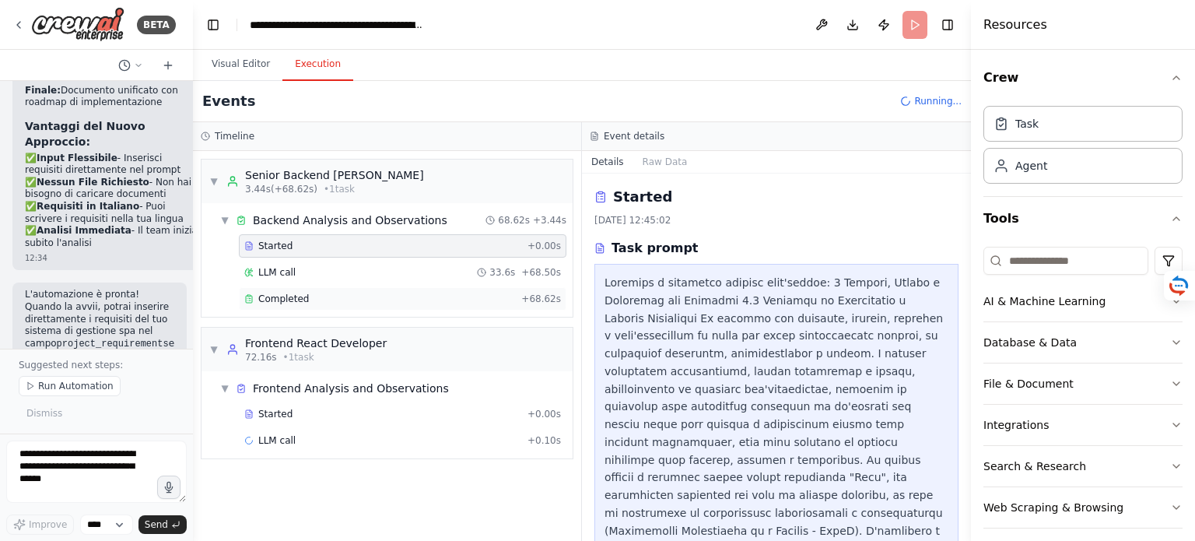
click at [280, 296] on span "Completed" at bounding box center [283, 299] width 51 height 12
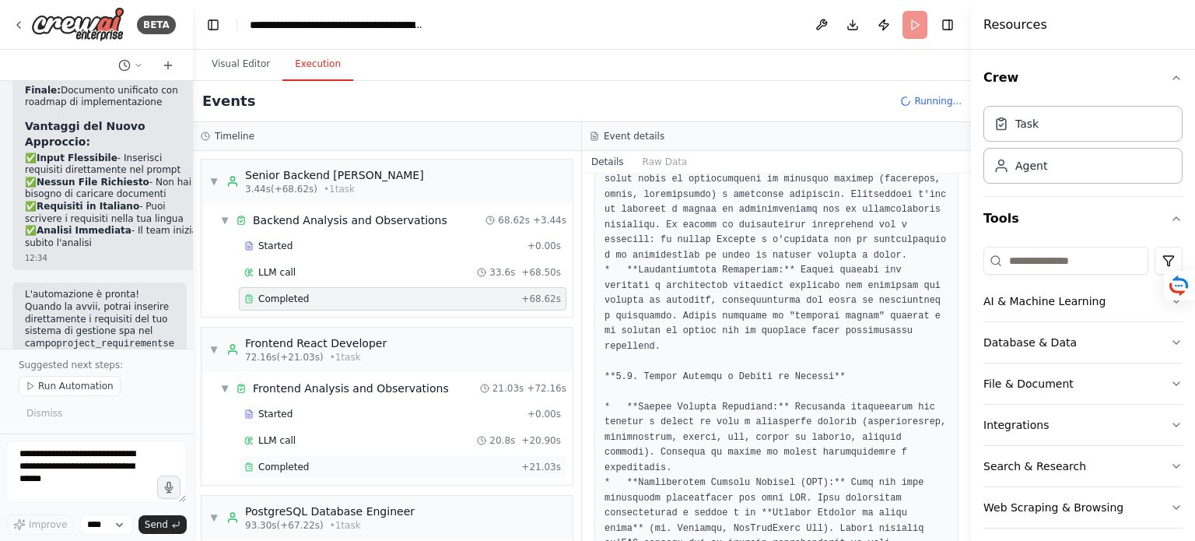
click at [282, 463] on span "Completed" at bounding box center [283, 467] width 51 height 12
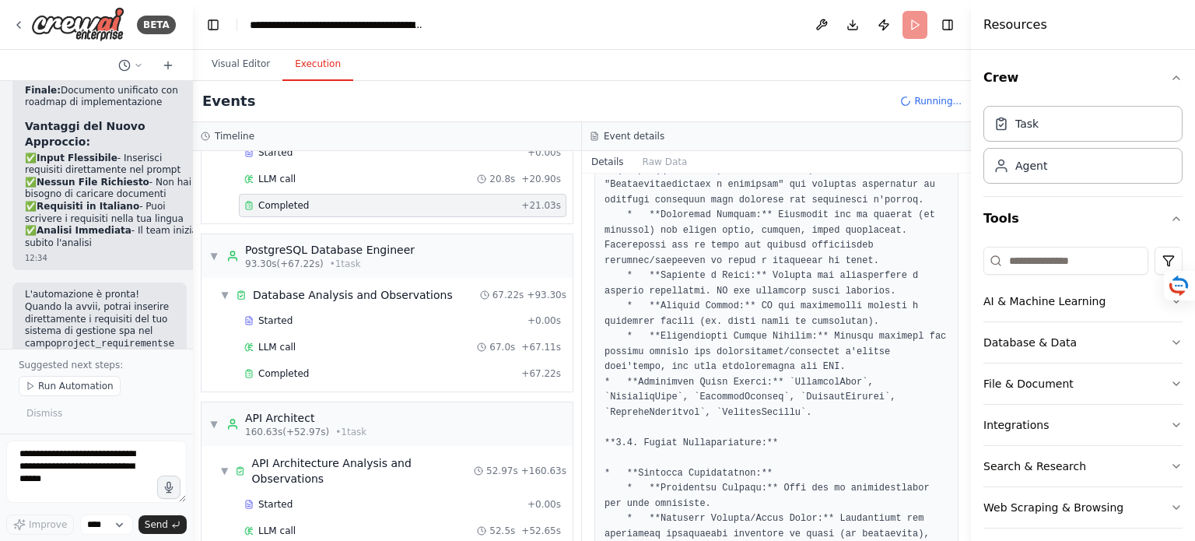
scroll to position [266, 0]
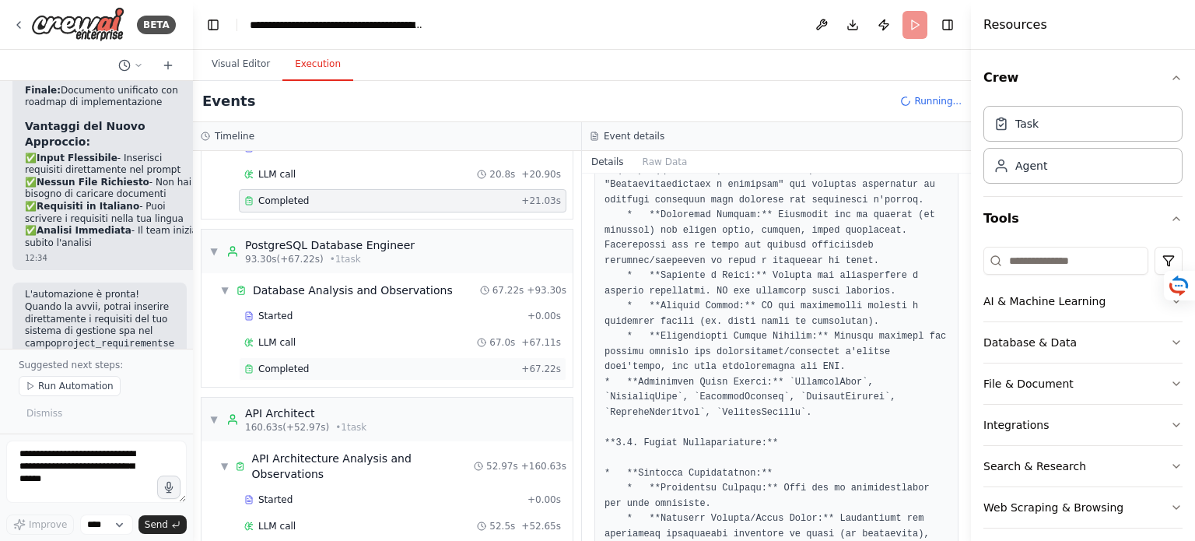
click at [293, 367] on span "Completed" at bounding box center [283, 369] width 51 height 12
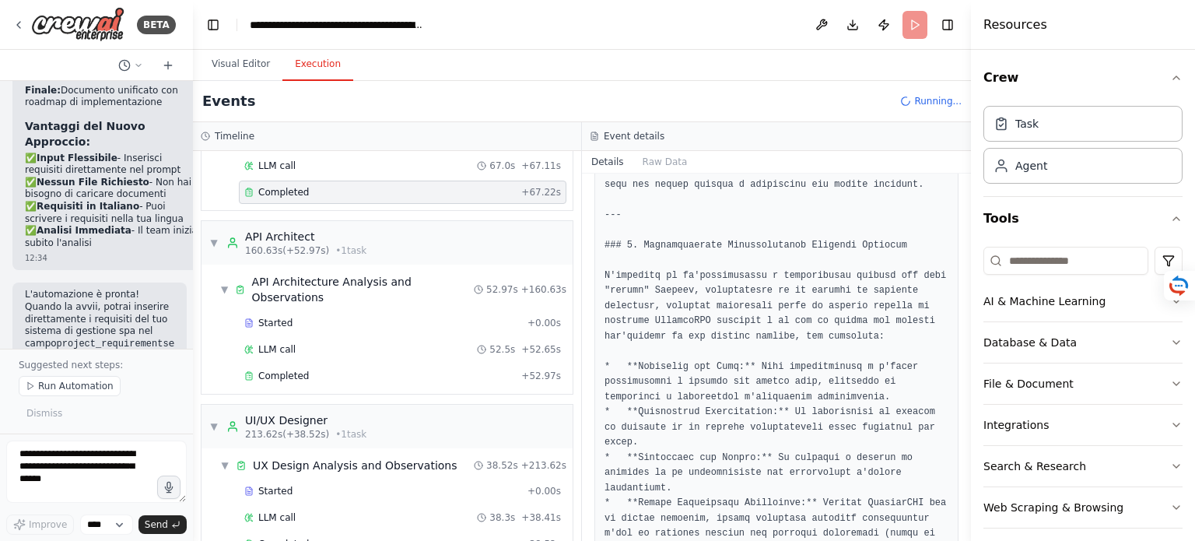
scroll to position [479, 0]
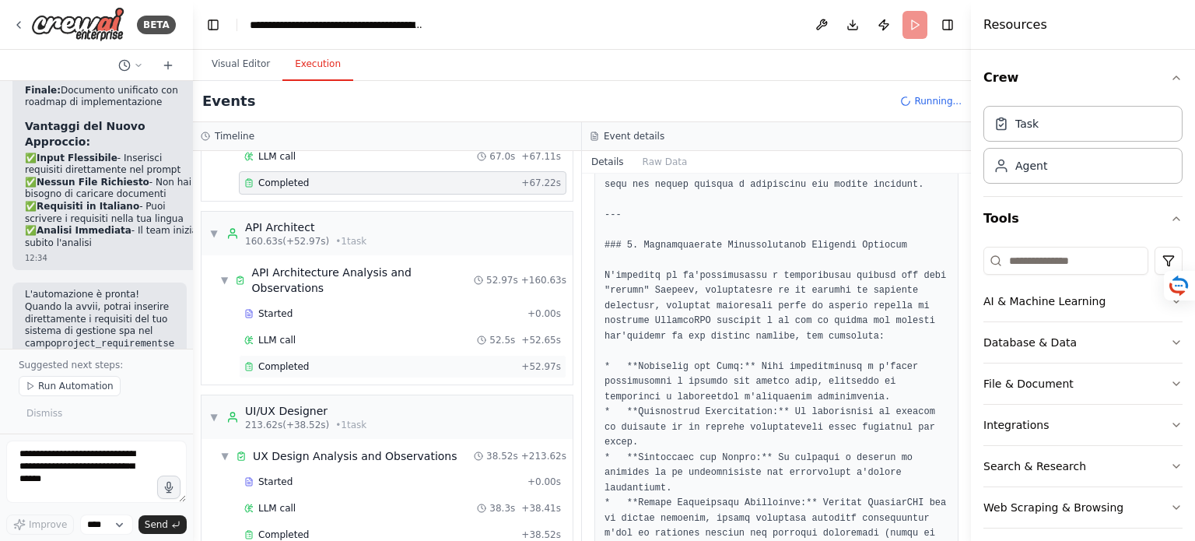
click at [282, 360] on span "Completed" at bounding box center [283, 366] width 51 height 12
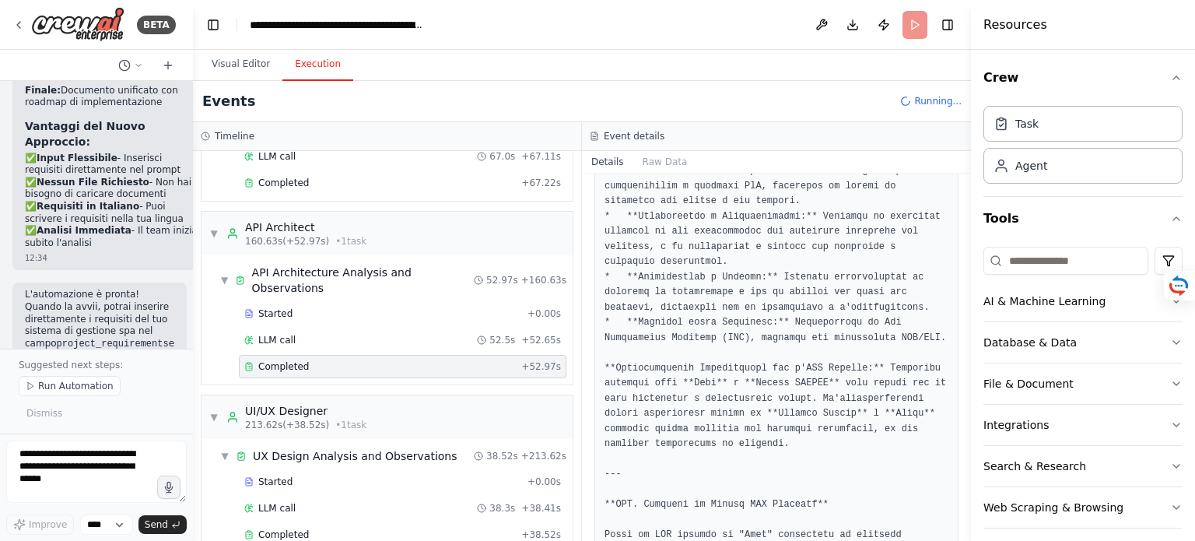
scroll to position [486, 0]
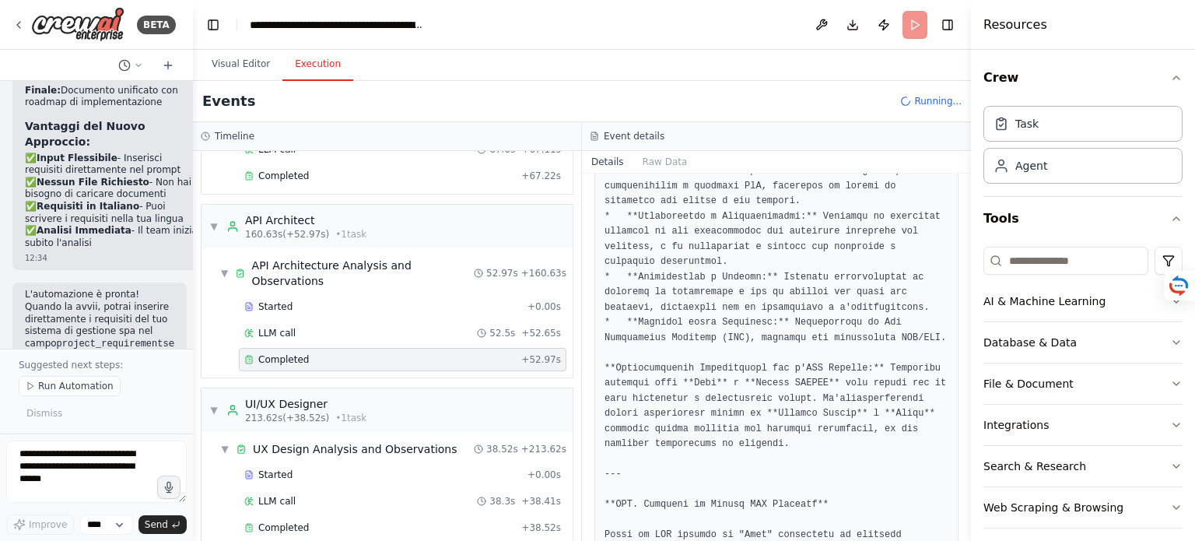
drag, startPoint x: 967, startPoint y: 230, endPoint x: 965, endPoint y: 326, distance: 96.5
click at [965, 326] on button "Toggle Sidebar" at bounding box center [971, 270] width 12 height 541
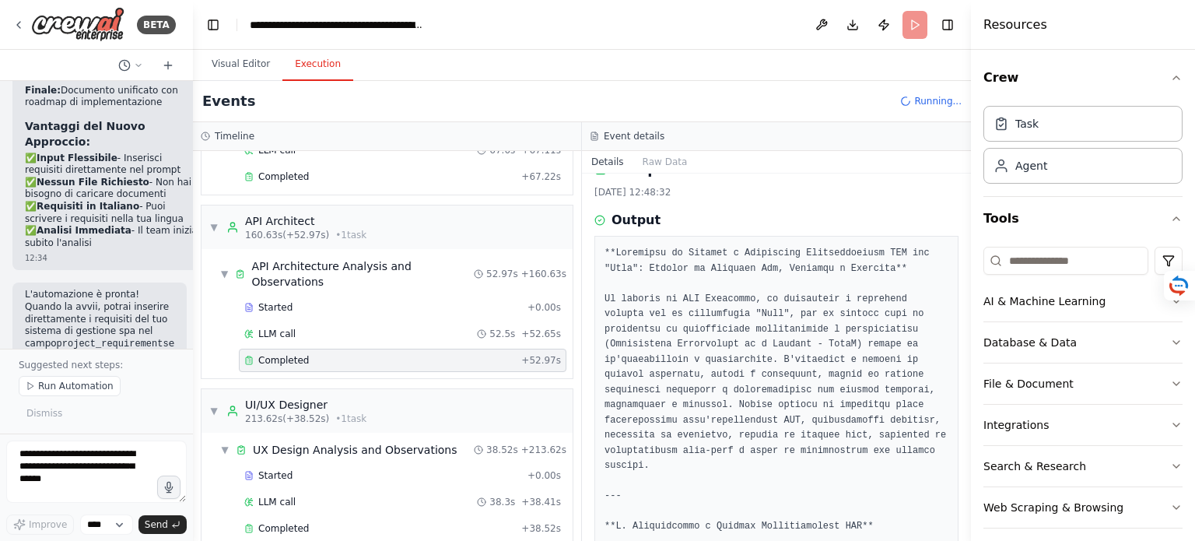
scroll to position [0, 0]
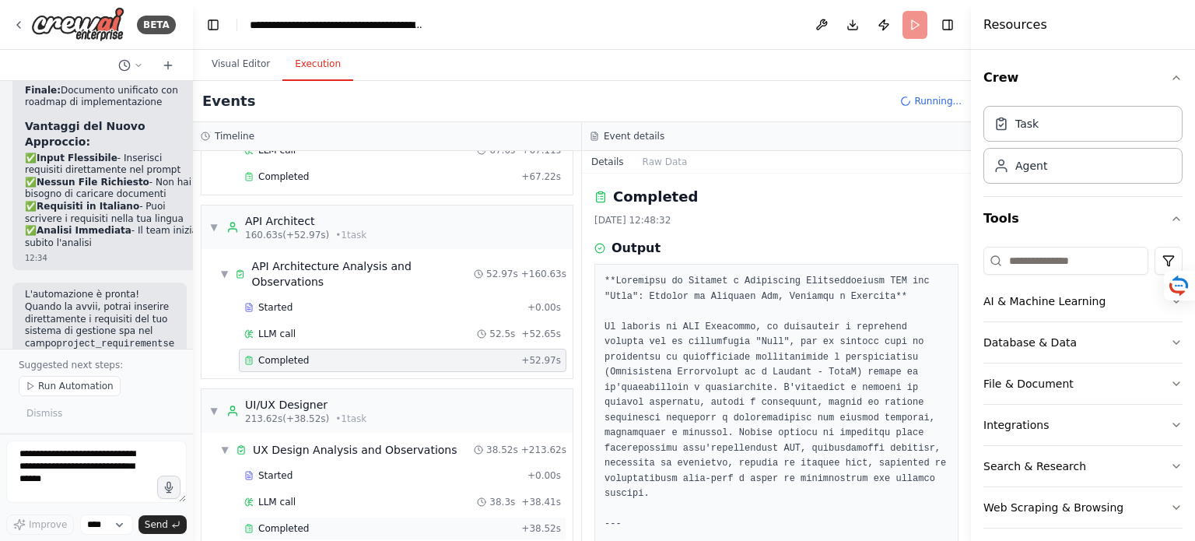
click at [283, 522] on span "Completed" at bounding box center [283, 528] width 51 height 12
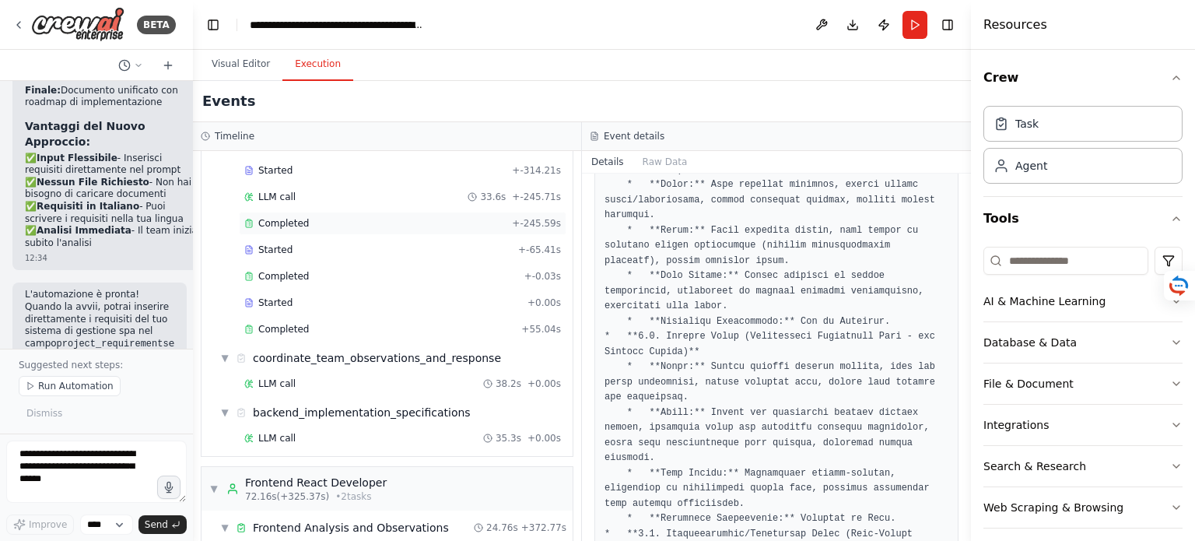
scroll to position [78, 0]
click at [282, 377] on span "LLM call" at bounding box center [276, 381] width 37 height 12
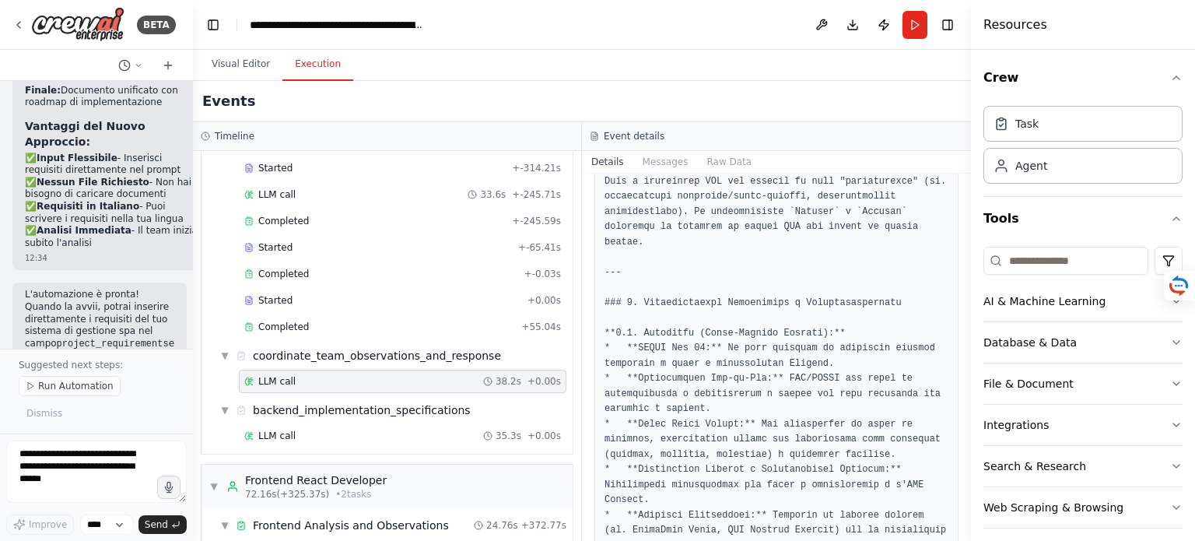
scroll to position [4825, 0]
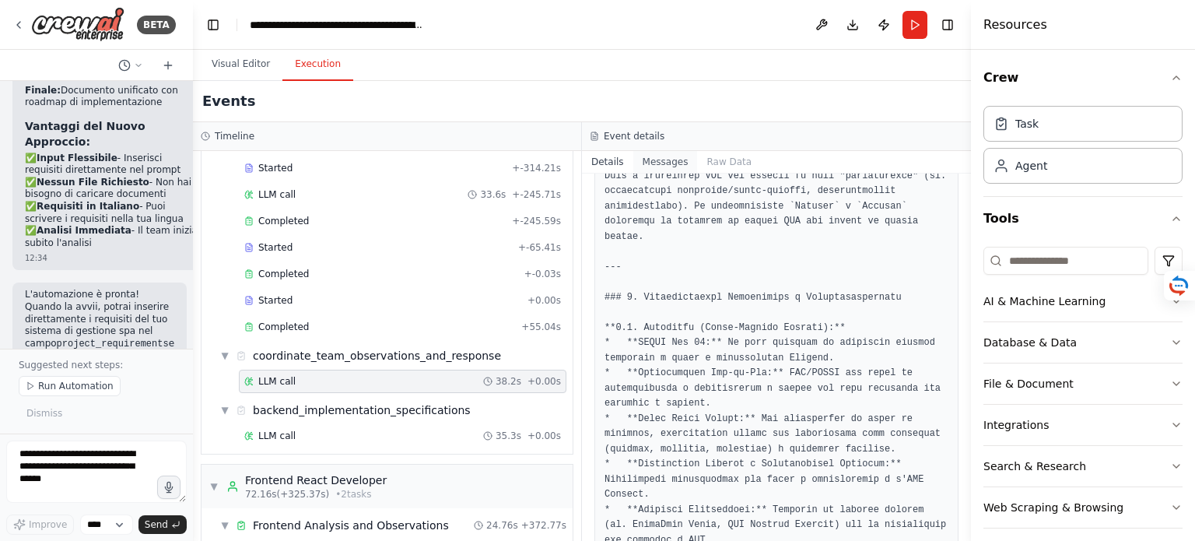
click at [665, 163] on button "Messages" at bounding box center [665, 162] width 65 height 22
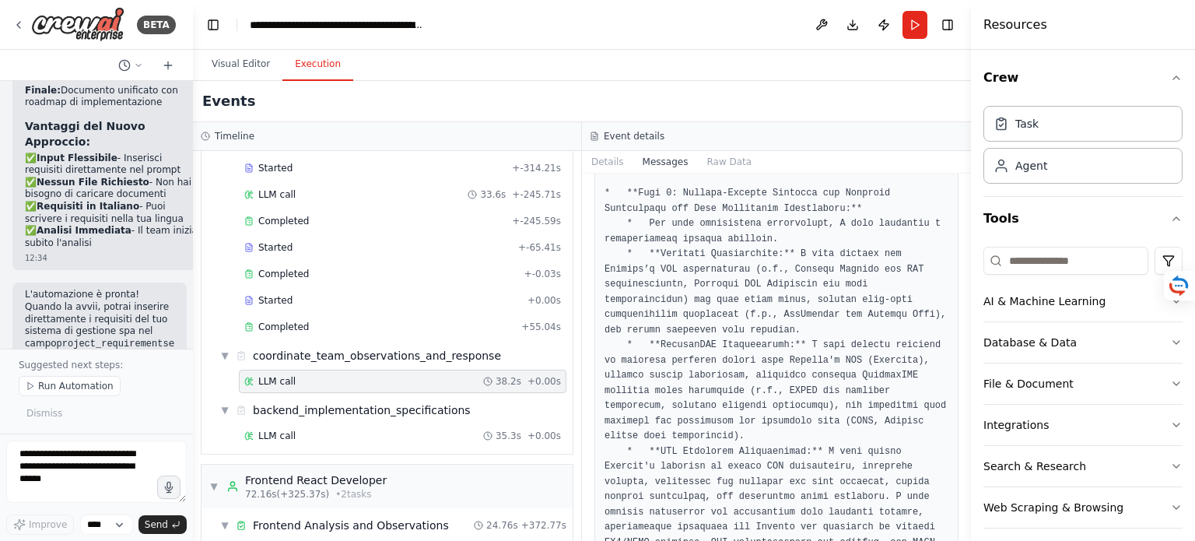
scroll to position [1556, 0]
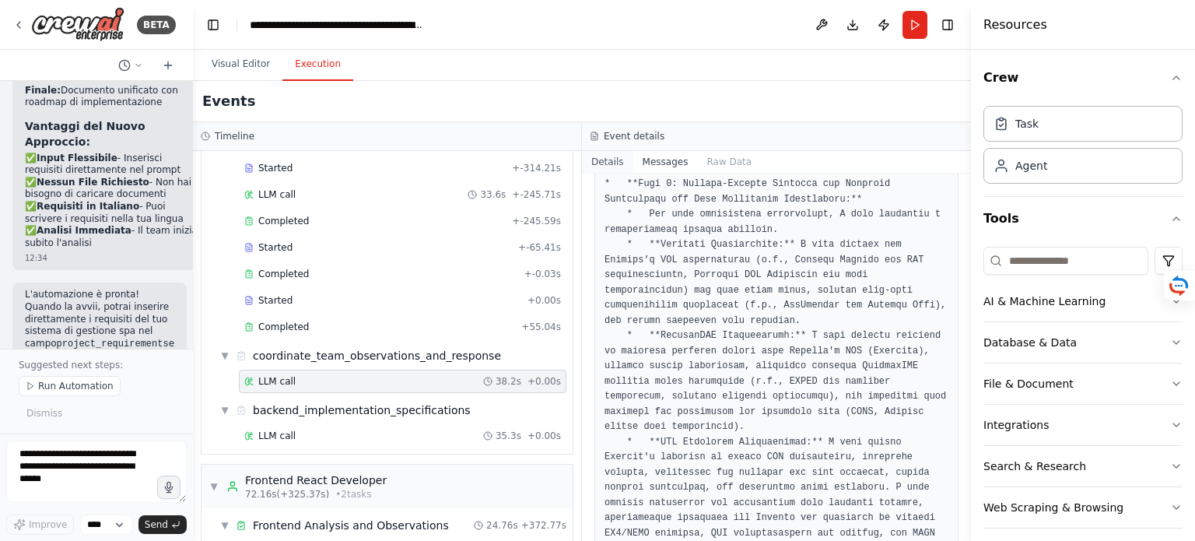
click at [606, 161] on button "Details" at bounding box center [607, 162] width 51 height 22
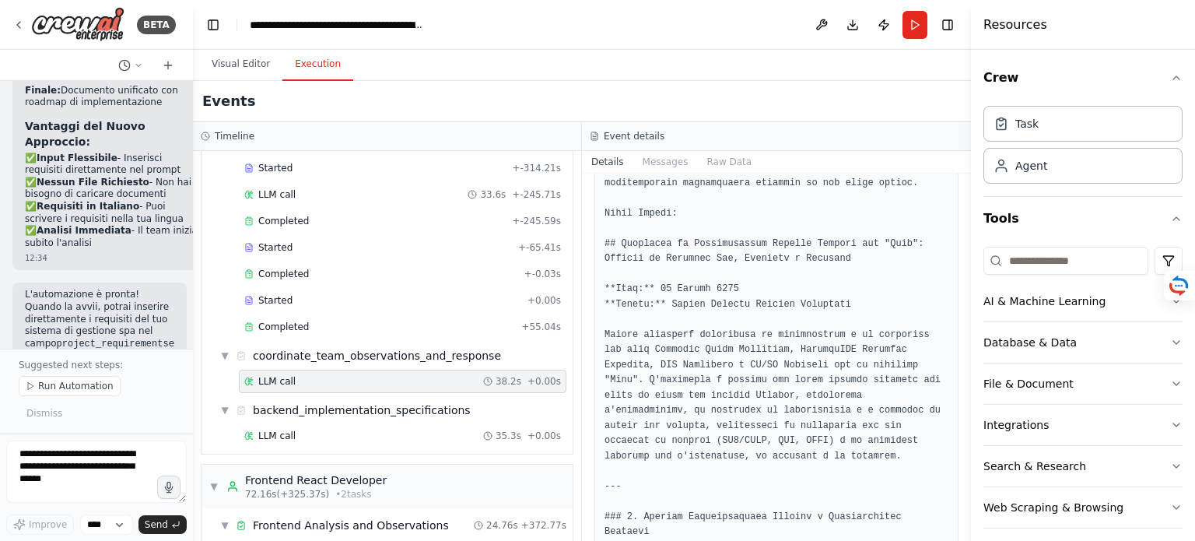
scroll to position [233, 0]
drag, startPoint x: 619, startPoint y: 244, endPoint x: 796, endPoint y: 242, distance: 177.4
copy pre "Documento di Coordinamento Tecnico"
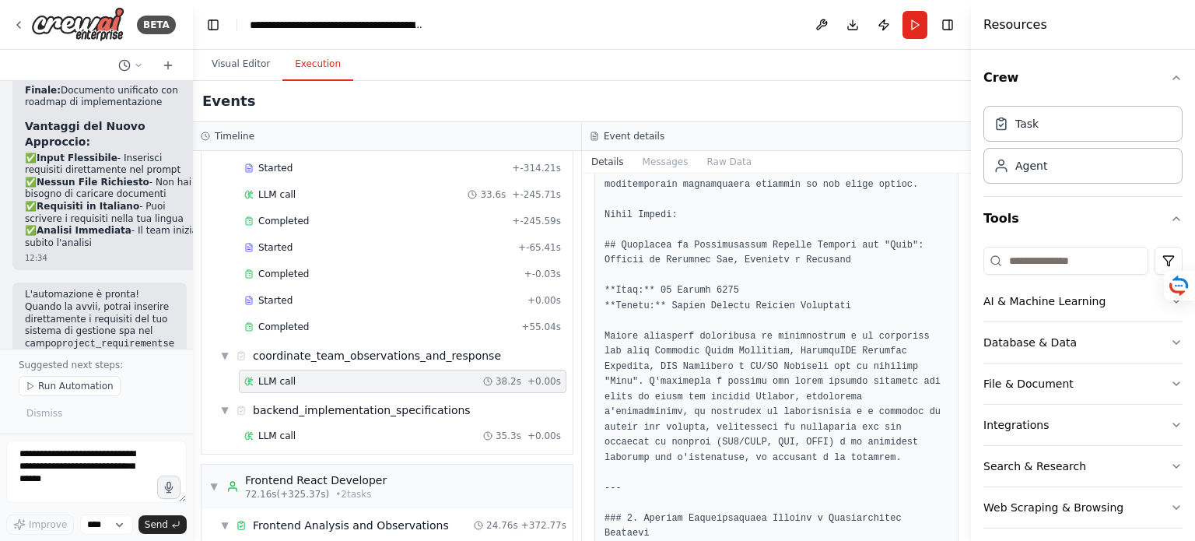
drag, startPoint x: 605, startPoint y: 331, endPoint x: 620, endPoint y: 334, distance: 15.0
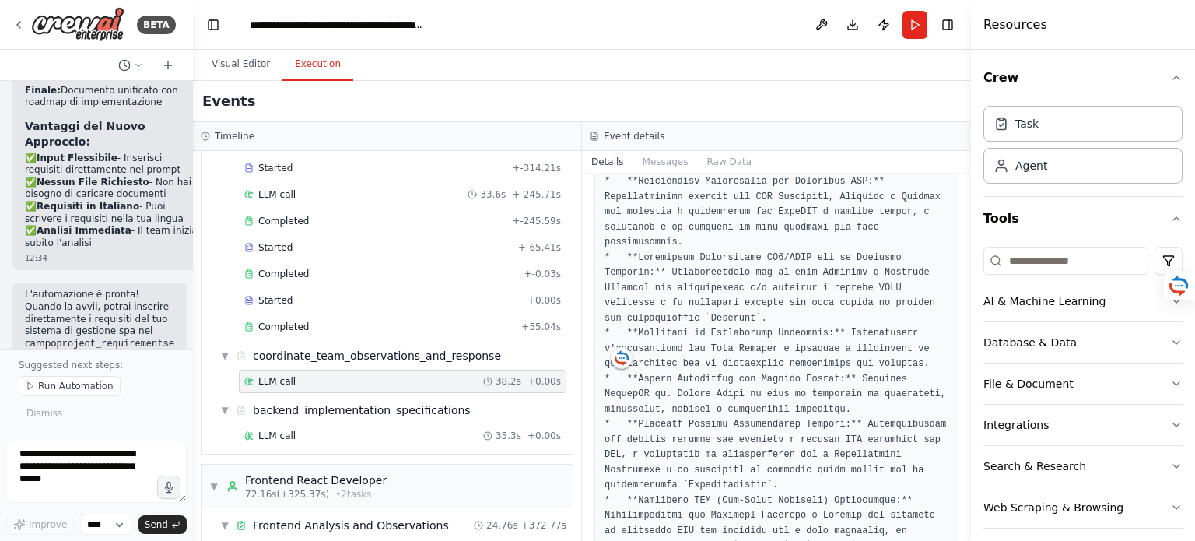
scroll to position [7343, 0]
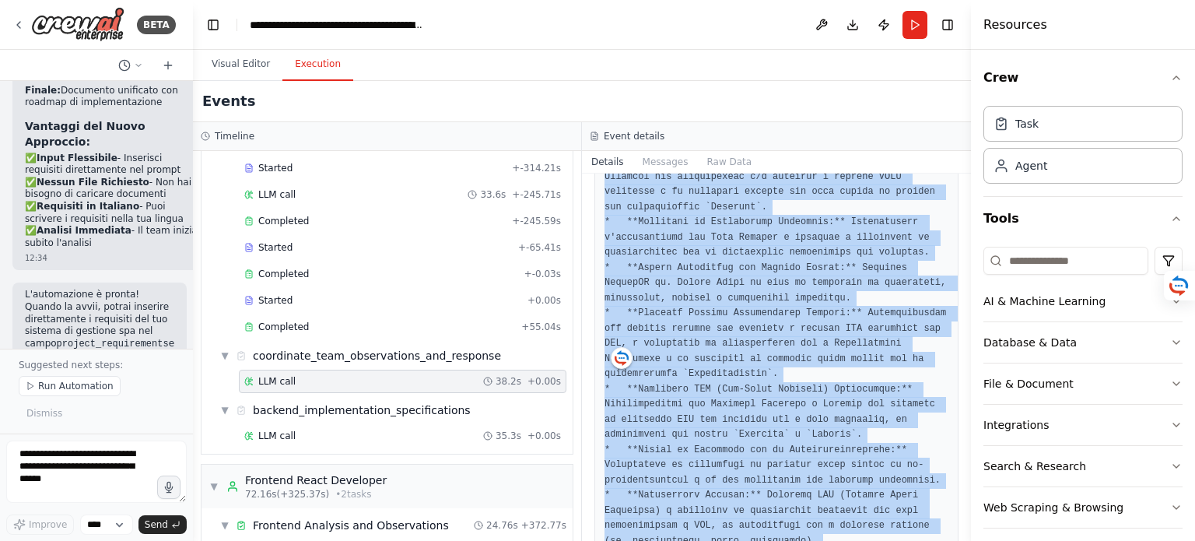
copy pre "Questo documento sintetizza le osservazioni e le richieste dei team Frontend Re…"
click at [277, 433] on span "LLM call" at bounding box center [276, 436] width 37 height 12
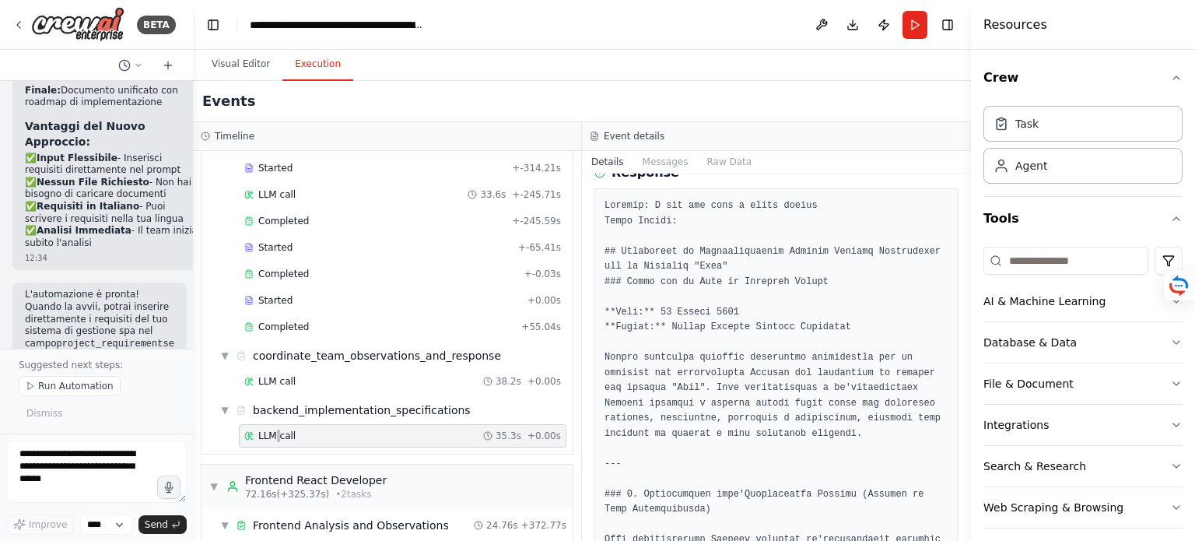
scroll to position [78, 0]
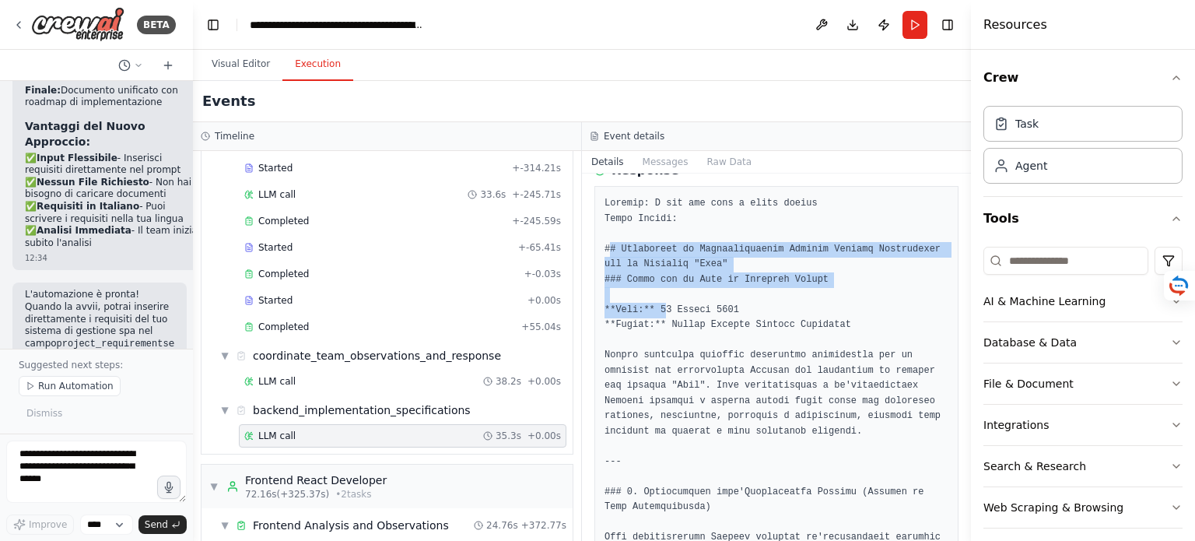
drag, startPoint x: 607, startPoint y: 244, endPoint x: 661, endPoint y: 304, distance: 80.5
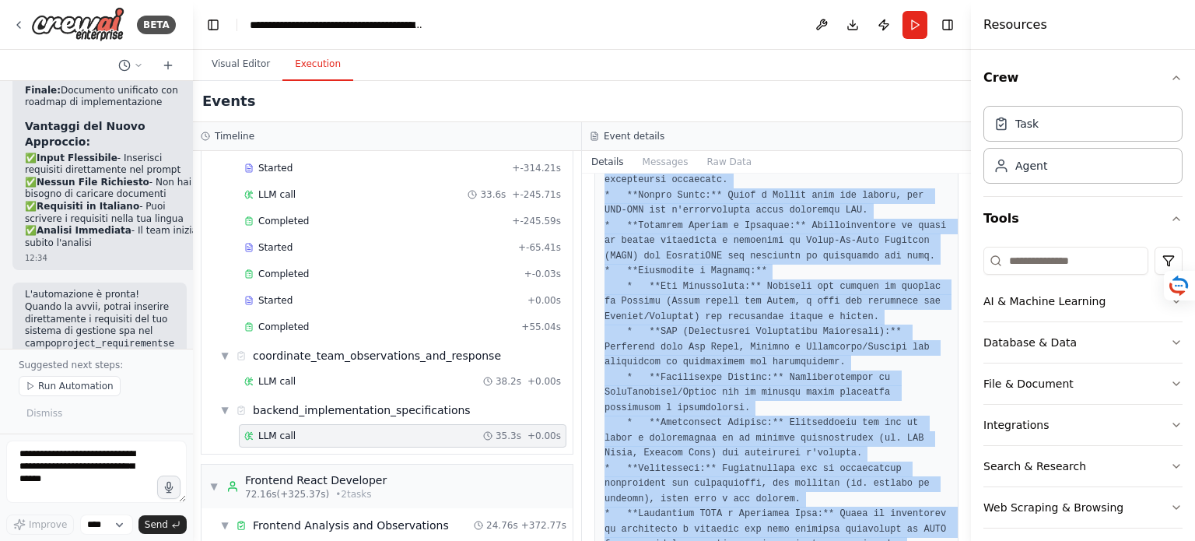
scroll to position [7237, 0]
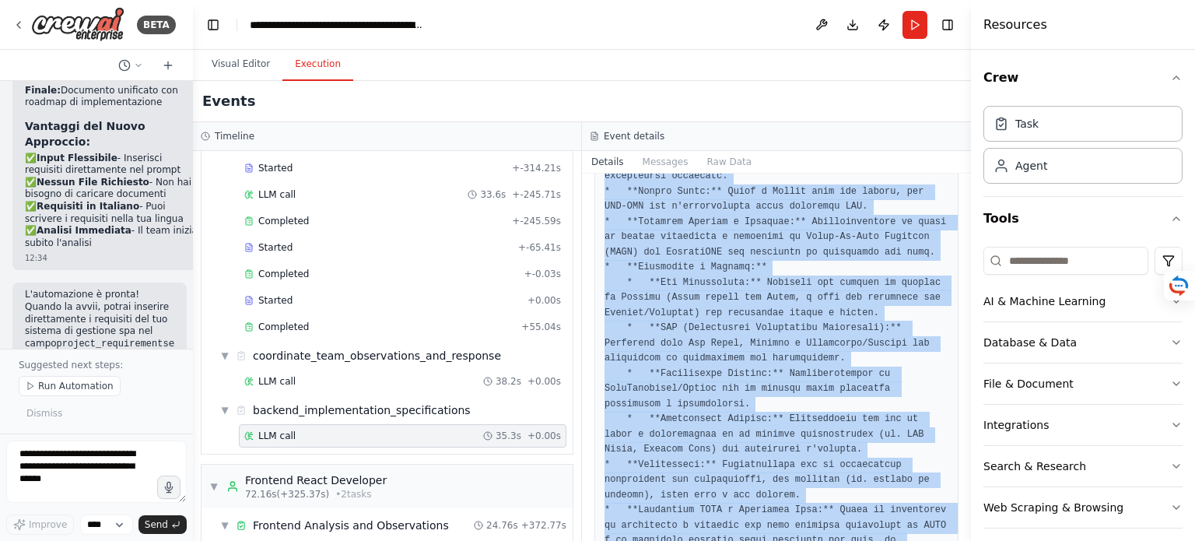
drag, startPoint x: 605, startPoint y: 247, endPoint x: 928, endPoint y: 374, distance: 346.5
copy pre "## Specifiche di Implementazione Backend Laravel Dettagliate per il Progetto "A…"
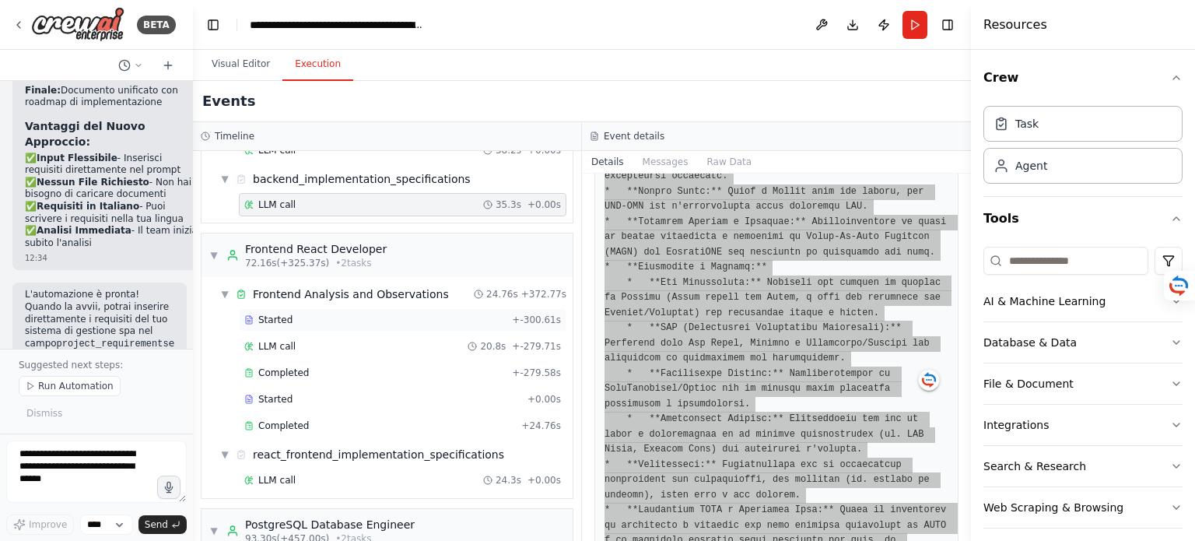
scroll to position [311, 0]
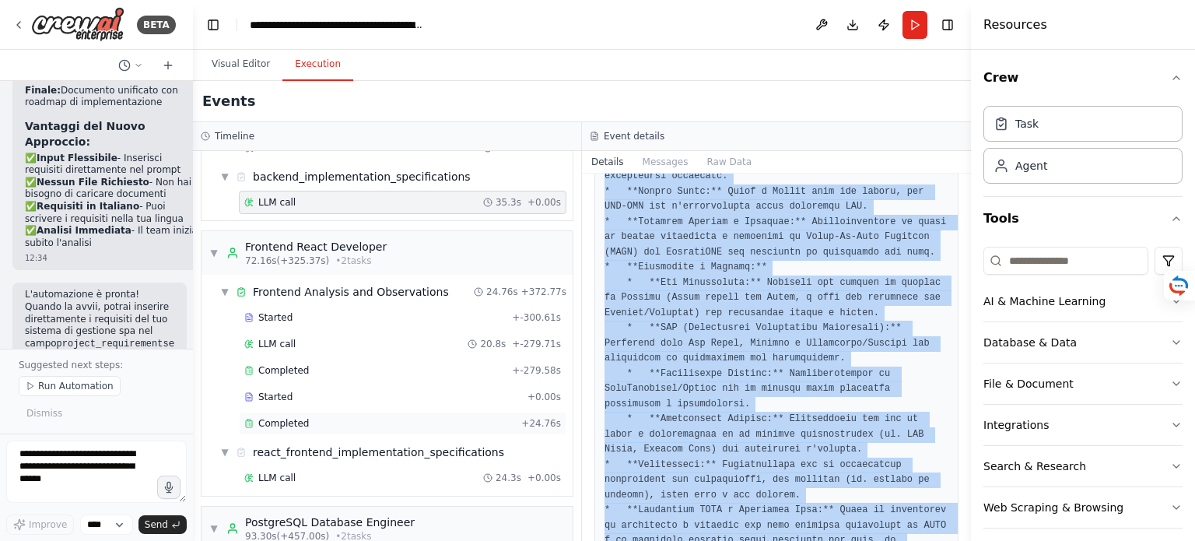
click at [295, 417] on span "Completed" at bounding box center [283, 423] width 51 height 12
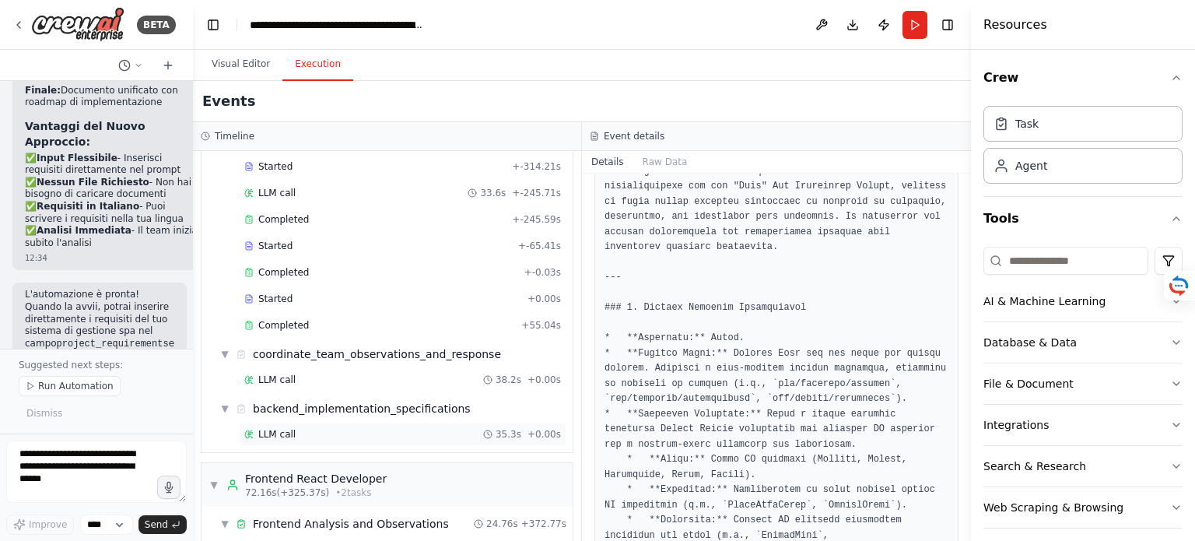
scroll to position [78, 0]
click at [286, 317] on div "Completed + 55.04s" at bounding box center [403, 326] width 328 height 23
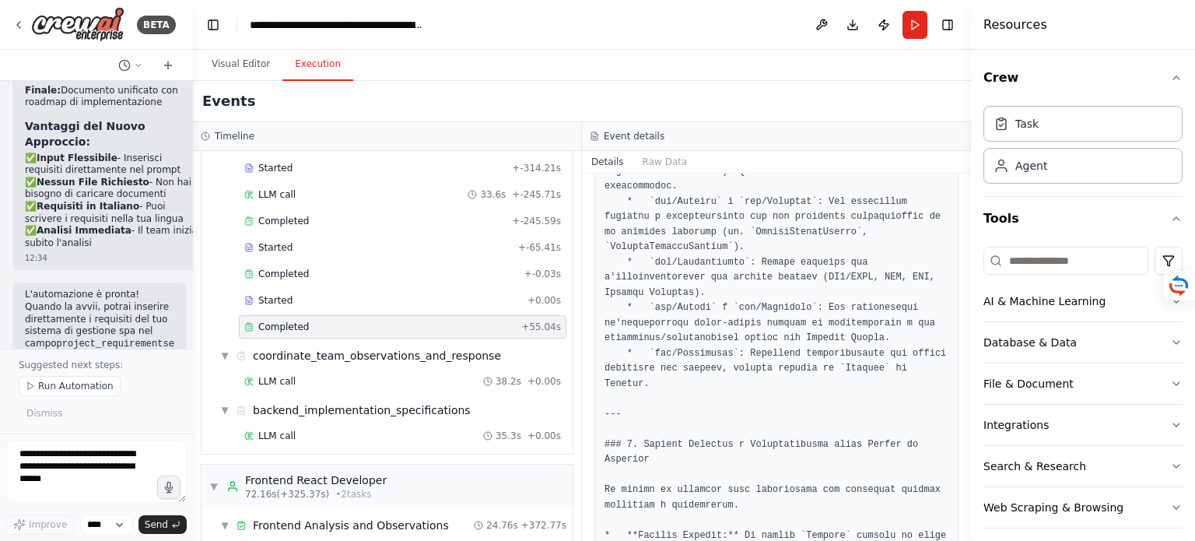
scroll to position [856, 0]
click at [289, 435] on span "LLM call" at bounding box center [276, 436] width 37 height 12
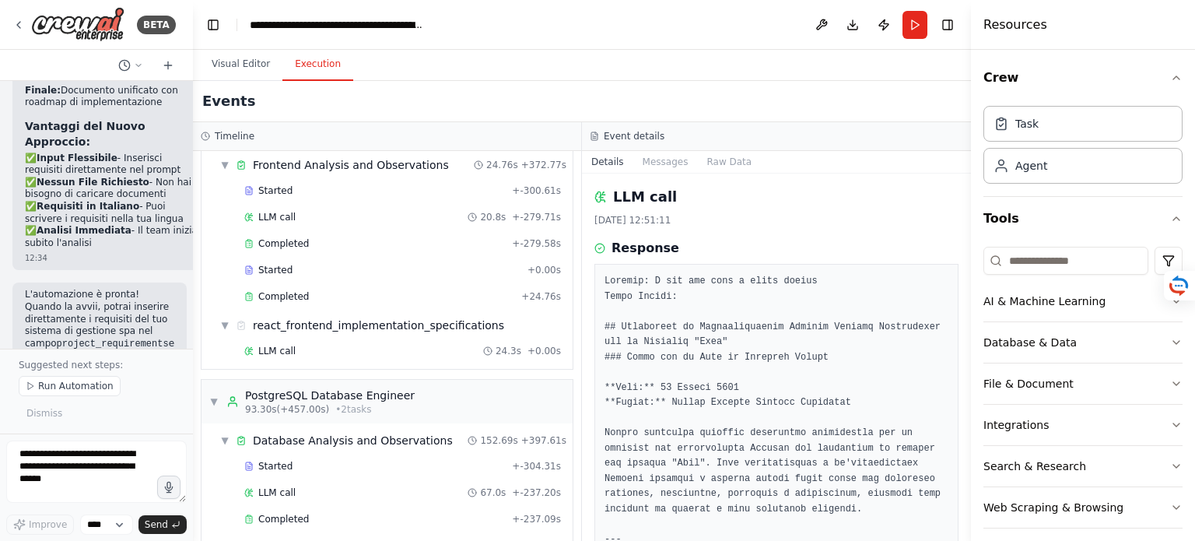
scroll to position [423, 0]
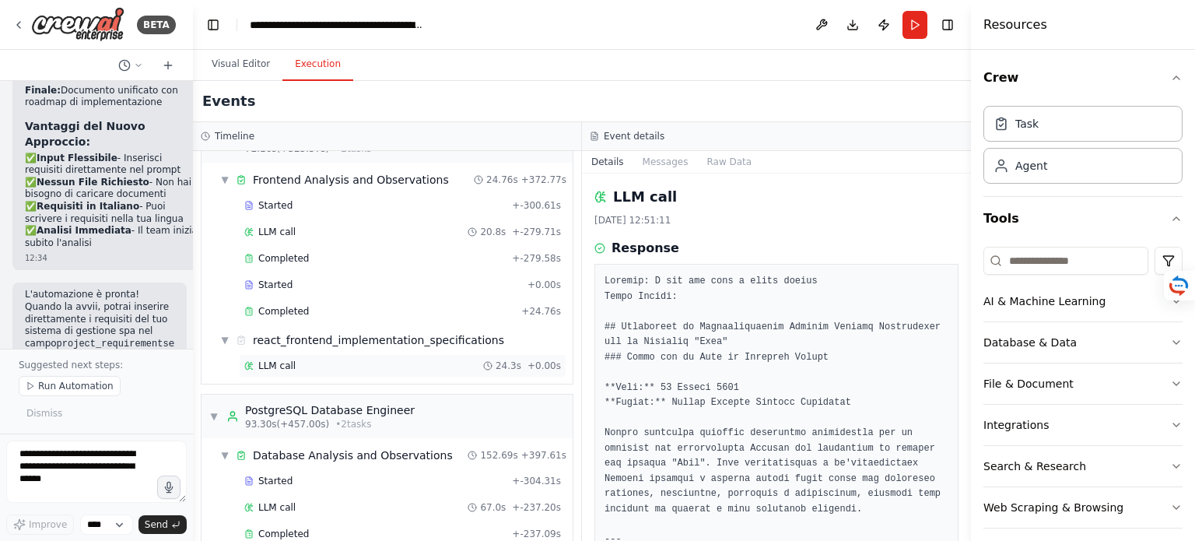
click at [277, 360] on span "LLM call" at bounding box center [276, 366] width 37 height 12
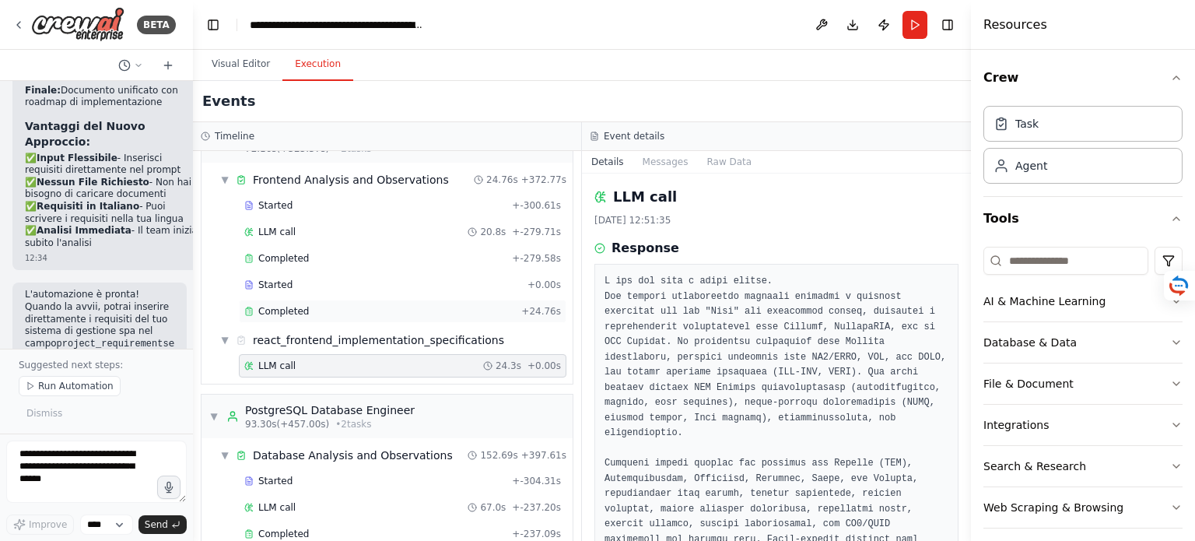
click at [297, 305] on span "Completed" at bounding box center [283, 311] width 51 height 12
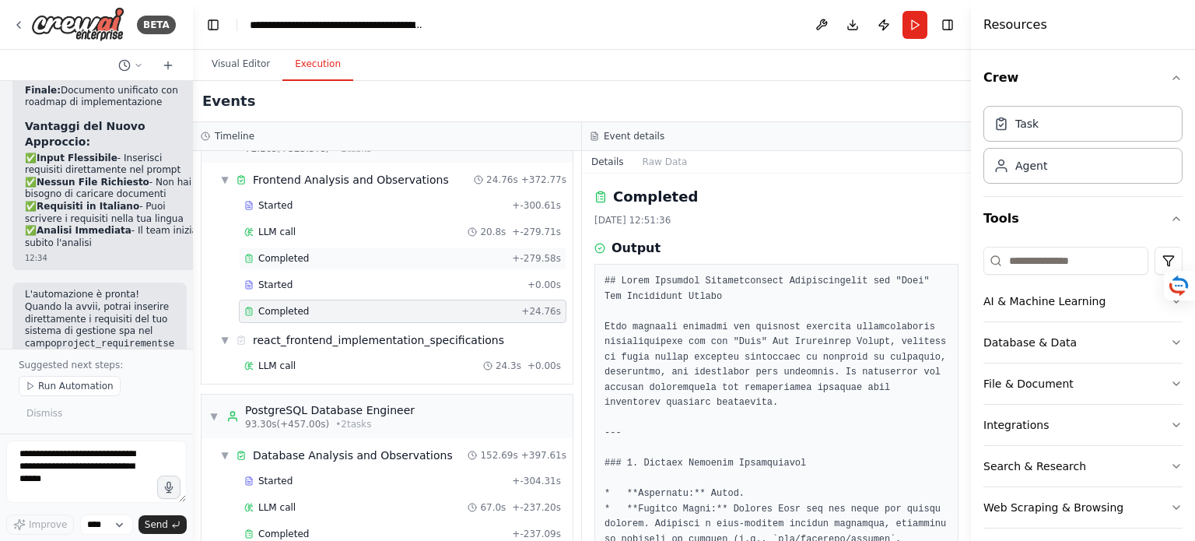
click at [291, 253] on span "Completed" at bounding box center [283, 258] width 51 height 12
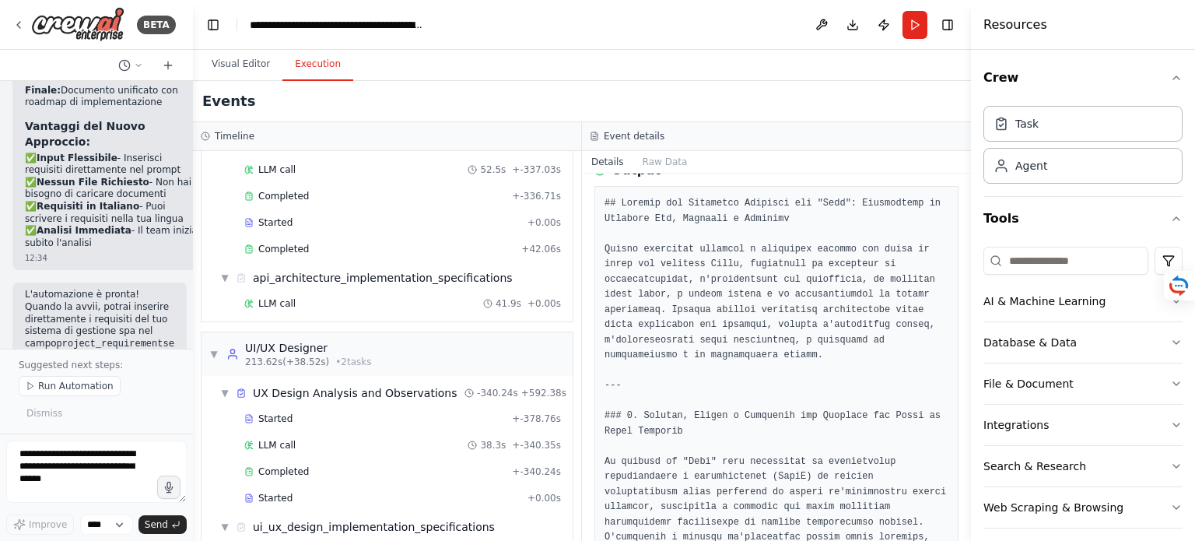
scroll to position [1072, 0]
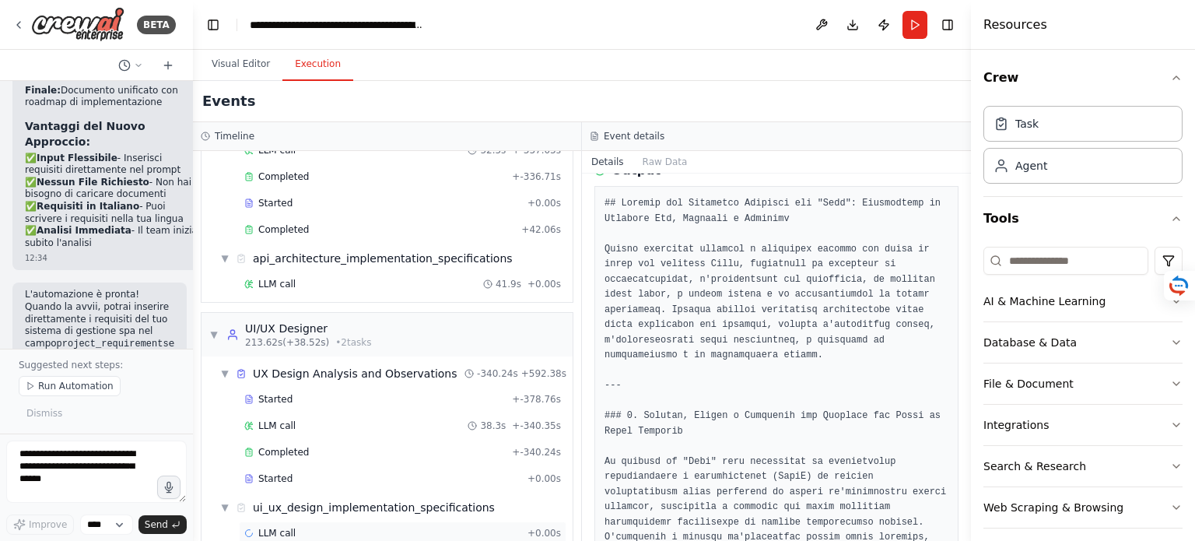
click at [272, 527] on span "LLM call" at bounding box center [276, 533] width 37 height 12
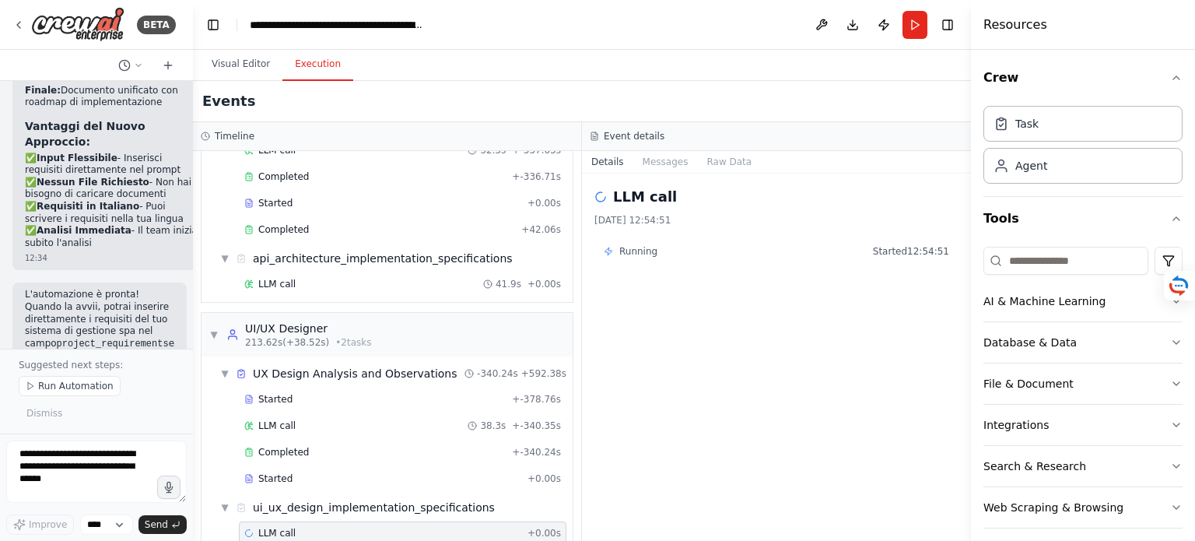
click at [631, 257] on span "Running" at bounding box center [638, 251] width 38 height 12
click at [651, 203] on h2 "LLM call" at bounding box center [645, 197] width 64 height 22
click at [284, 500] on div "ui_ux_design_implementation_specifications" at bounding box center [374, 508] width 242 height 16
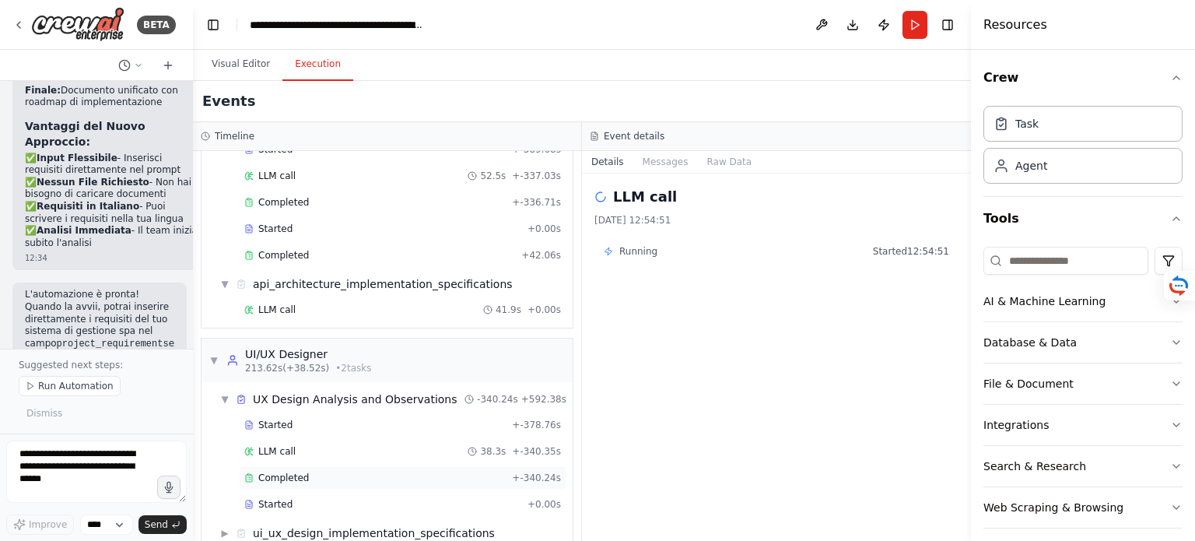
click at [282, 472] on span "Completed" at bounding box center [283, 478] width 51 height 12
